Goal: Task Accomplishment & Management: Manage account settings

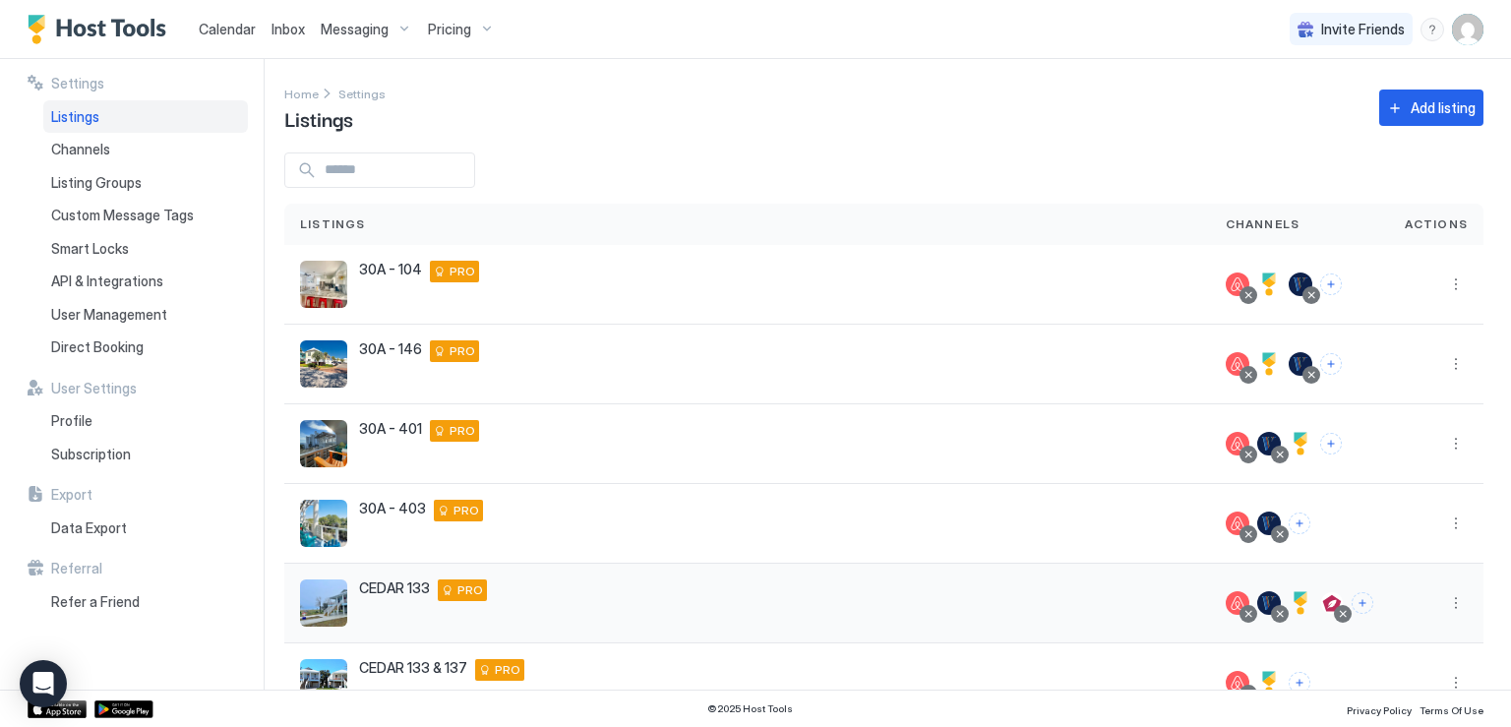
scroll to position [420, 0]
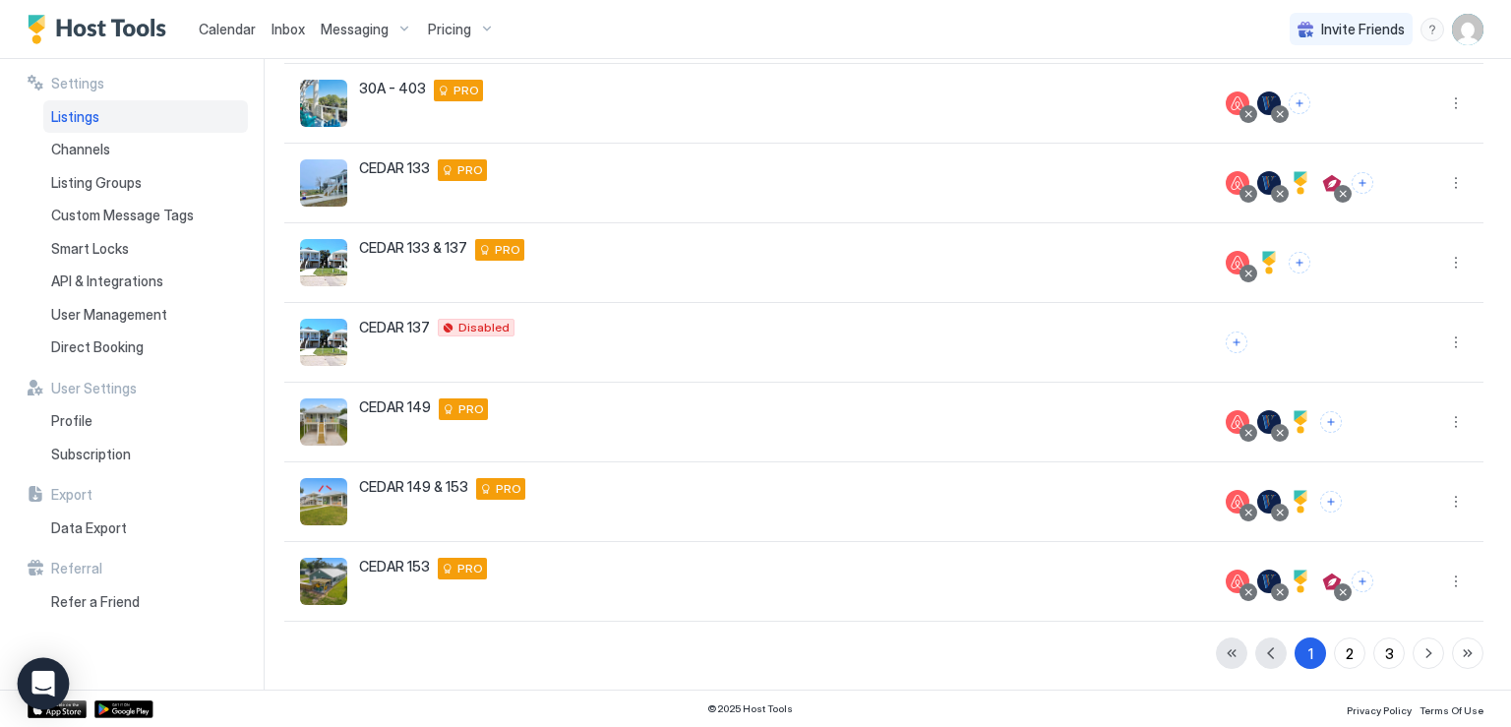
click at [51, 678] on icon "Open Intercom Messenger" at bounding box center [42, 684] width 23 height 26
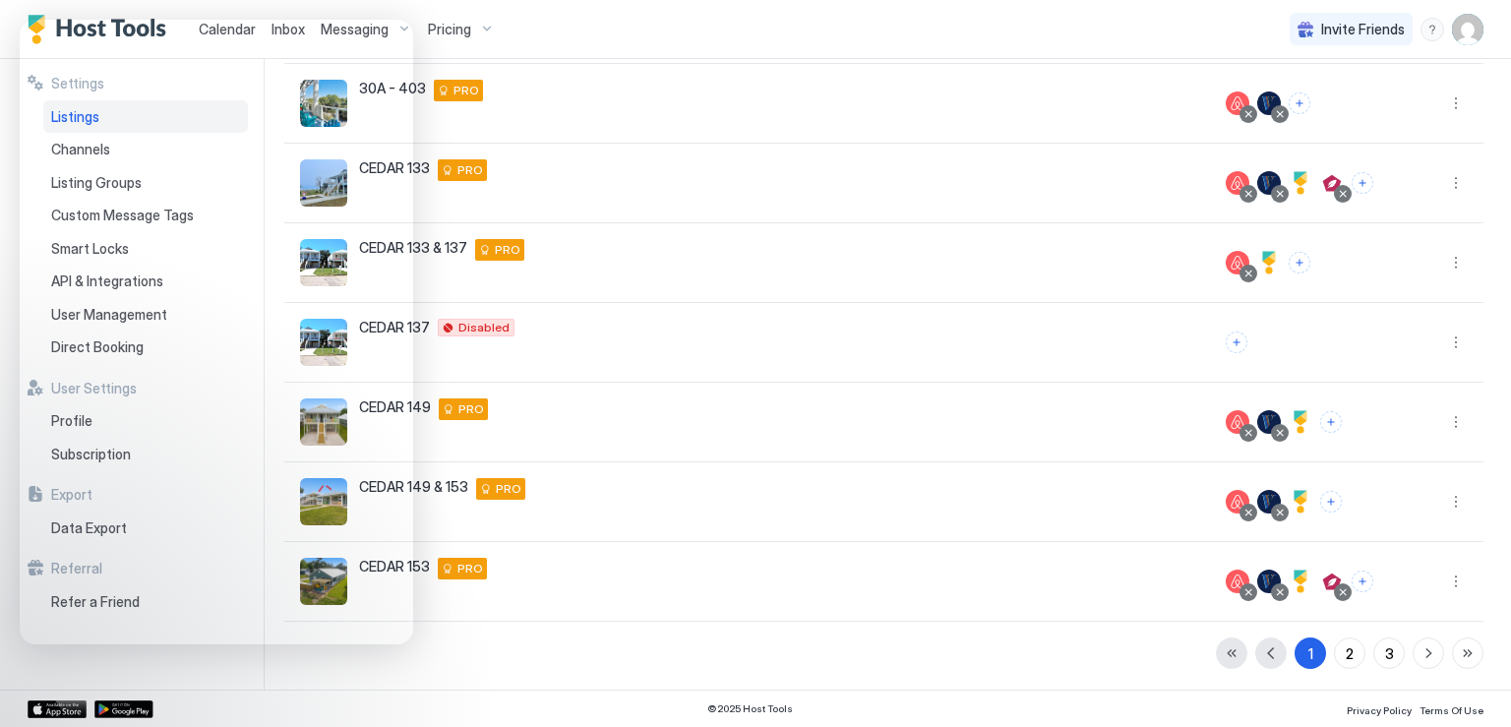
click at [1457, 27] on img "User profile" at bounding box center [1467, 29] width 31 height 31
click at [1296, 98] on div "Settings" at bounding box center [1358, 110] width 250 height 34
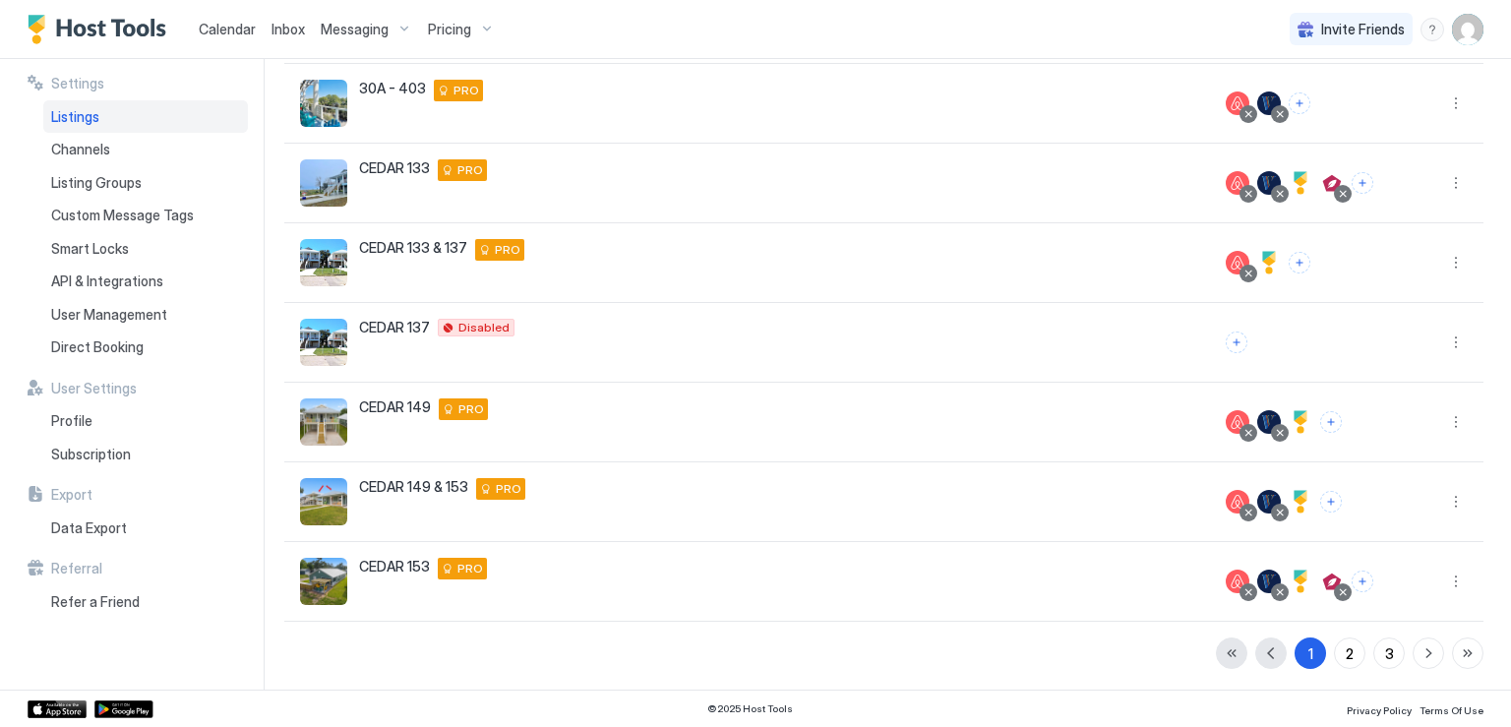
click at [65, 121] on span "Listings" at bounding box center [75, 117] width 48 height 18
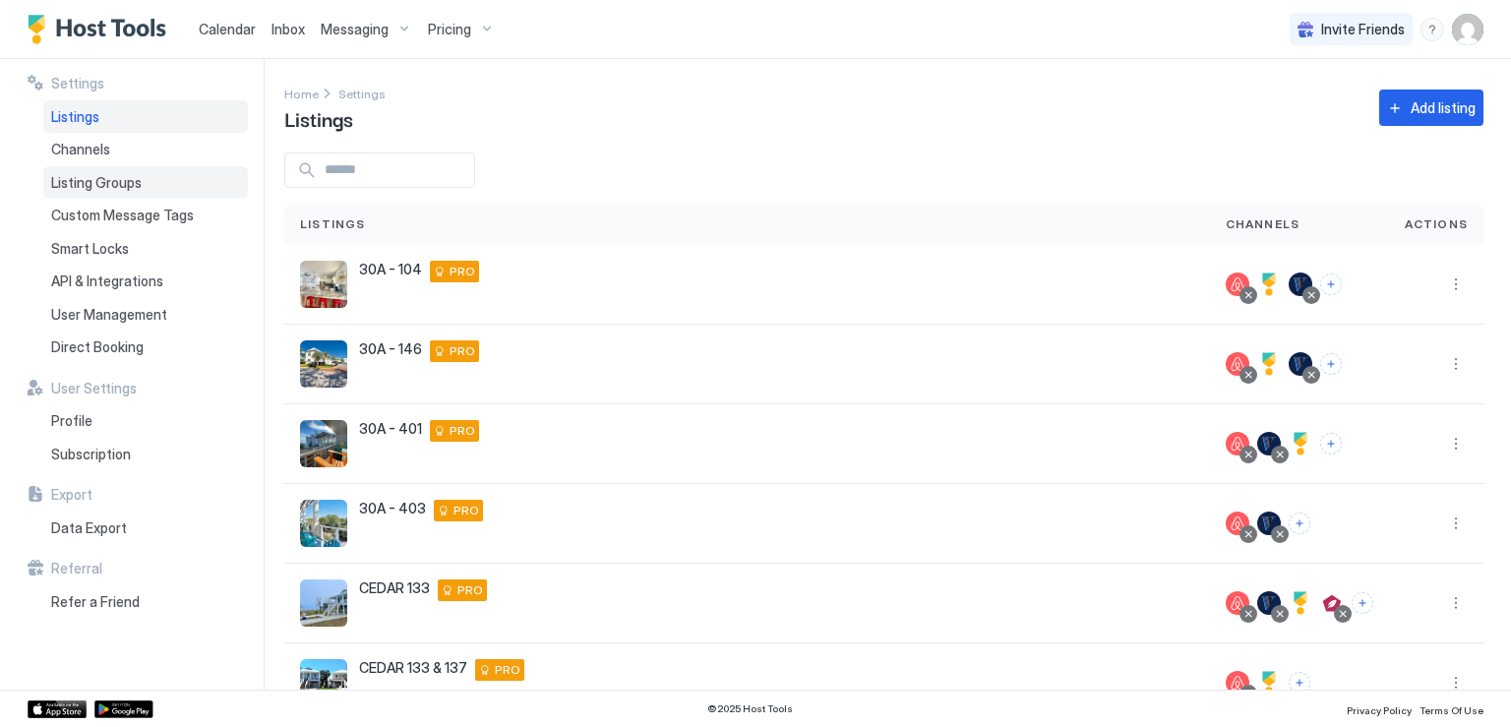
click at [130, 179] on span "Listing Groups" at bounding box center [96, 183] width 91 height 18
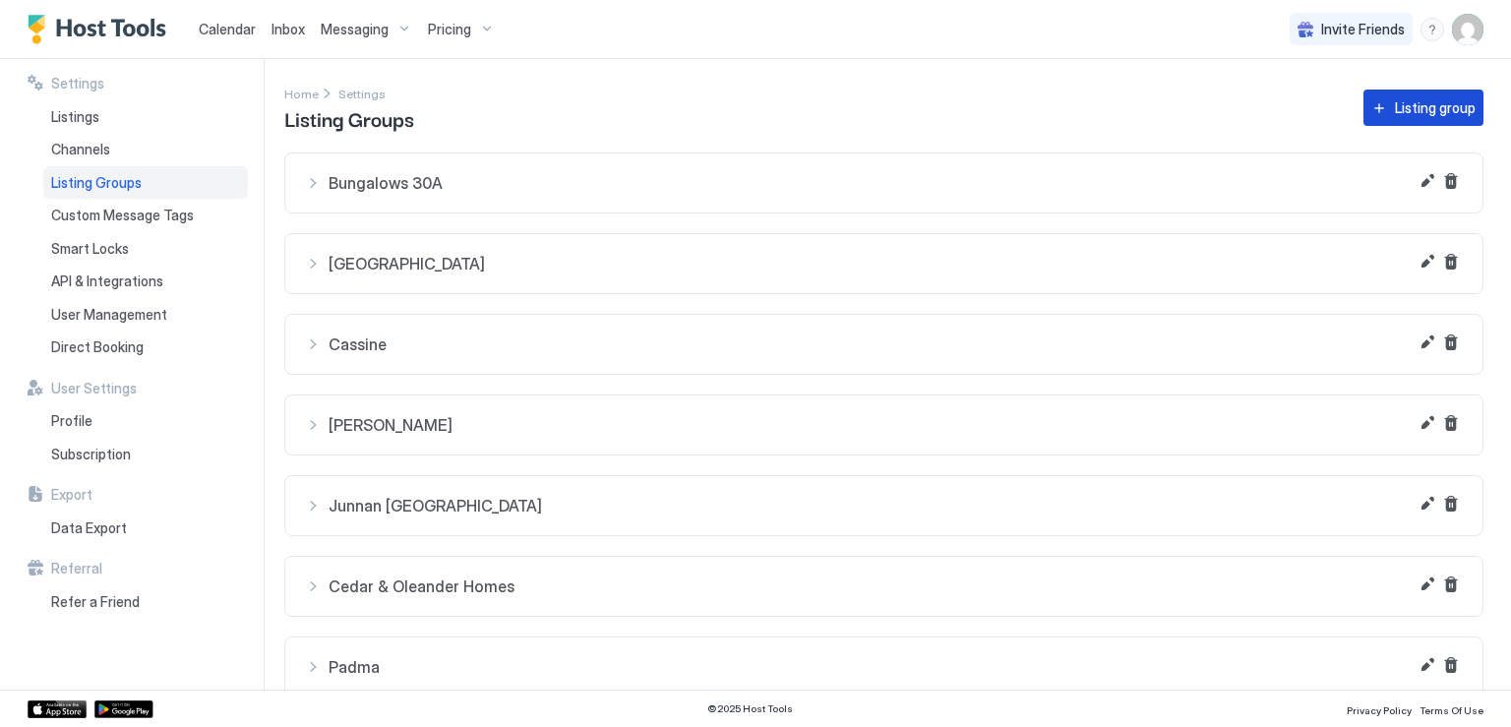
click at [1395, 110] on div "Listing group" at bounding box center [1435, 107] width 81 height 21
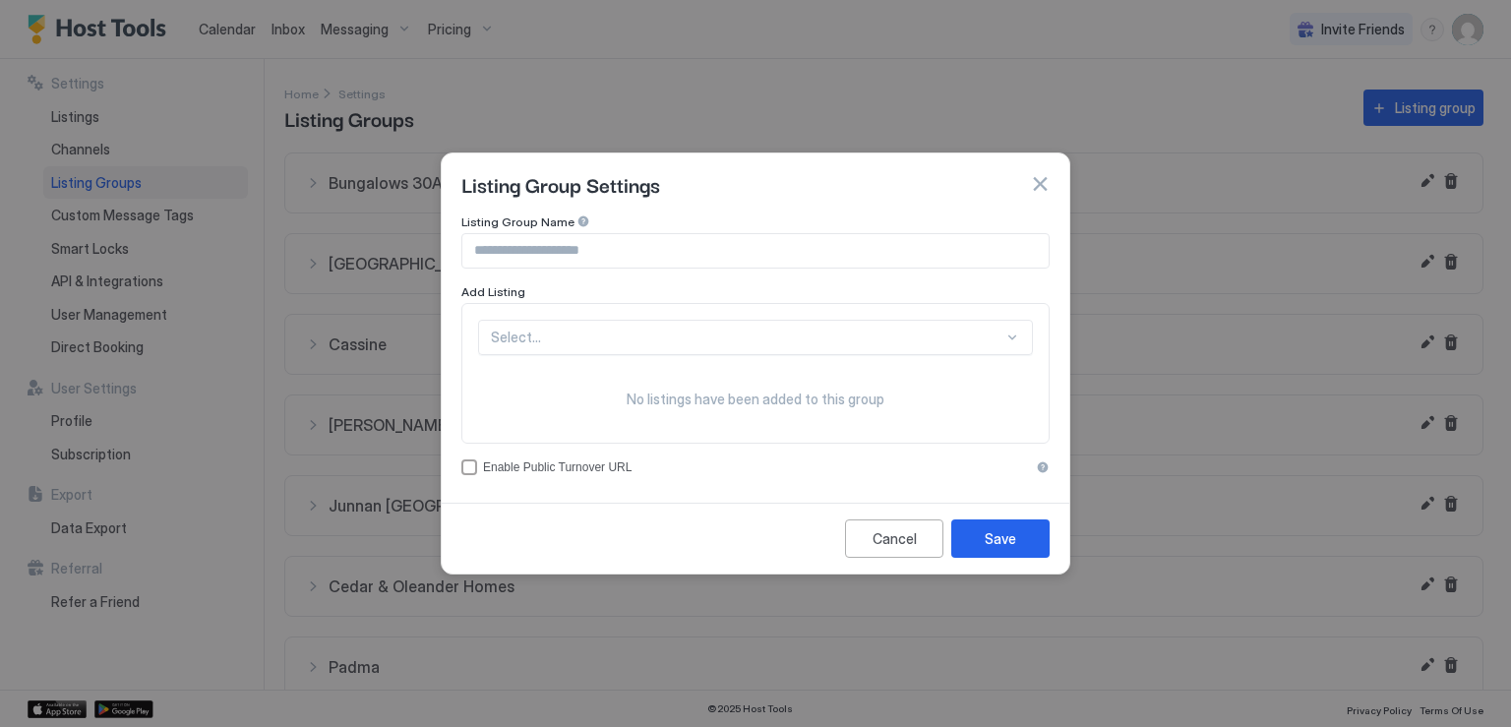
click at [677, 244] on input "Input Field" at bounding box center [755, 250] width 586 height 33
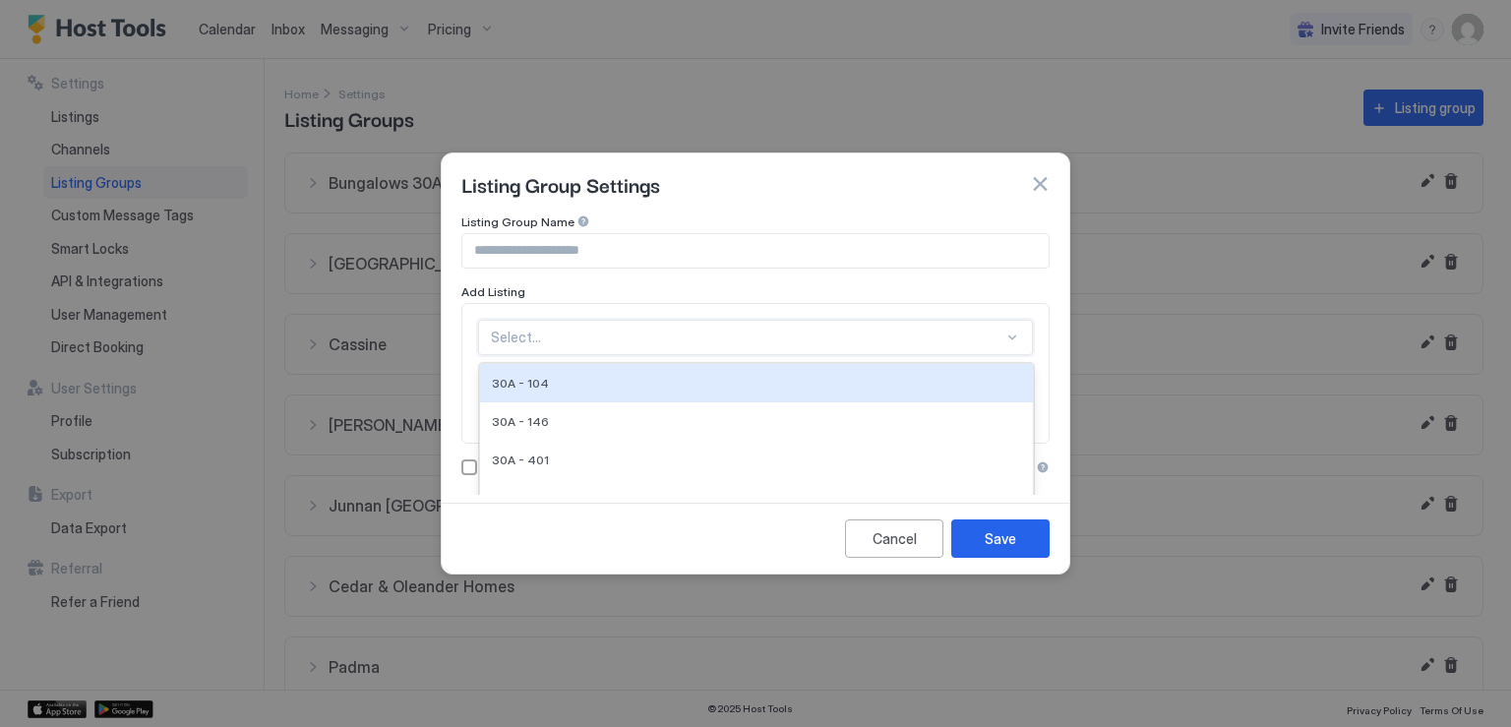
scroll to position [56, 0]
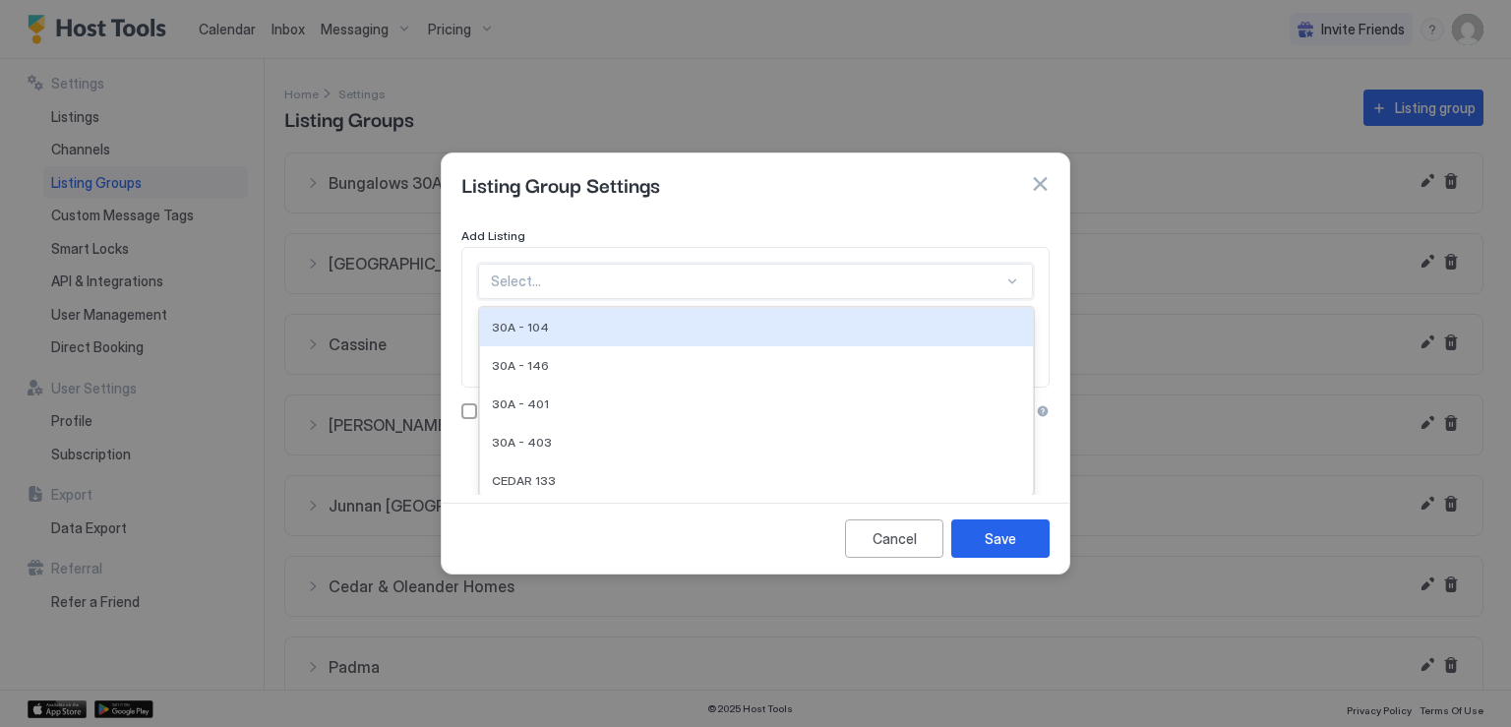
click at [512, 299] on div "28 results available. Use Up and Down to choose options, press Enter to select …" at bounding box center [755, 281] width 555 height 35
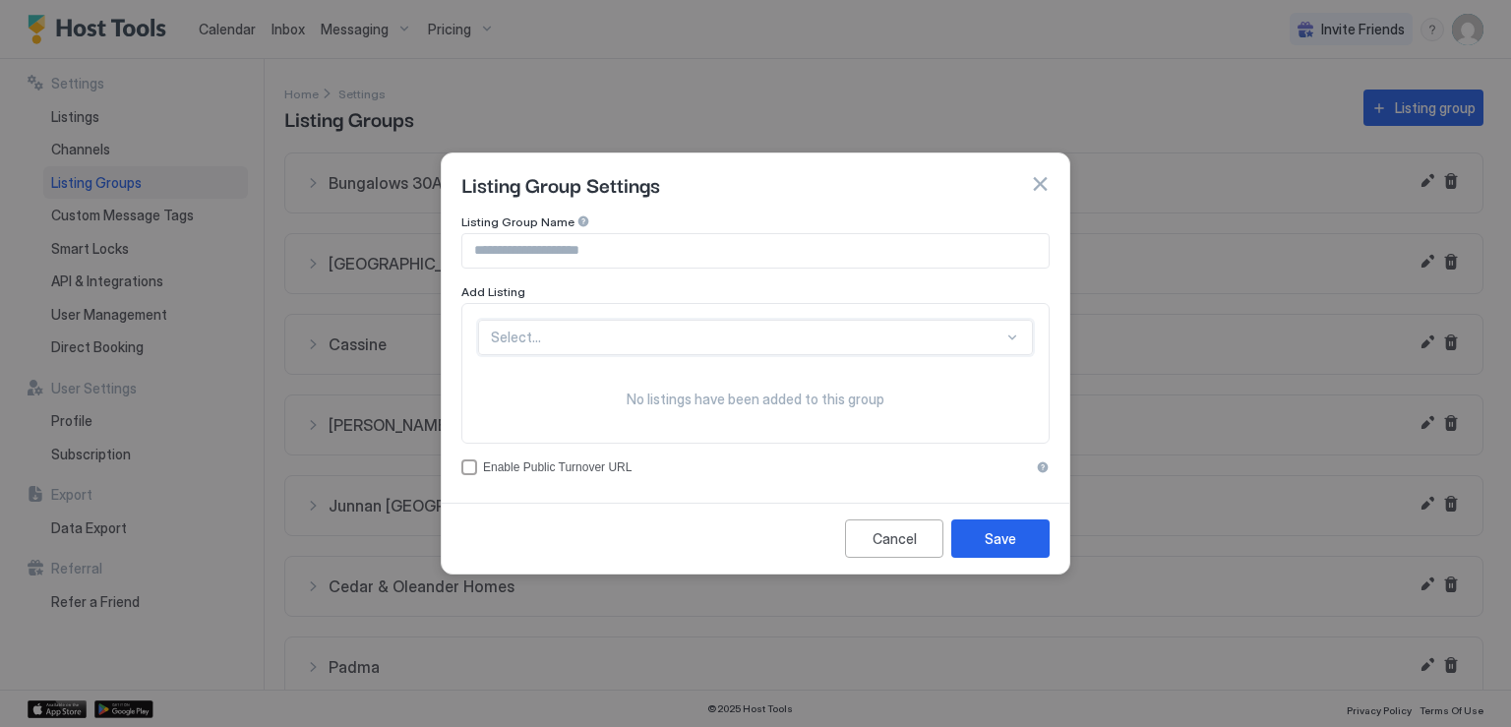
scroll to position [0, 0]
click at [526, 272] on div "Listing Group Name Add Listing Select... No listings have been added to this gr…" at bounding box center [755, 345] width 588 height 262
click at [535, 255] on input "Input Field" at bounding box center [755, 250] width 586 height 33
type input "**********"
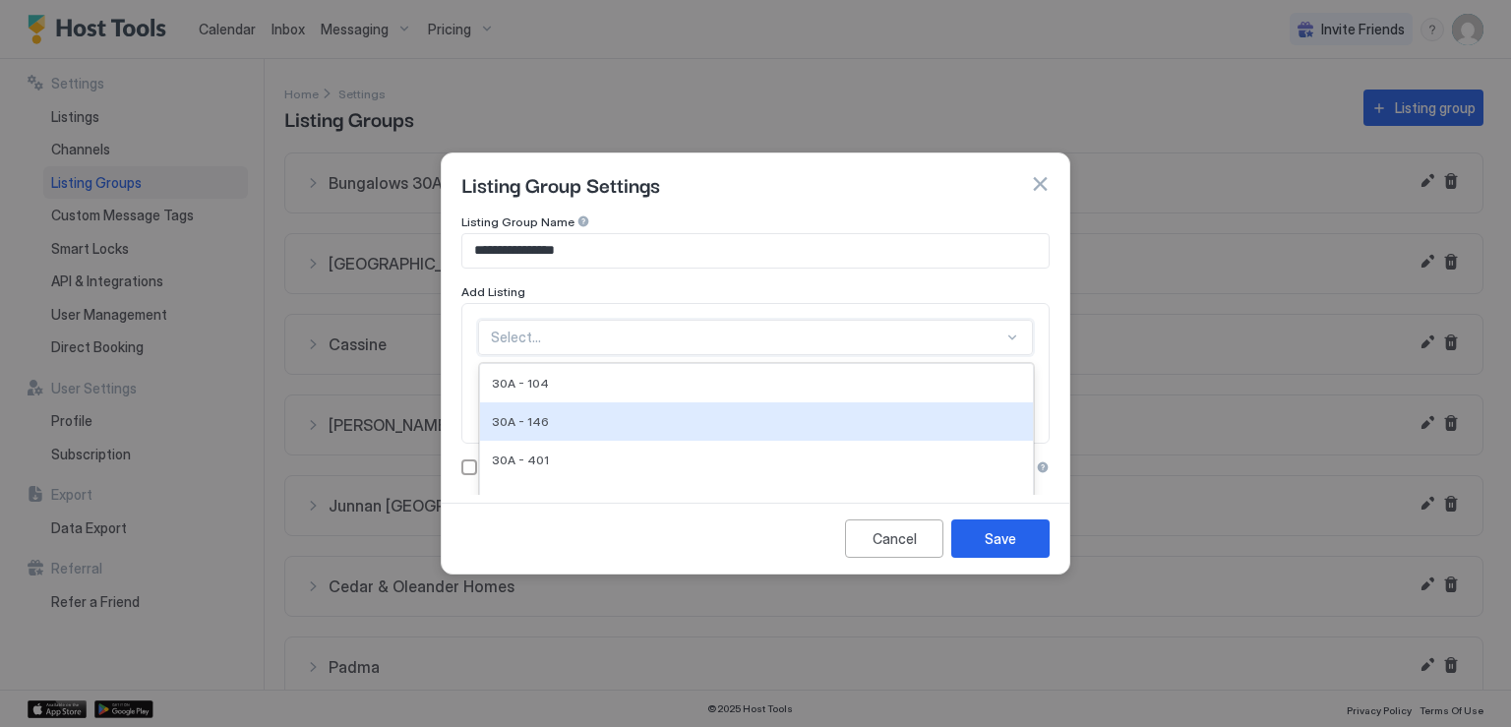
click at [594, 345] on div "28 results available. Use Up and Down to choose options, press Enter to select …" at bounding box center [755, 337] width 555 height 35
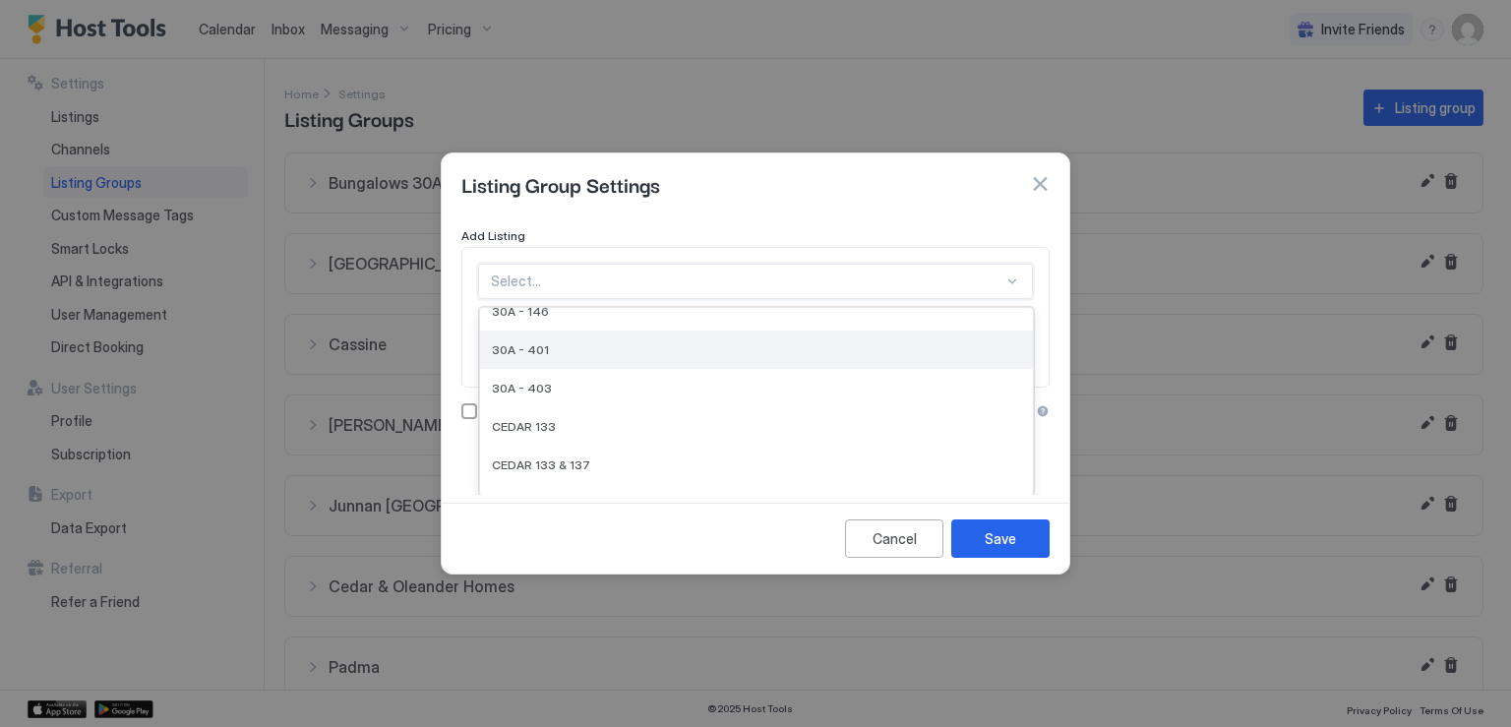
scroll to position [98, 0]
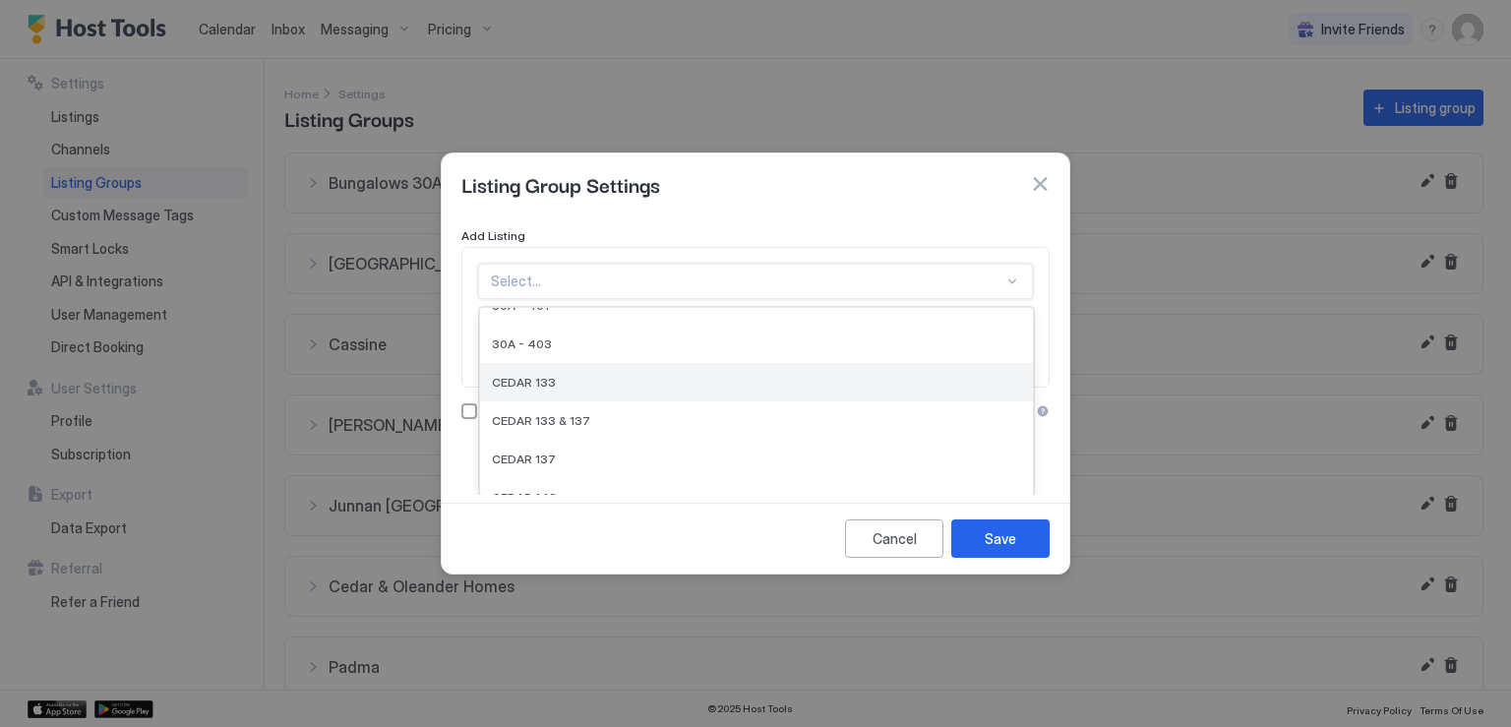
click at [549, 379] on span "CEDAR 133" at bounding box center [524, 382] width 64 height 15
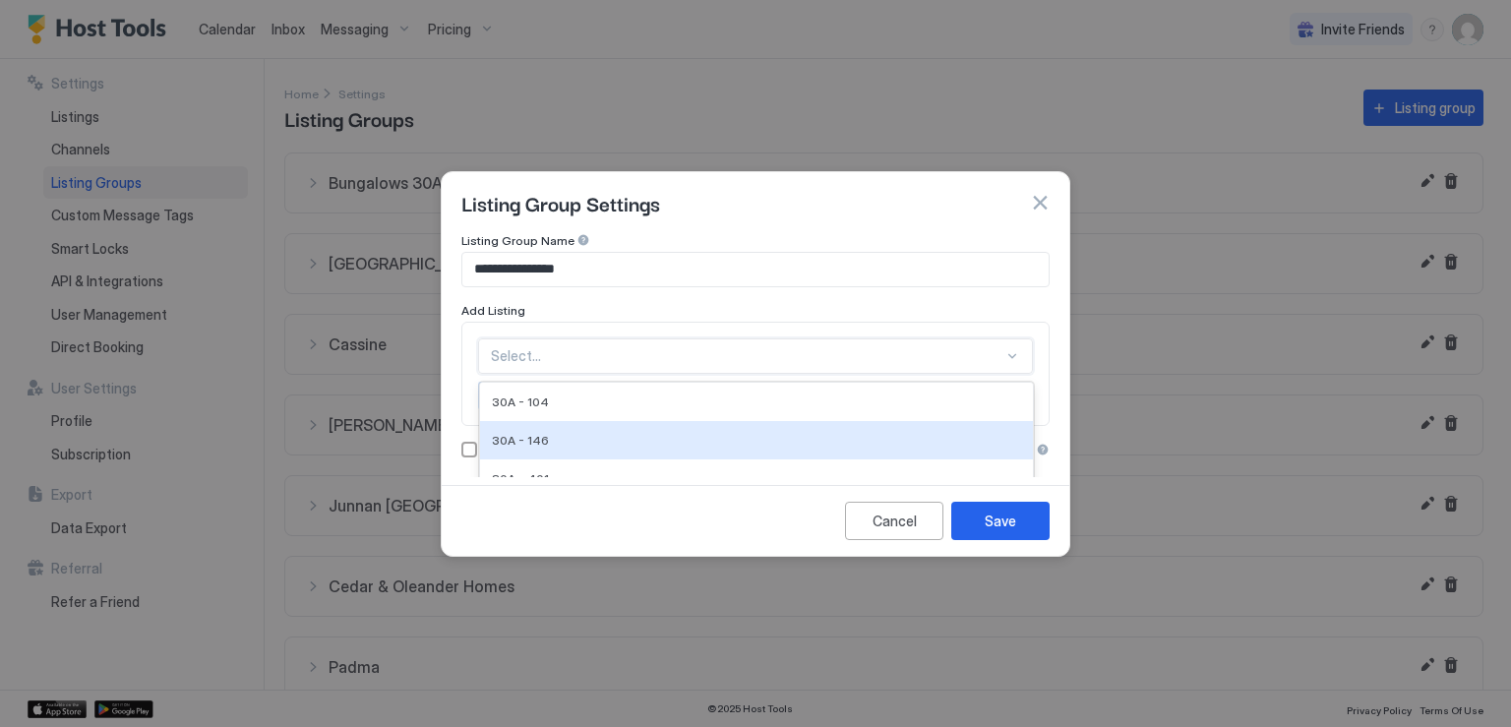
click at [575, 359] on div "option CEDAR 133, selected. 27 results available. Use Up and Down to choose opt…" at bounding box center [755, 355] width 555 height 35
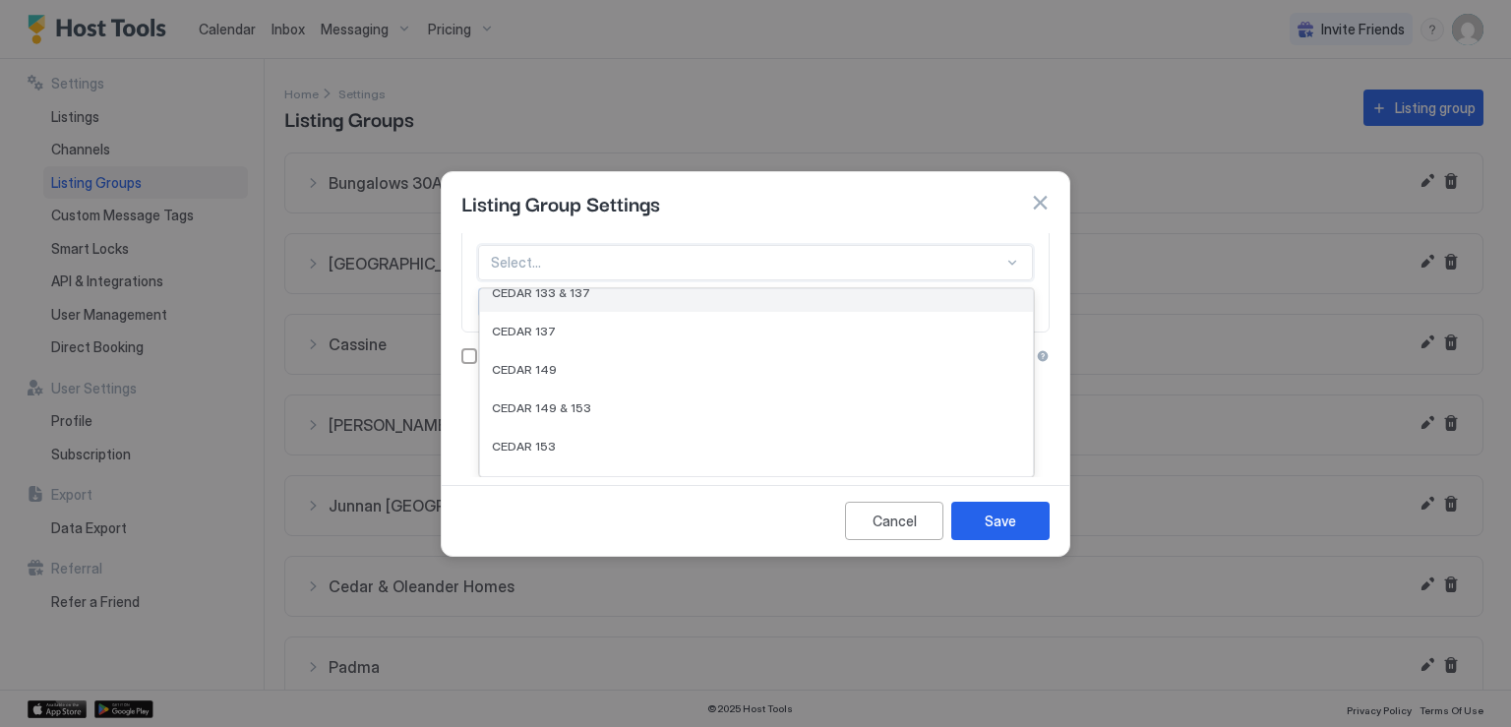
scroll to position [197, 0]
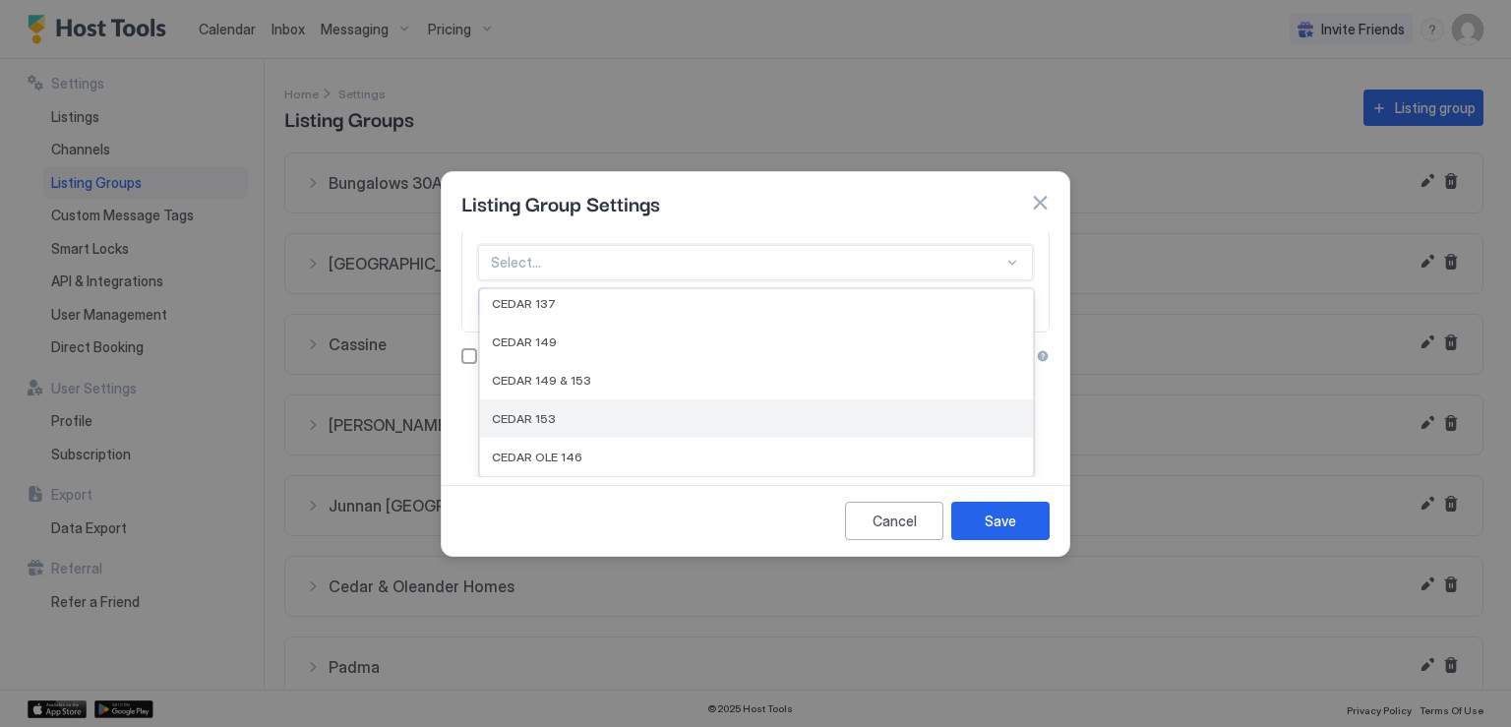
click at [565, 407] on div "CEDAR 153" at bounding box center [756, 418] width 553 height 38
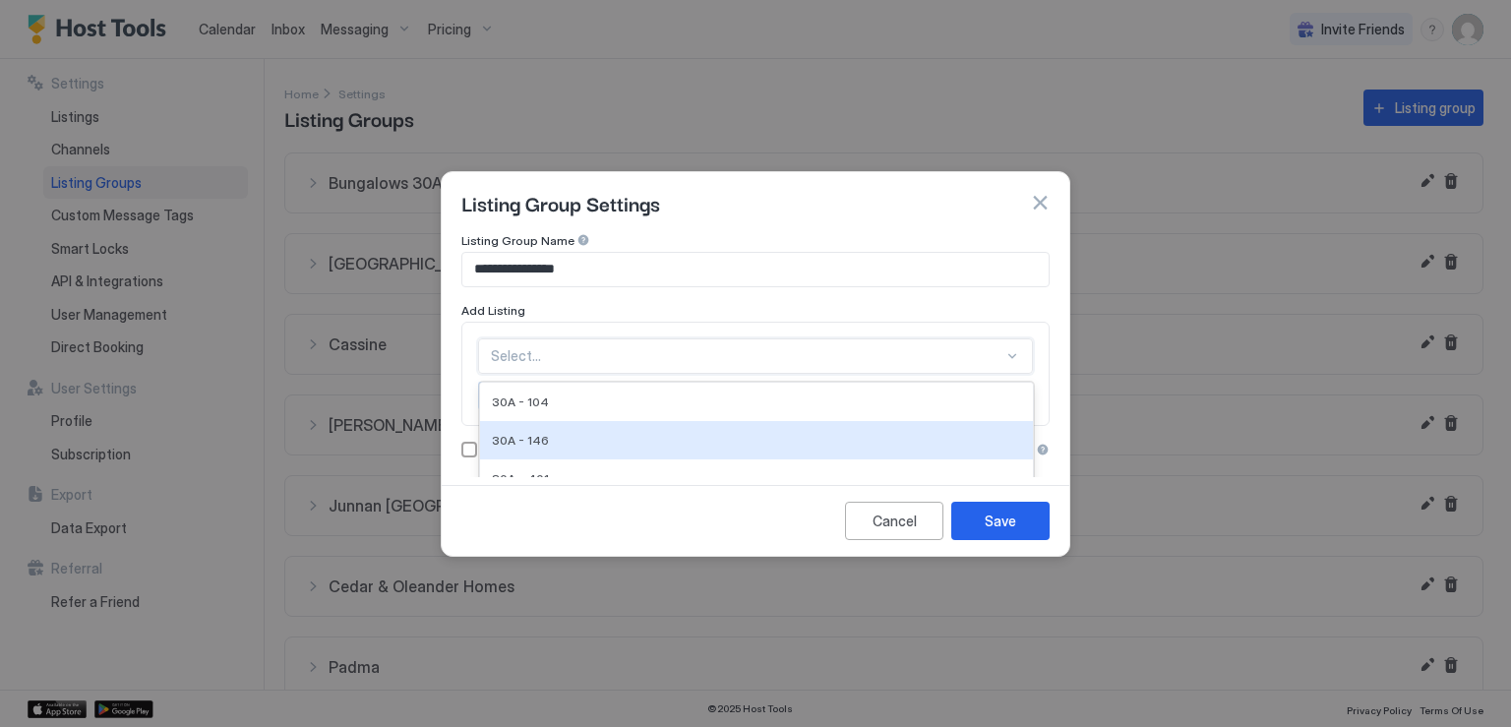
scroll to position [93, 0]
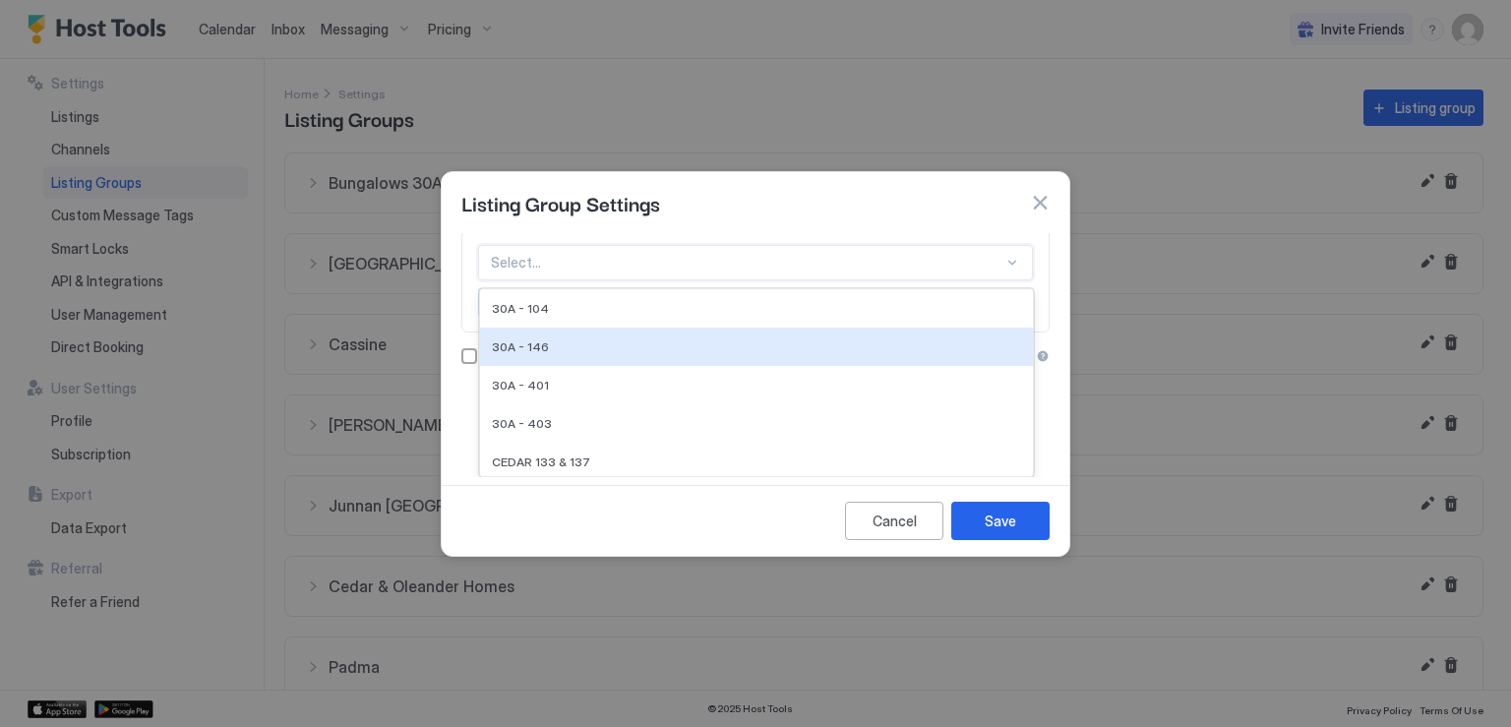
click at [744, 280] on div "option CEDAR 153, selected. 26 results available. Use Up and Down to choose opt…" at bounding box center [755, 262] width 555 height 35
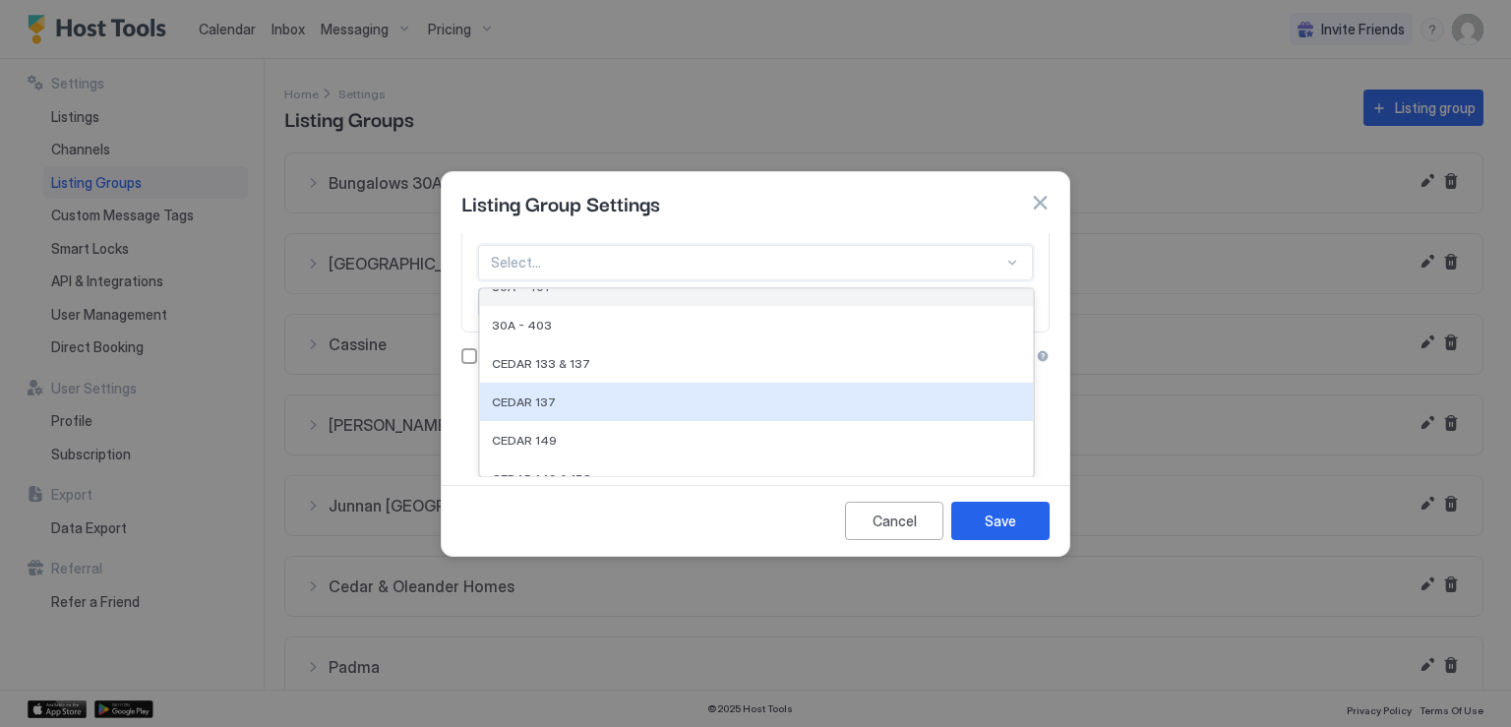
scroll to position [197, 0]
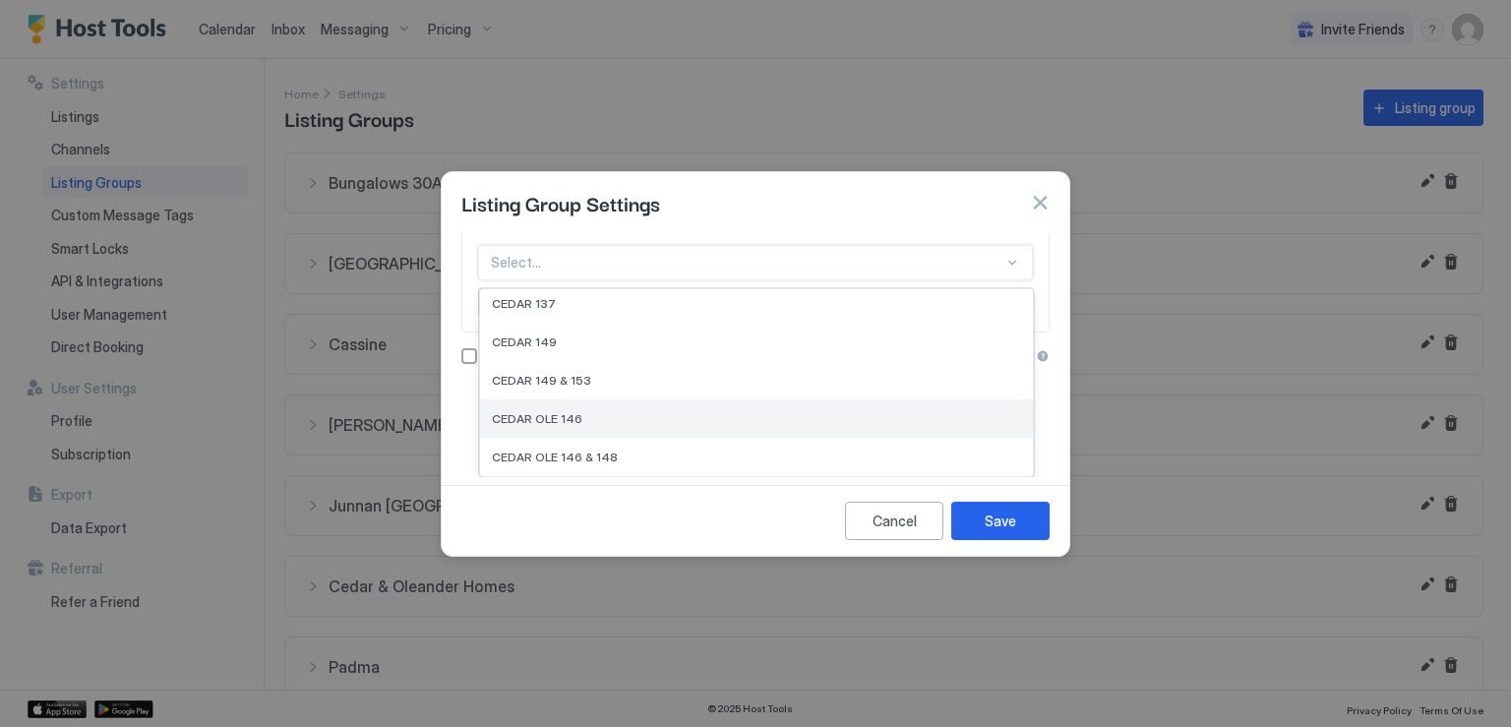
click at [571, 416] on span "CEDAR OLE 146" at bounding box center [537, 418] width 91 height 15
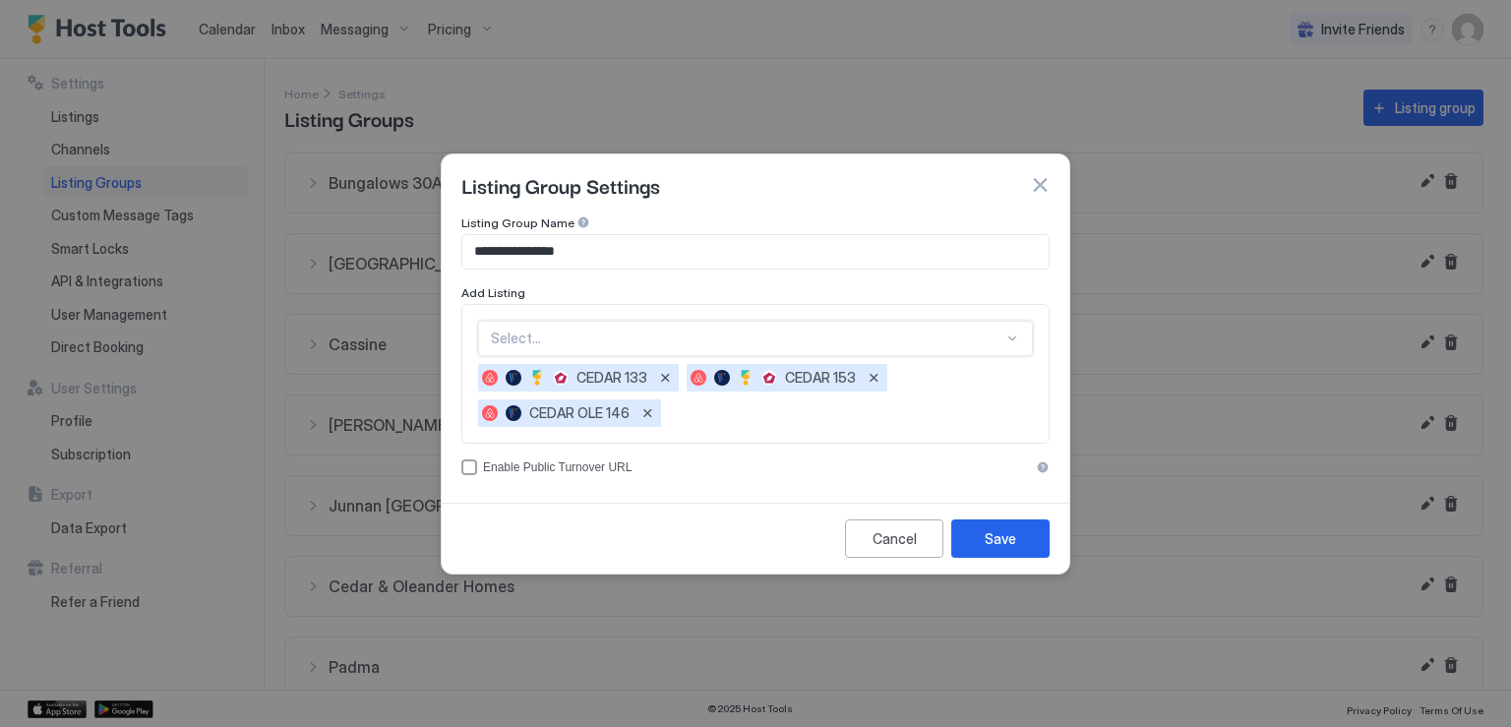
scroll to position [58, 0]
click at [889, 352] on div "option CEDAR OLE 146, selected. Select..." at bounding box center [755, 338] width 555 height 35
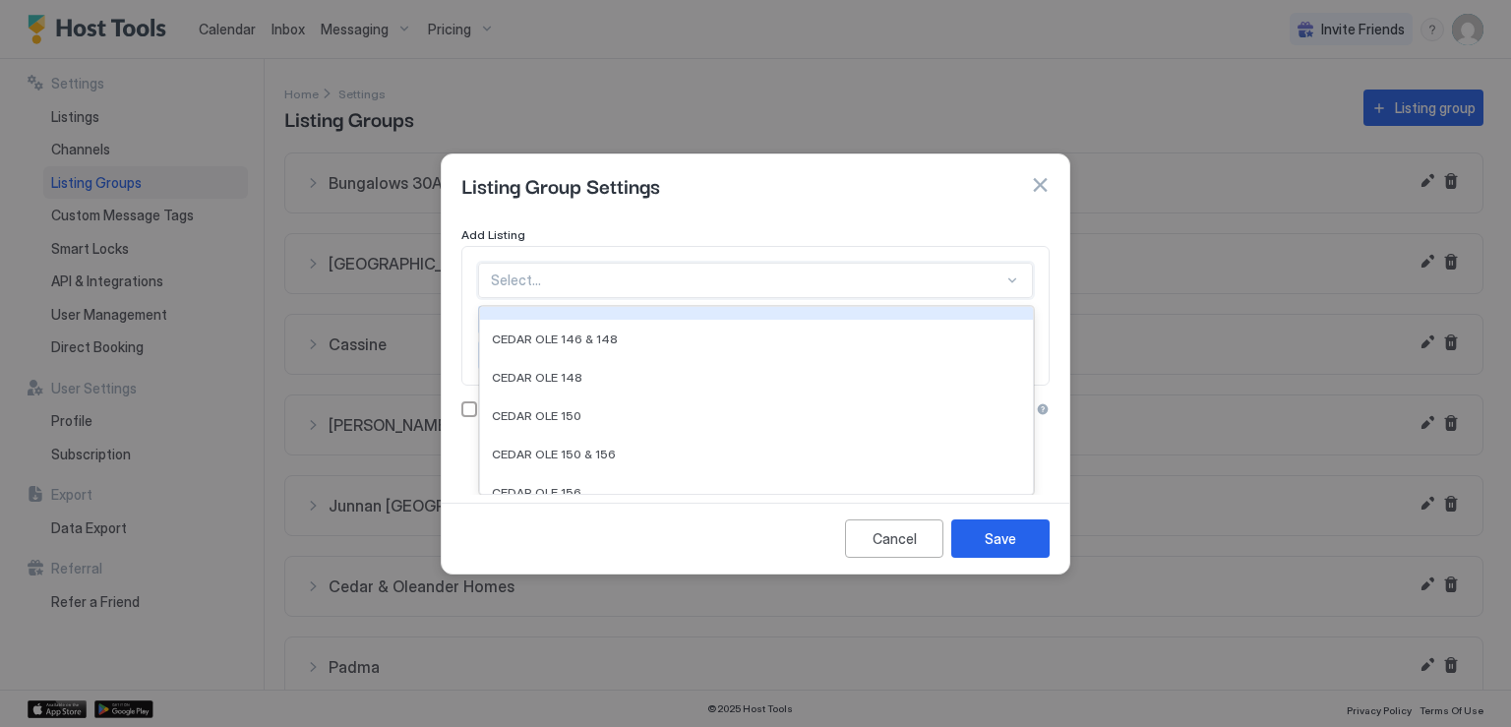
scroll to position [295, 0]
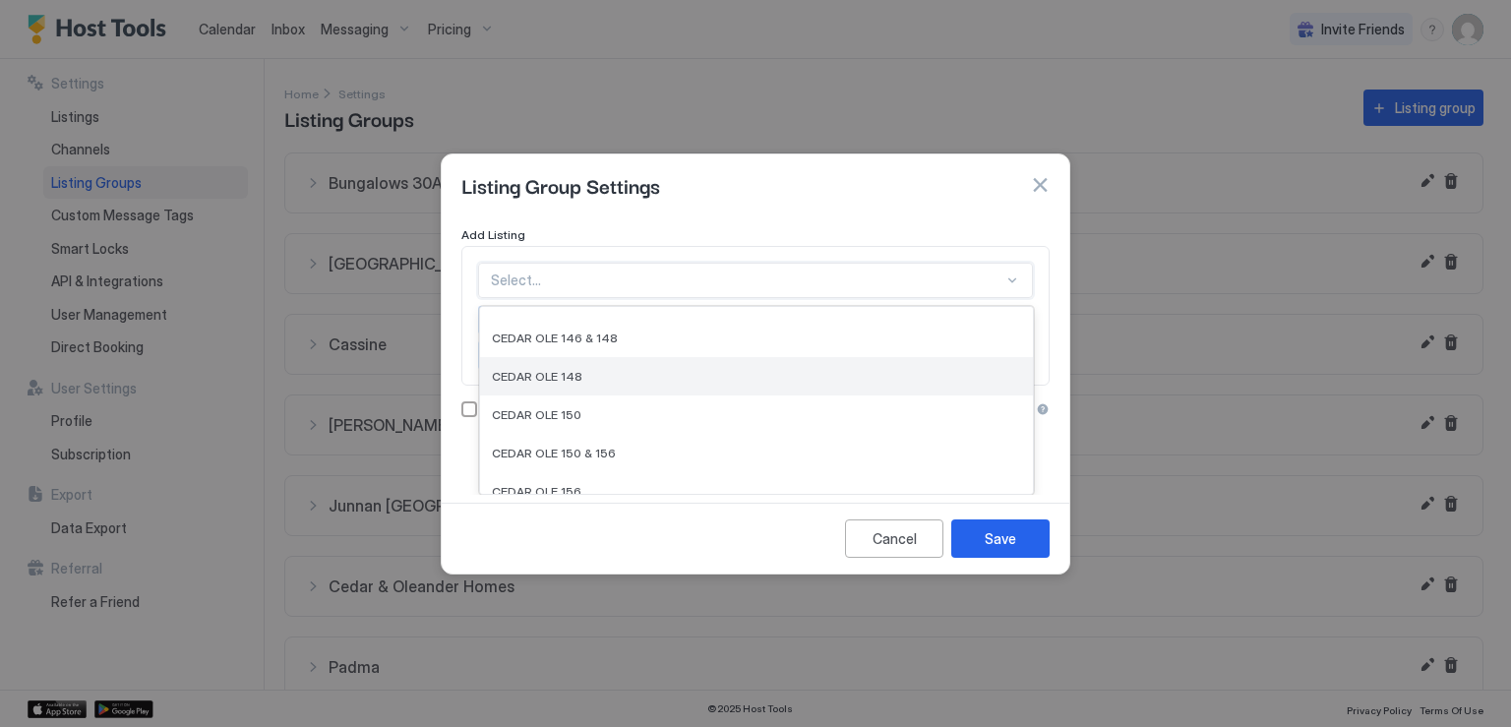
click at [576, 375] on div "CEDAR OLE 148" at bounding box center [756, 376] width 529 height 15
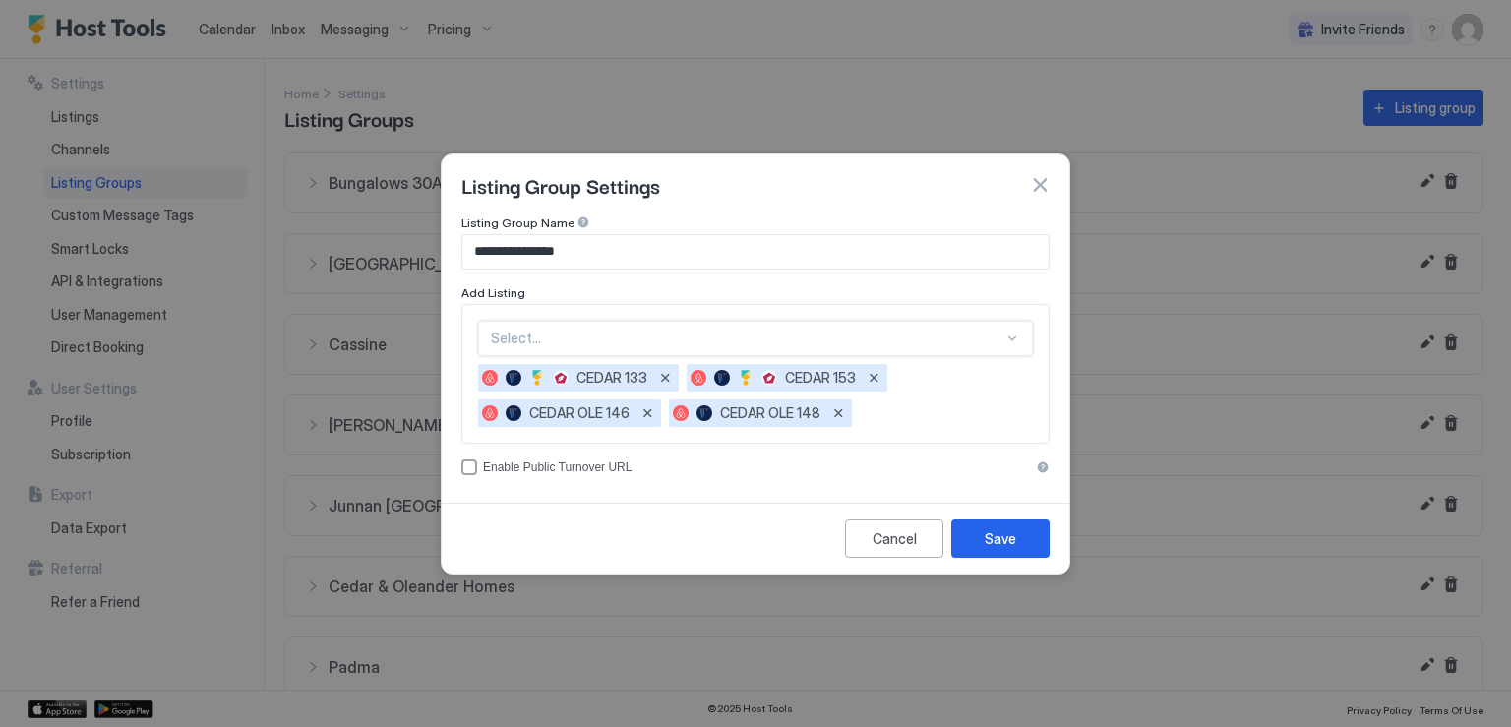
scroll to position [58, 0]
click at [577, 340] on div "option CEDAR OLE 148, selected. Select..." at bounding box center [755, 338] width 555 height 35
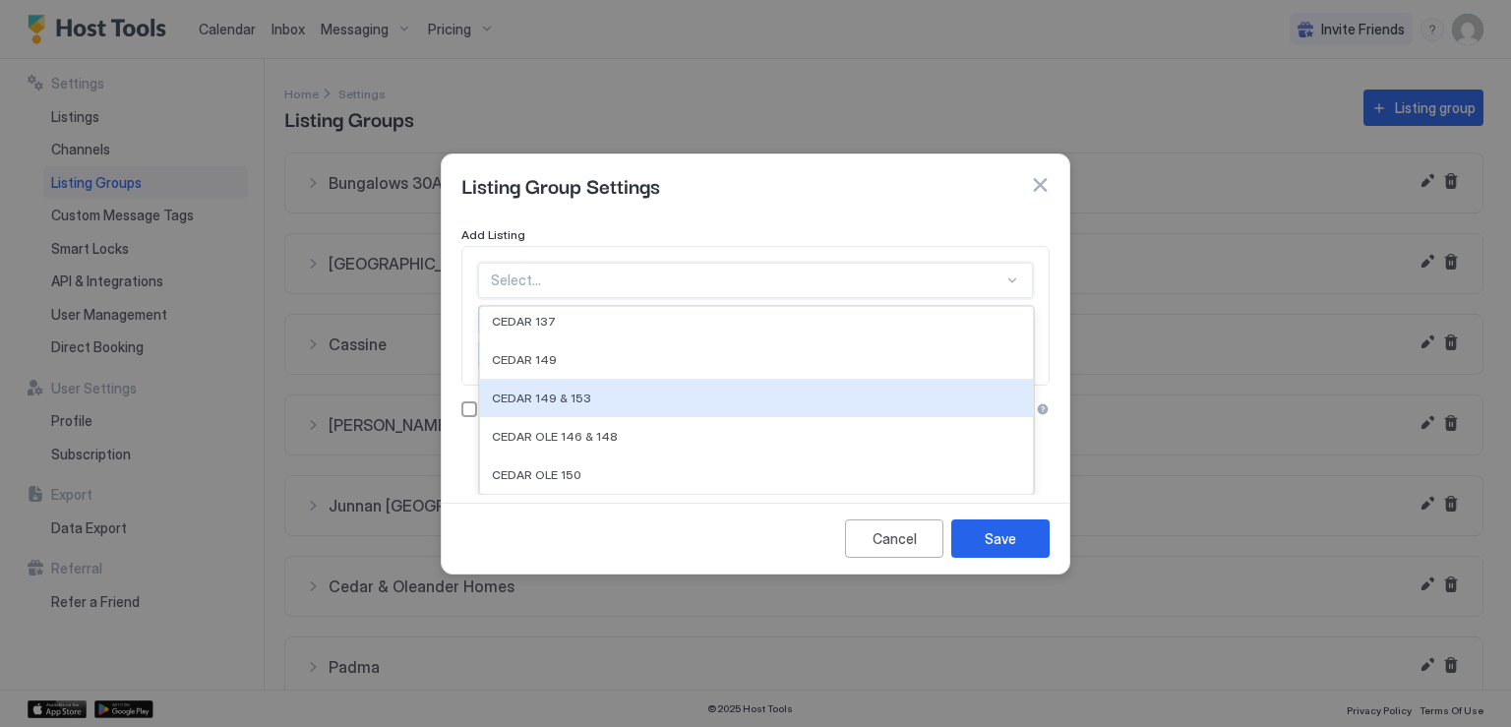
scroll to position [295, 0]
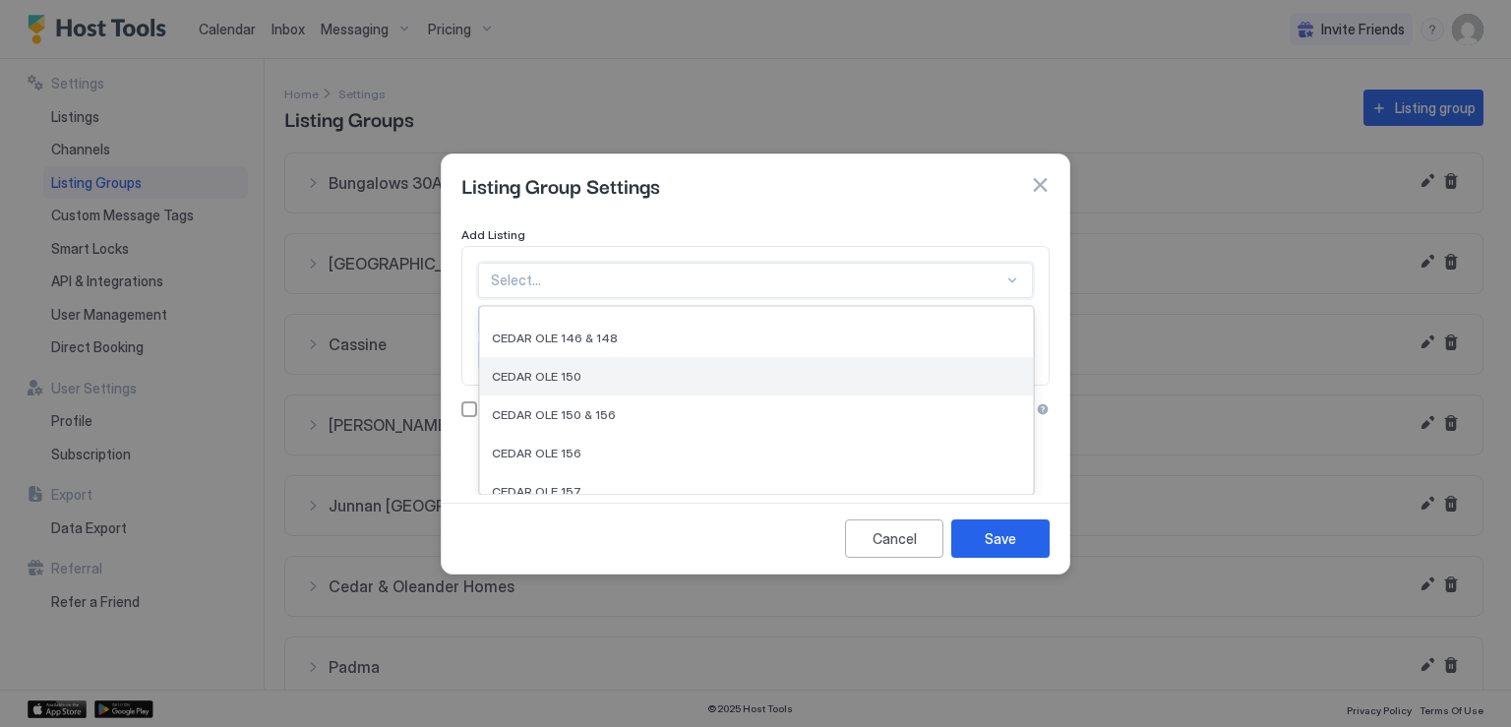
click at [568, 376] on span "CEDAR OLE 150" at bounding box center [537, 376] width 90 height 15
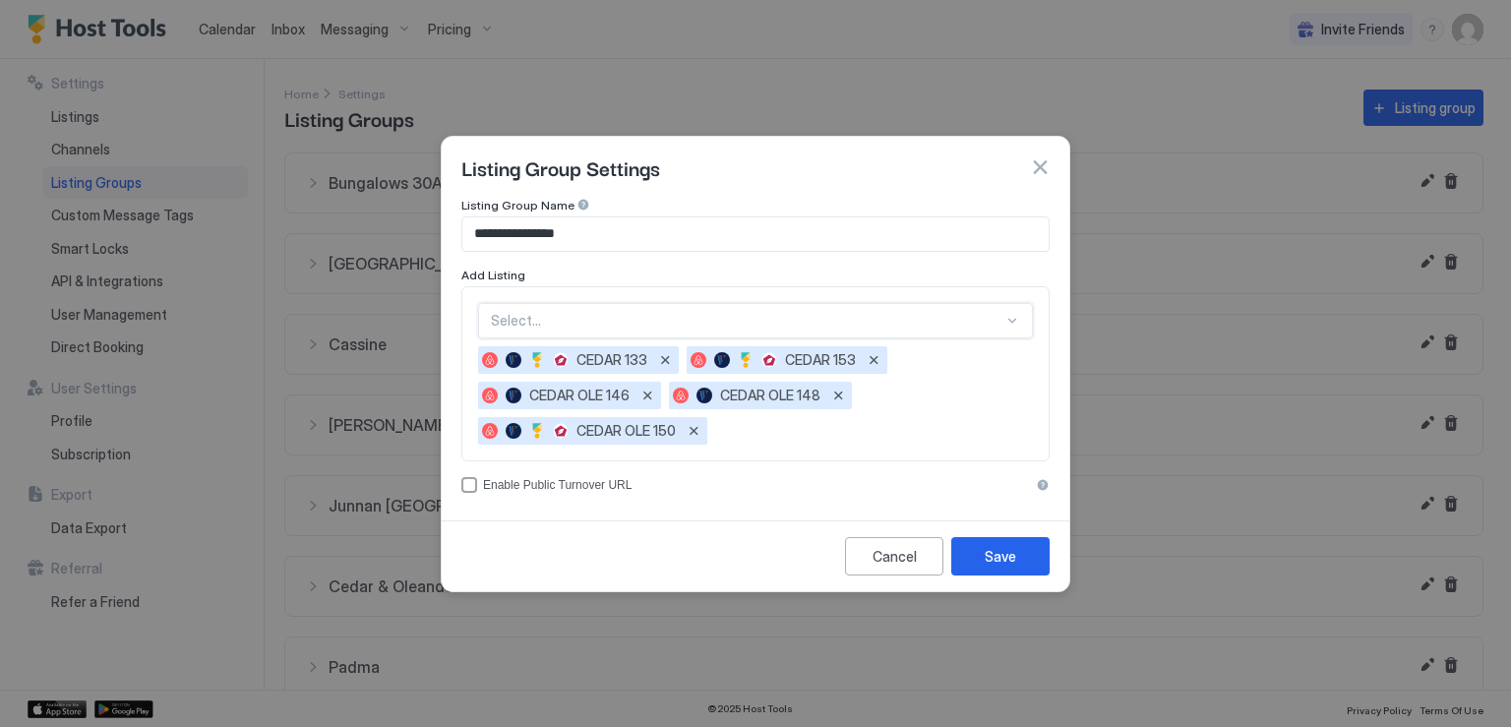
scroll to position [0, 0]
click at [622, 324] on div "option CEDAR OLE 150, selected. Select..." at bounding box center [755, 320] width 555 height 35
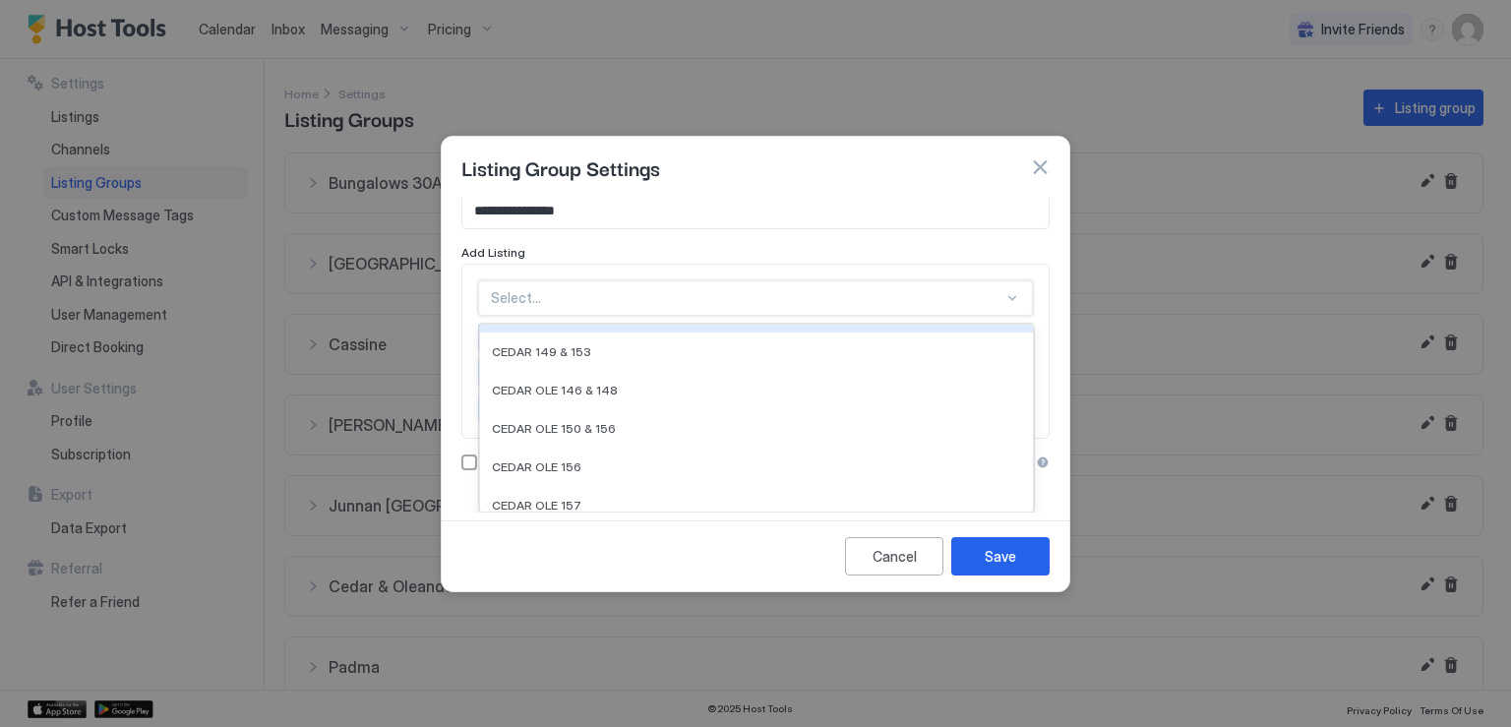
scroll to position [295, 0]
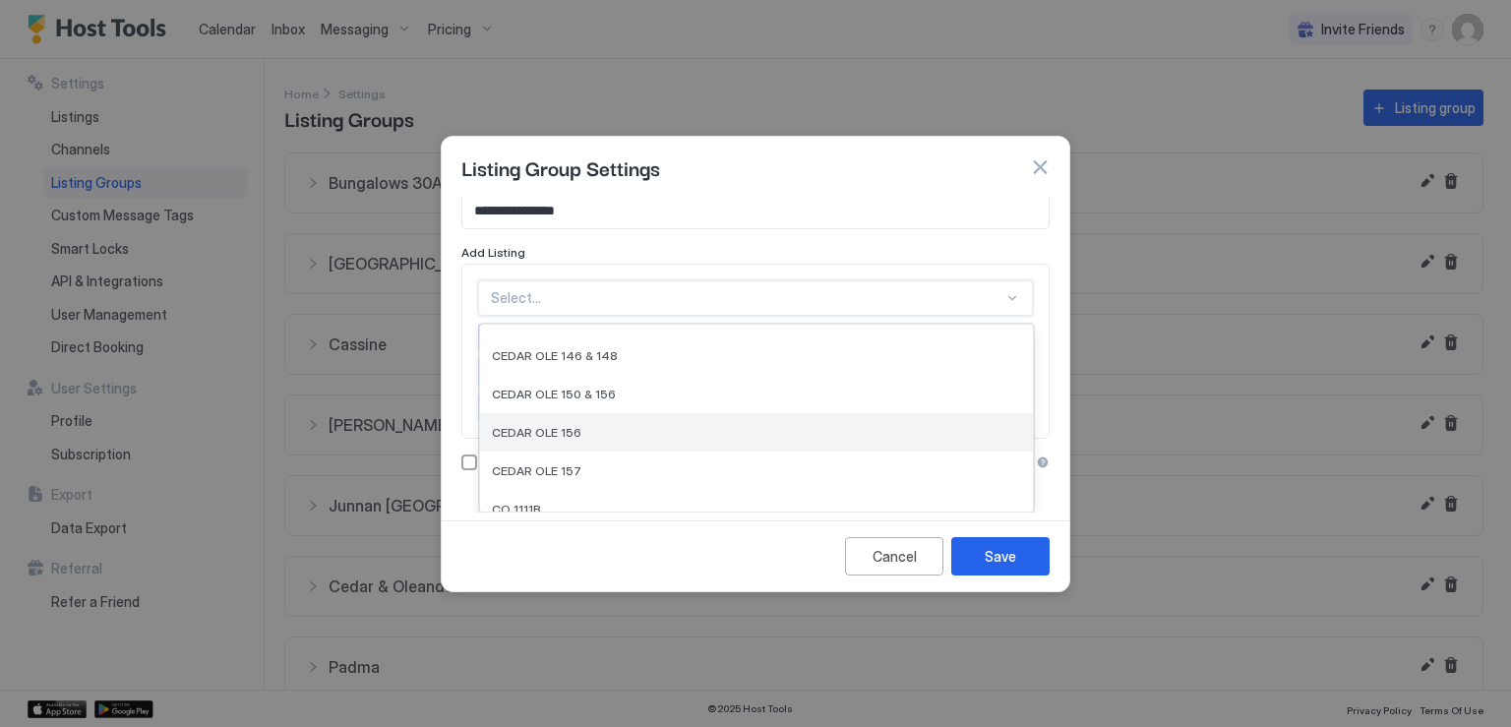
click at [586, 426] on div "CEDAR OLE 156" at bounding box center [756, 432] width 529 height 15
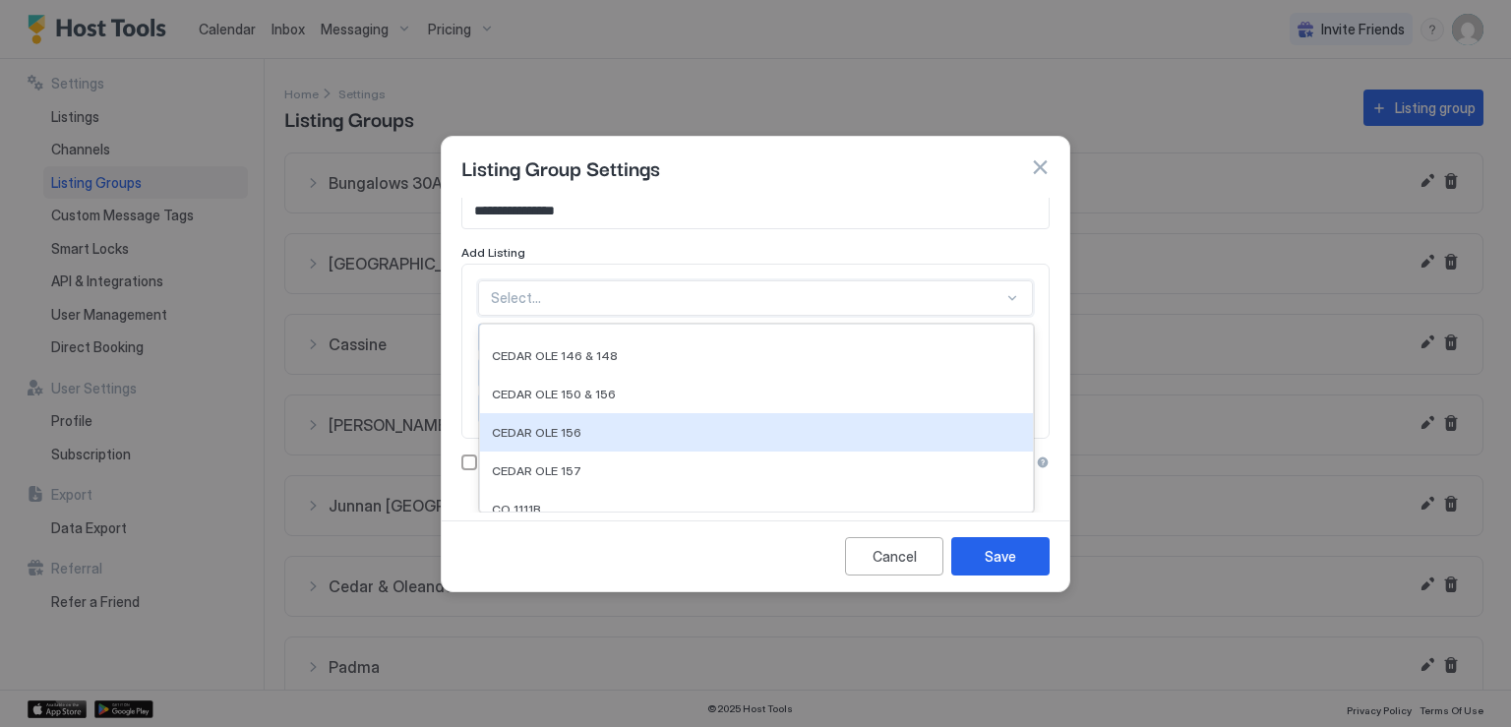
scroll to position [0, 0]
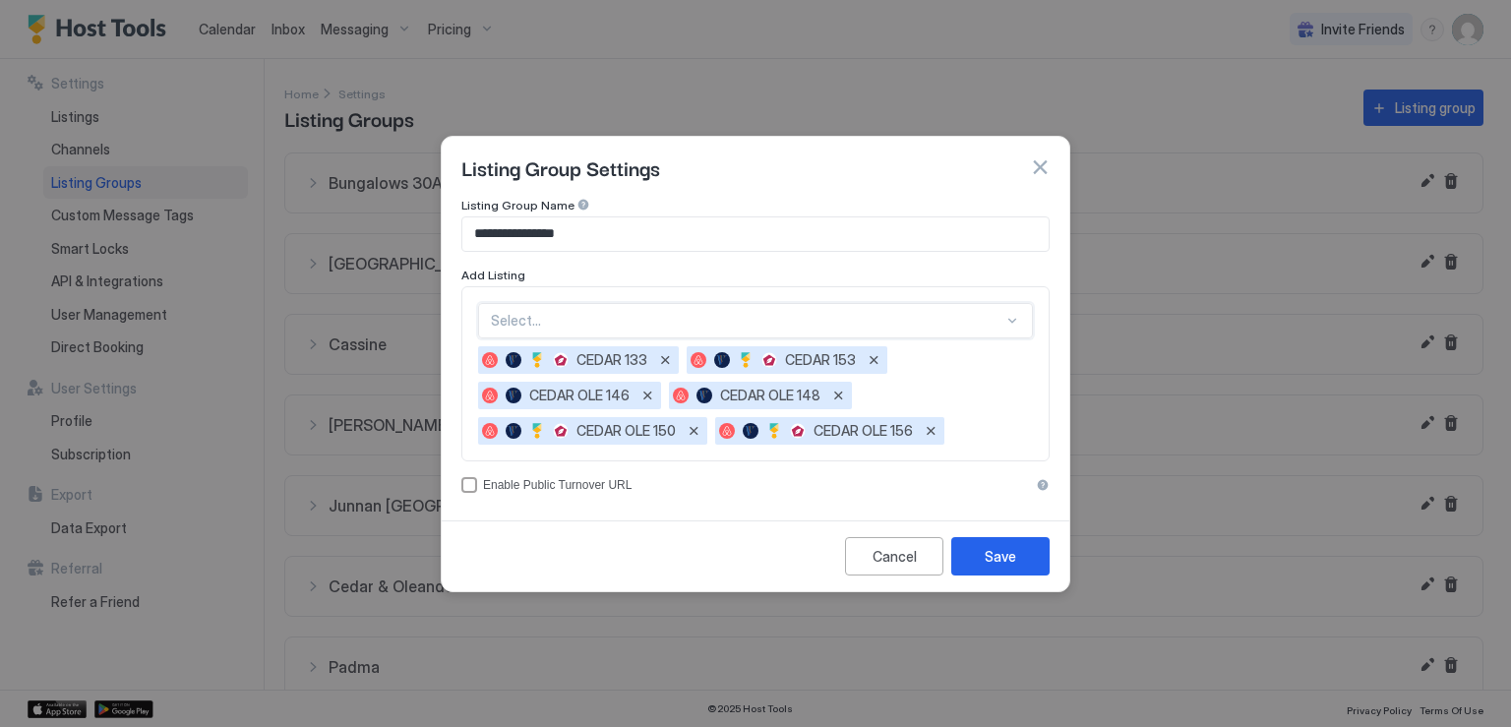
click at [668, 328] on div "option CEDAR OLE 156, selected. Select..." at bounding box center [755, 320] width 555 height 35
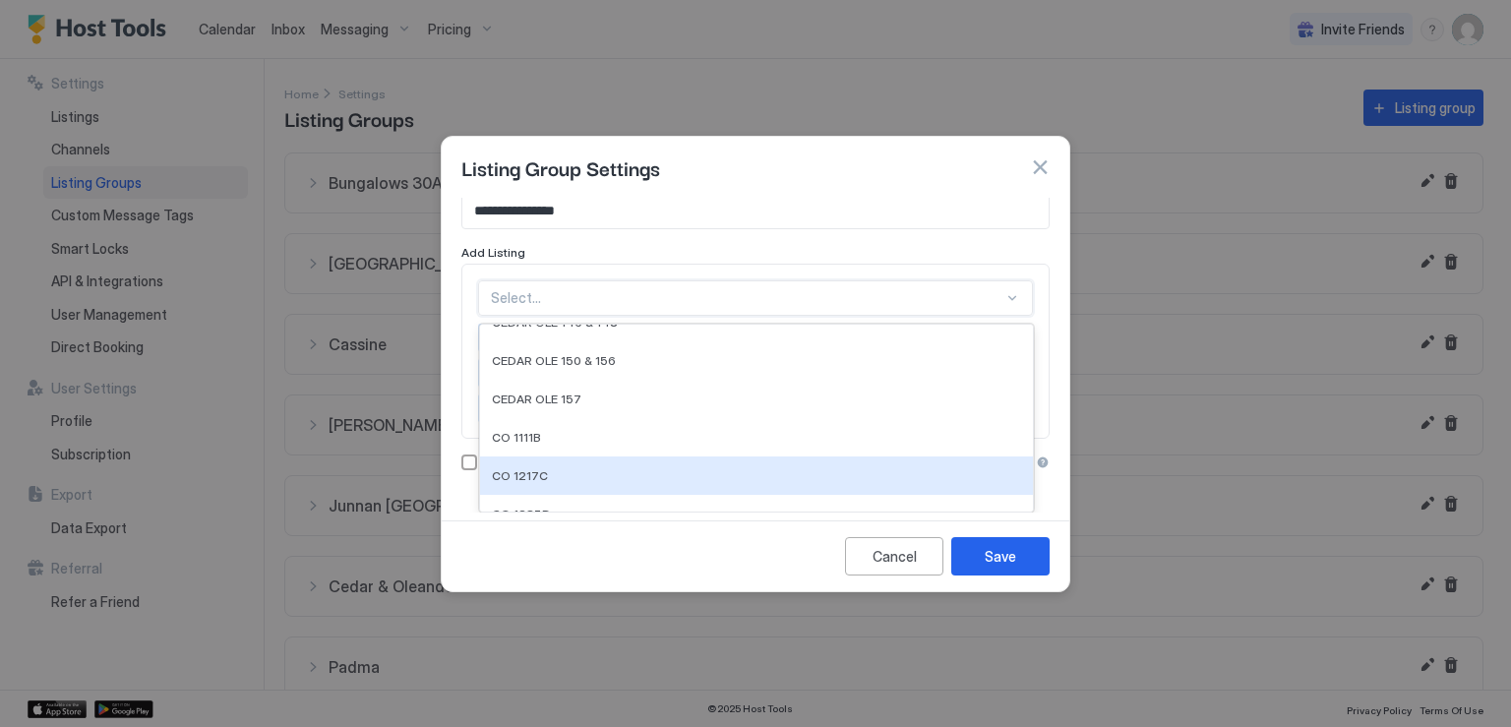
scroll to position [295, 0]
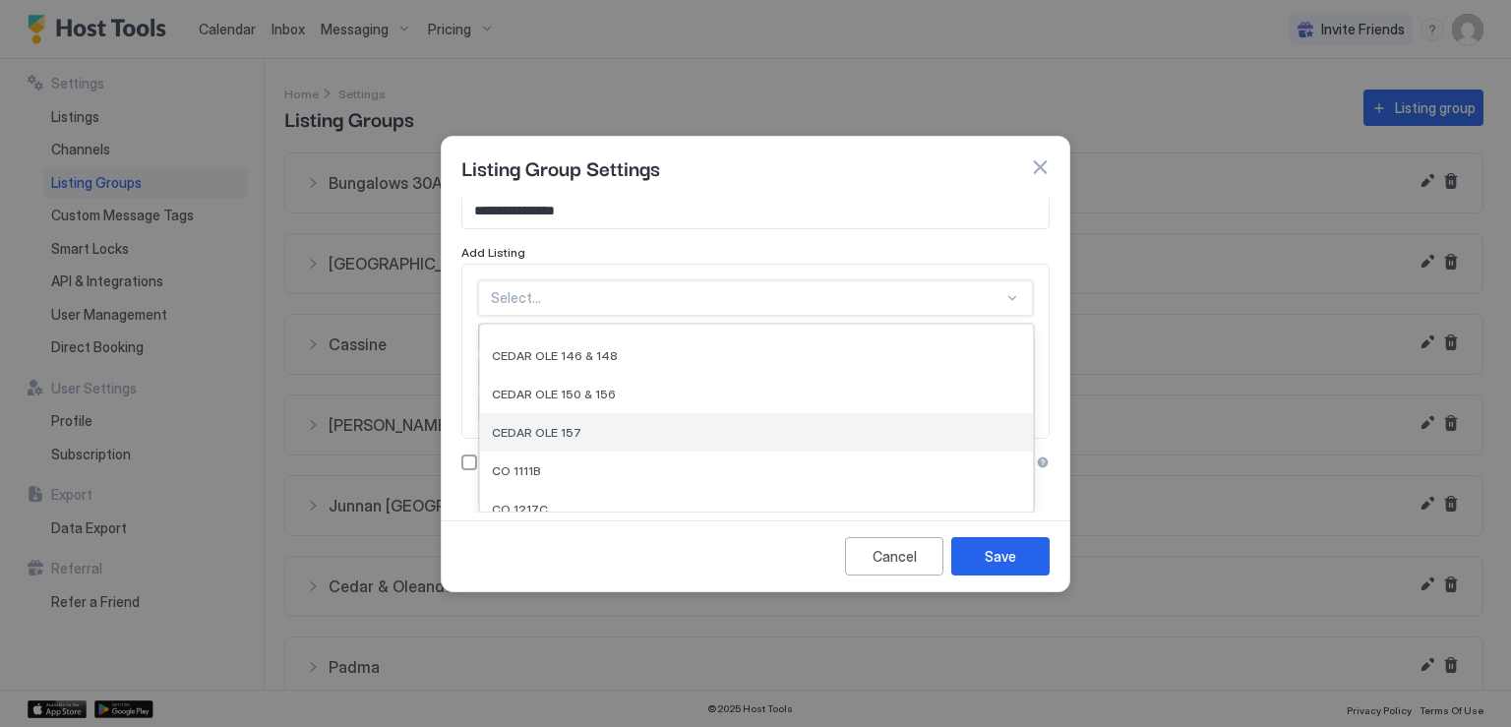
click at [580, 434] on div "CEDAR OLE 157" at bounding box center [756, 432] width 529 height 15
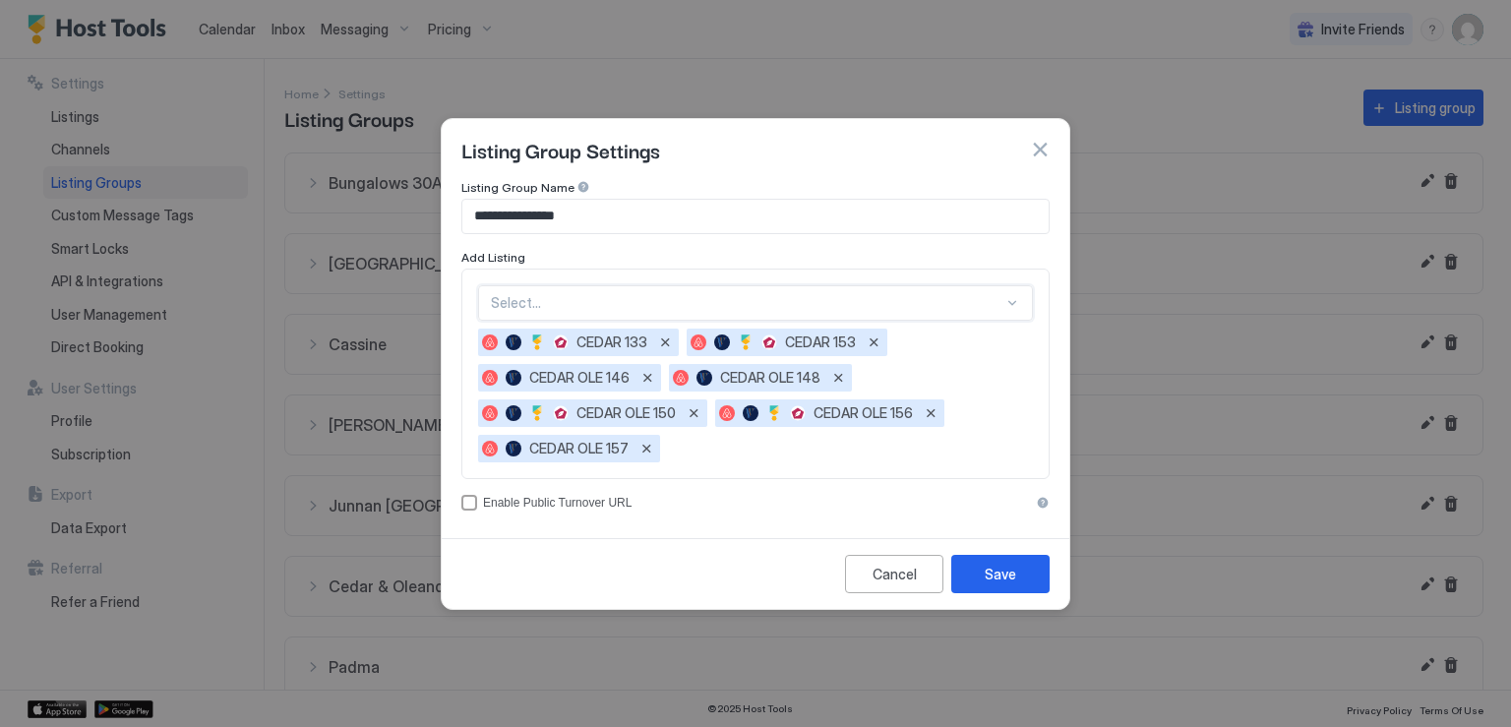
scroll to position [0, 0]
click at [704, 310] on div at bounding box center [747, 303] width 513 height 18
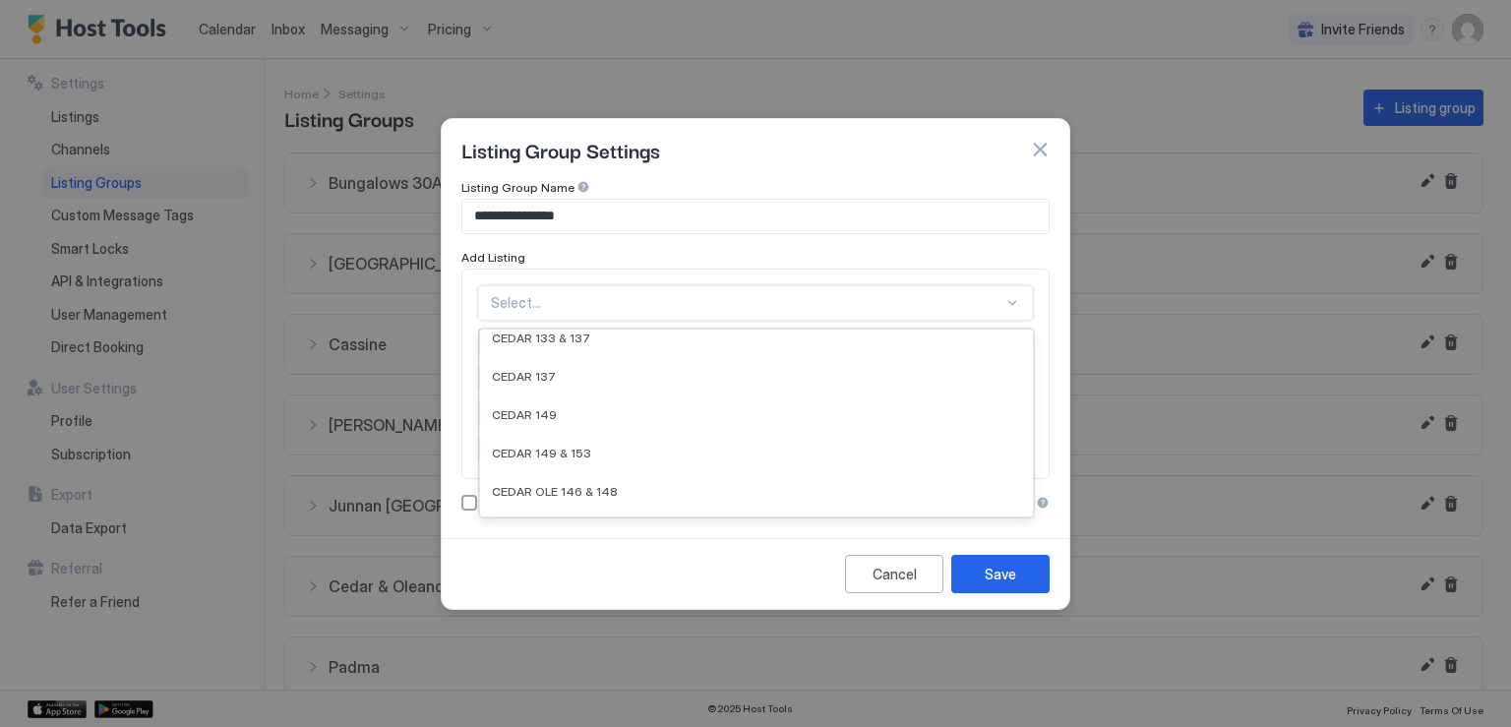
scroll to position [197, 0]
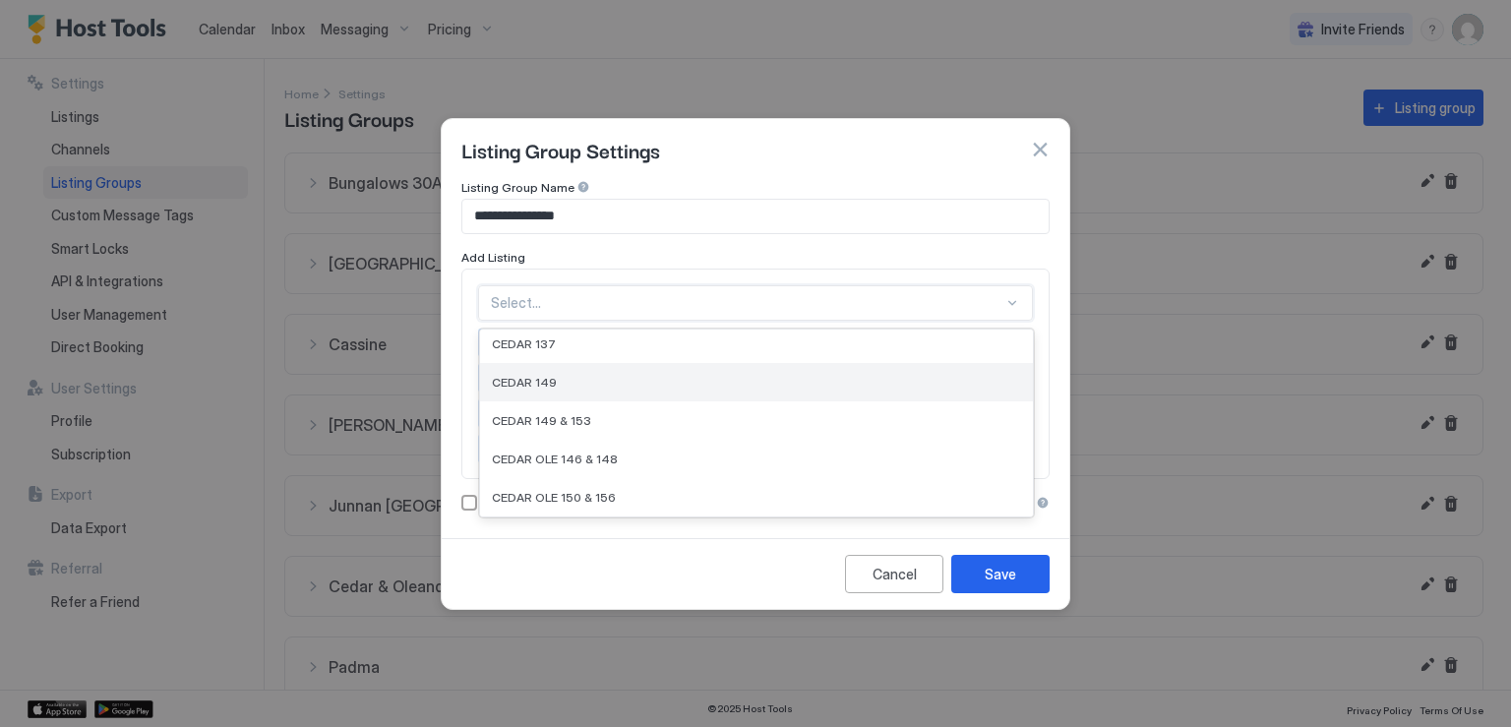
click at [597, 372] on div "CEDAR 149" at bounding box center [756, 382] width 553 height 38
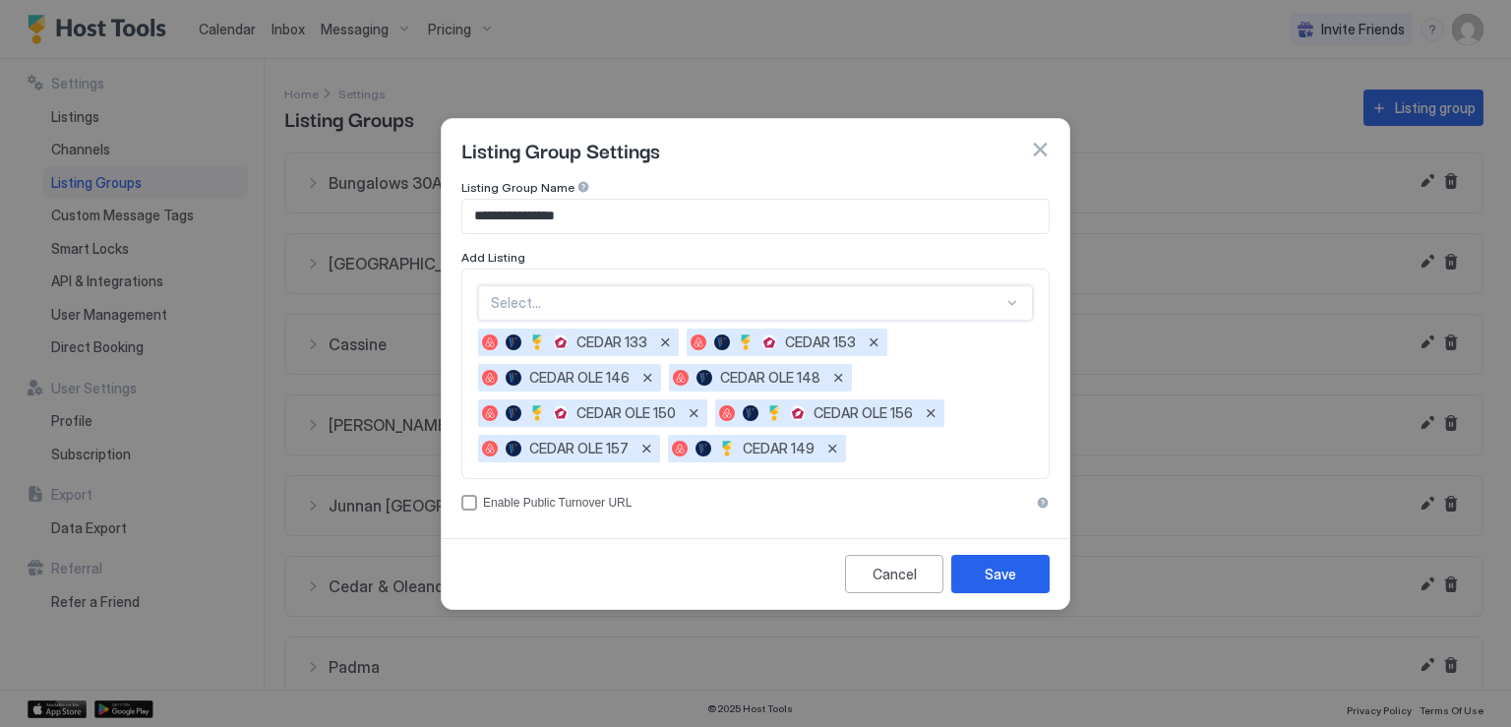
click at [657, 307] on div at bounding box center [747, 303] width 513 height 18
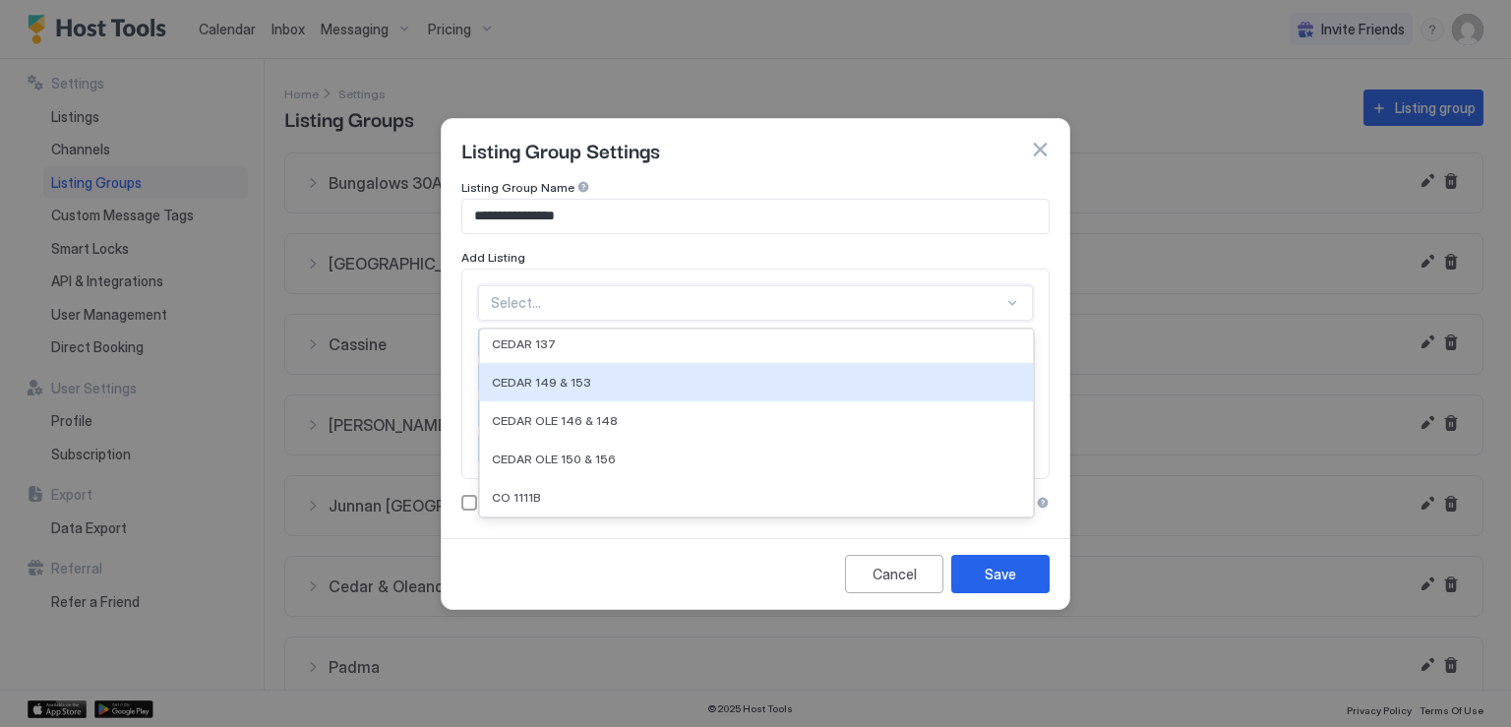
scroll to position [295, 0]
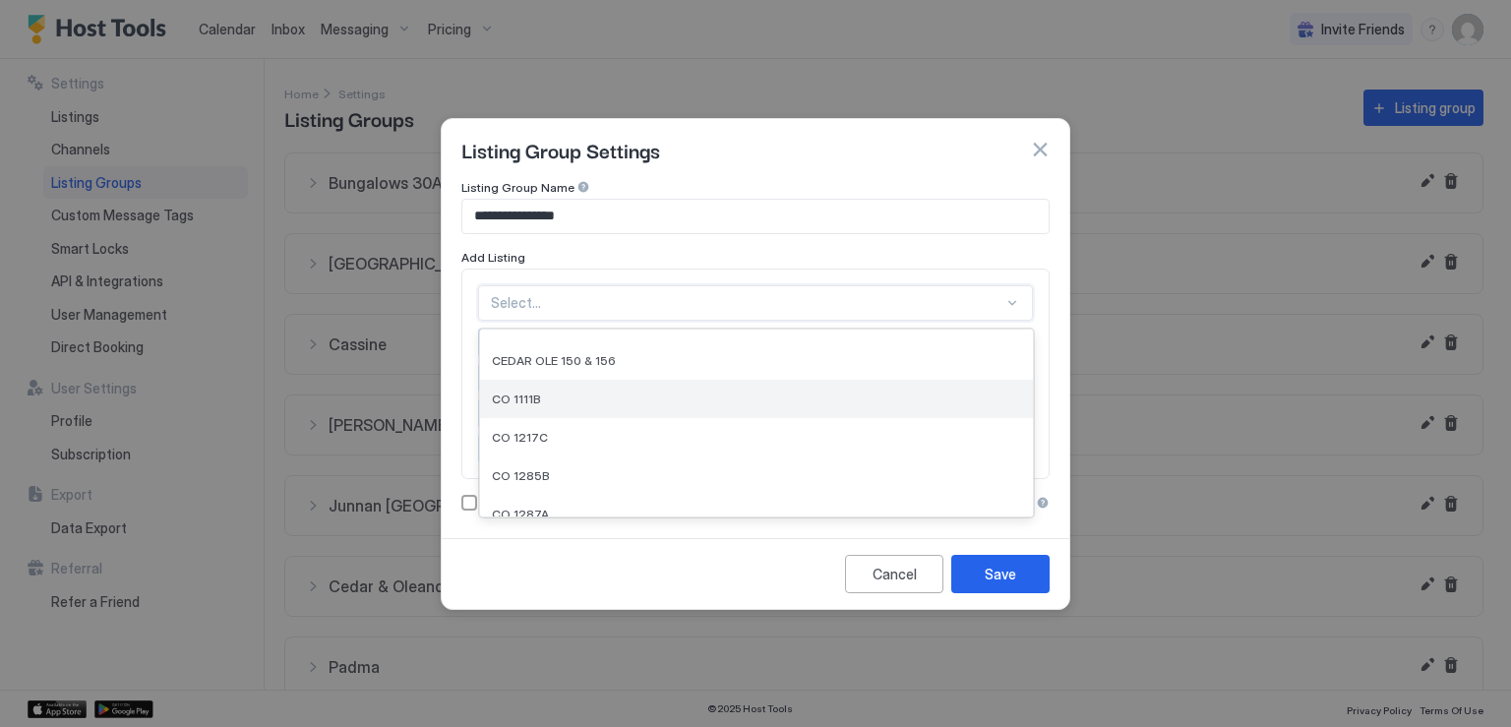
click at [570, 398] on div "CO 1111B" at bounding box center [756, 399] width 529 height 15
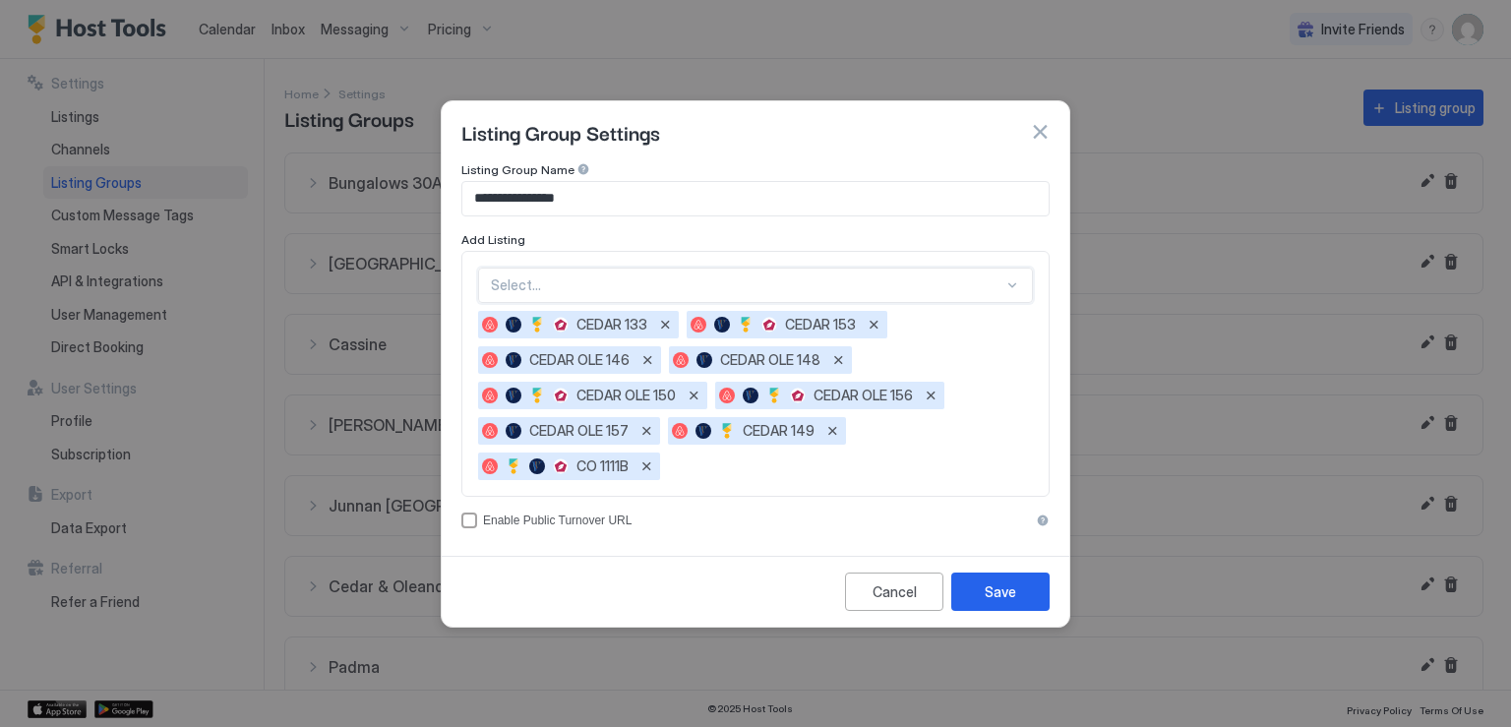
click at [671, 294] on div "Select..." at bounding box center [755, 285] width 555 height 35
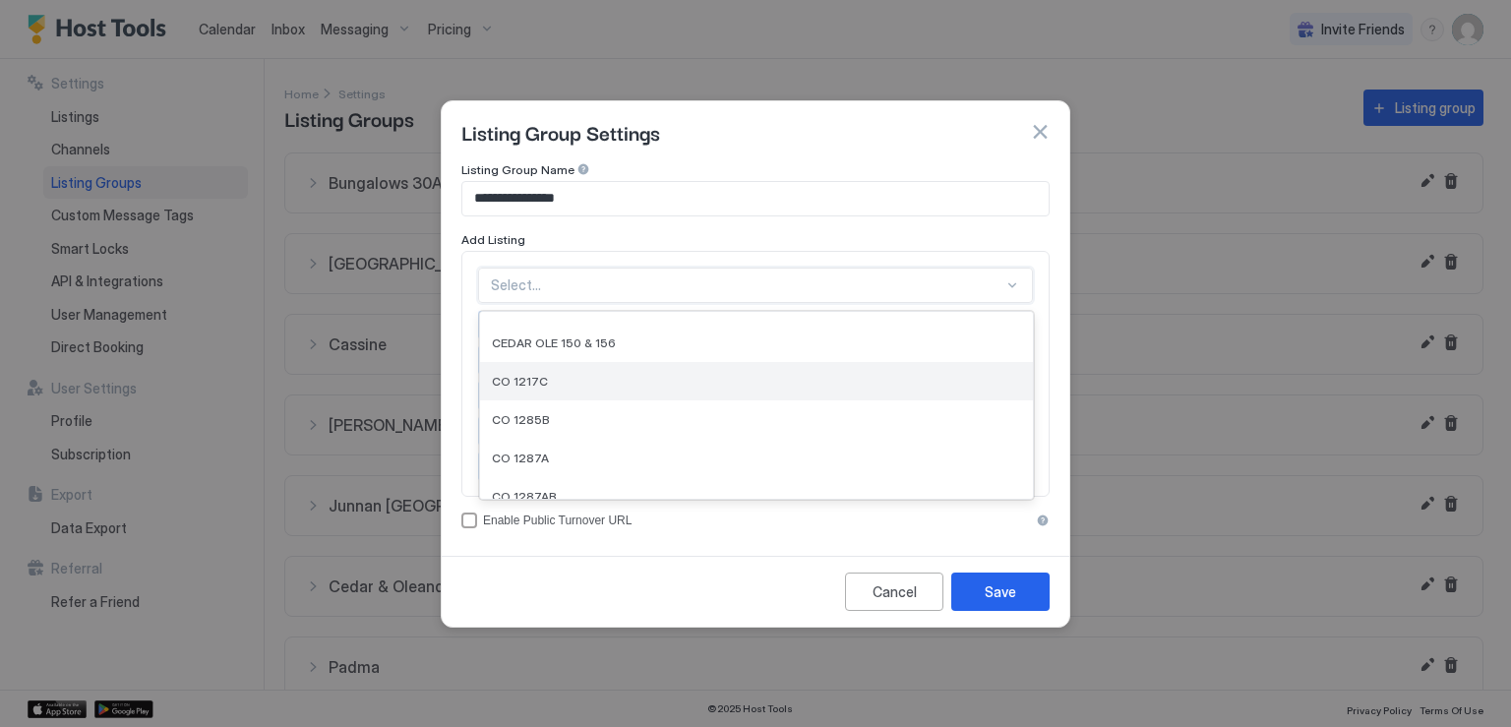
click at [582, 375] on div "CO 1217C" at bounding box center [756, 381] width 529 height 15
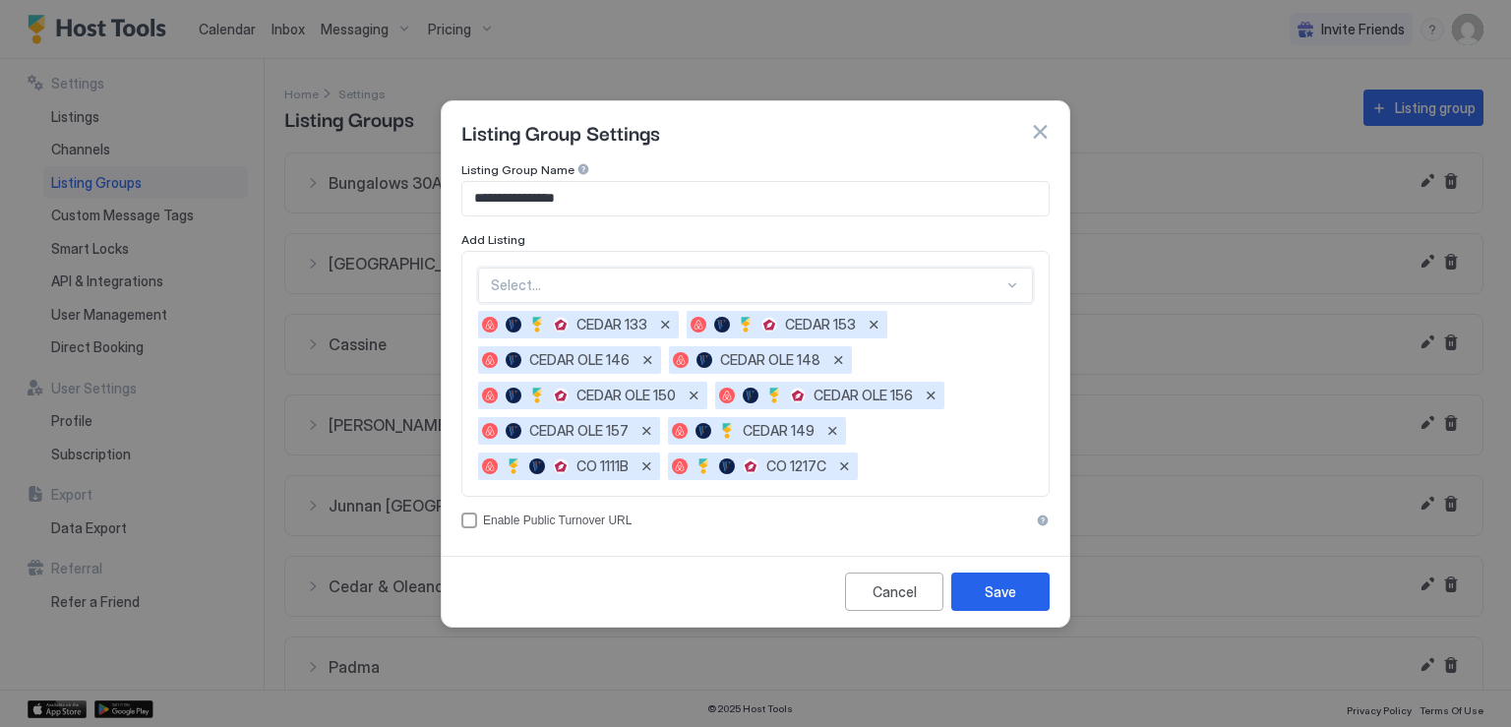
click at [654, 292] on div at bounding box center [747, 285] width 513 height 18
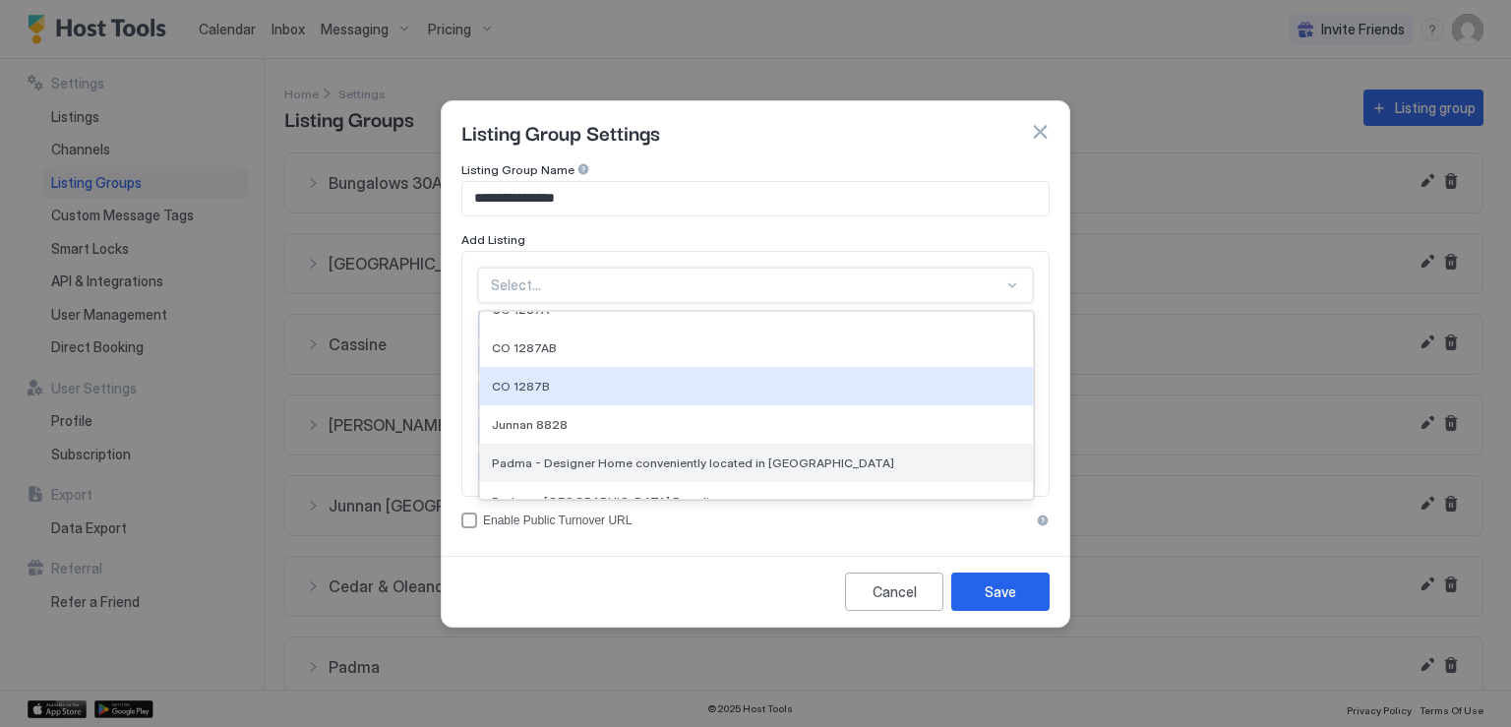
scroll to position [307, 0]
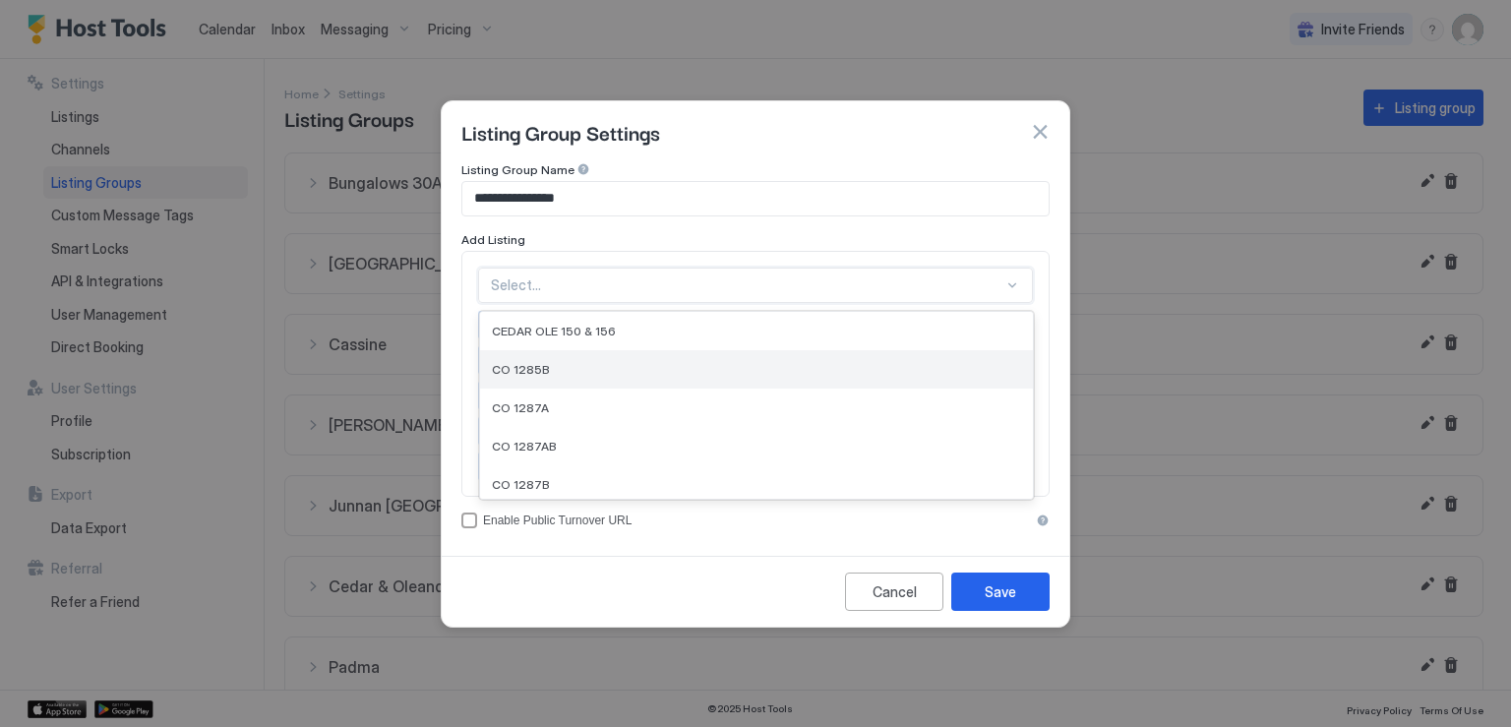
click at [620, 378] on div "CO 1285B" at bounding box center [756, 369] width 553 height 38
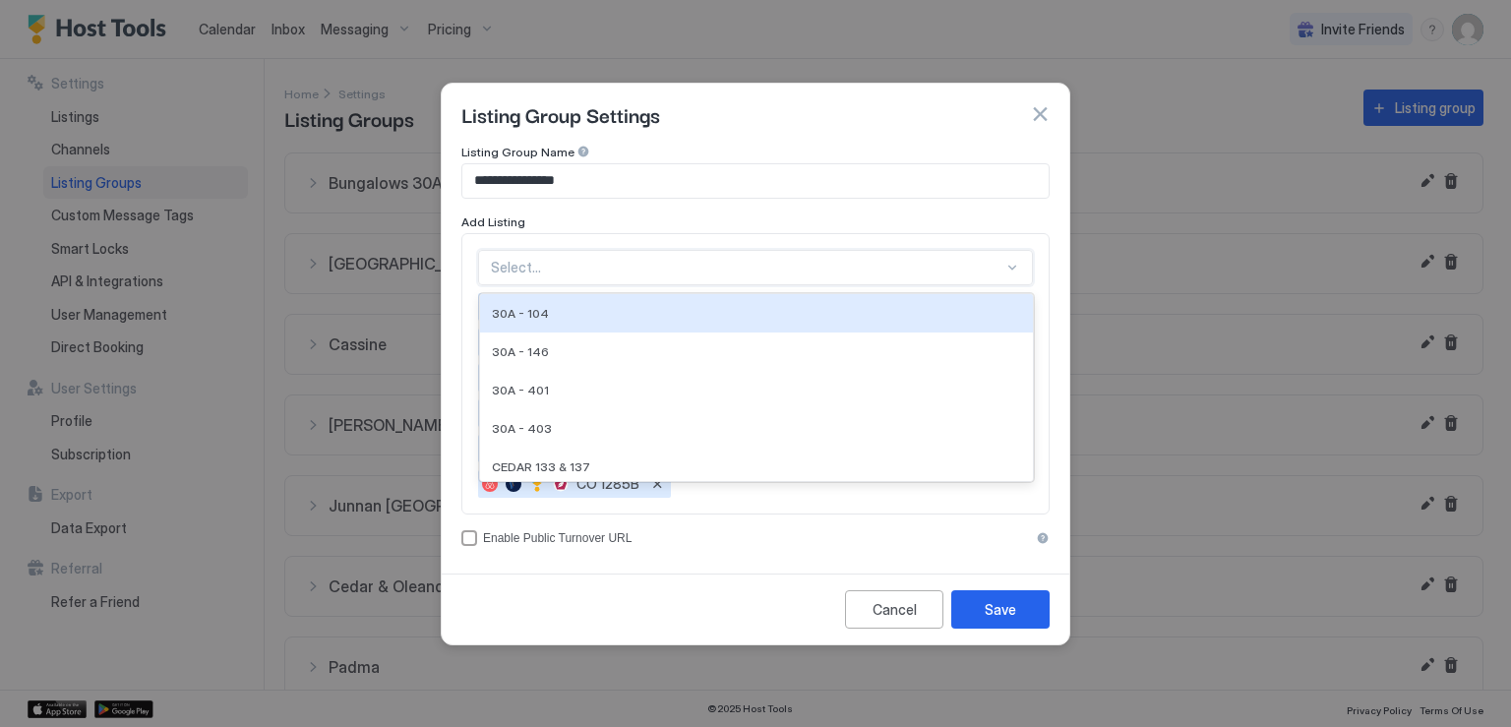
click at [637, 276] on div "Select..." at bounding box center [755, 267] width 555 height 35
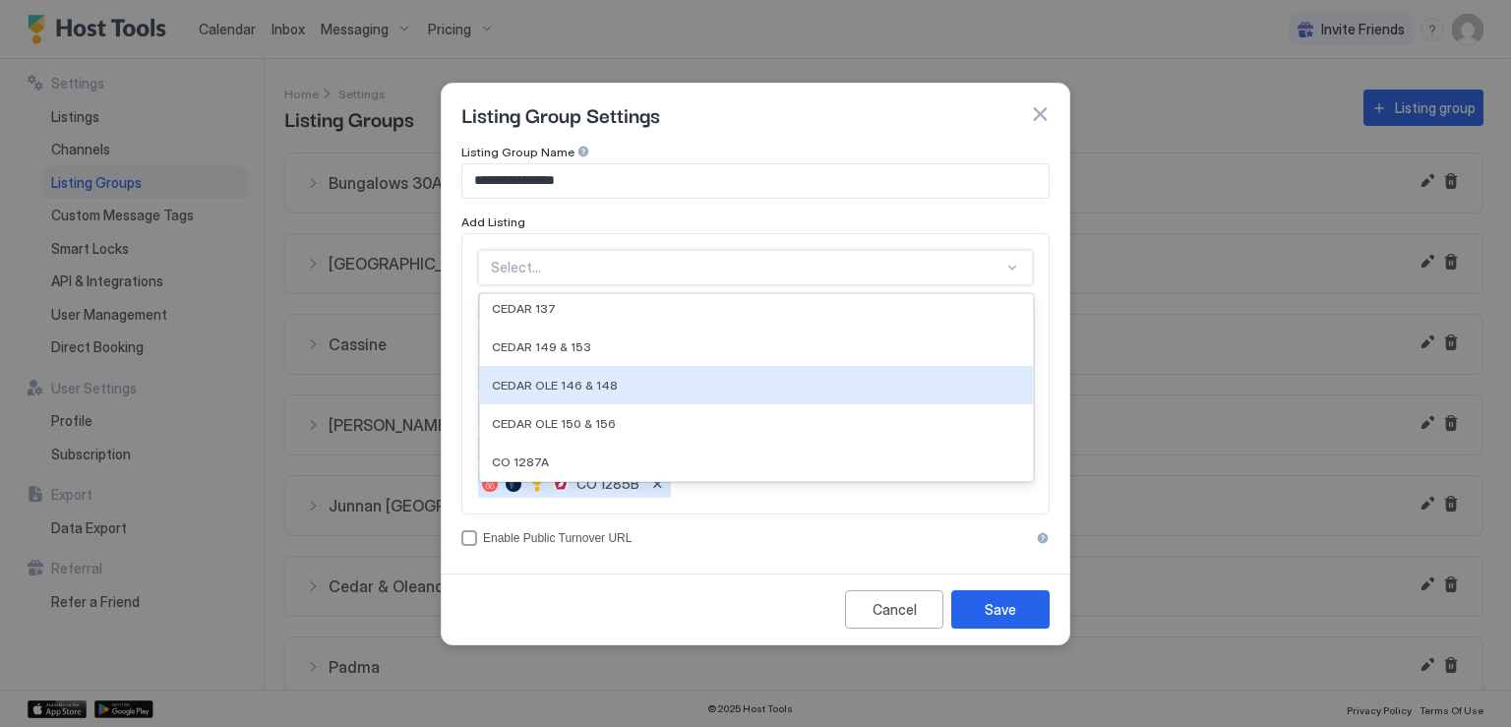
scroll to position [295, 0]
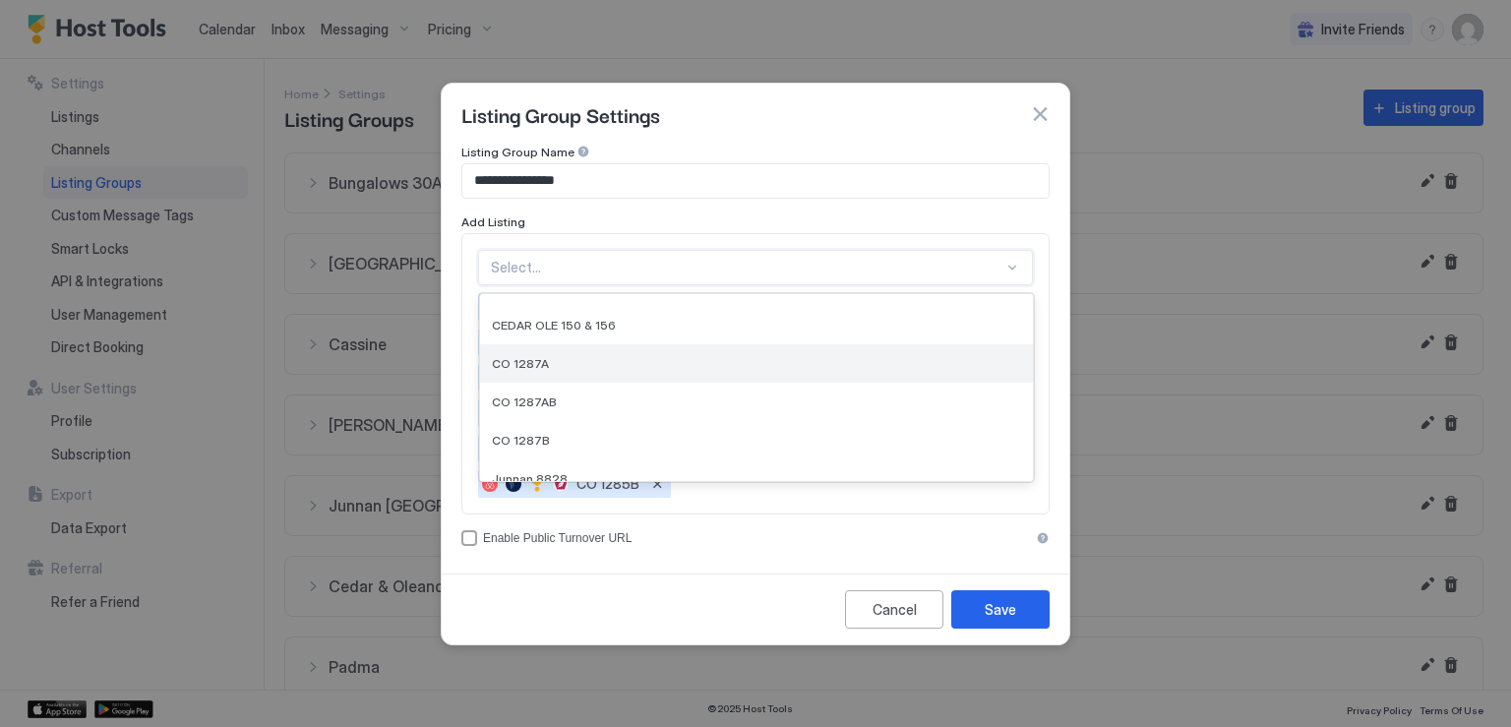
click at [624, 373] on div "CO 1287A" at bounding box center [756, 363] width 553 height 38
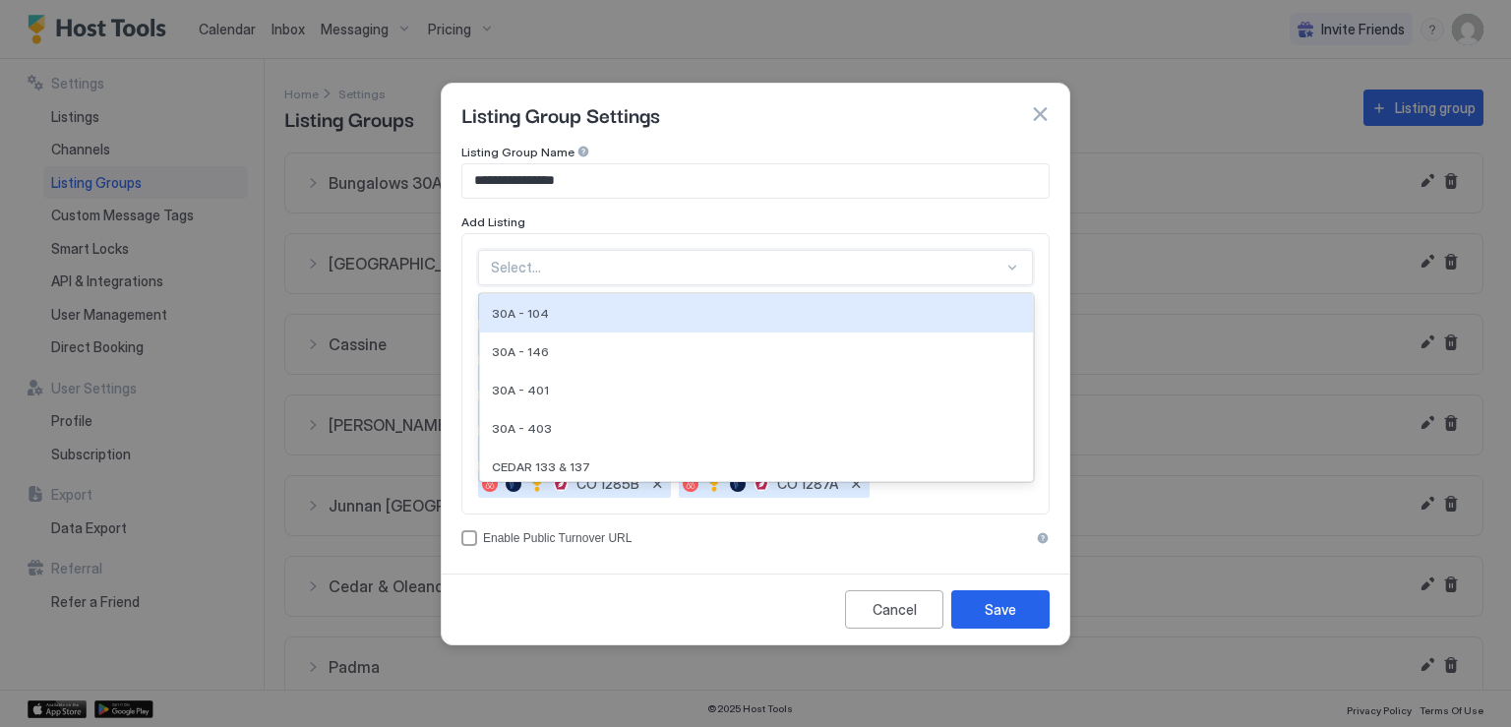
click at [641, 271] on div at bounding box center [747, 268] width 513 height 18
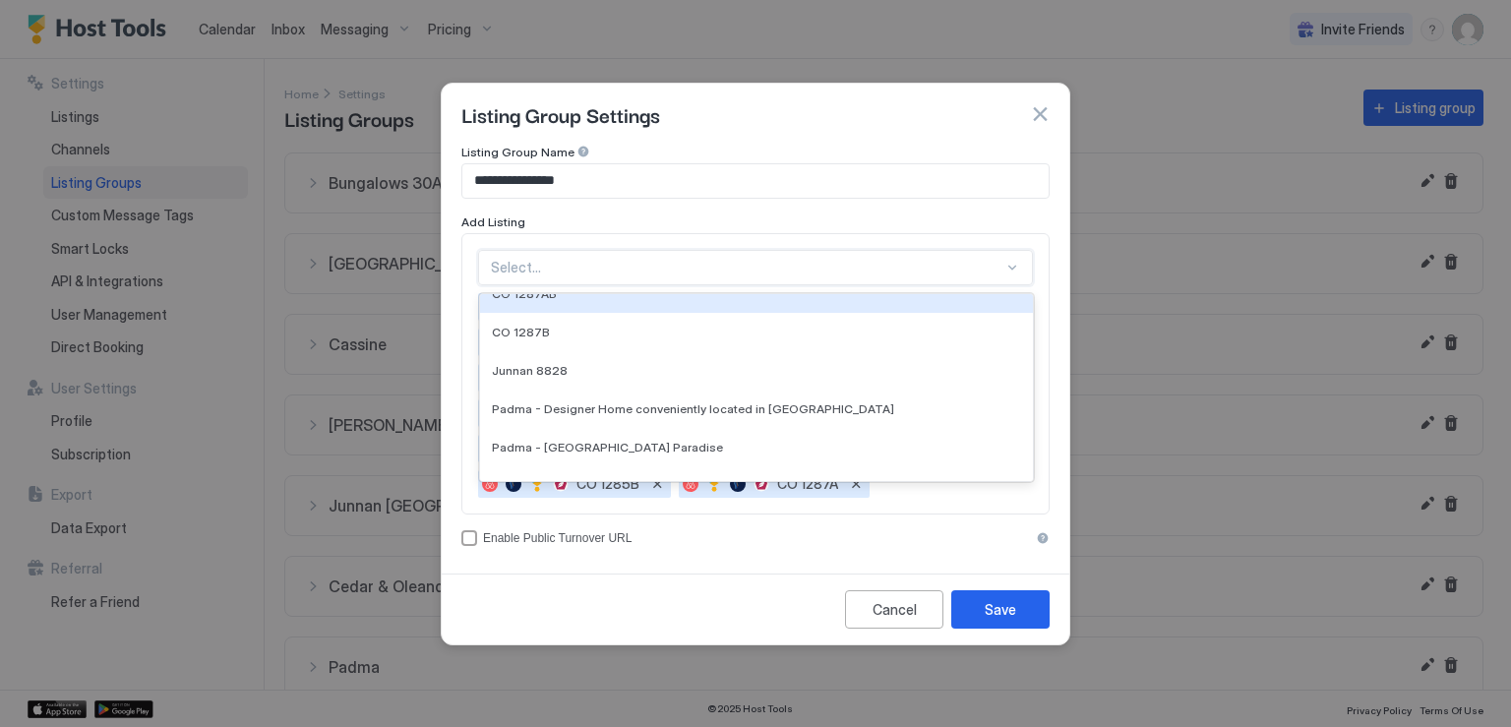
scroll to position [393, 0]
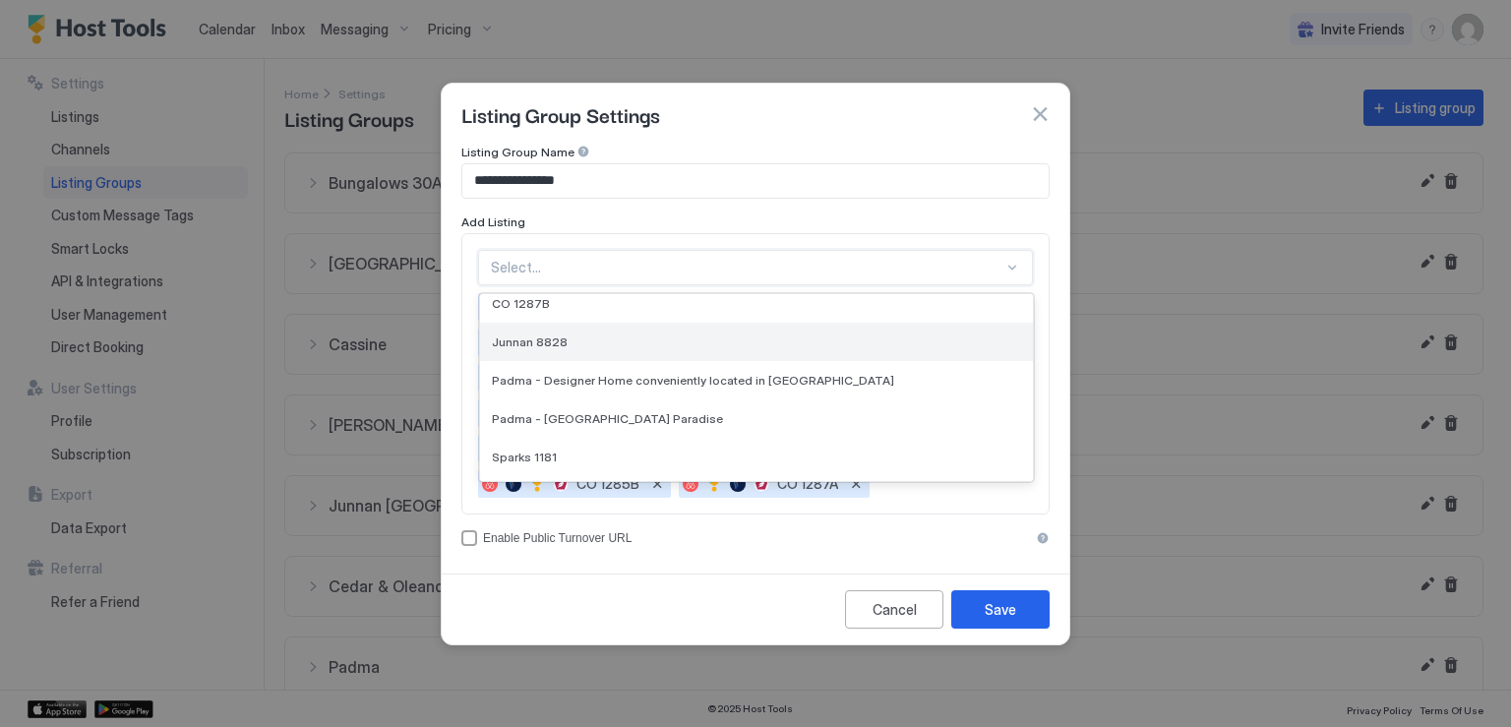
click at [607, 344] on div "Junnan 8828" at bounding box center [756, 341] width 529 height 15
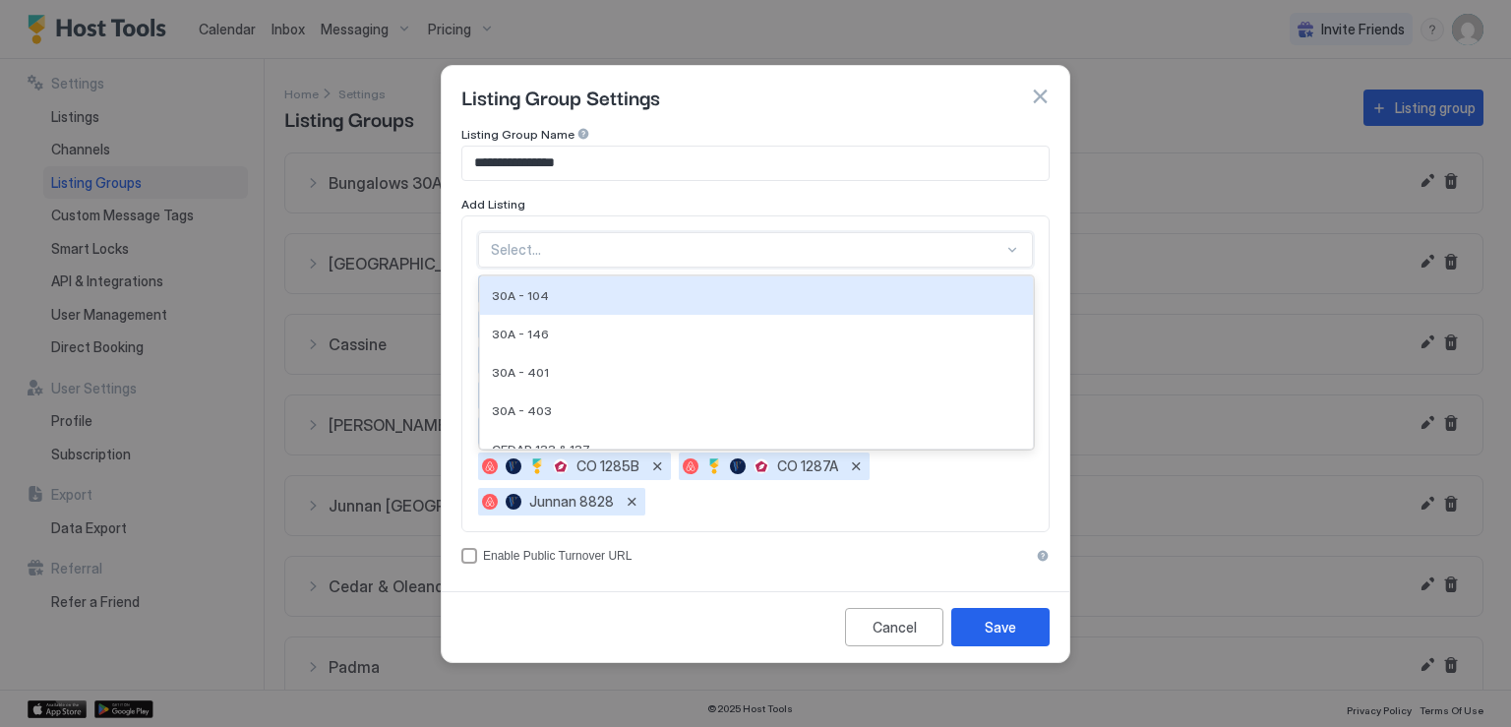
click at [637, 257] on div at bounding box center [747, 250] width 513 height 18
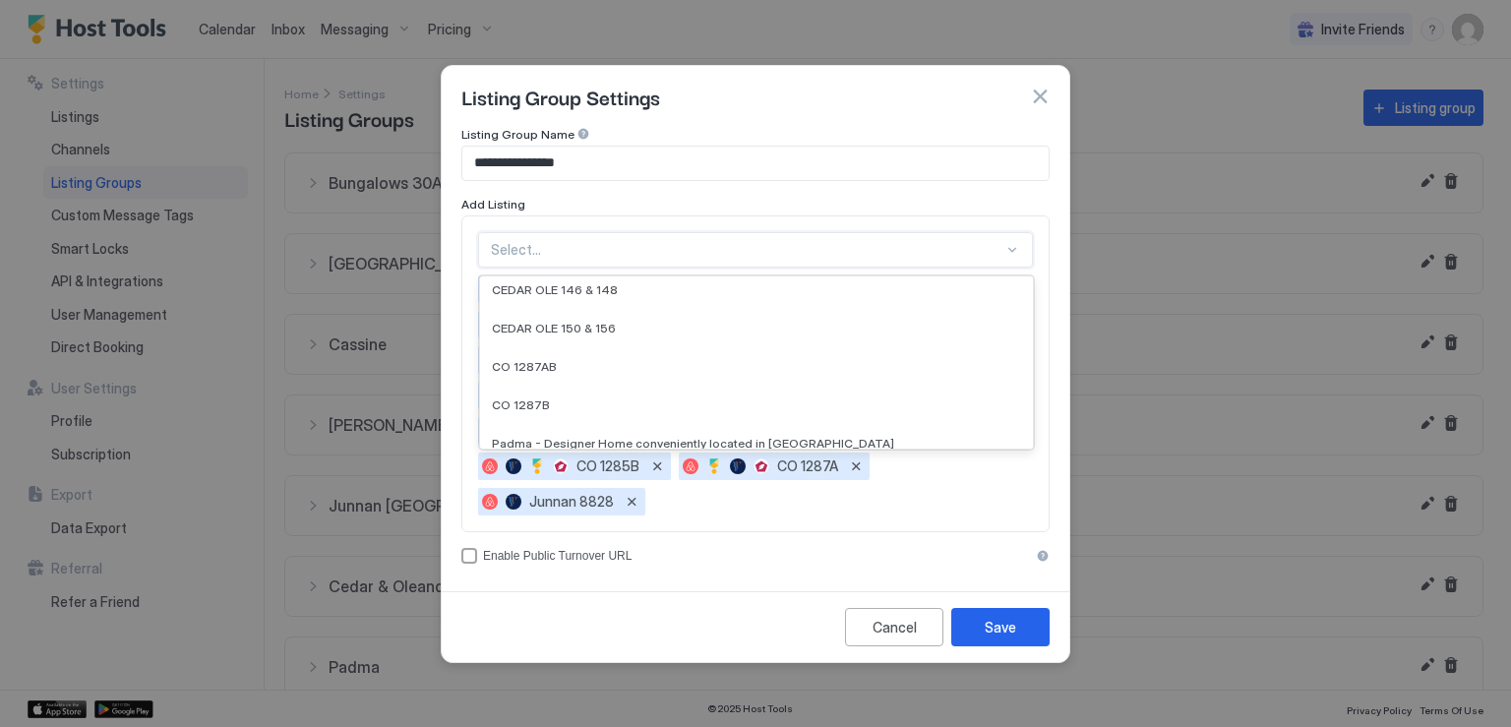
scroll to position [295, 0]
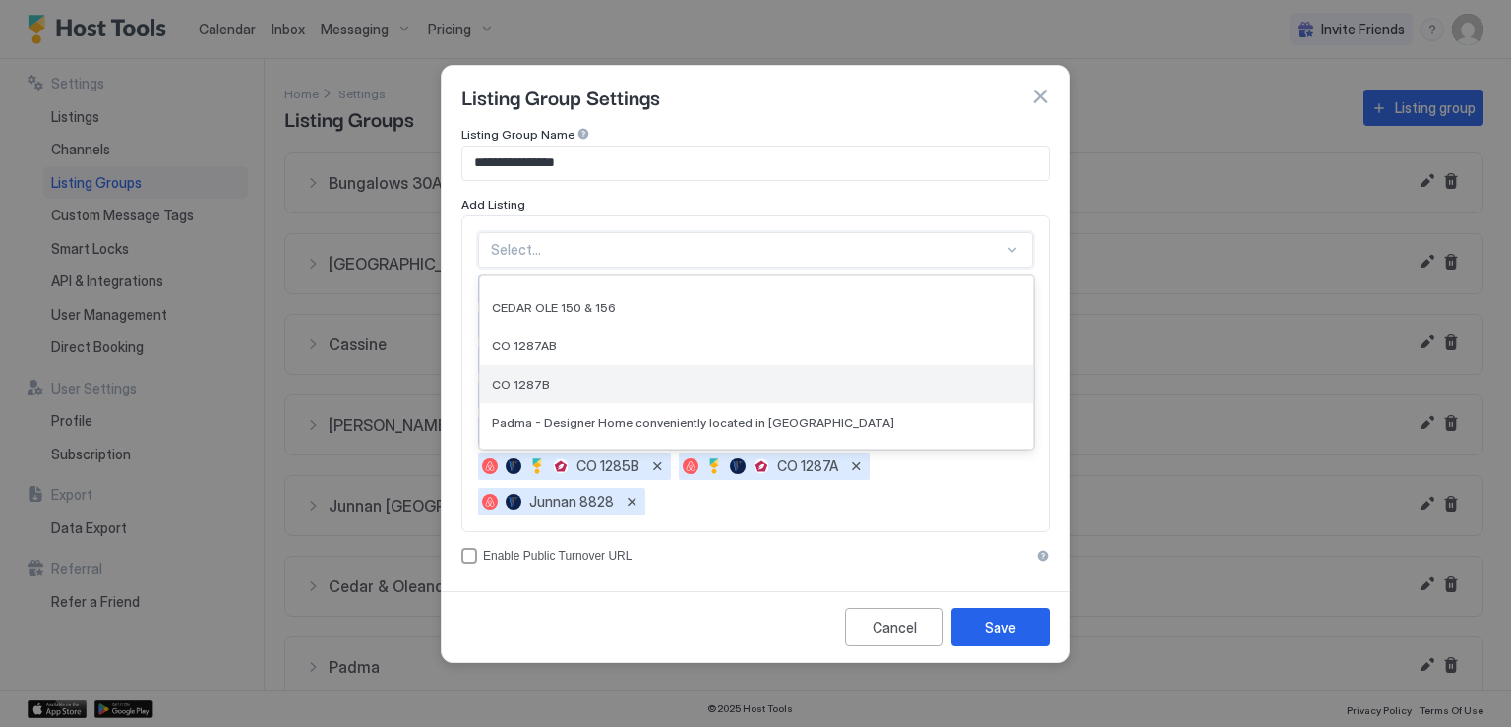
click at [641, 385] on div "CO 1287B" at bounding box center [756, 384] width 529 height 15
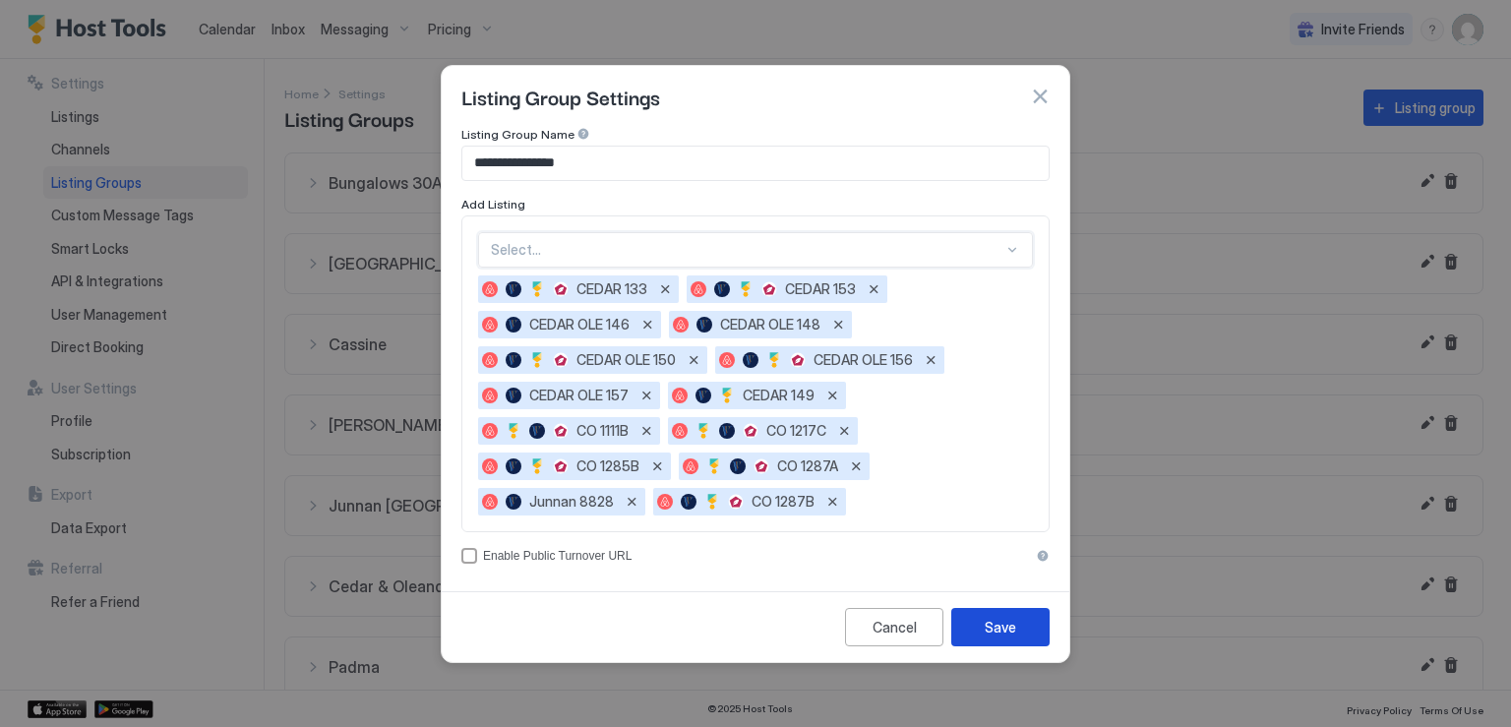
click at [993, 621] on div "Save" at bounding box center [1000, 627] width 31 height 21
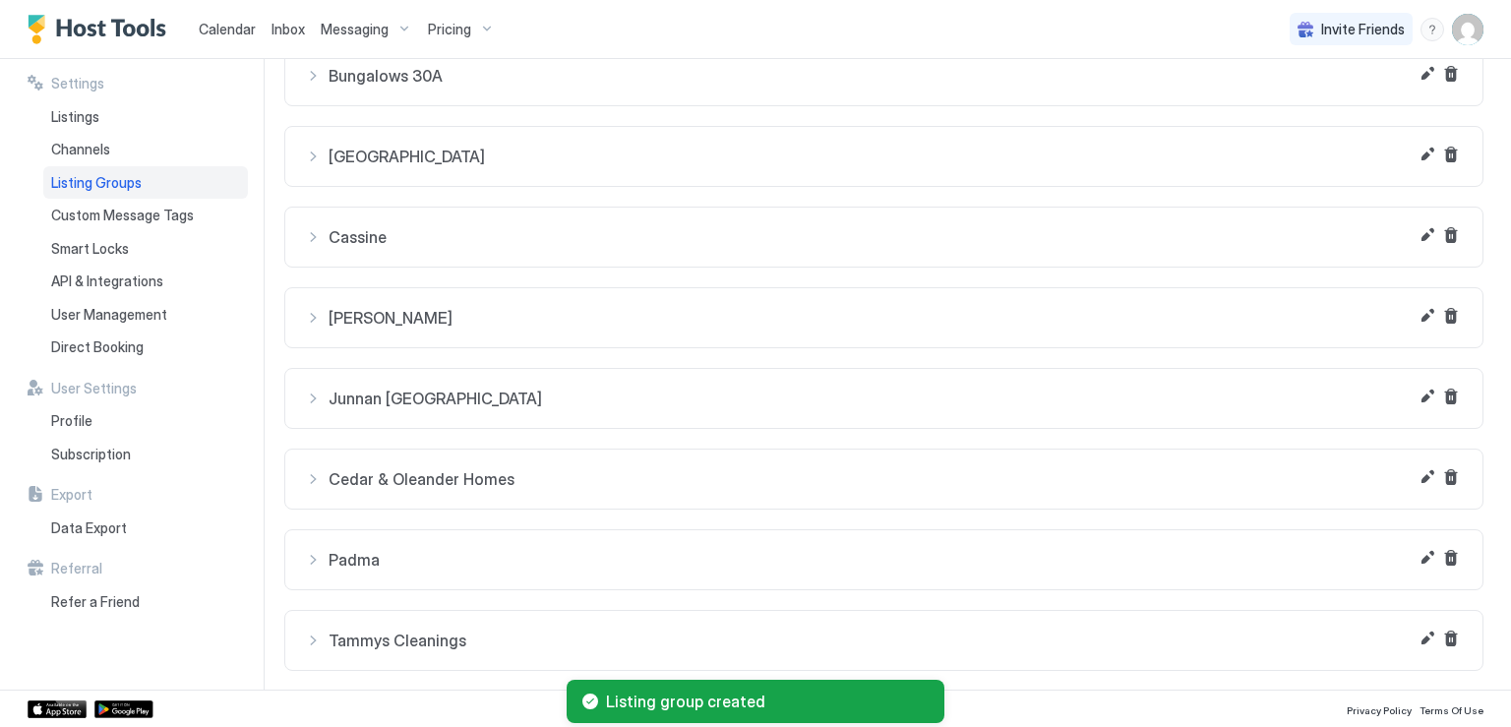
scroll to position [108, 0]
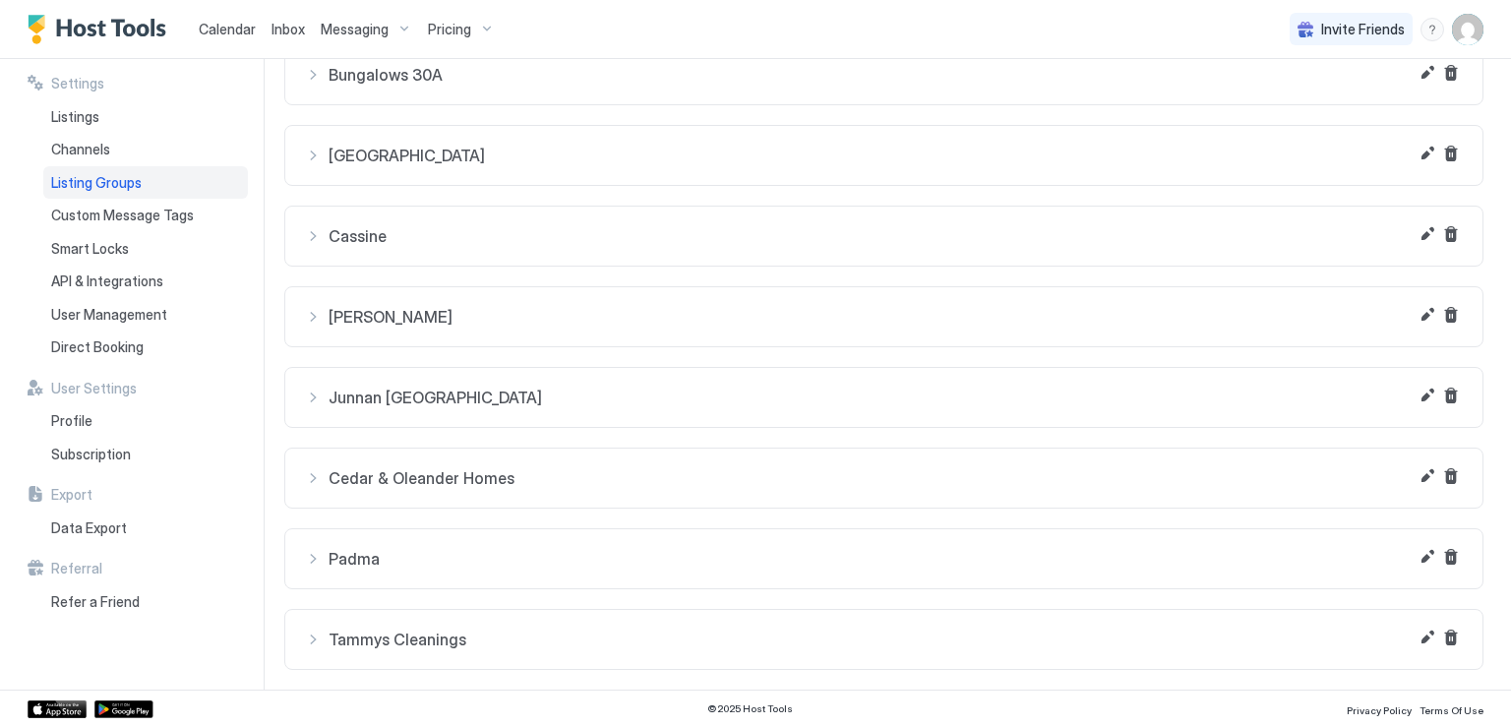
click at [508, 630] on span "Tammys Cleanings" at bounding box center [896, 640] width 1134 height 20
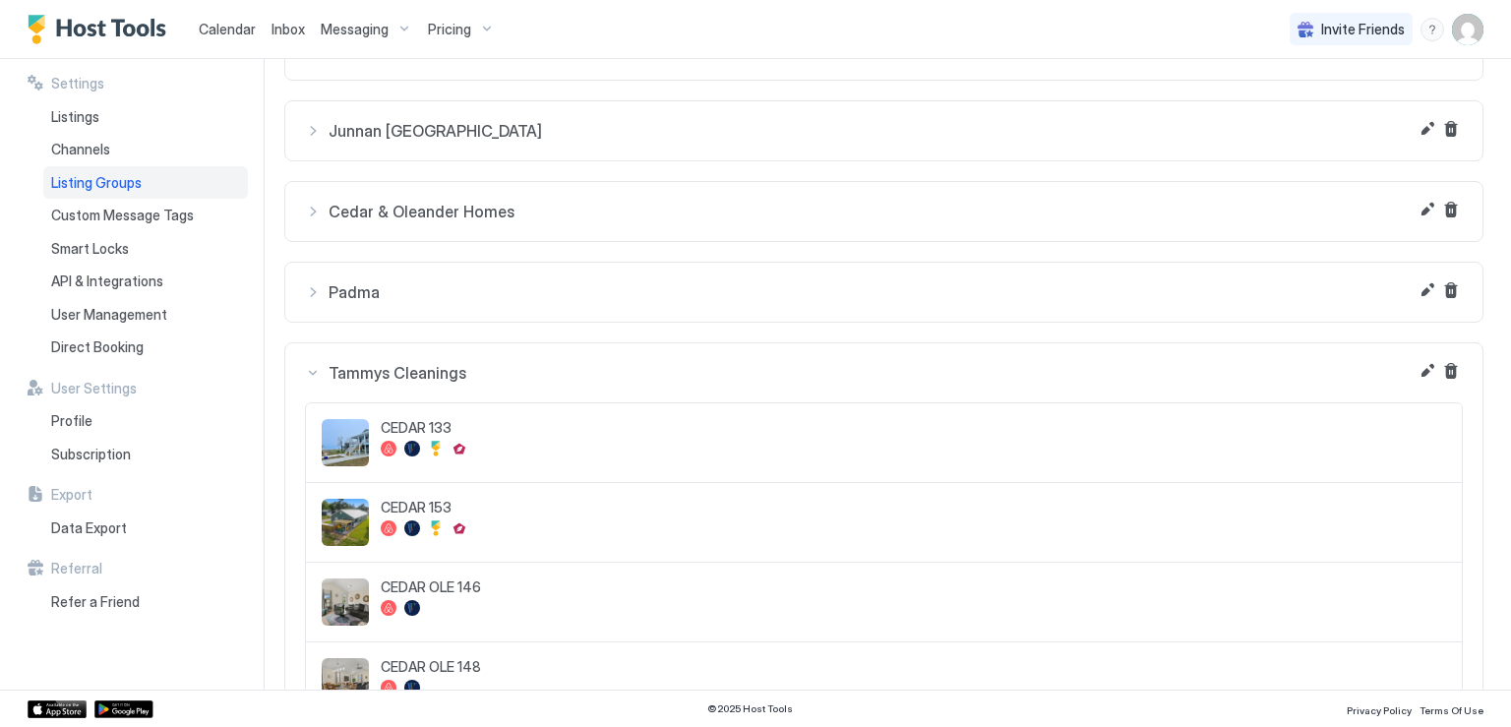
scroll to position [454, 0]
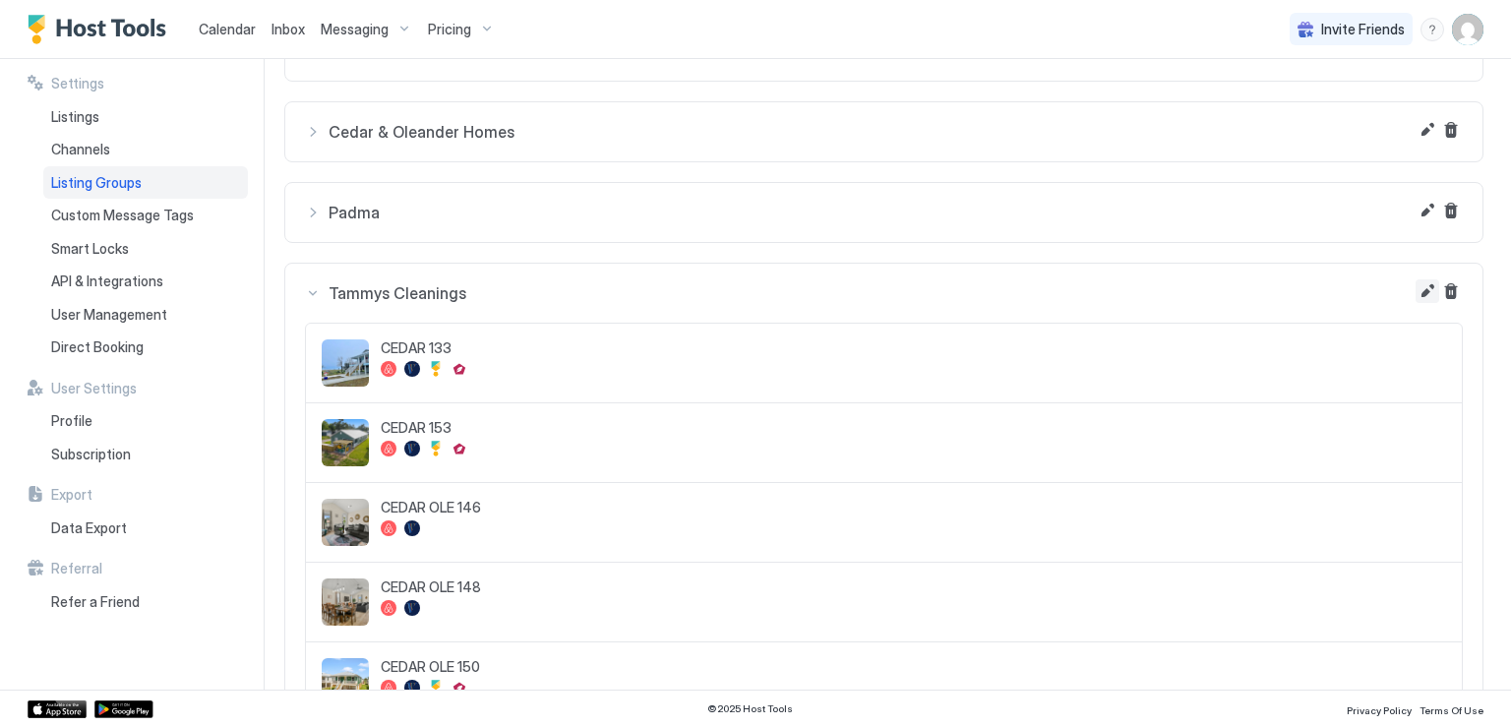
click at [1416, 291] on button "Edit" at bounding box center [1428, 291] width 24 height 24
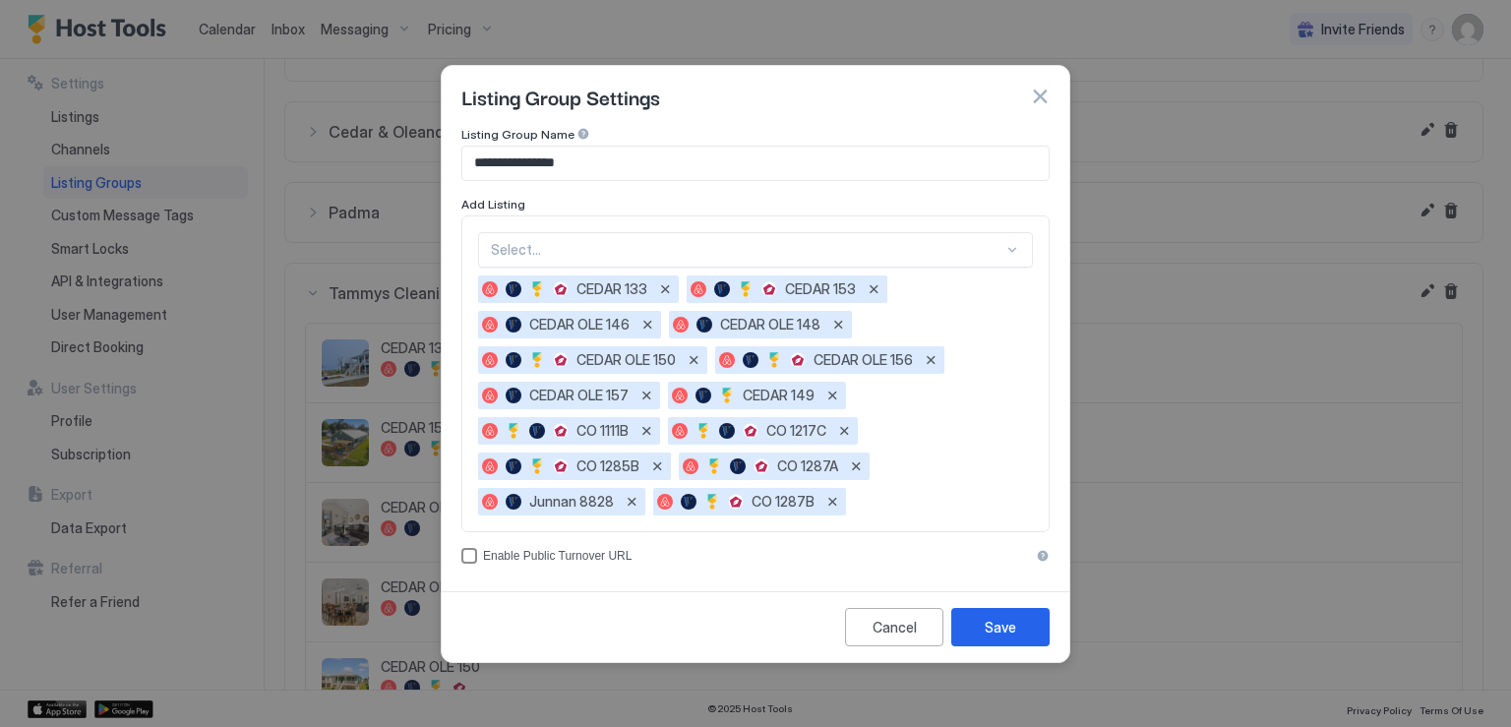
click at [471, 559] on div "accessCode" at bounding box center [469, 556] width 16 height 16
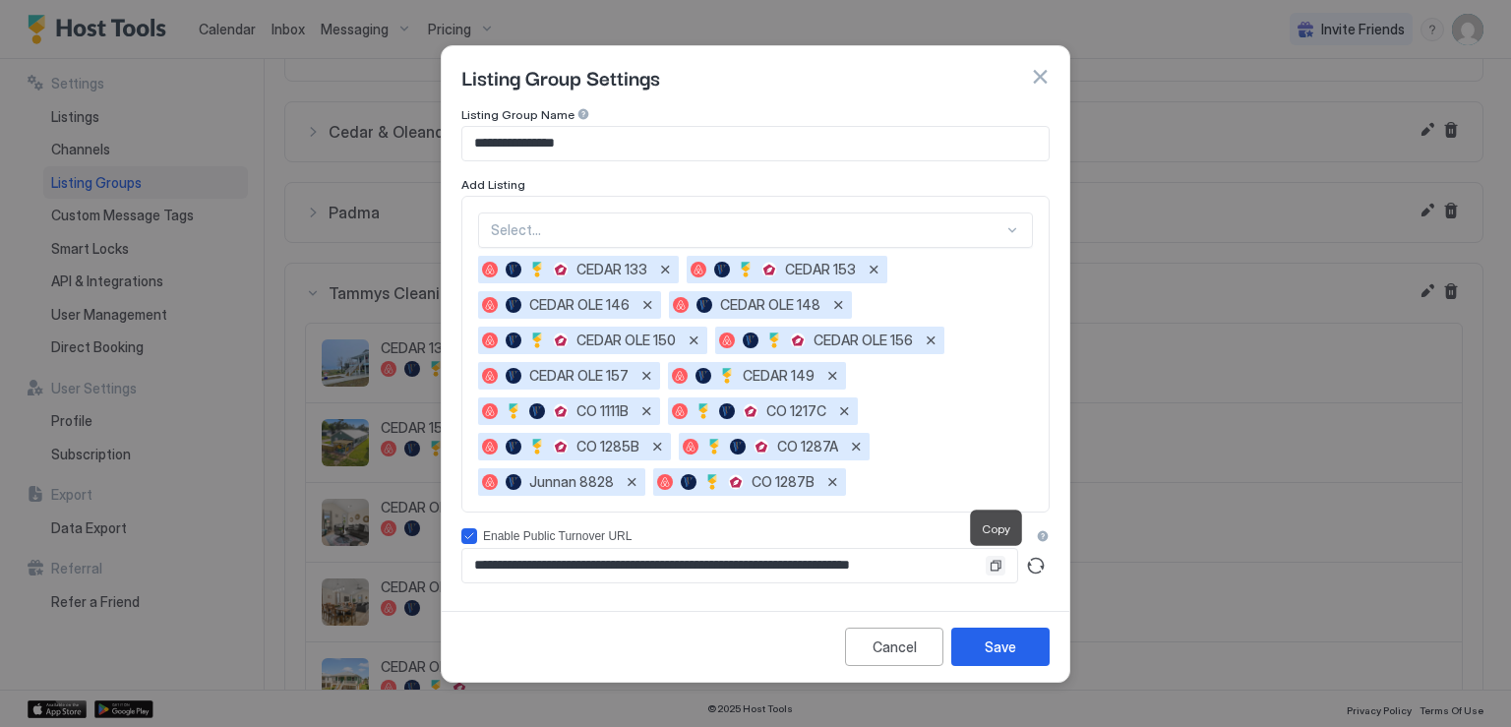
click at [991, 567] on button "Copy" at bounding box center [996, 566] width 20 height 20
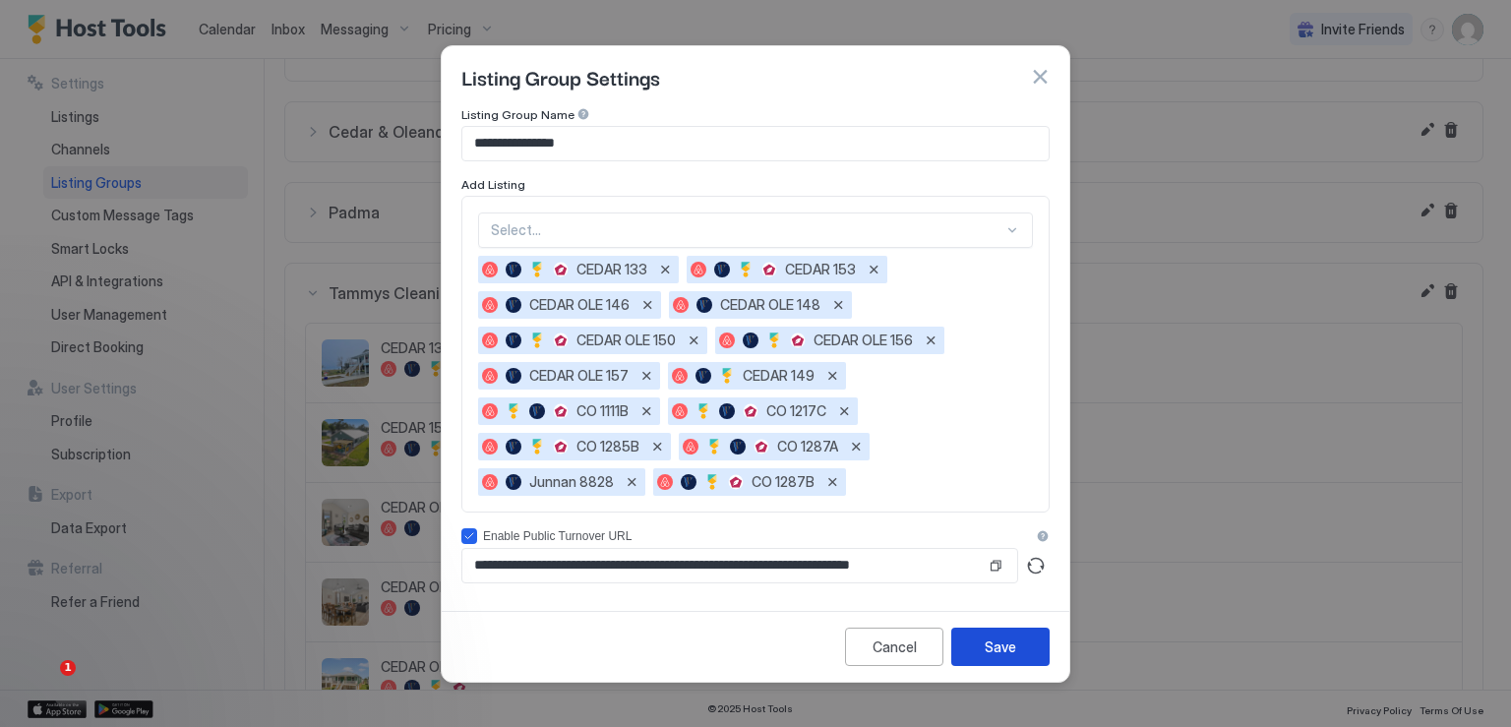
click at [985, 642] on div "Save" at bounding box center [1000, 646] width 31 height 21
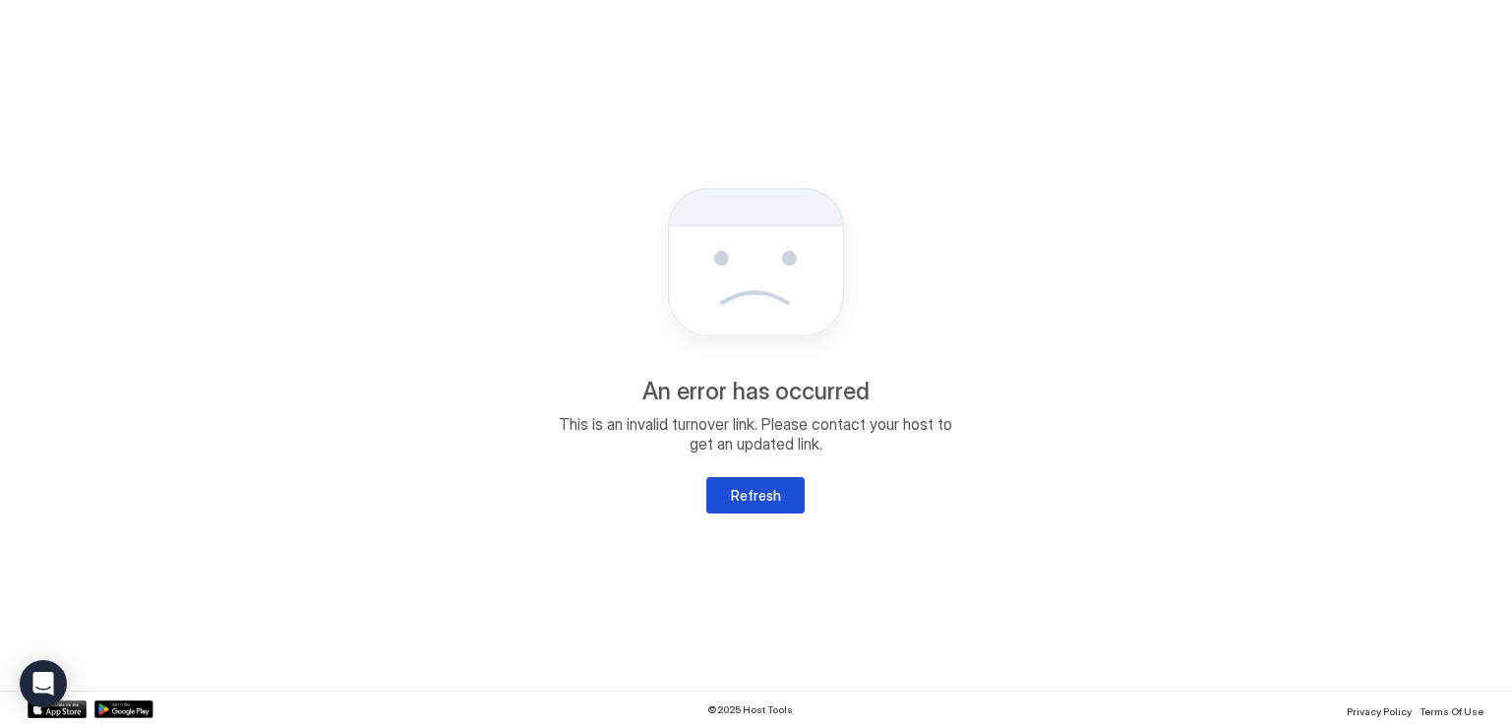
click at [795, 508] on button "Refresh" at bounding box center [755, 495] width 98 height 36
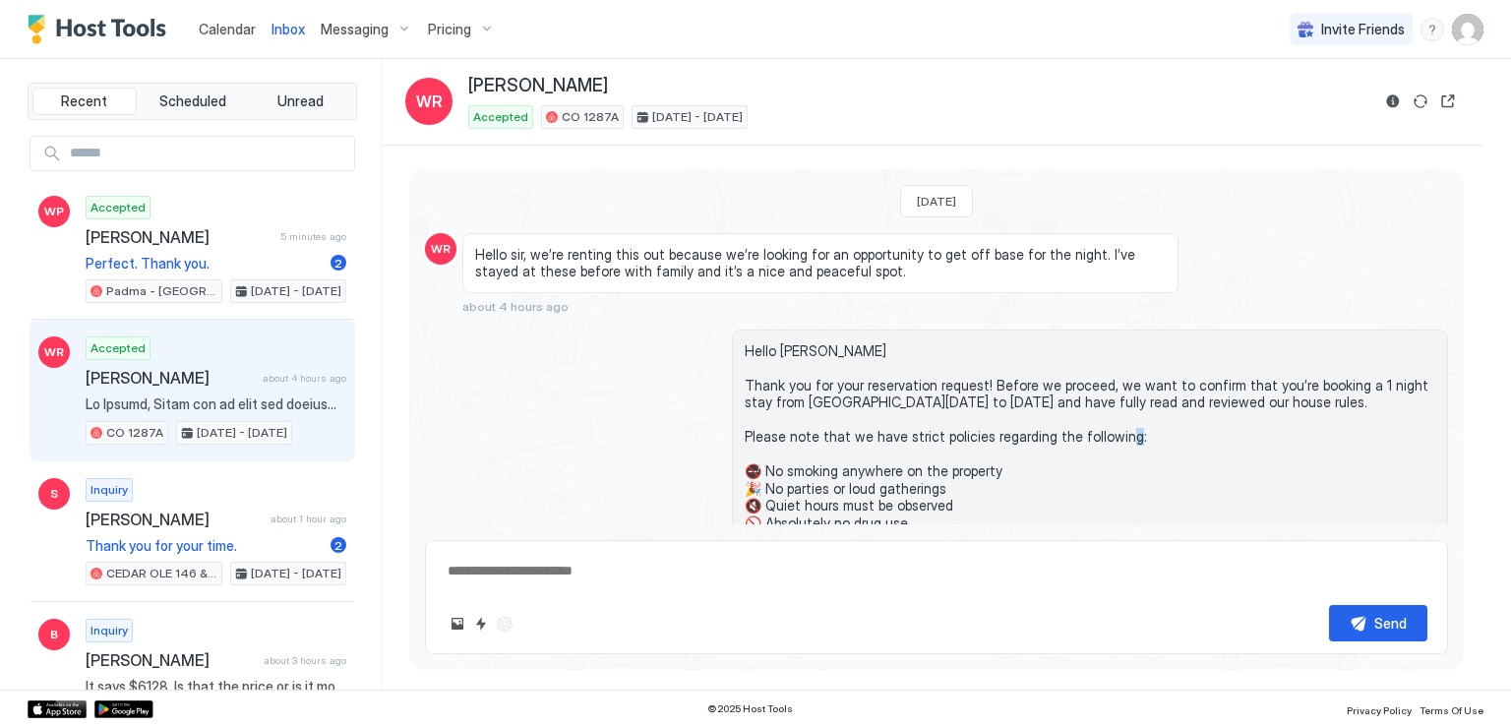
scroll to position [1685, 0]
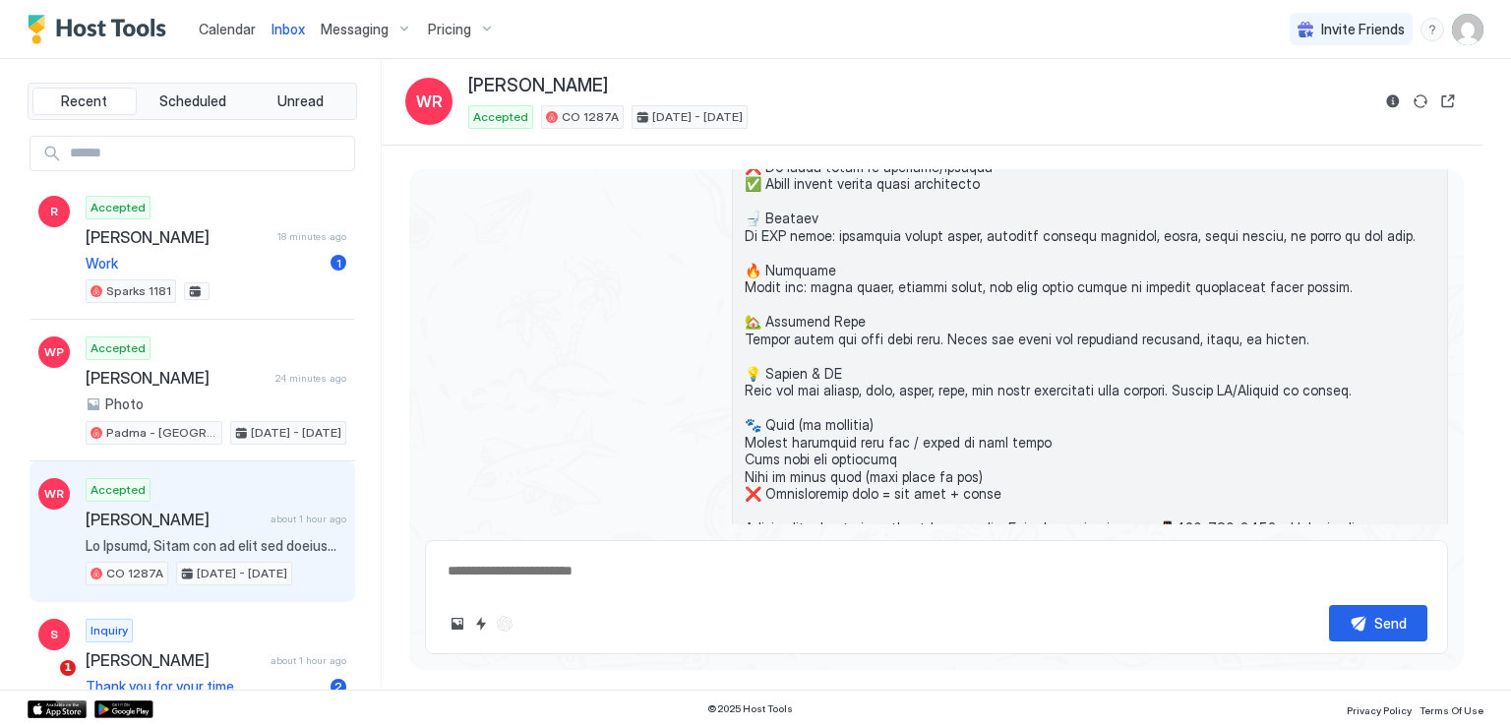
type textarea "*"
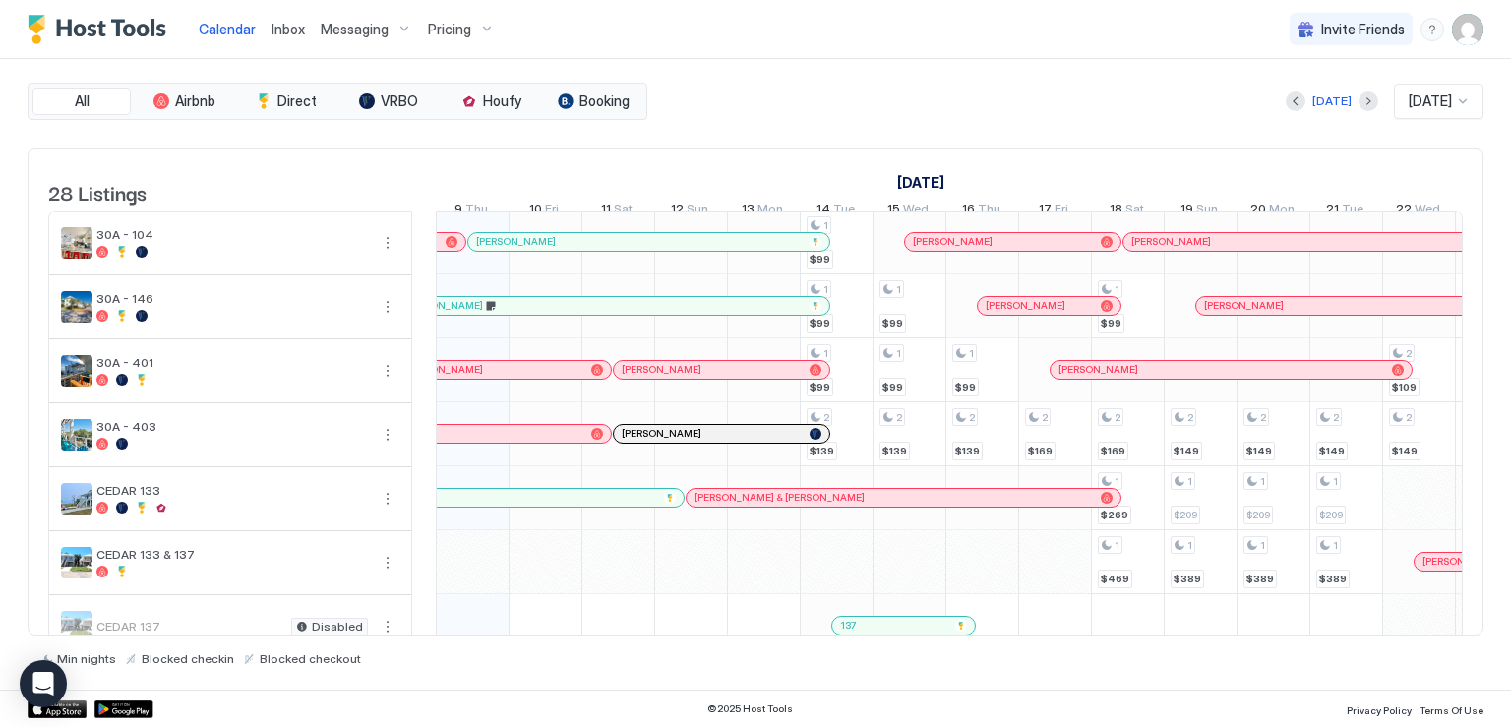
click at [1473, 36] on img "User profile" at bounding box center [1467, 29] width 31 height 31
click at [224, 28] on div at bounding box center [755, 363] width 1511 height 727
click at [284, 25] on span "Inbox" at bounding box center [288, 29] width 33 height 17
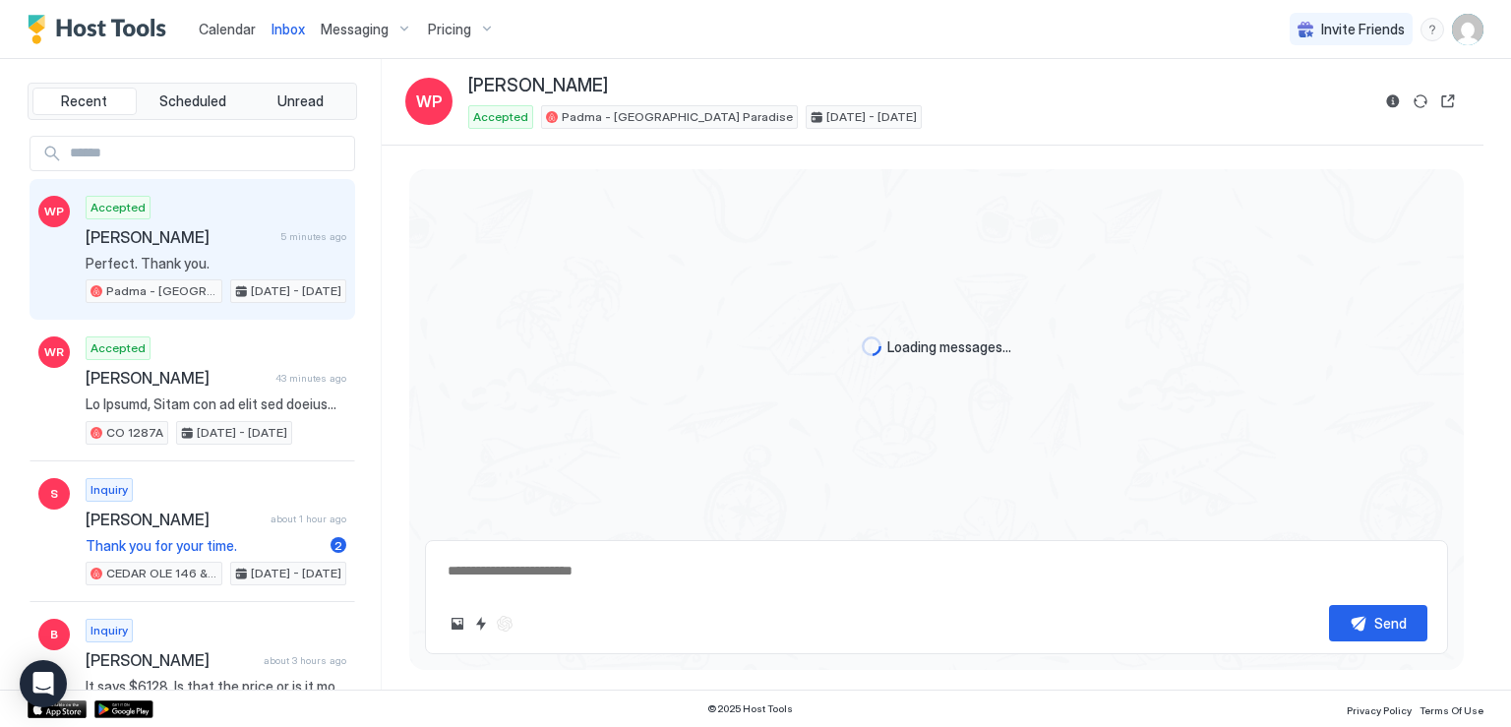
scroll to position [1795, 0]
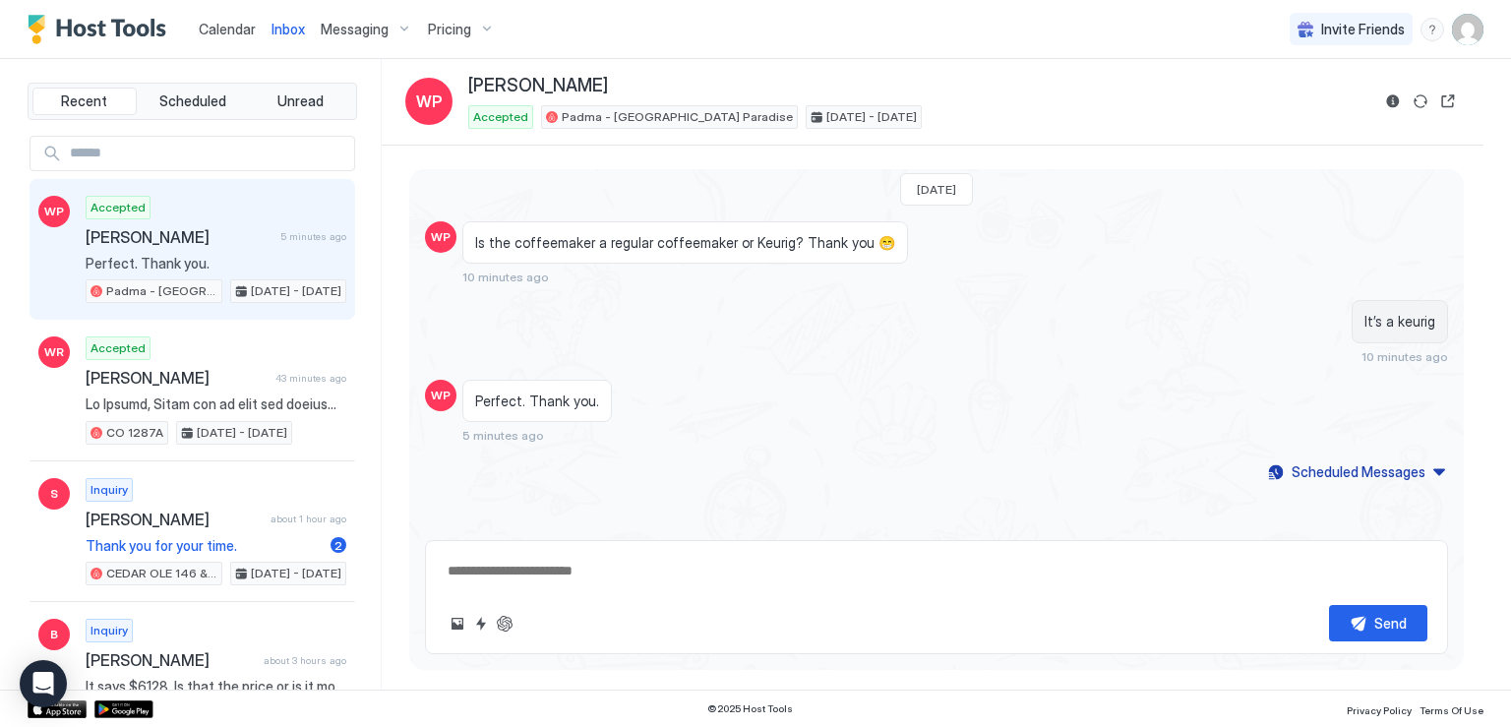
type textarea "*"
click at [228, 30] on span "Calendar" at bounding box center [227, 29] width 57 height 17
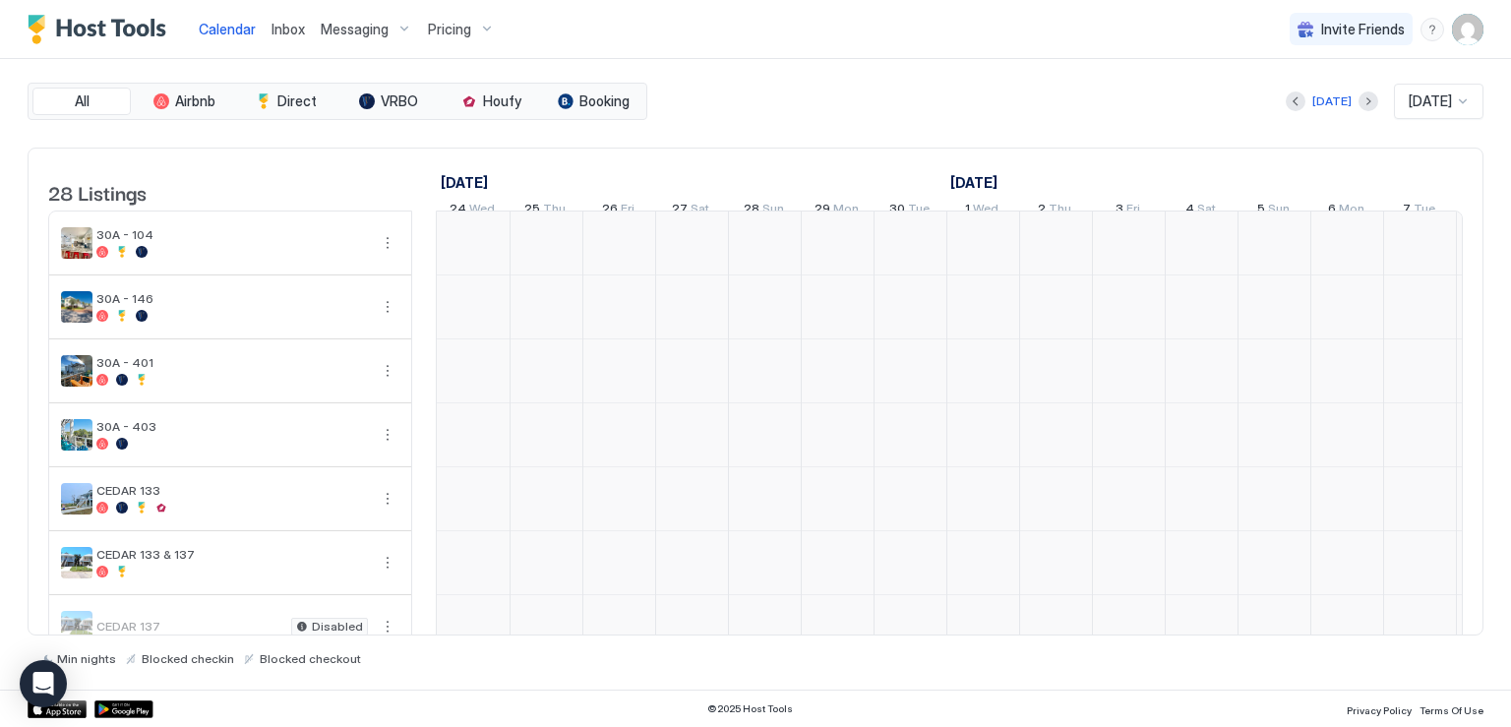
scroll to position [0, 1093]
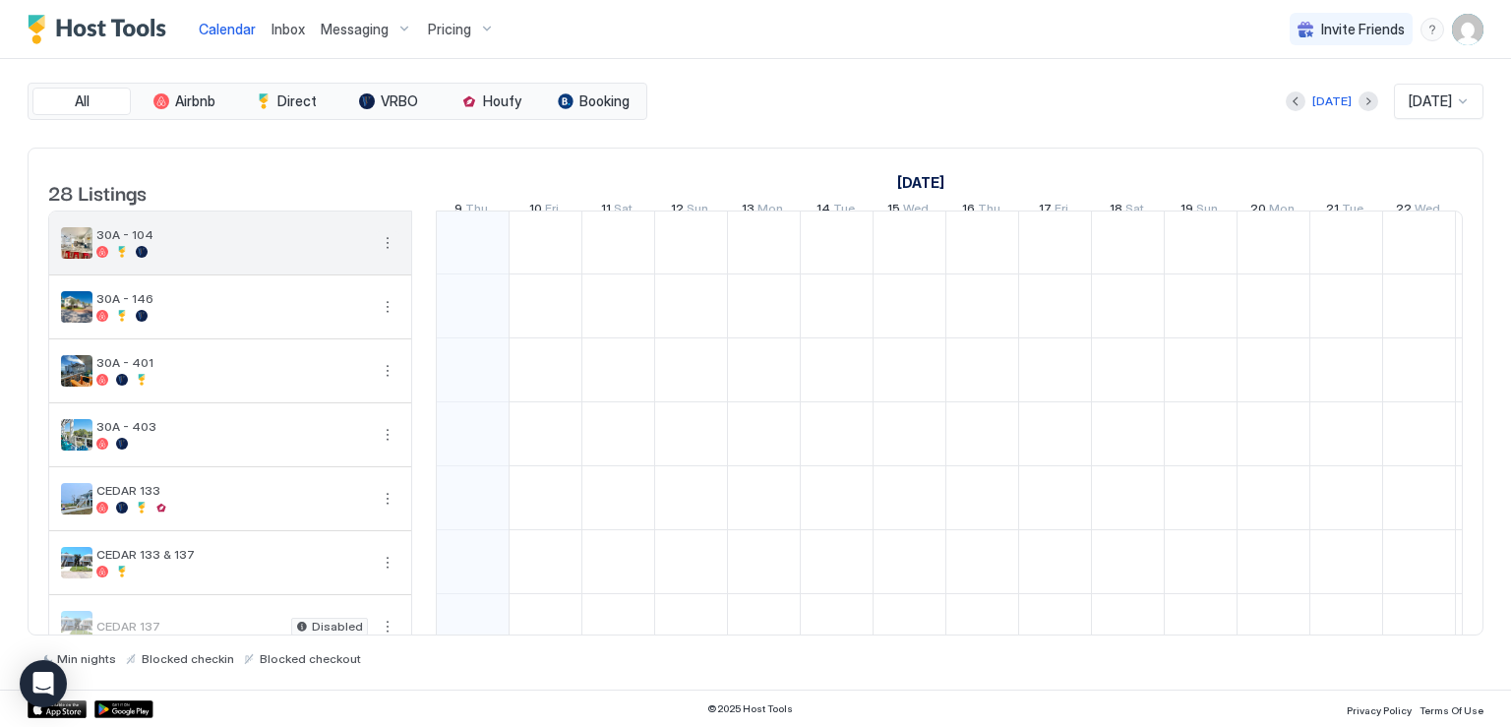
click at [380, 255] on button "More options" at bounding box center [388, 243] width 24 height 24
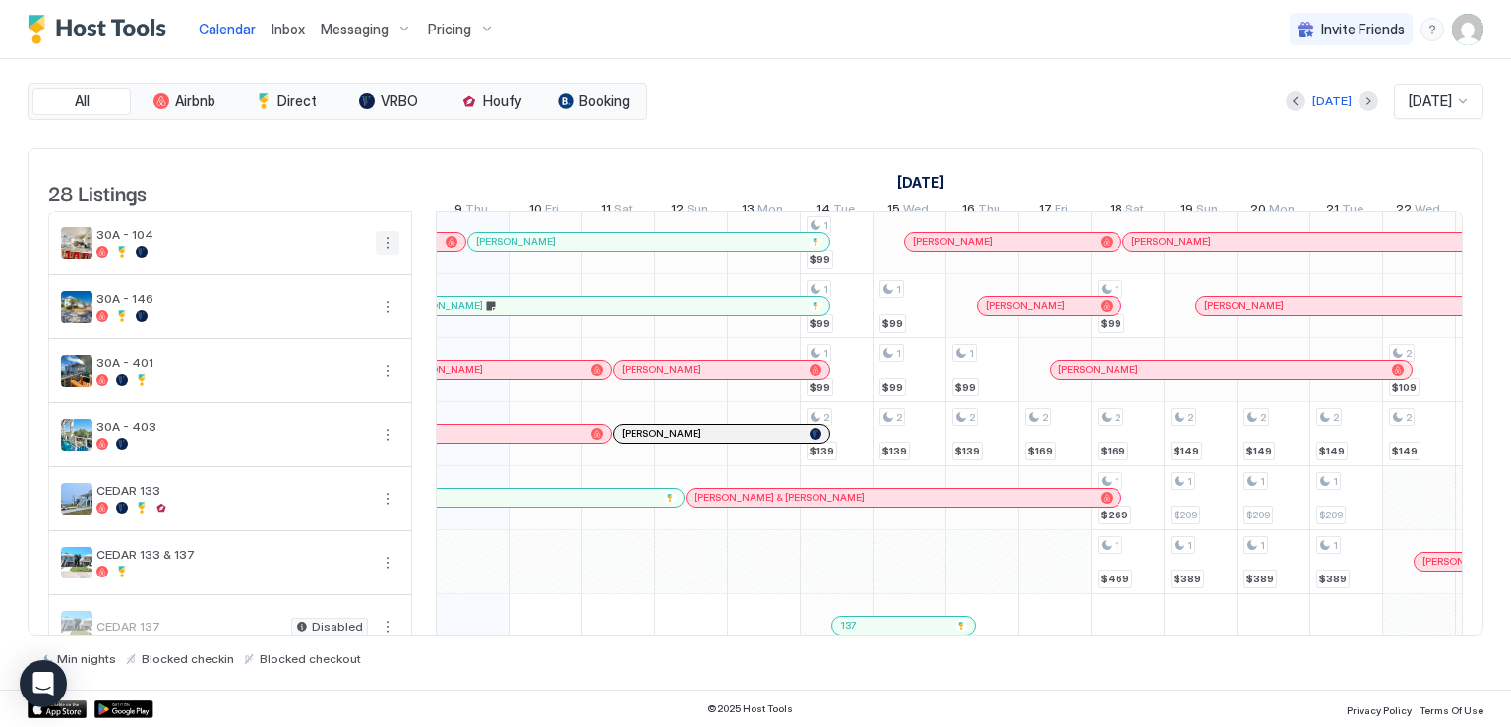
click at [386, 261] on div at bounding box center [755, 363] width 1511 height 727
click at [390, 255] on button "More options" at bounding box center [388, 243] width 24 height 24
click at [350, 347] on span "Listing Settings" at bounding box center [354, 346] width 88 height 15
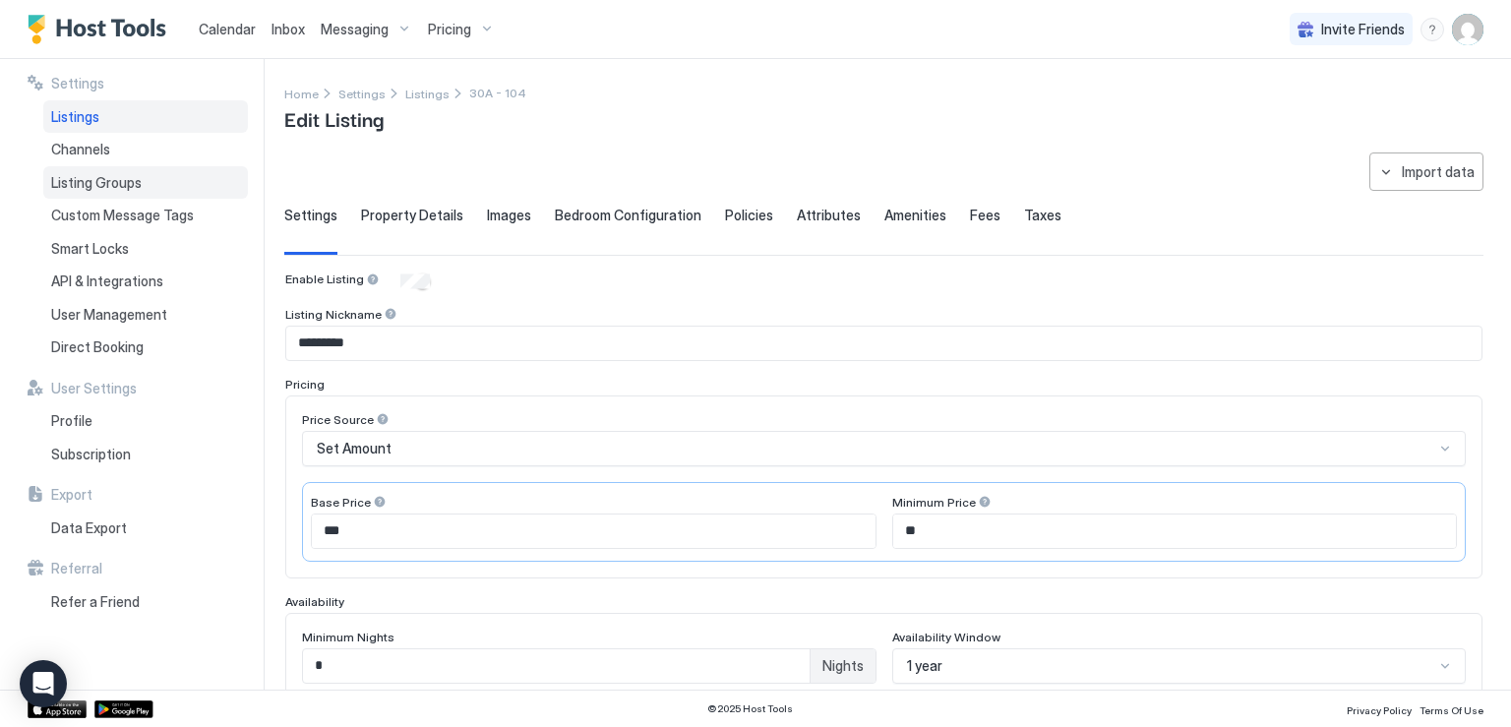
click at [114, 183] on span "Listing Groups" at bounding box center [96, 183] width 91 height 18
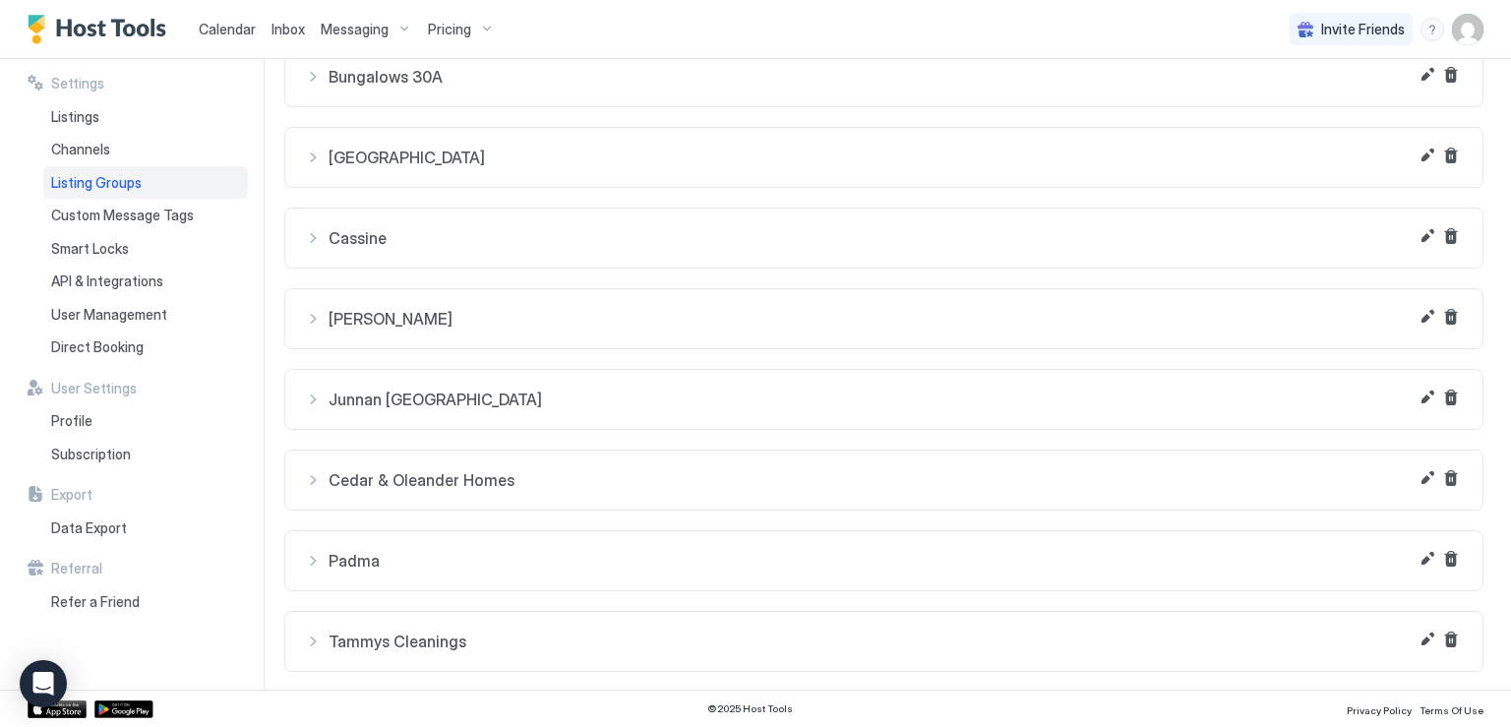
scroll to position [108, 0]
click at [587, 639] on span "Tammys Cleanings" at bounding box center [896, 640] width 1134 height 20
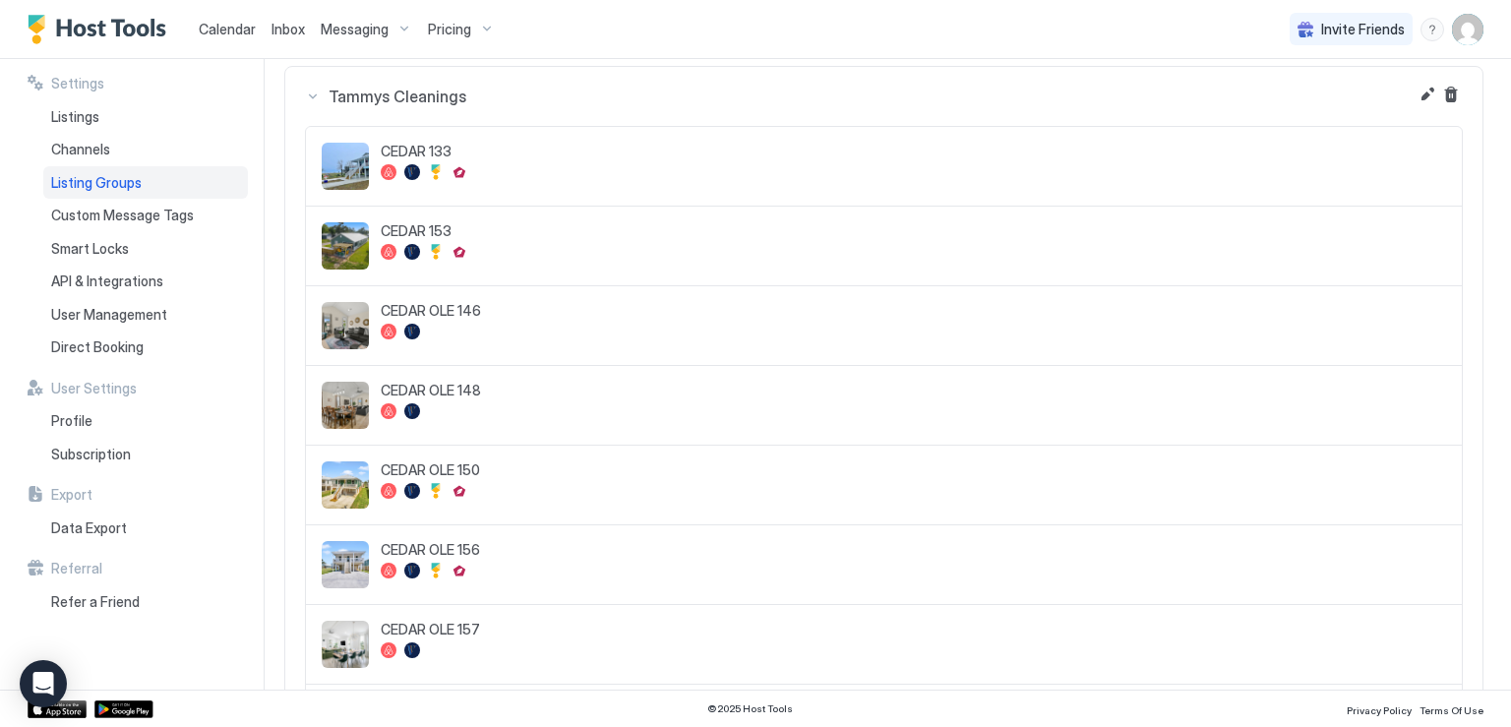
scroll to position [356, 0]
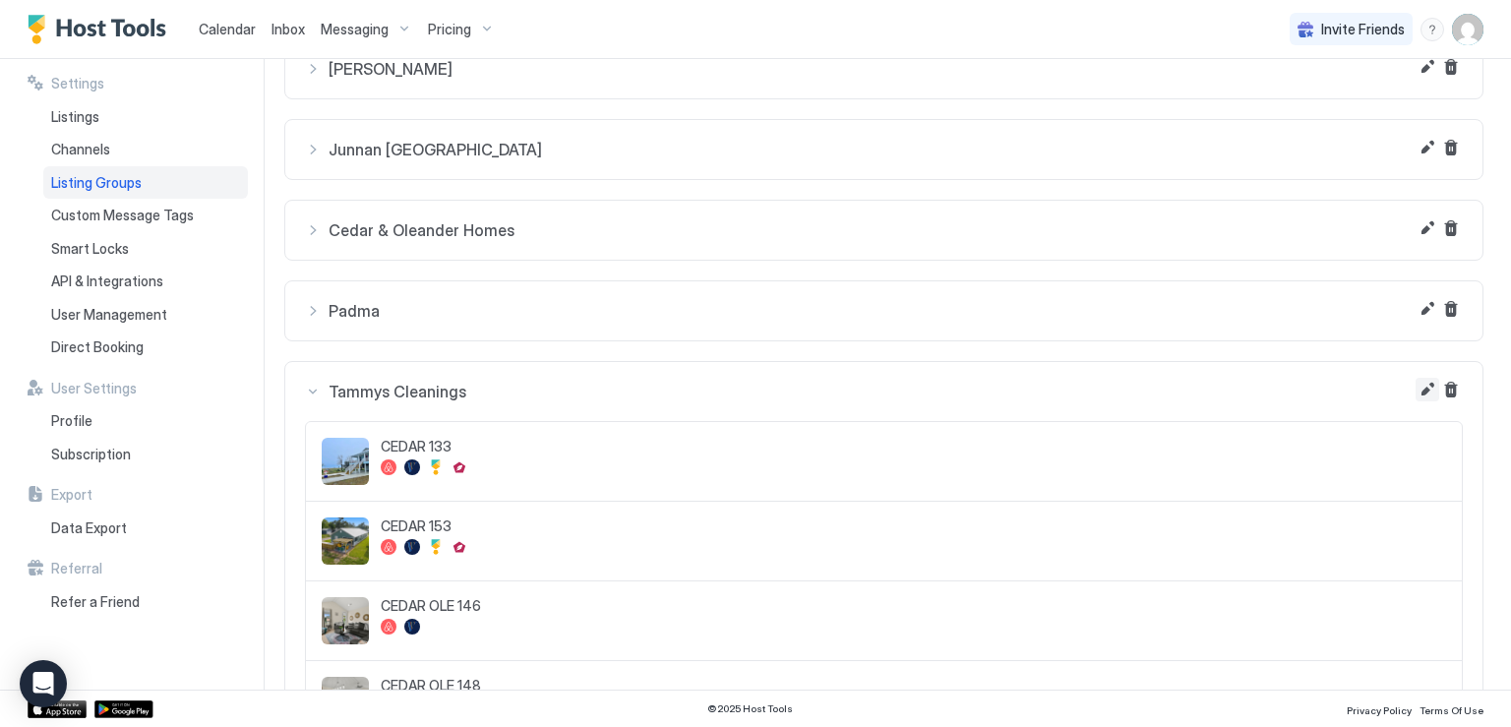
click at [1416, 391] on button "Edit" at bounding box center [1428, 390] width 24 height 24
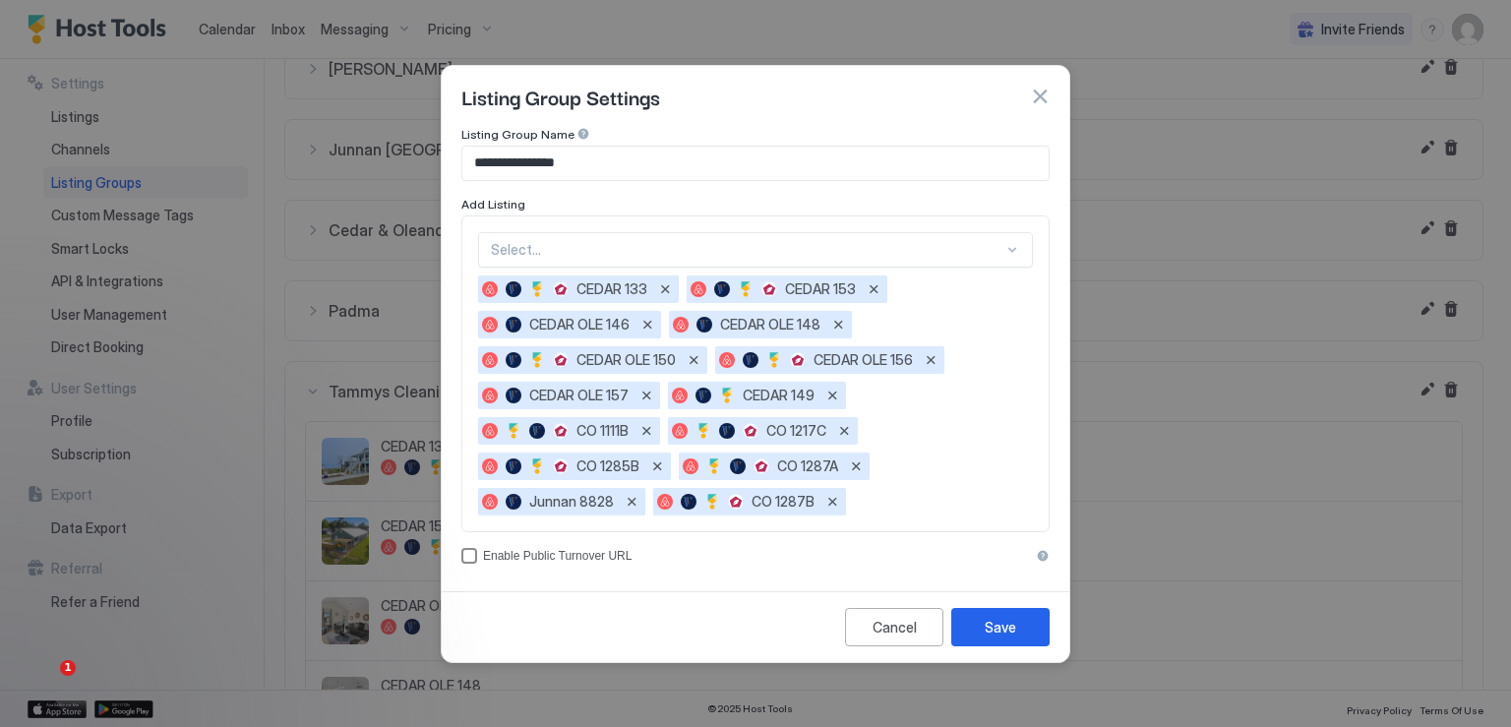
click at [476, 556] on div "accessCode" at bounding box center [469, 556] width 16 height 16
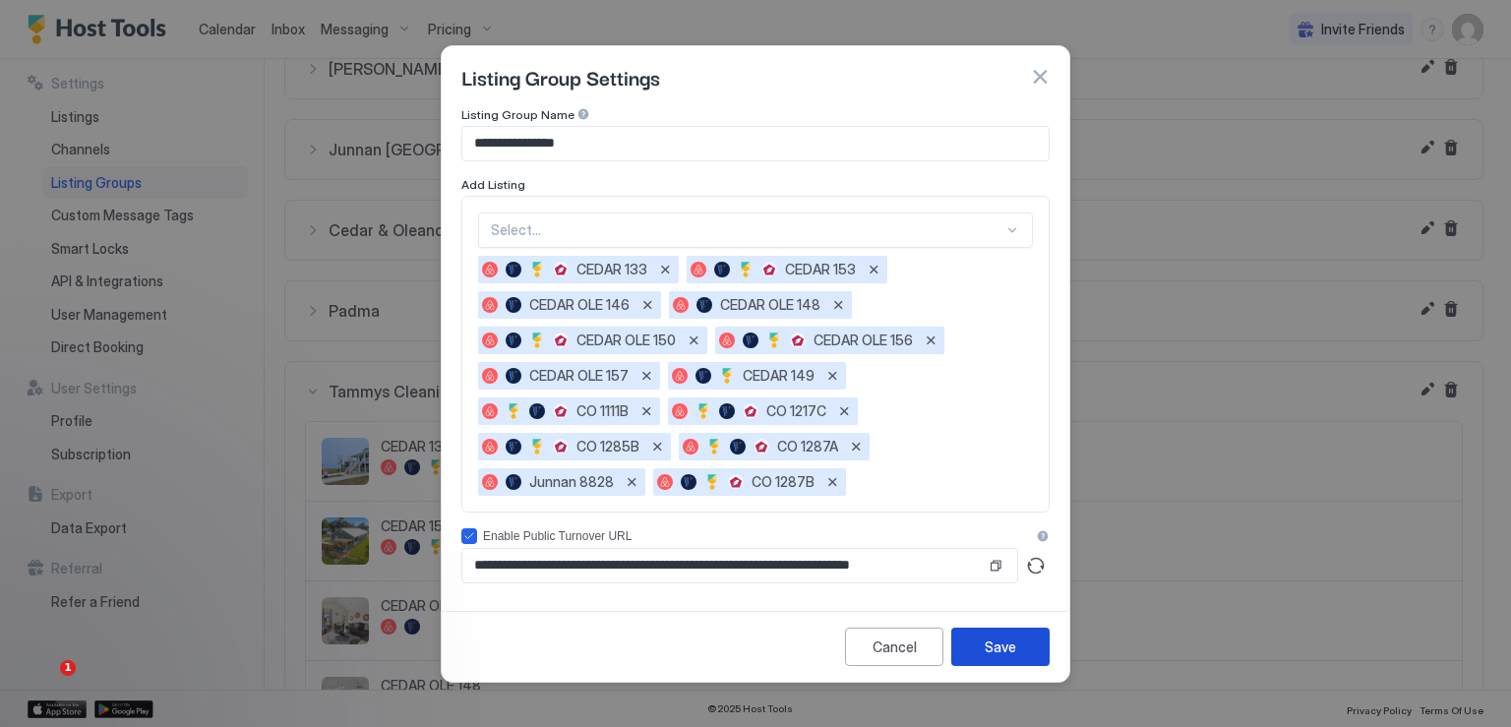
click at [998, 644] on div "Save" at bounding box center [1000, 646] width 31 height 21
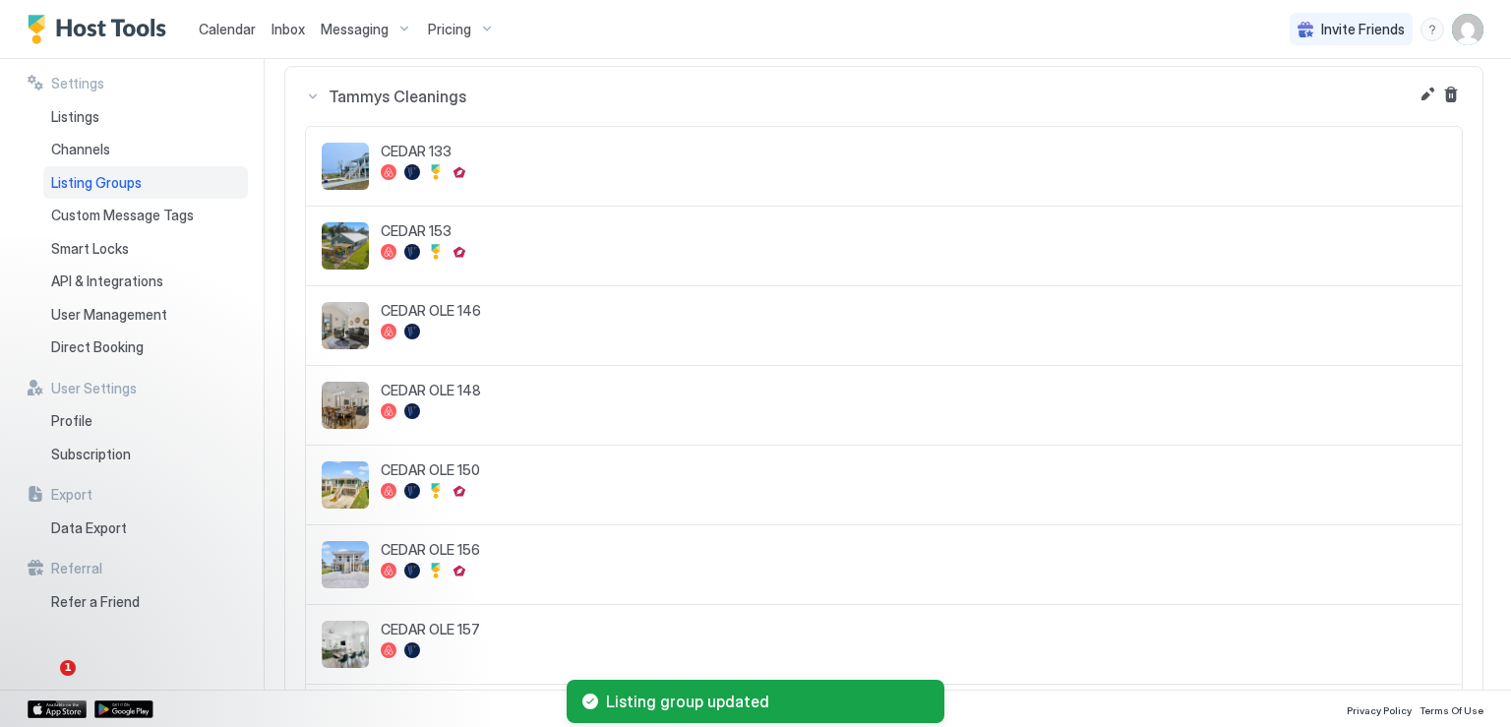
scroll to position [454, 0]
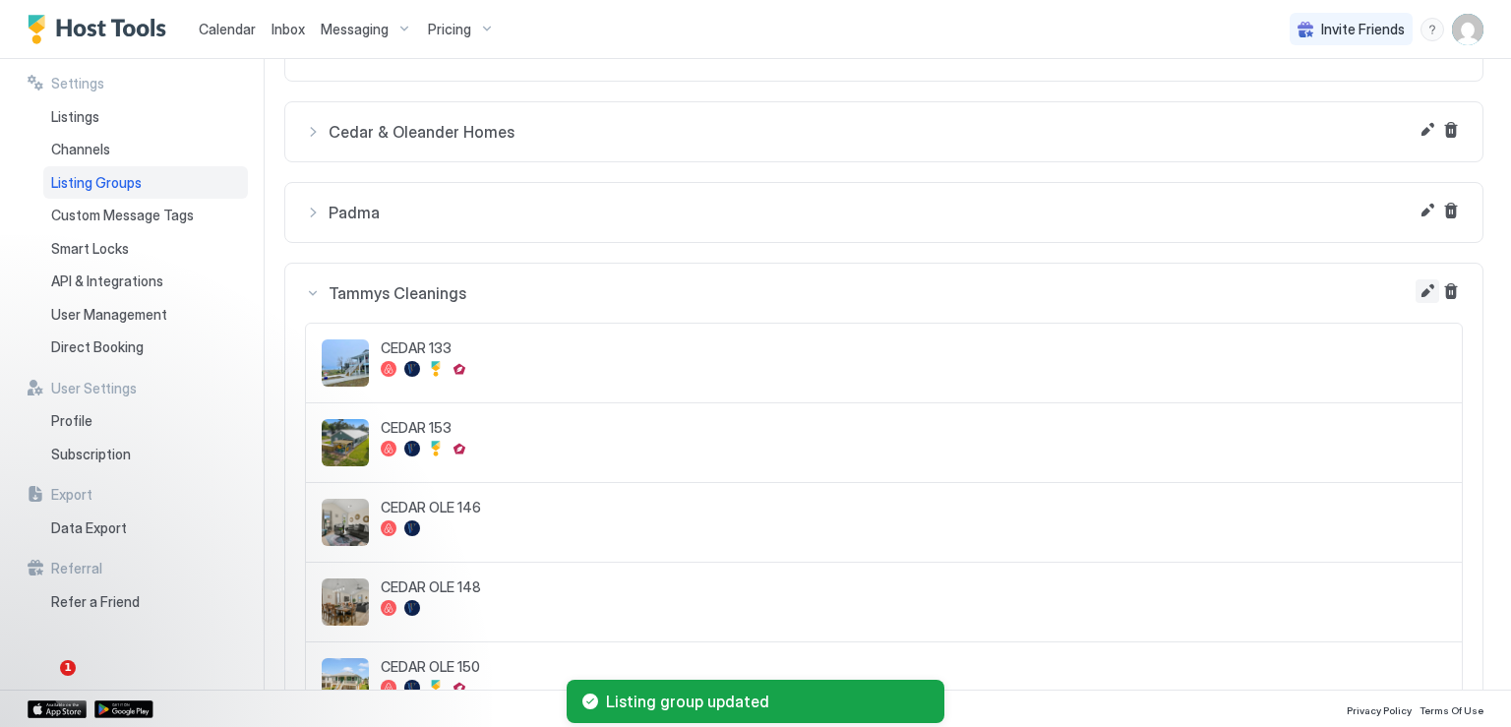
click at [1416, 296] on button "Edit" at bounding box center [1428, 291] width 24 height 24
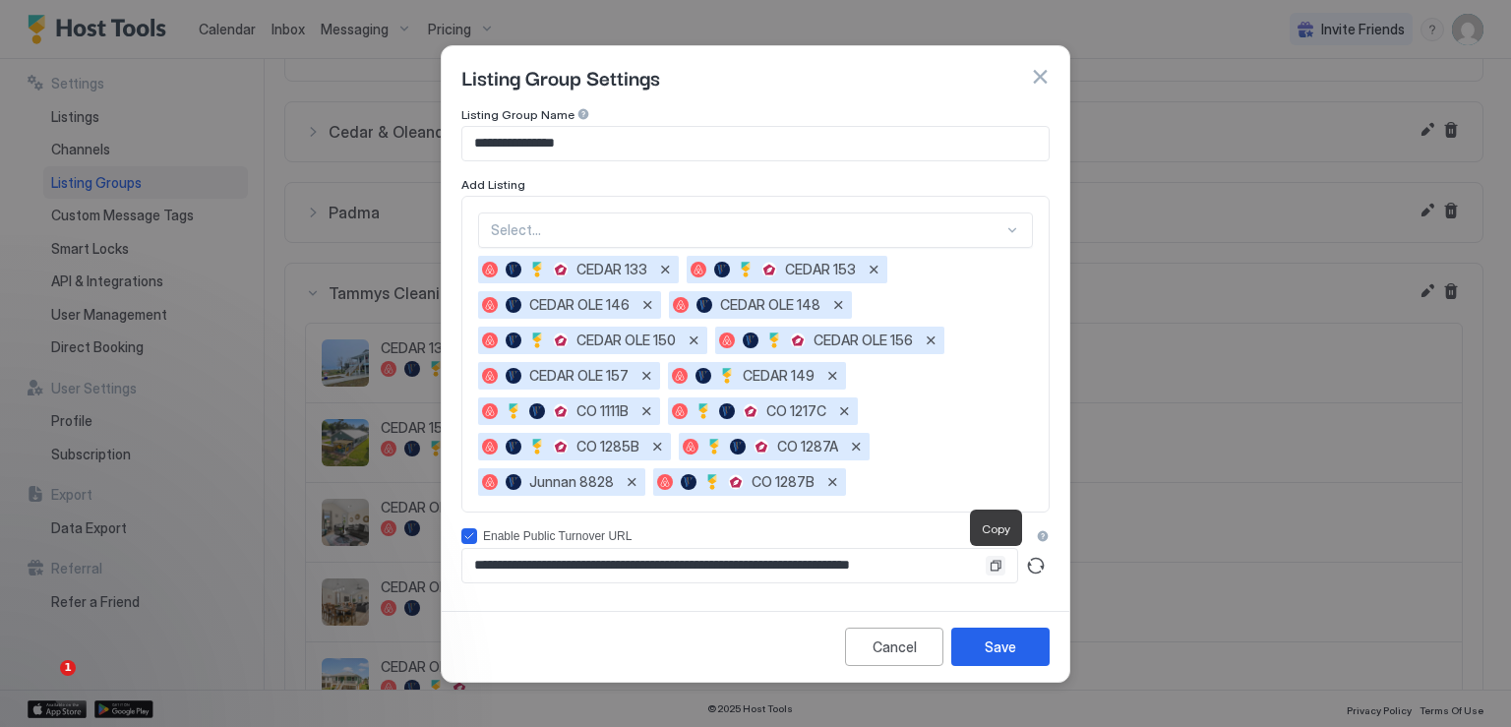
click at [997, 568] on button "Copy" at bounding box center [996, 566] width 20 height 20
click at [1035, 73] on button "button" at bounding box center [1040, 77] width 20 height 20
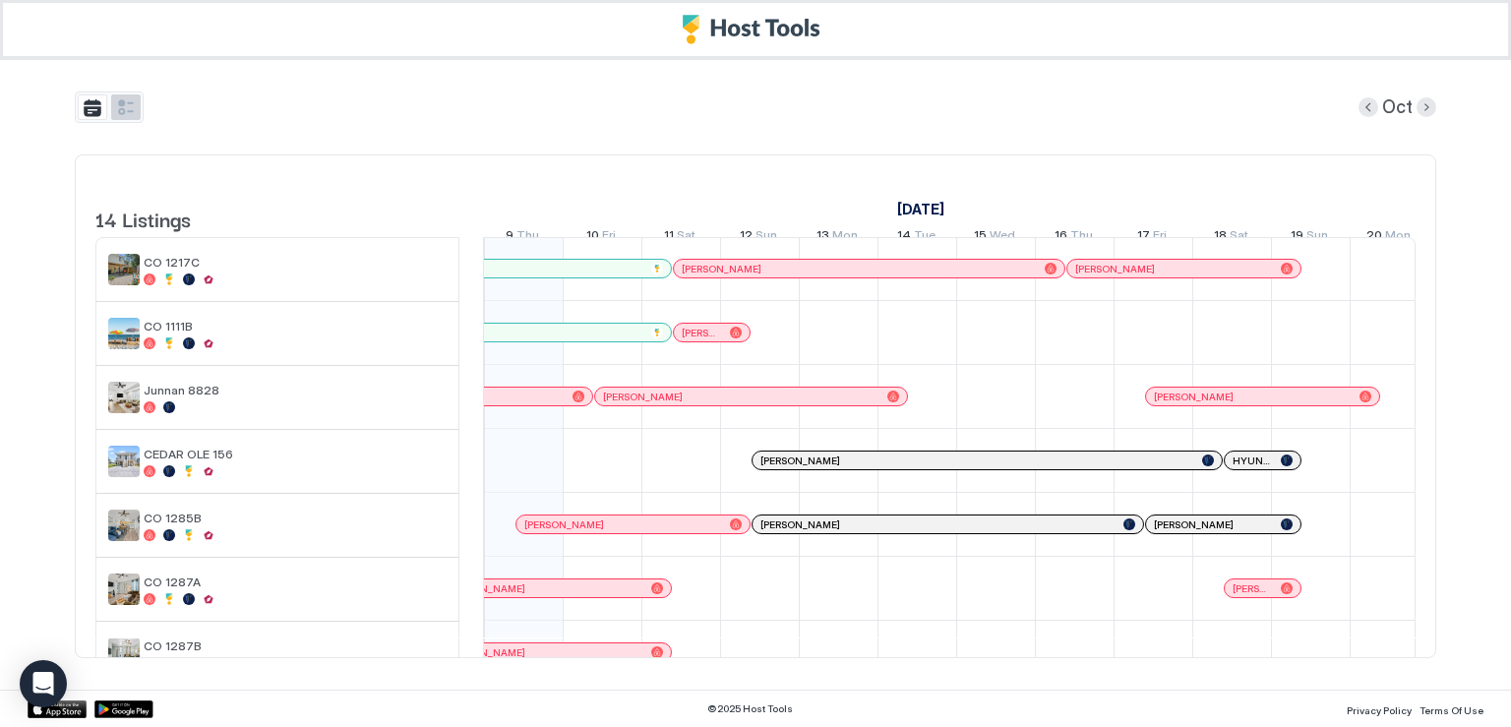
click at [121, 111] on button "tab-group" at bounding box center [126, 107] width 30 height 26
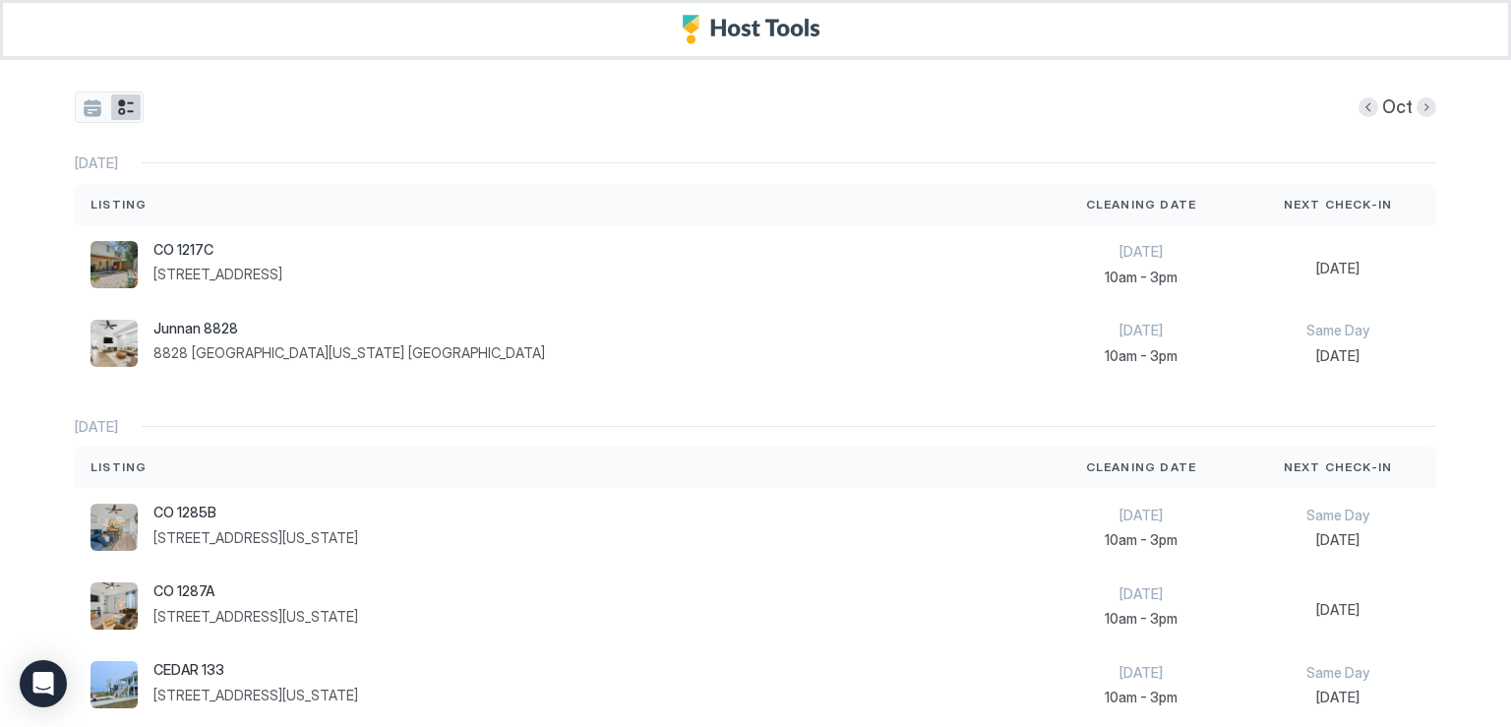
click at [121, 111] on button "tab-group" at bounding box center [126, 107] width 30 height 26
click at [78, 105] on button "tab-group" at bounding box center [93, 107] width 30 height 26
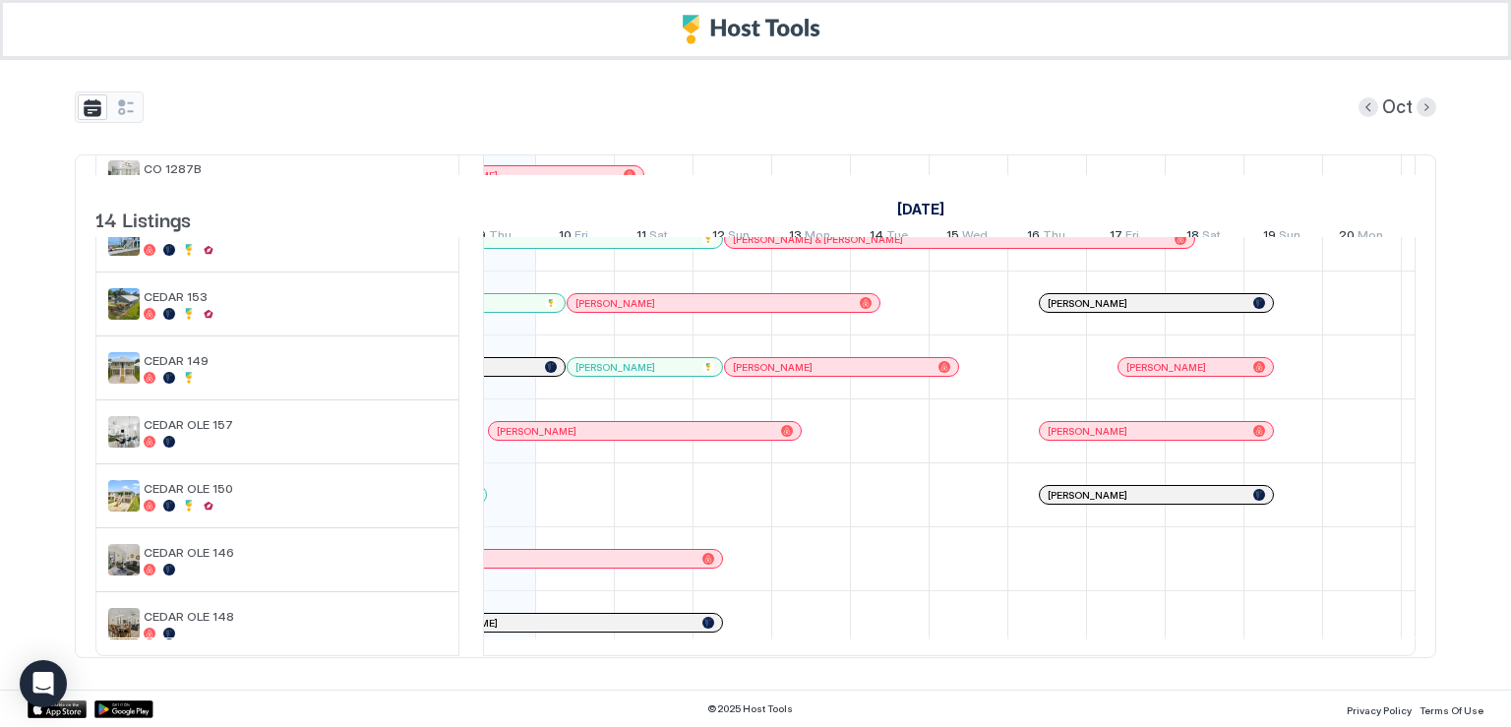
scroll to position [0, 690]
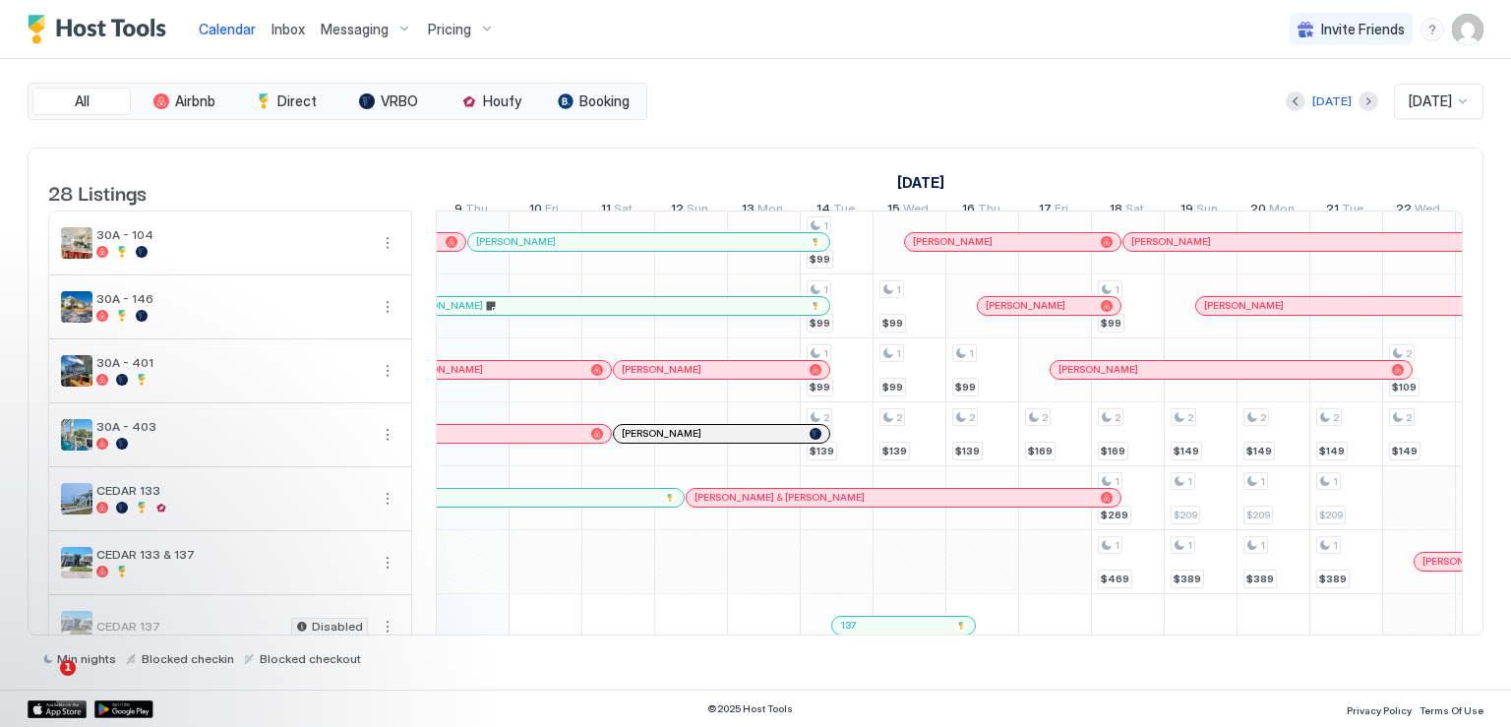
click at [211, 27] on span "Calendar" at bounding box center [227, 29] width 57 height 17
click at [383, 255] on button "More options" at bounding box center [388, 243] width 24 height 24
click at [351, 342] on span "Listing Settings" at bounding box center [354, 346] width 88 height 15
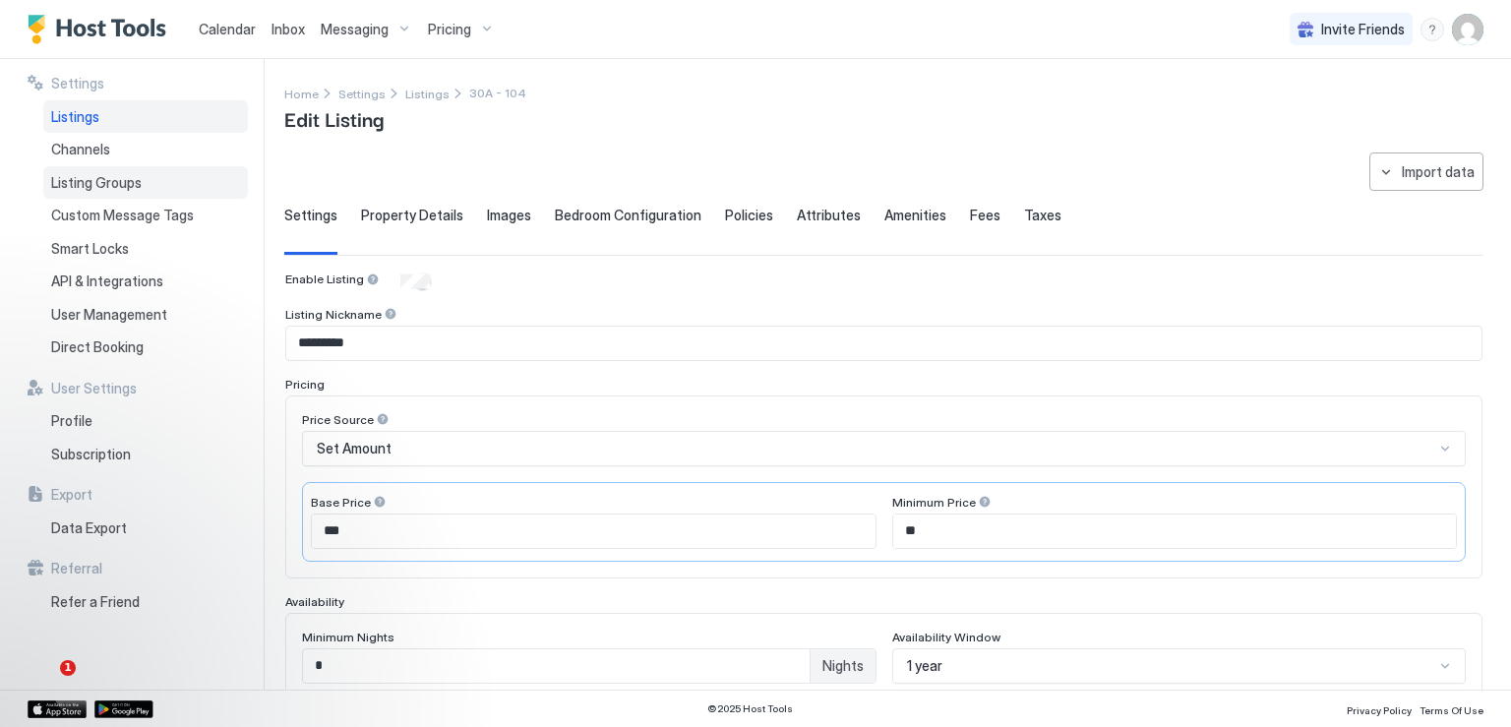
click at [91, 175] on span "Listing Groups" at bounding box center [96, 183] width 91 height 18
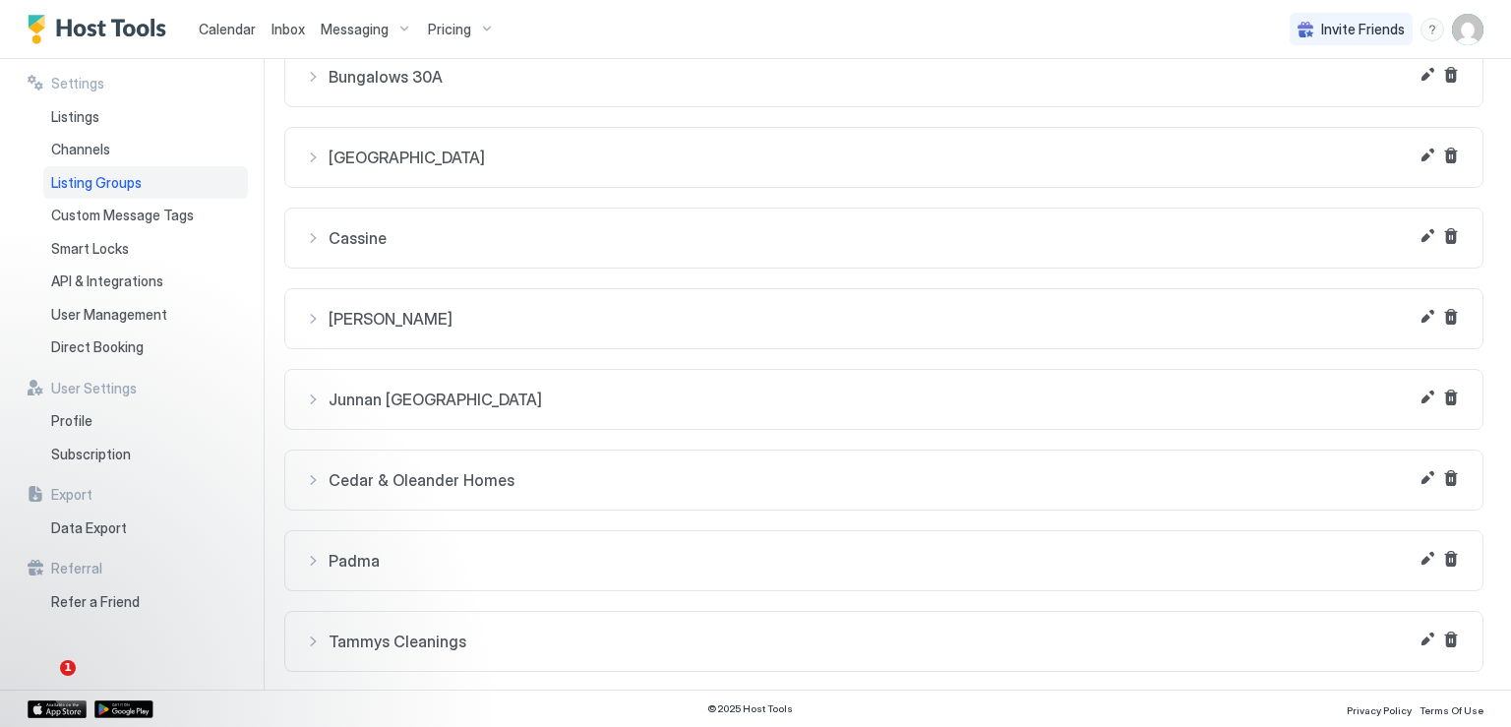
scroll to position [108, 0]
click at [1416, 634] on button "Edit" at bounding box center [1428, 638] width 24 height 24
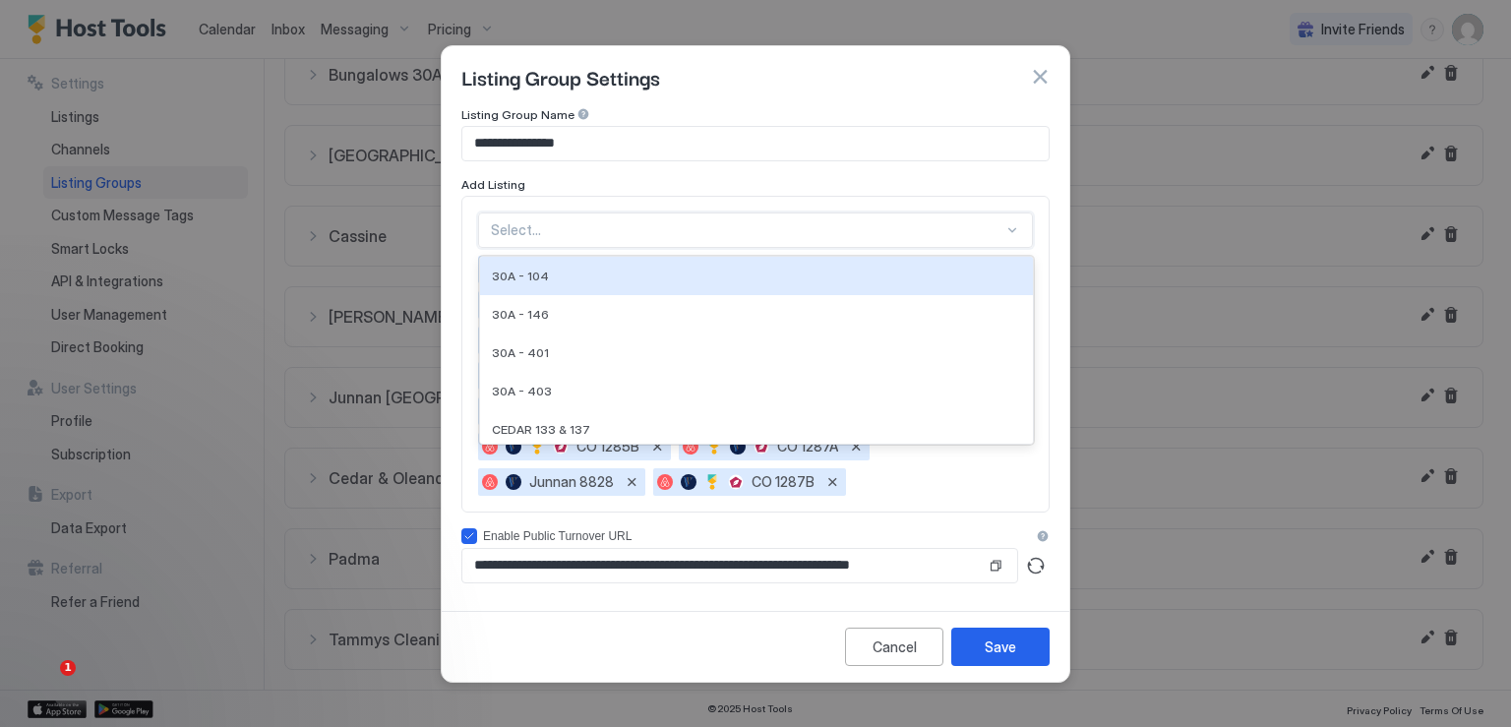
click at [927, 237] on div at bounding box center [747, 230] width 513 height 18
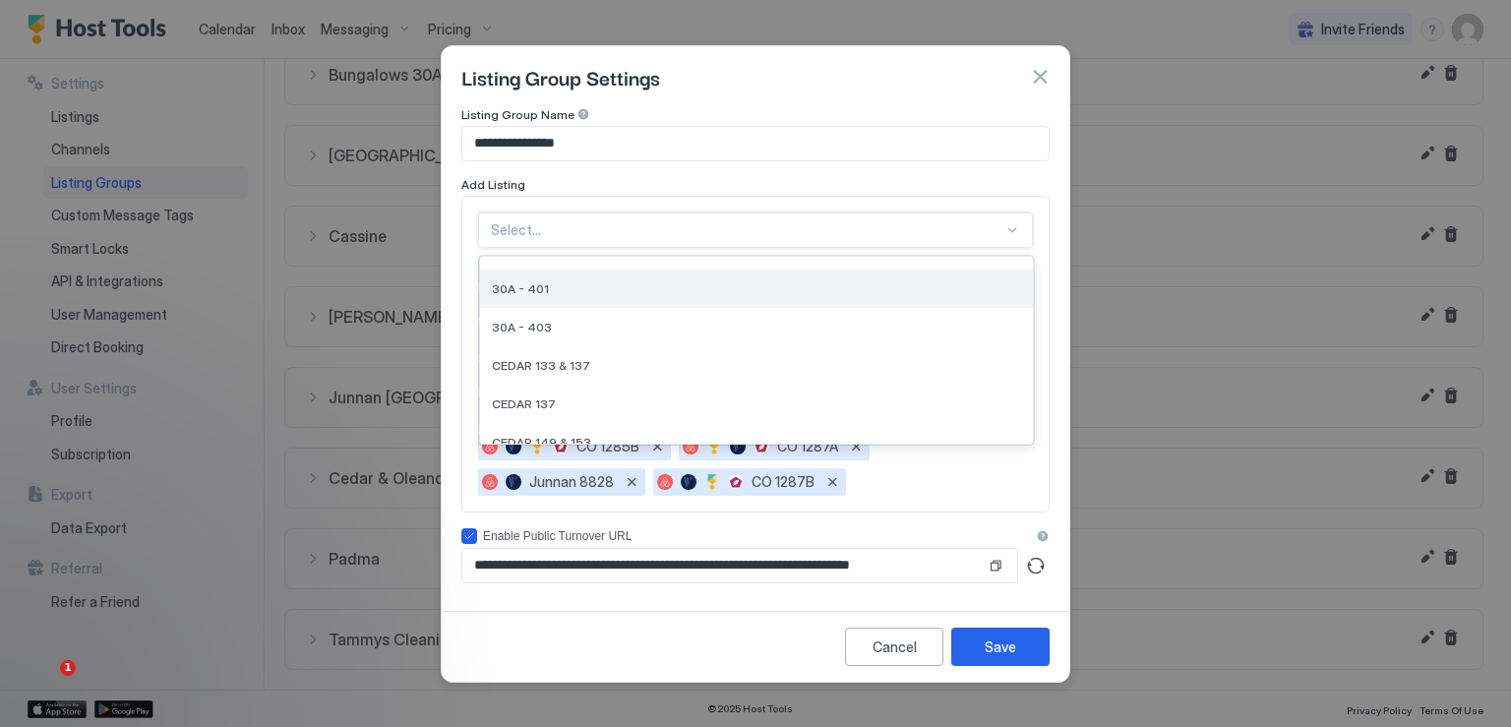
scroll to position [98, 0]
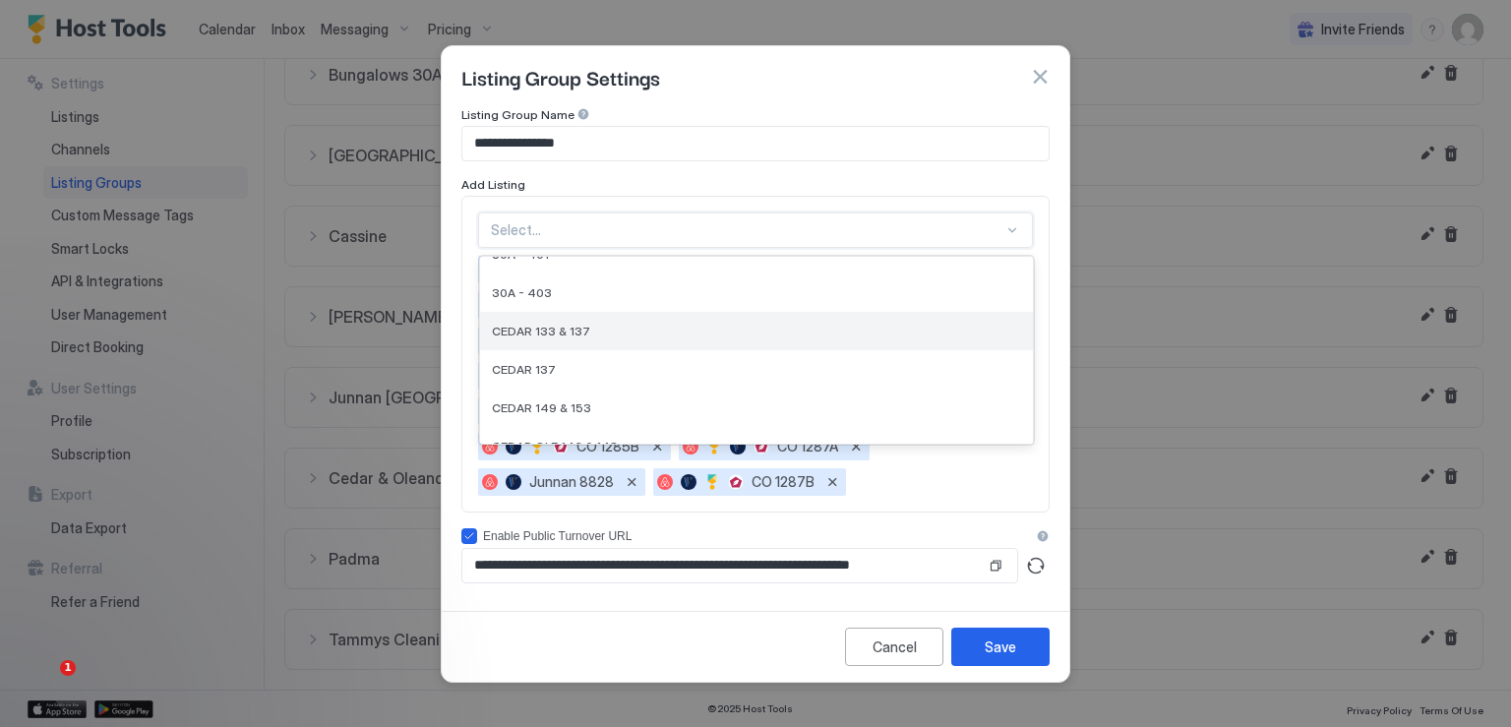
click at [640, 331] on div "CEDAR 133 & 137" at bounding box center [756, 331] width 529 height 15
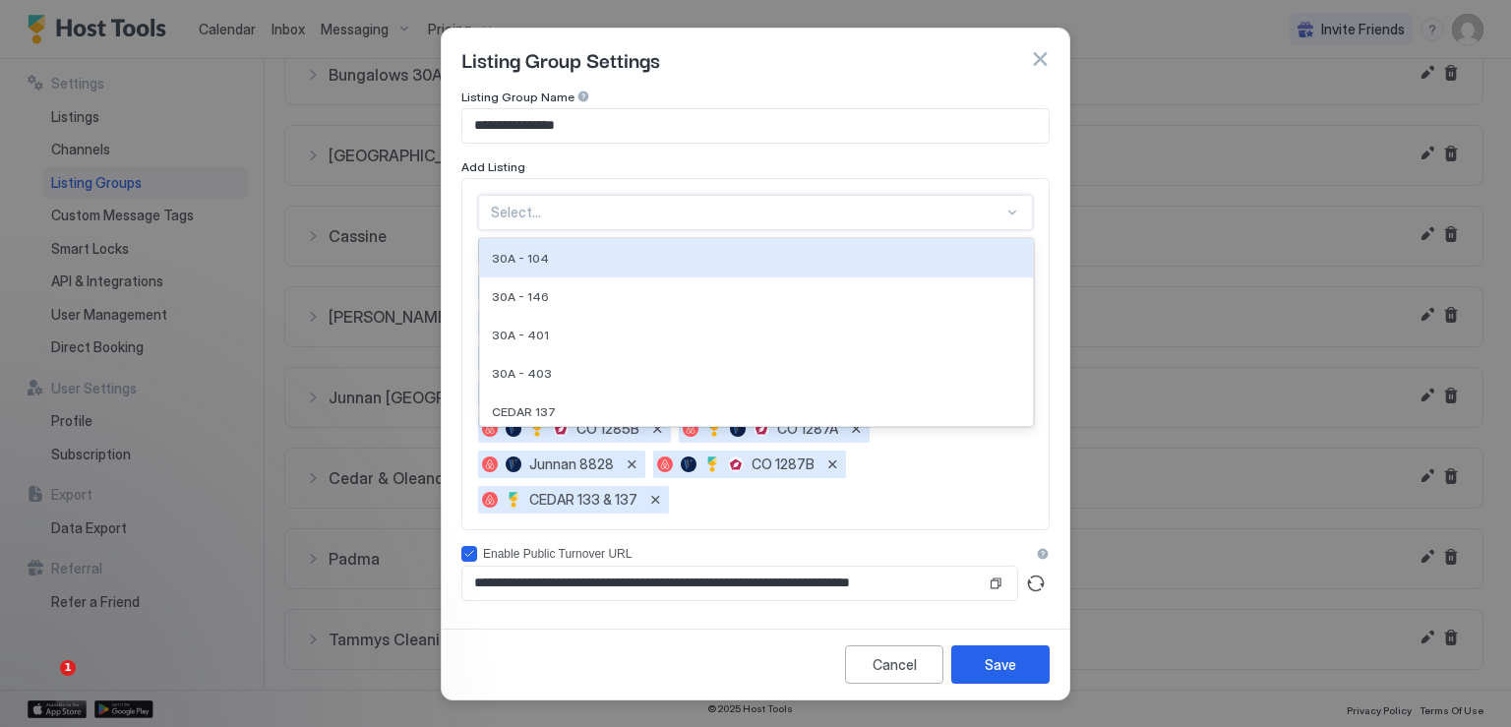
click at [695, 224] on div "Select..." at bounding box center [755, 212] width 555 height 35
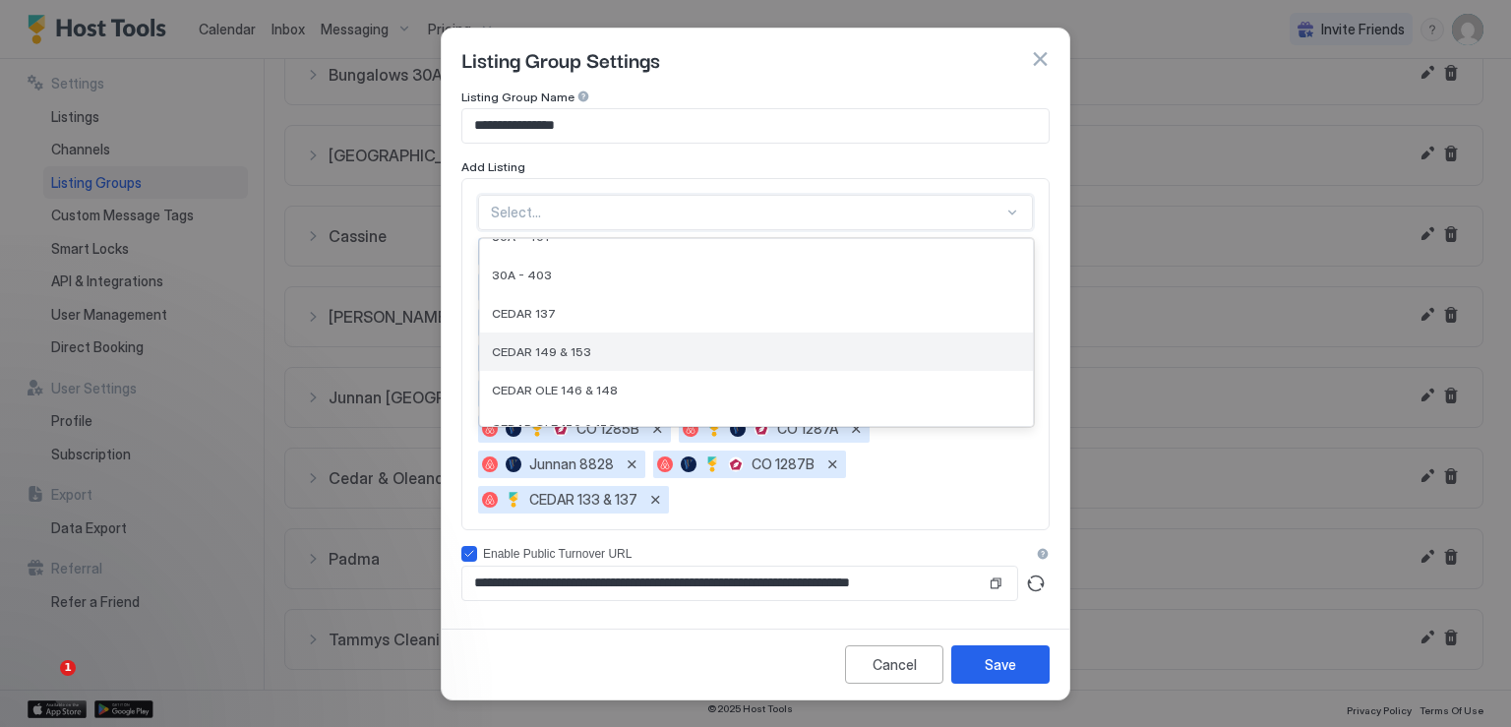
click at [676, 351] on div "CEDAR 149 & 153" at bounding box center [756, 351] width 529 height 15
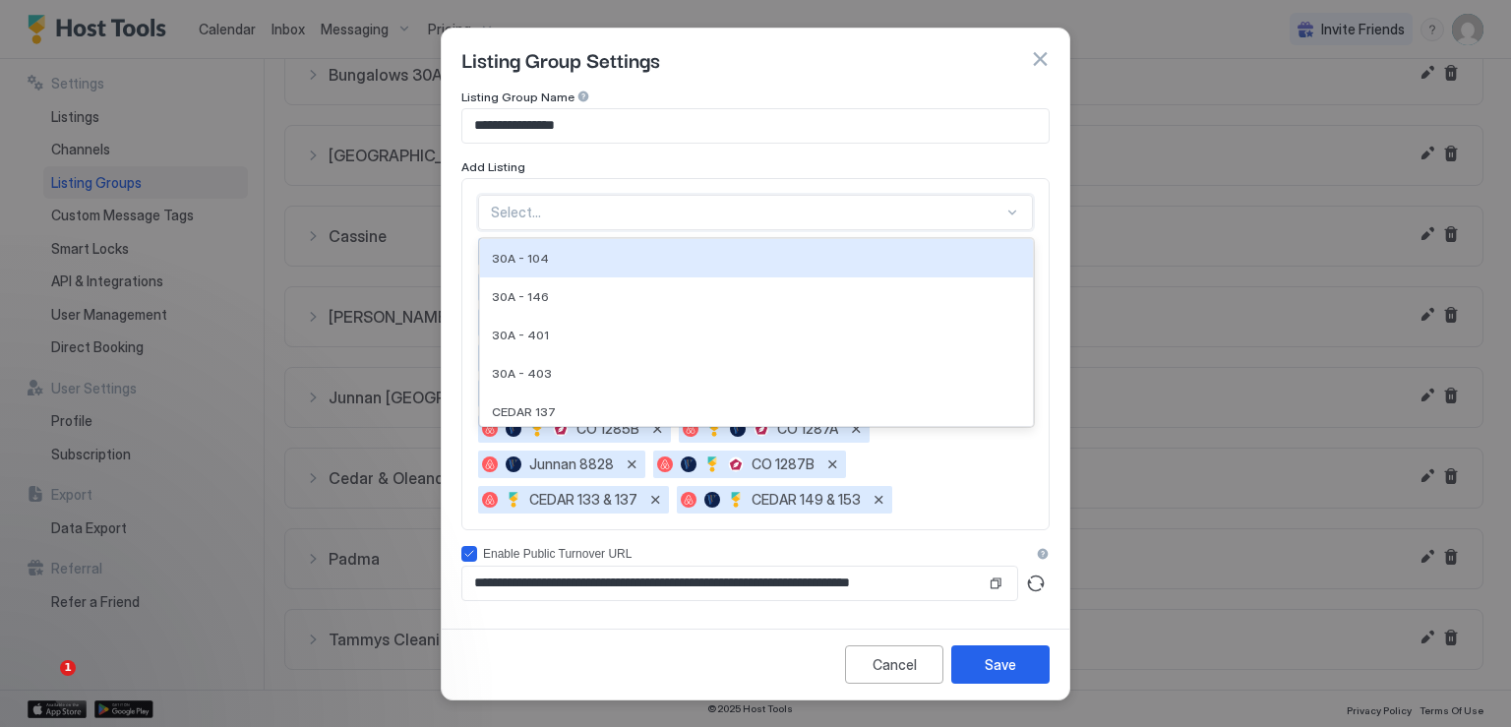
click at [675, 220] on div at bounding box center [747, 213] width 513 height 18
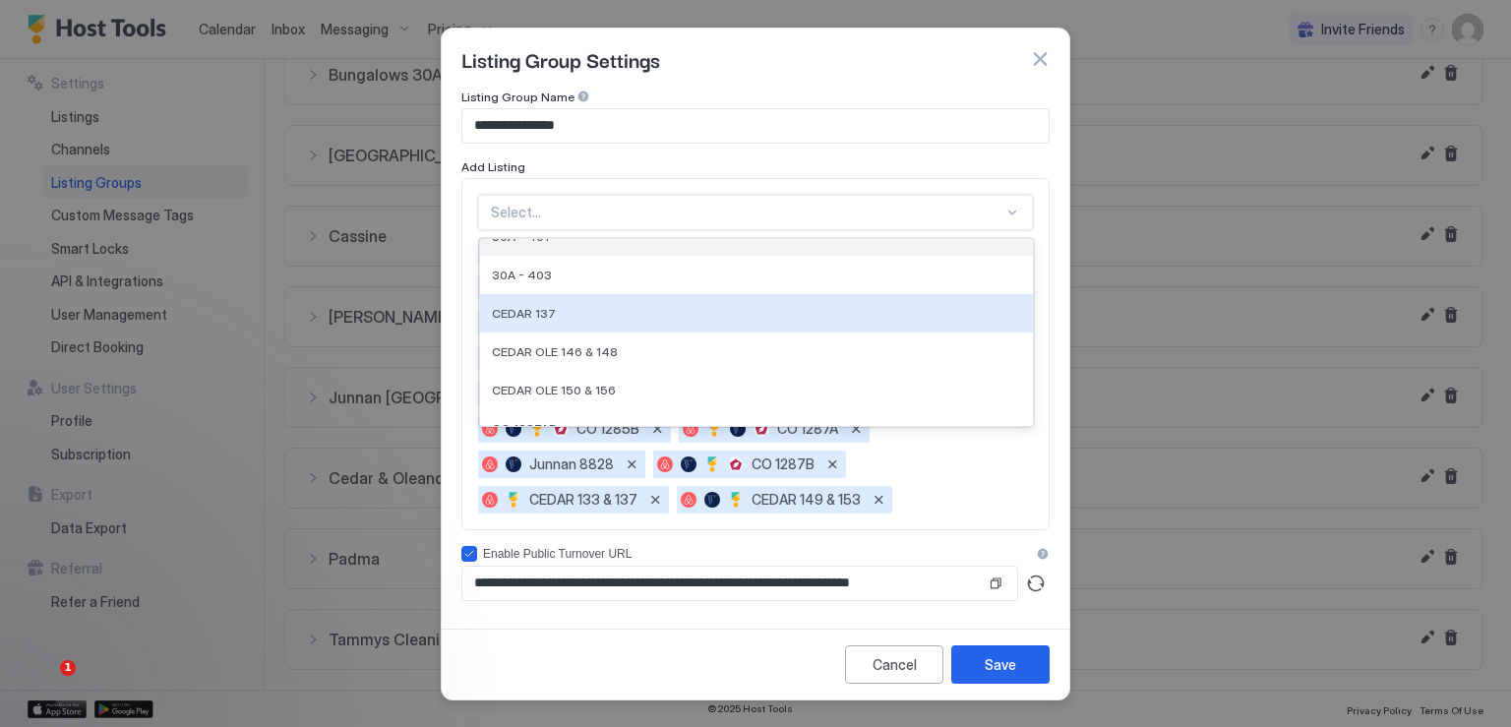
scroll to position [197, 0]
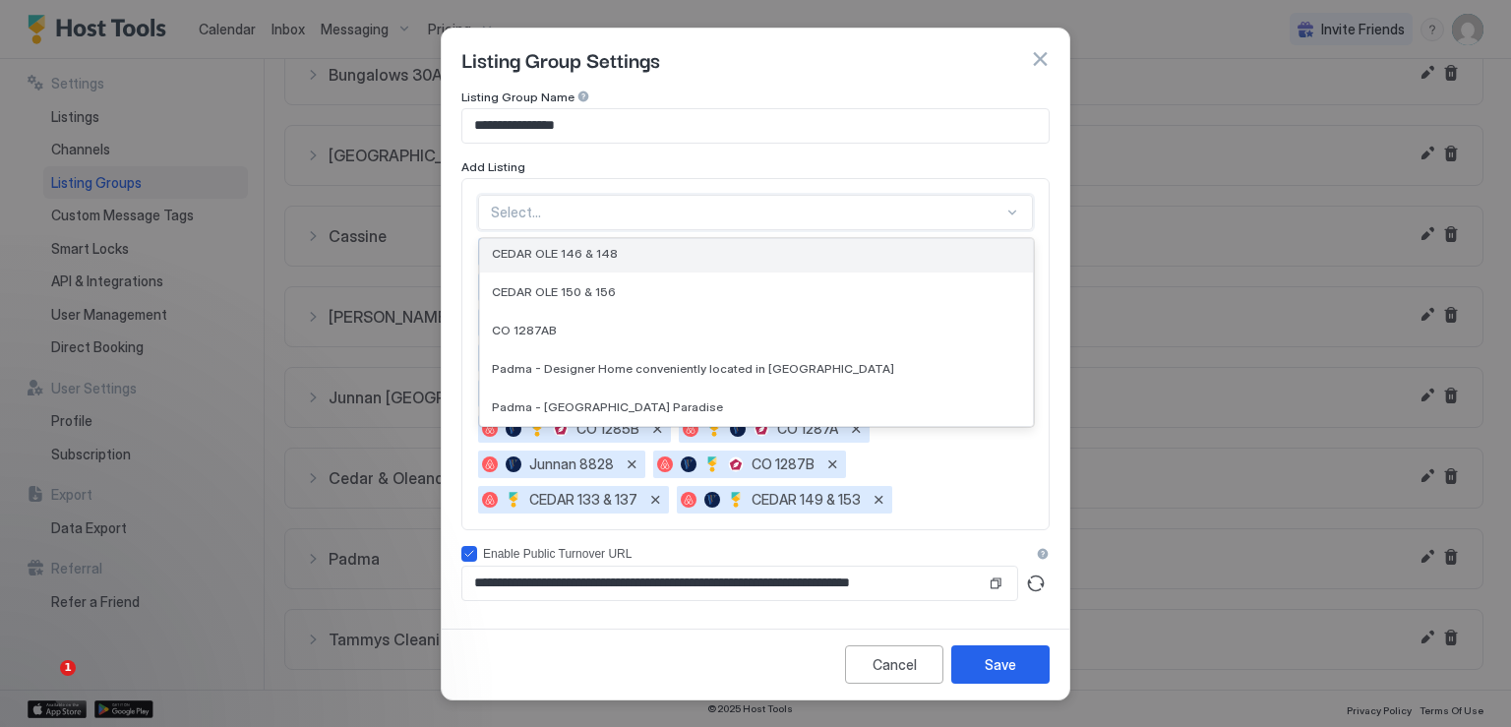
click at [626, 254] on div "CEDAR OLE 146 & 148" at bounding box center [756, 253] width 529 height 15
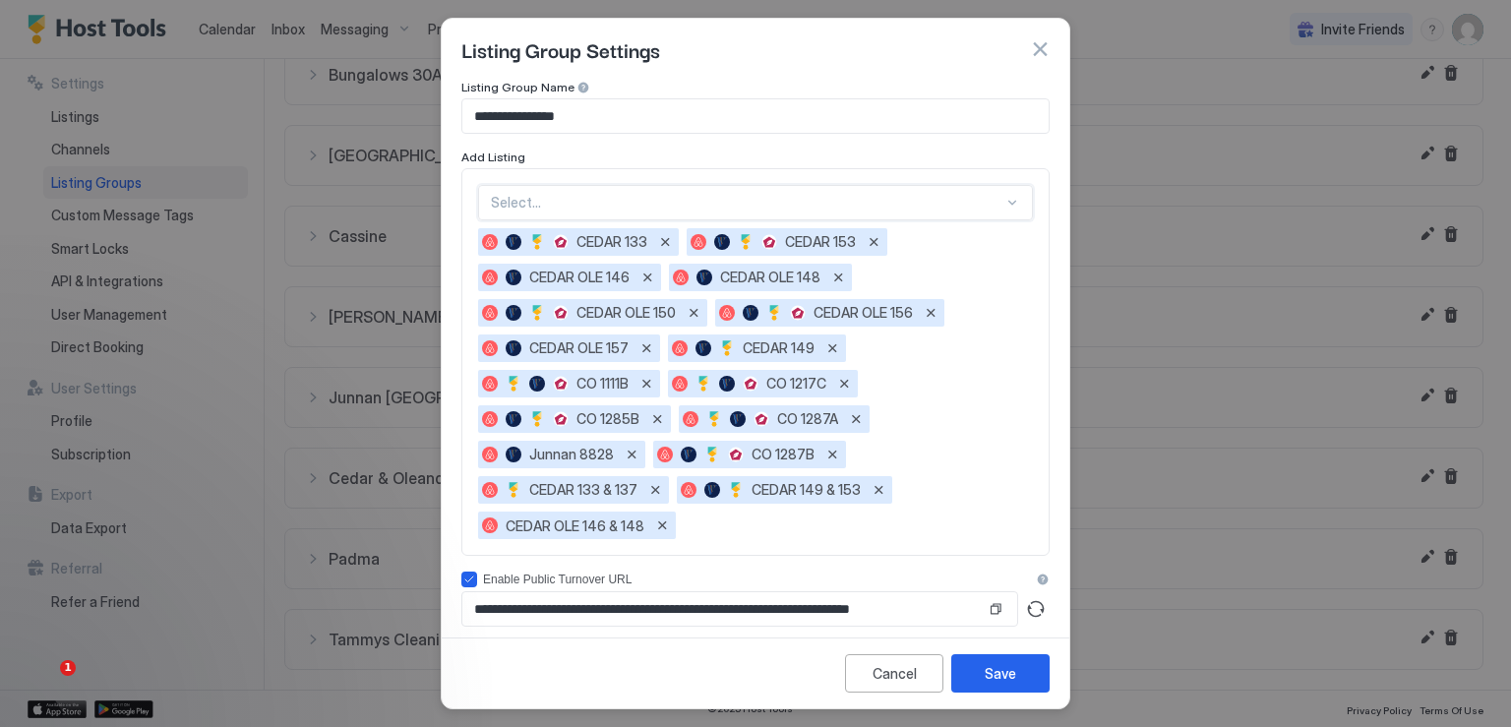
click at [711, 208] on div at bounding box center [747, 203] width 513 height 18
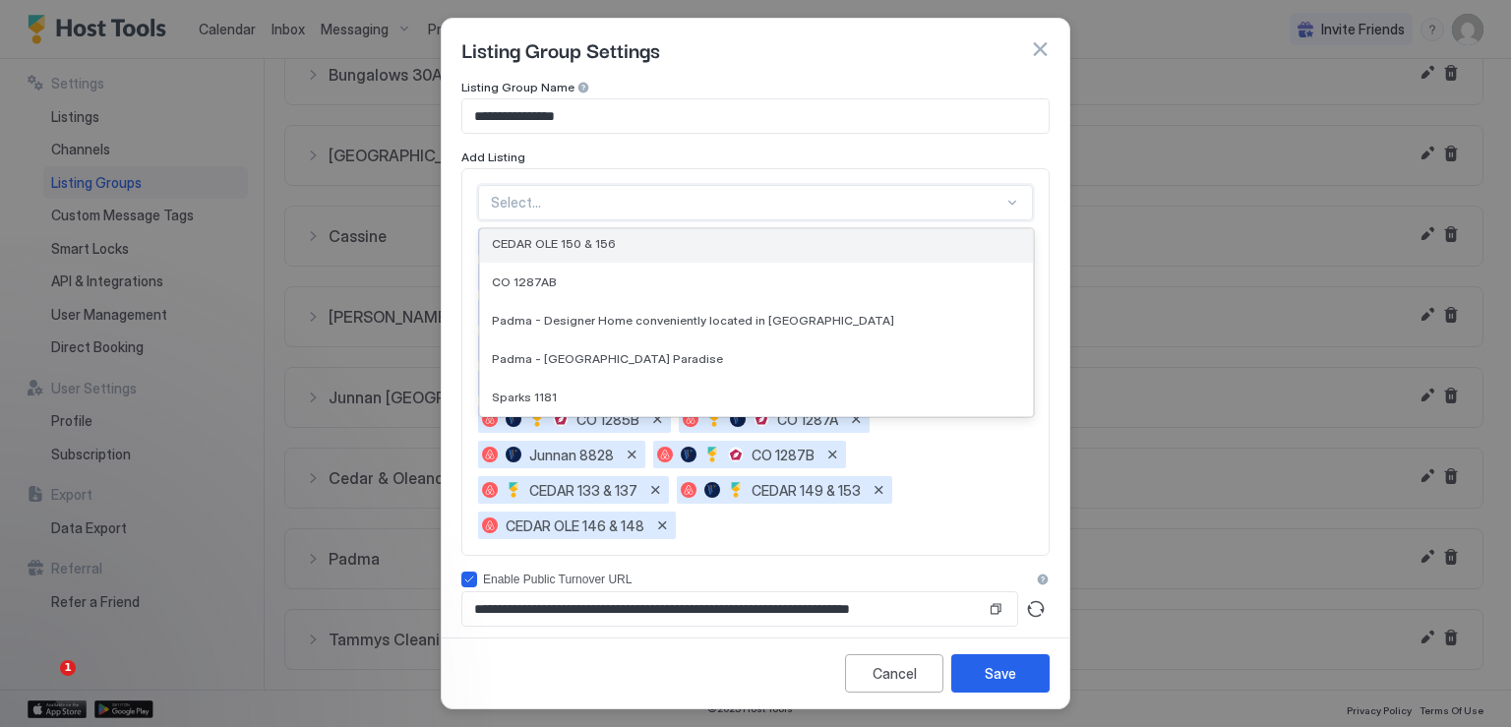
click at [643, 252] on div "CEDAR OLE 150 & 156" at bounding box center [756, 243] width 553 height 38
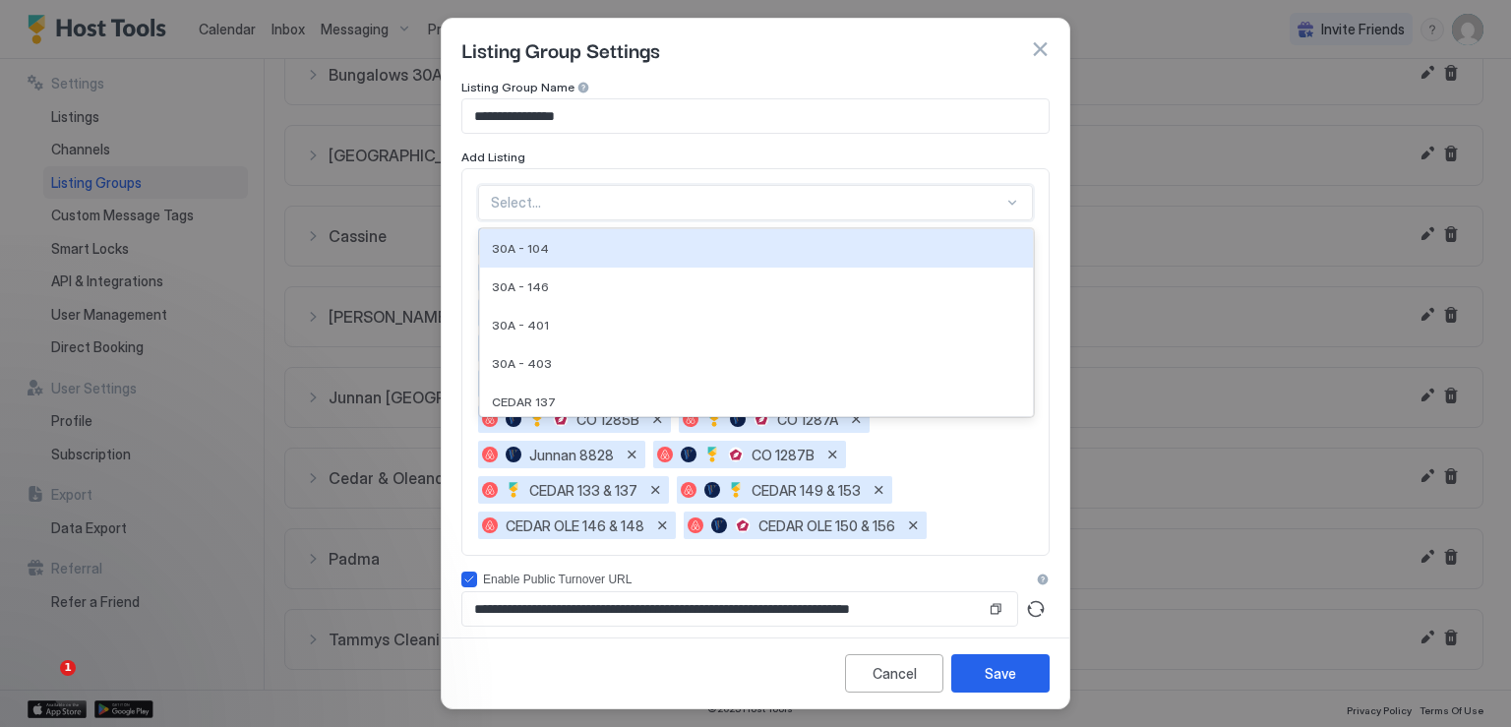
click at [670, 208] on div at bounding box center [747, 203] width 513 height 18
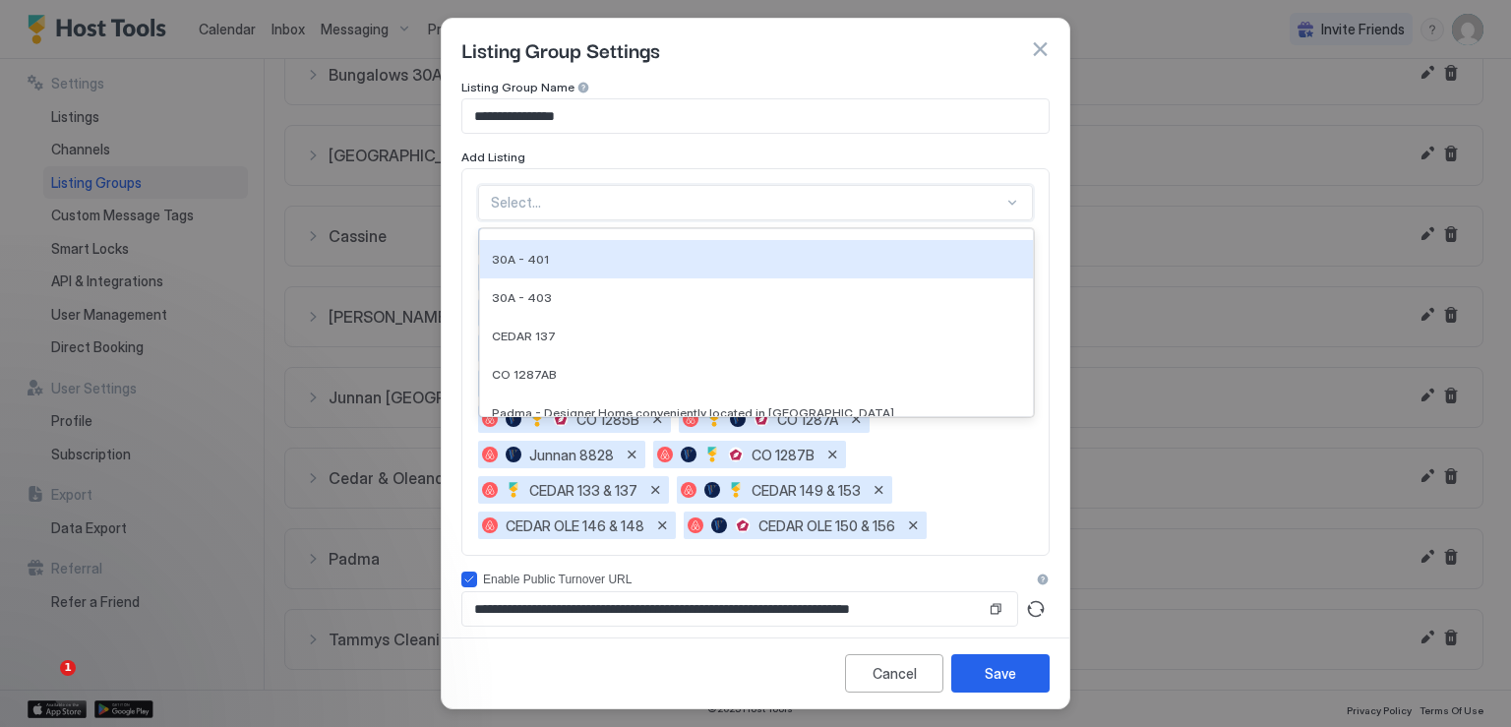
scroll to position [98, 0]
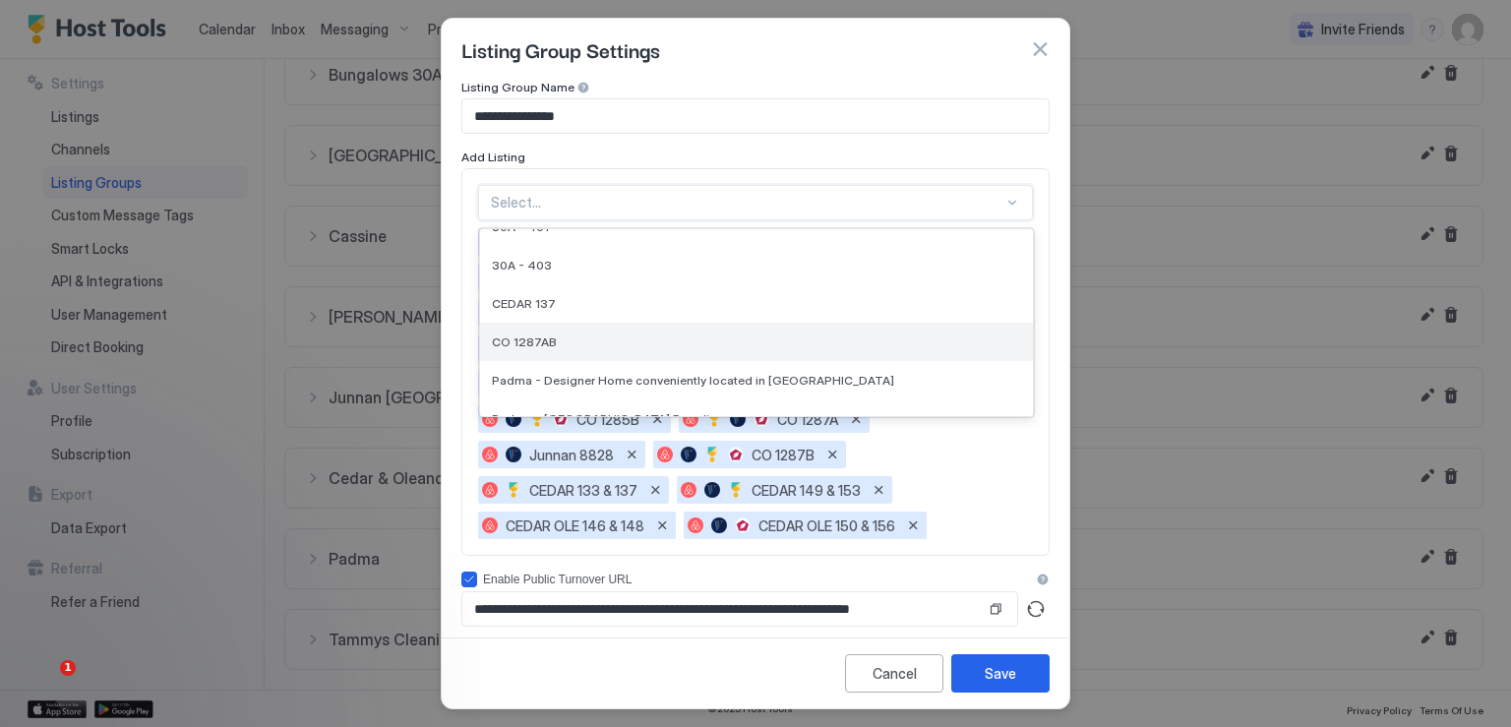
click at [580, 330] on div "CO 1287AB" at bounding box center [756, 342] width 553 height 38
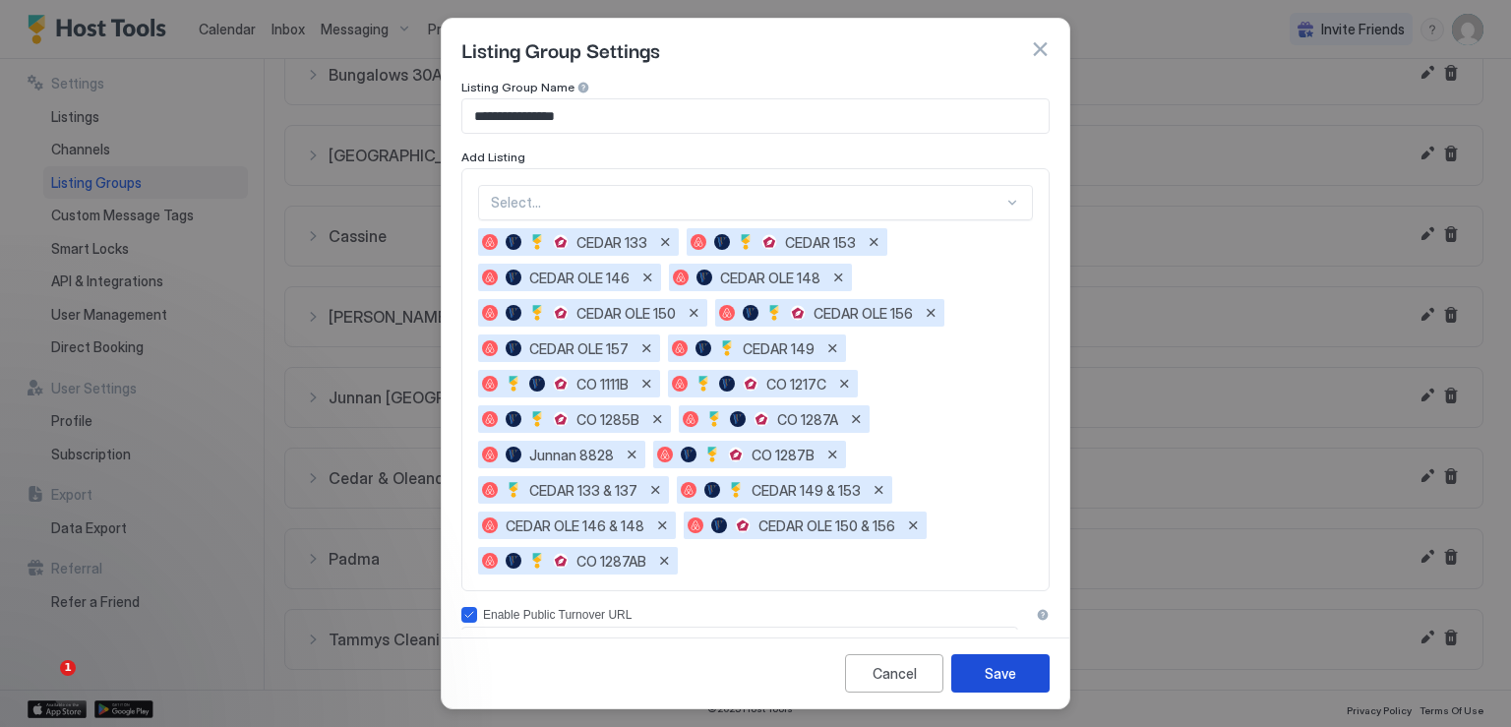
click at [1007, 682] on div "Save" at bounding box center [1000, 673] width 31 height 21
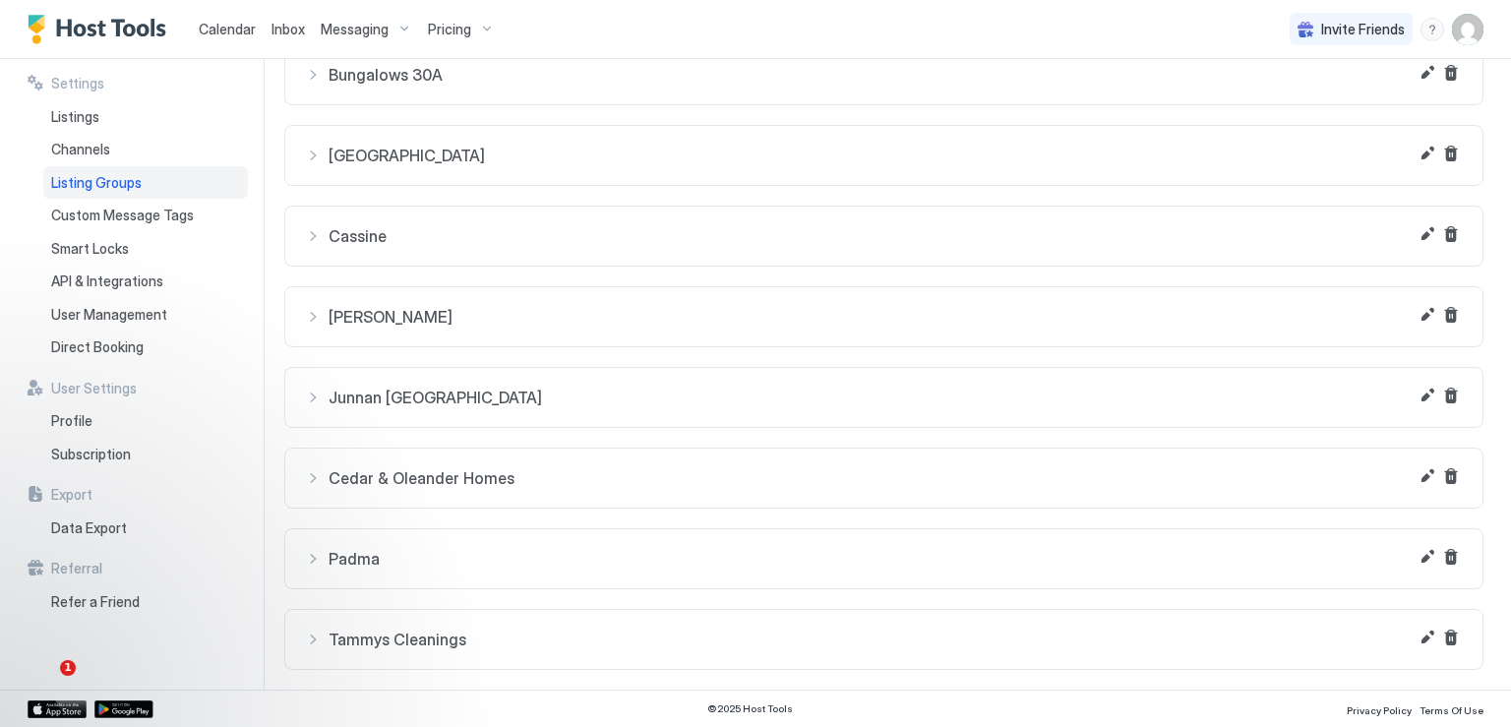
click at [345, 29] on span "Messaging" at bounding box center [355, 30] width 68 height 18
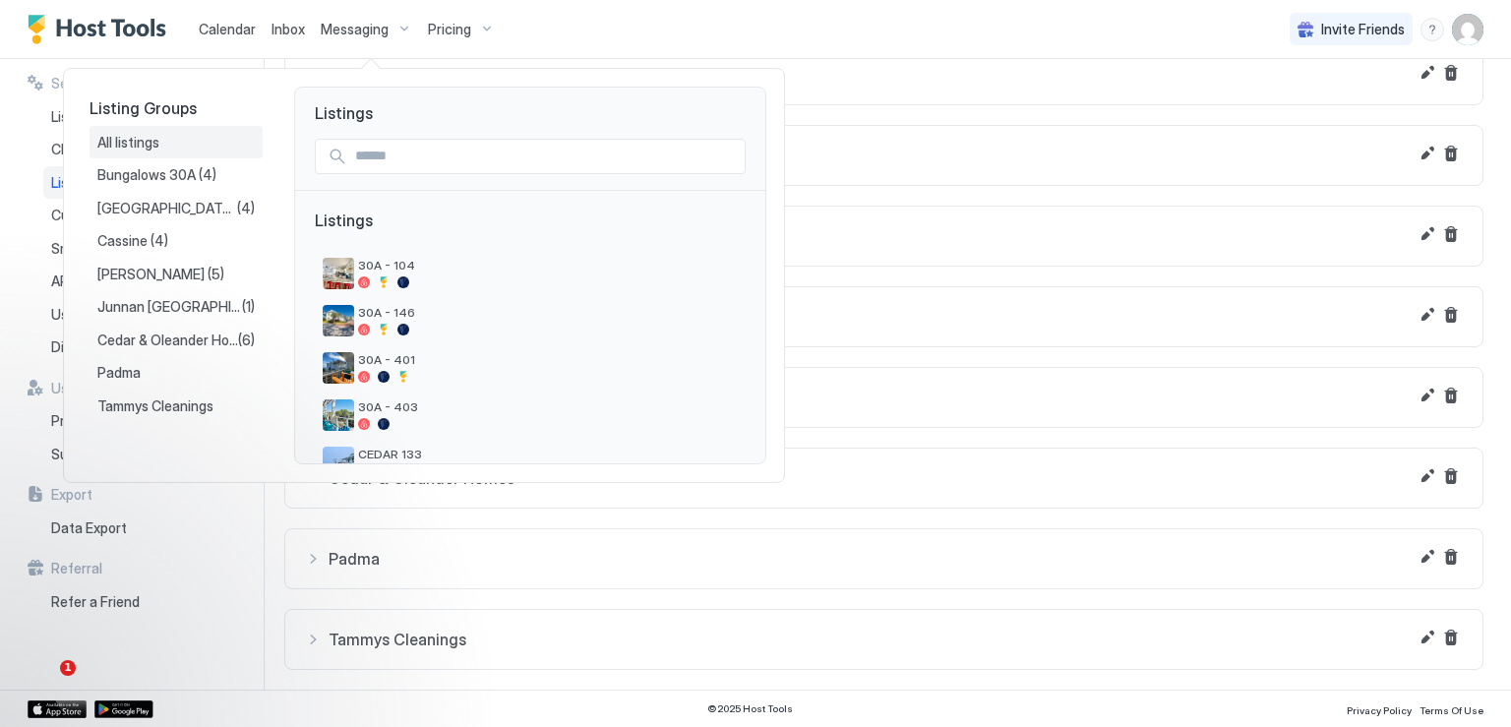
click at [138, 140] on span "All listings" at bounding box center [129, 143] width 65 height 18
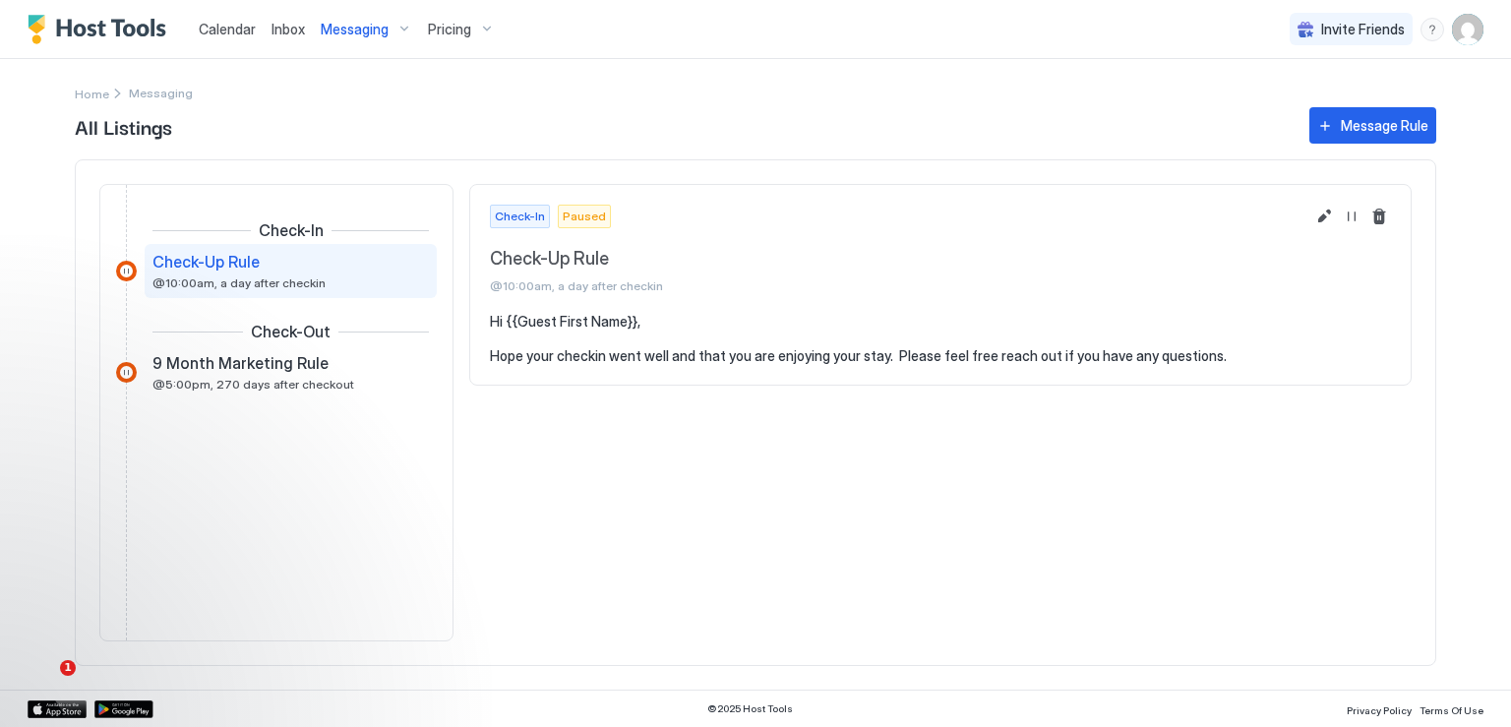
click at [216, 26] on span "Calendar" at bounding box center [227, 29] width 57 height 17
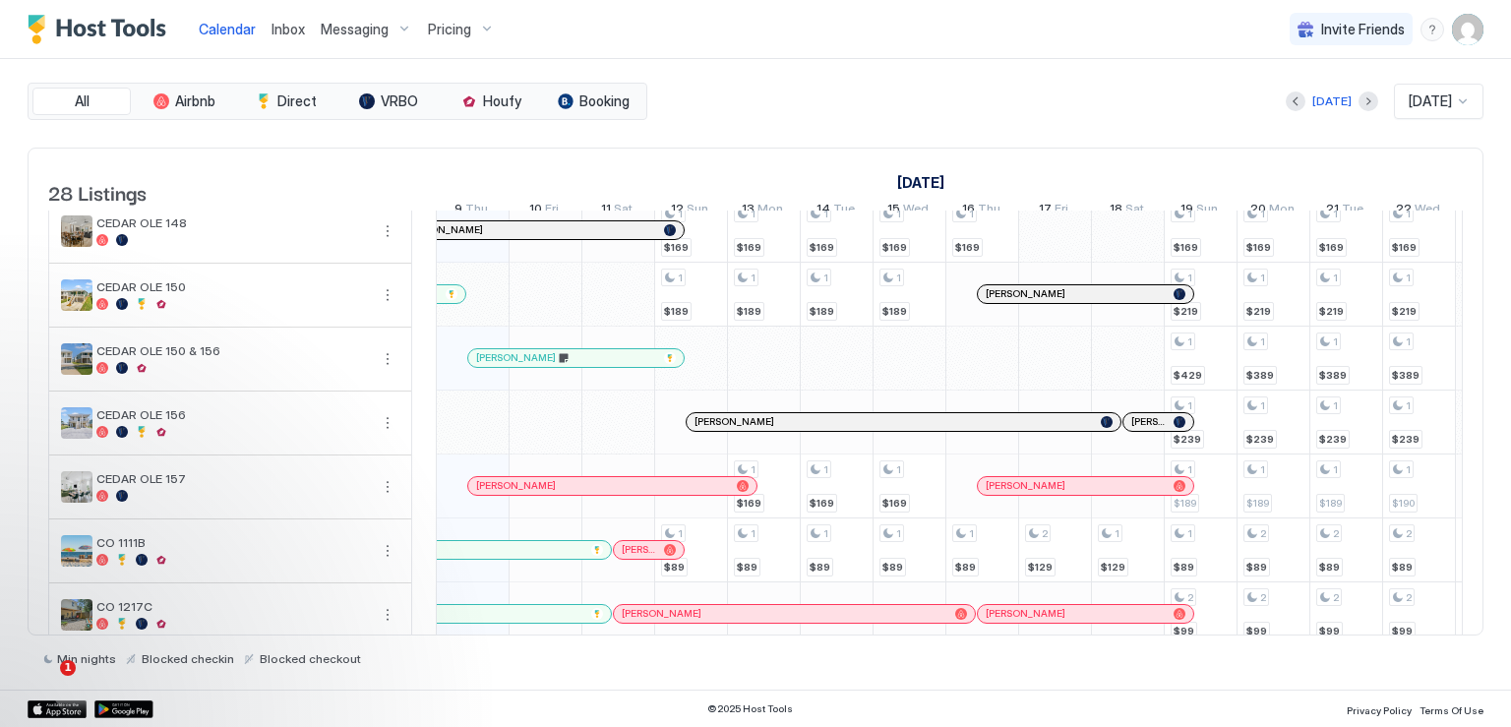
scroll to position [787, 0]
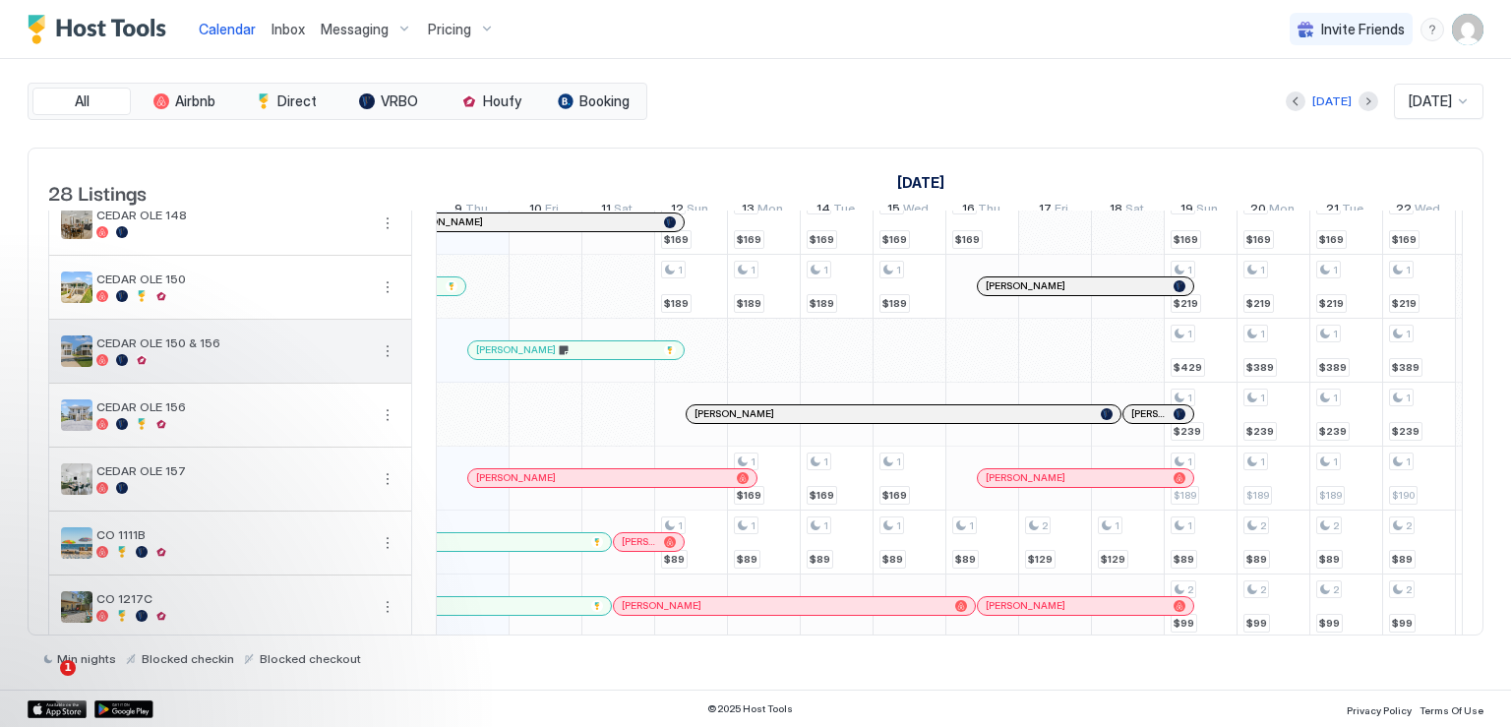
click at [386, 362] on button "More options" at bounding box center [388, 351] width 24 height 24
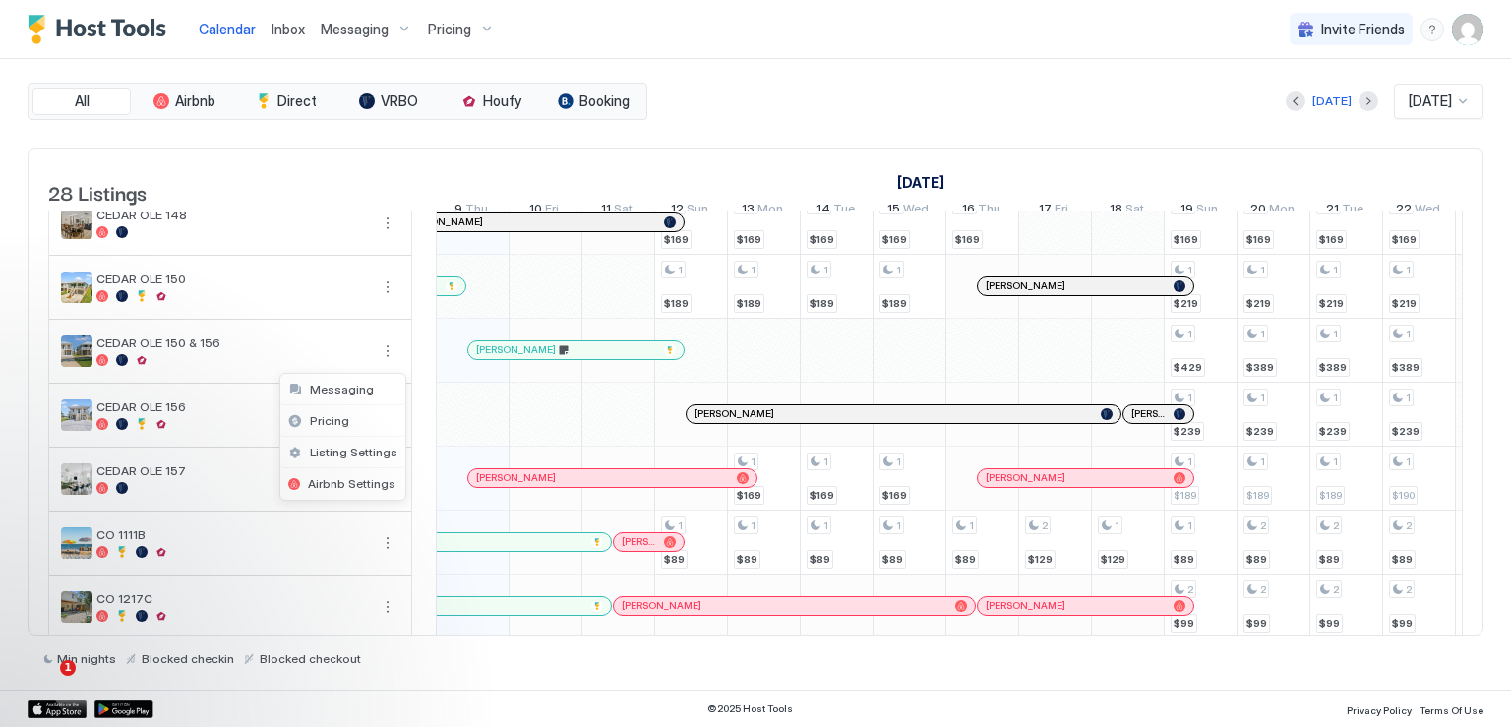
click at [508, 359] on div at bounding box center [755, 363] width 1511 height 727
click at [535, 356] on span "[PERSON_NAME]" at bounding box center [516, 349] width 80 height 13
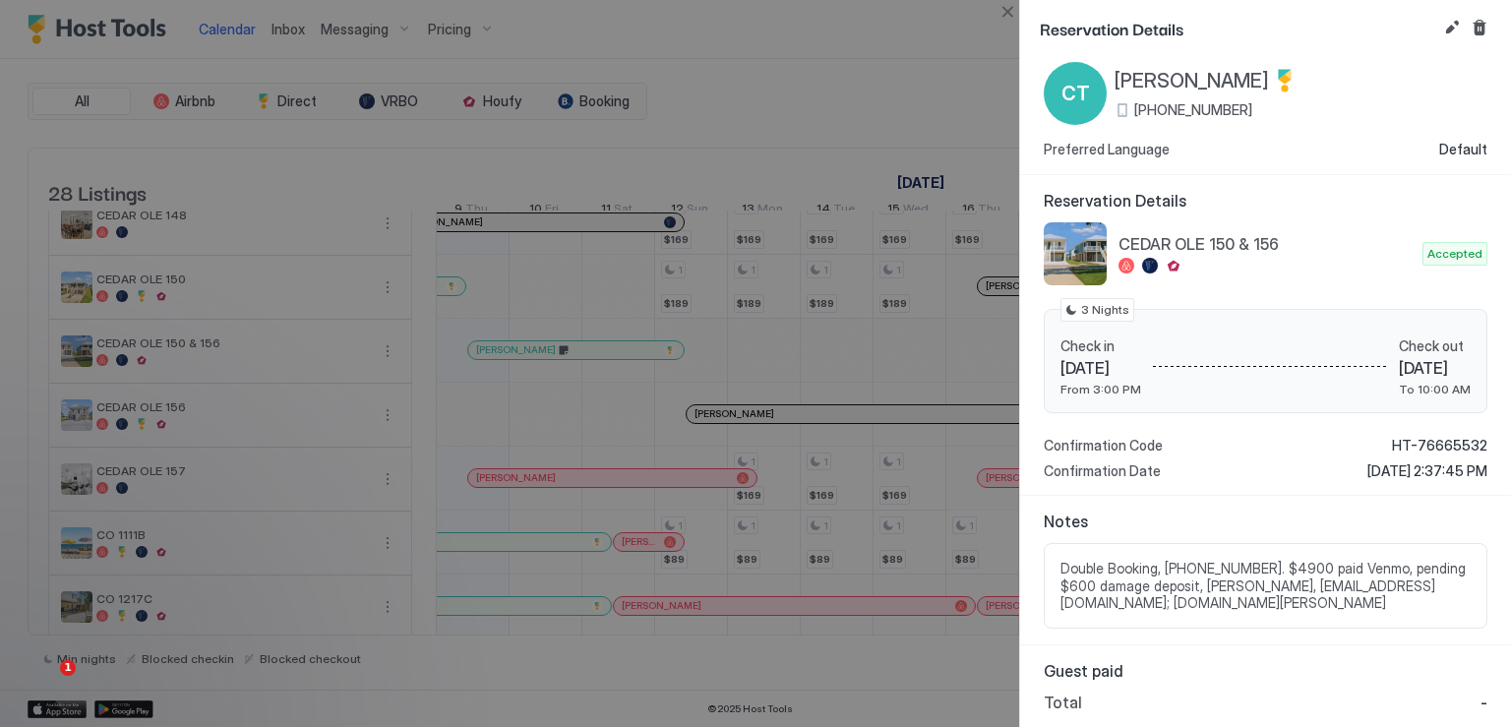
scroll to position [0, 0]
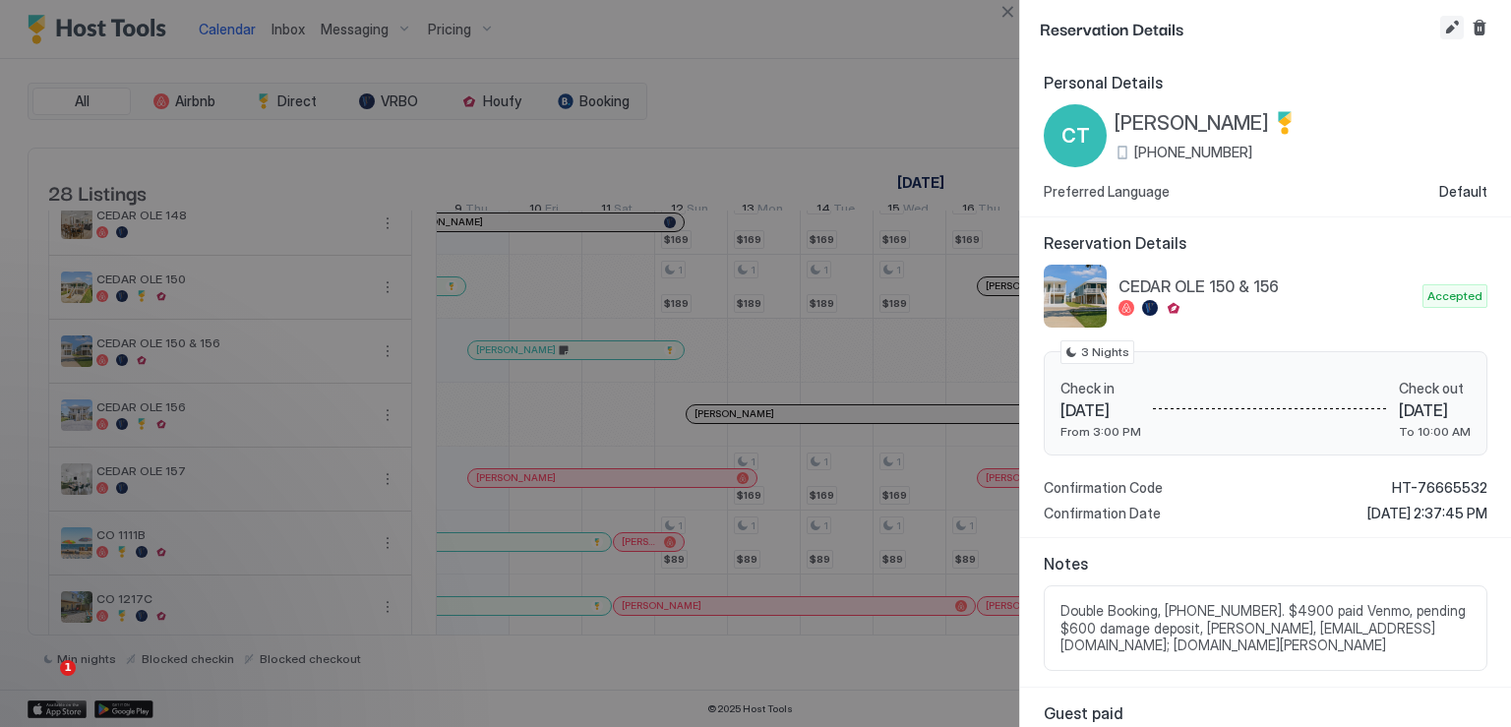
click at [1444, 32] on button "Edit reservation" at bounding box center [1452, 28] width 24 height 24
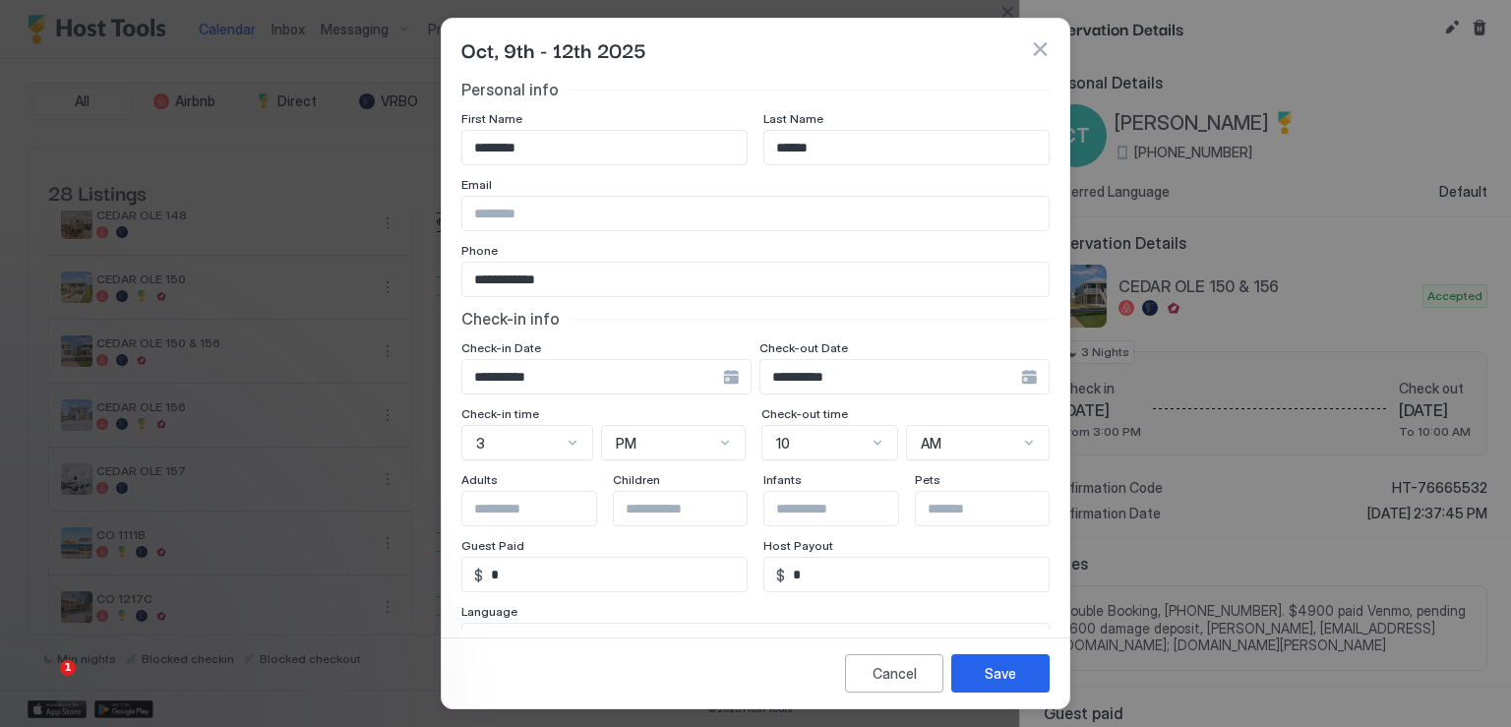
click at [1294, 622] on div at bounding box center [755, 363] width 1511 height 727
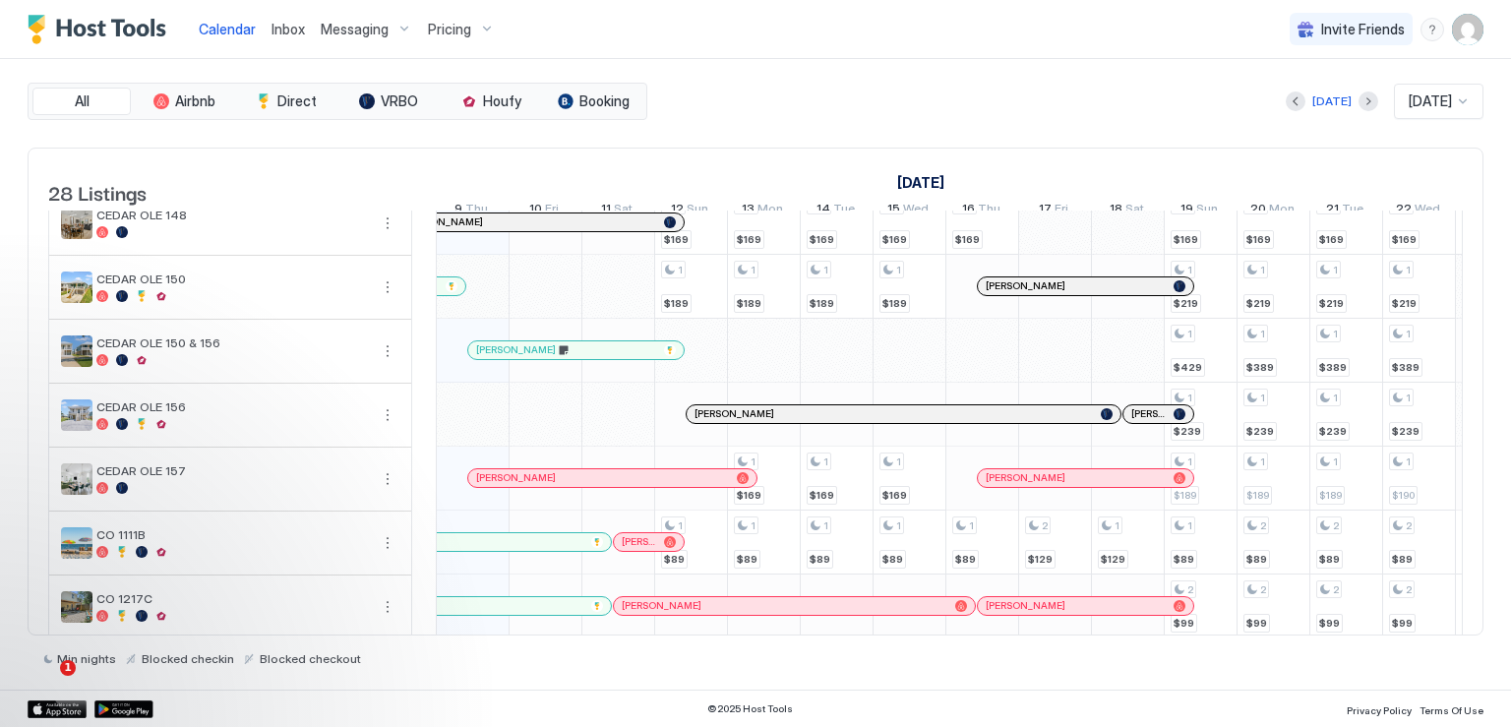
click at [487, 351] on div at bounding box center [488, 350] width 16 height 16
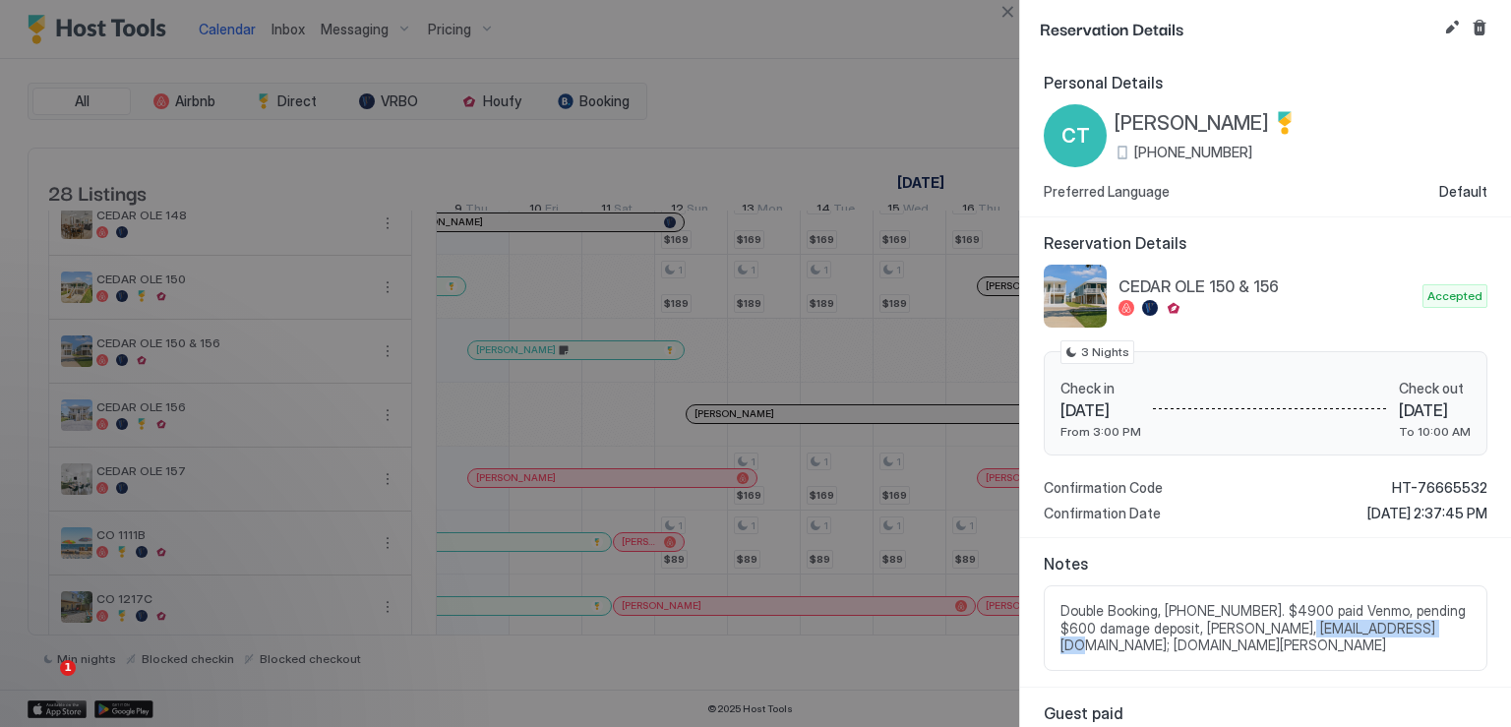
drag, startPoint x: 1293, startPoint y: 627, endPoint x: 1433, endPoint y: 621, distance: 140.8
click at [1433, 621] on span "Double Booking, 601-955-0750. $4900 paid Venmo, pending $600 damage deposit, Cl…" at bounding box center [1265, 628] width 410 height 52
copy span "Clmoore69@yahoo.com"
click at [1444, 30] on button "Edit reservation" at bounding box center [1452, 28] width 24 height 24
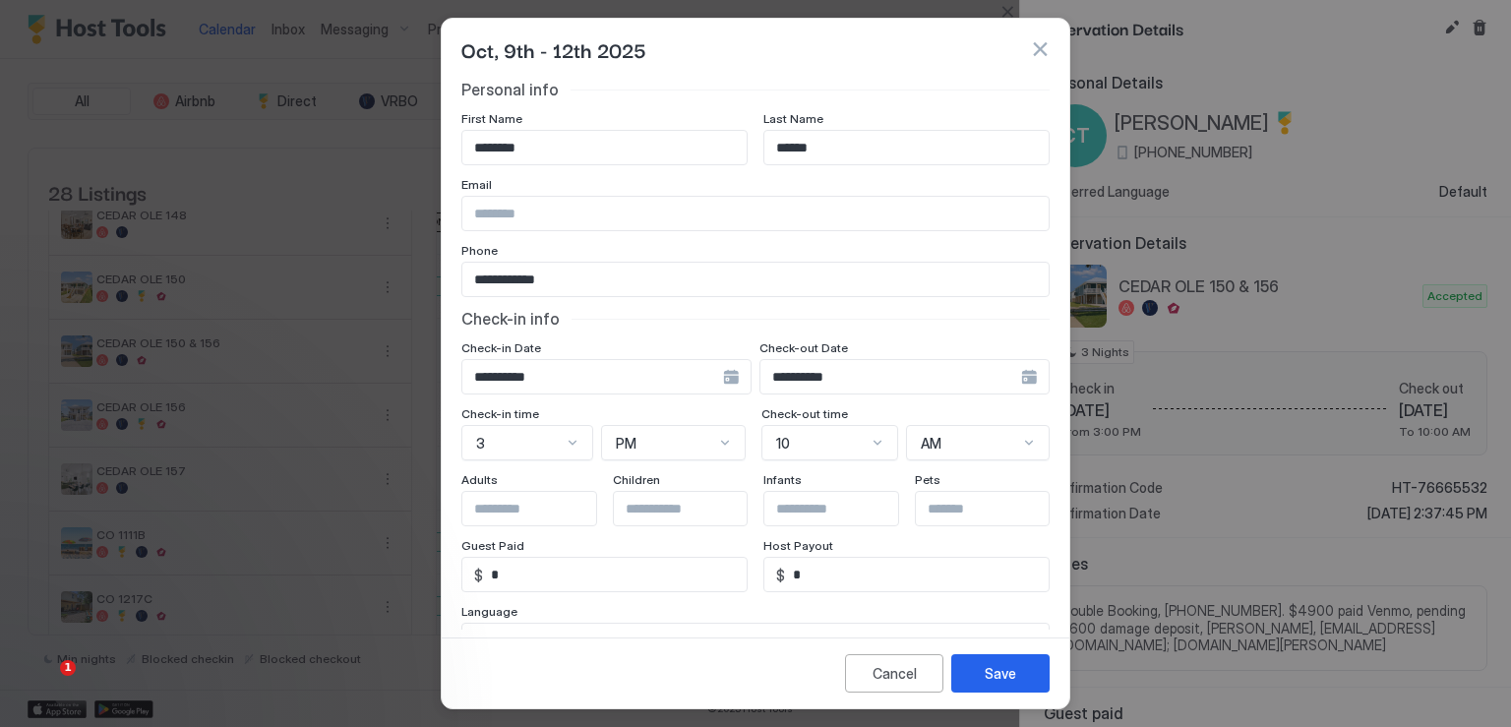
click at [528, 198] on input "Input Field" at bounding box center [755, 213] width 586 height 33
paste input "**********"
type input "**********"
click at [993, 670] on div "Save" at bounding box center [1000, 673] width 31 height 21
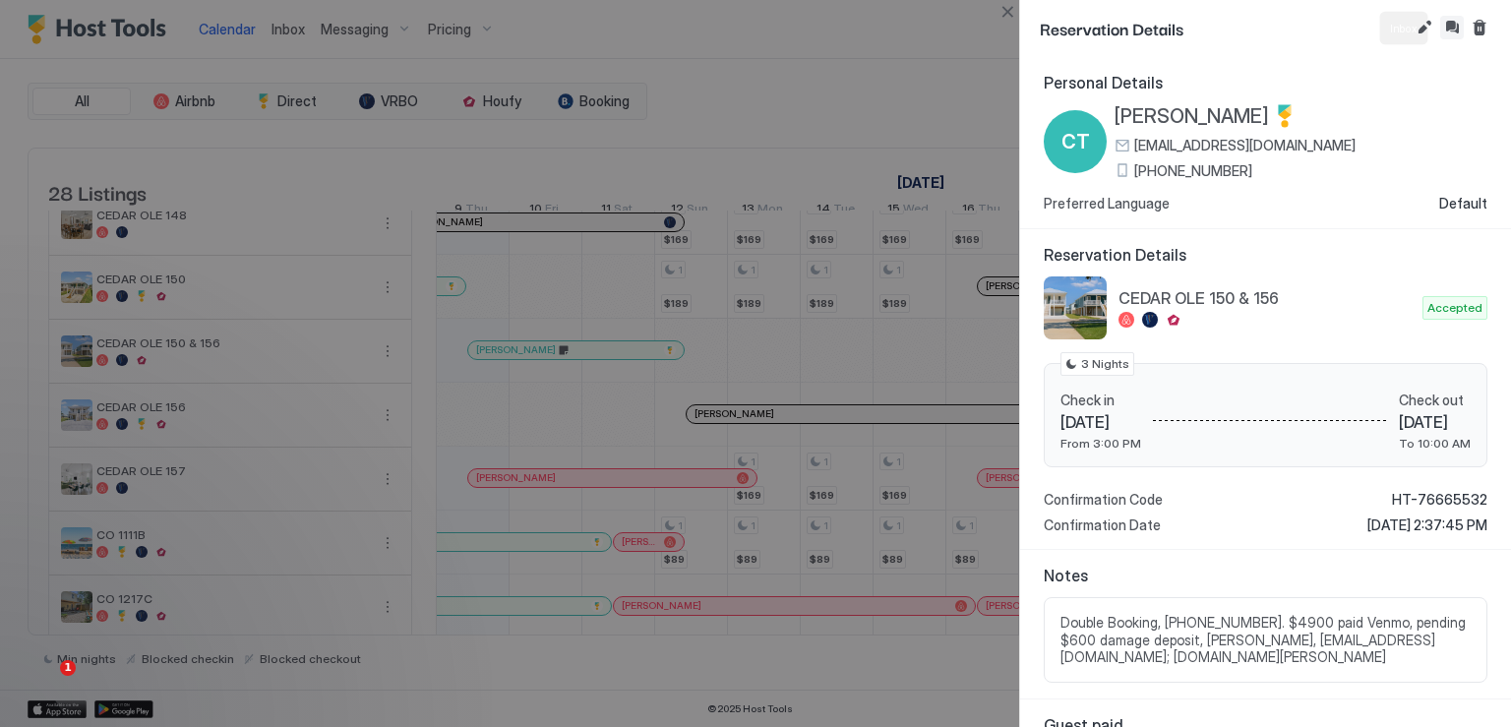
click at [1449, 25] on button "Inbox" at bounding box center [1452, 28] width 24 height 24
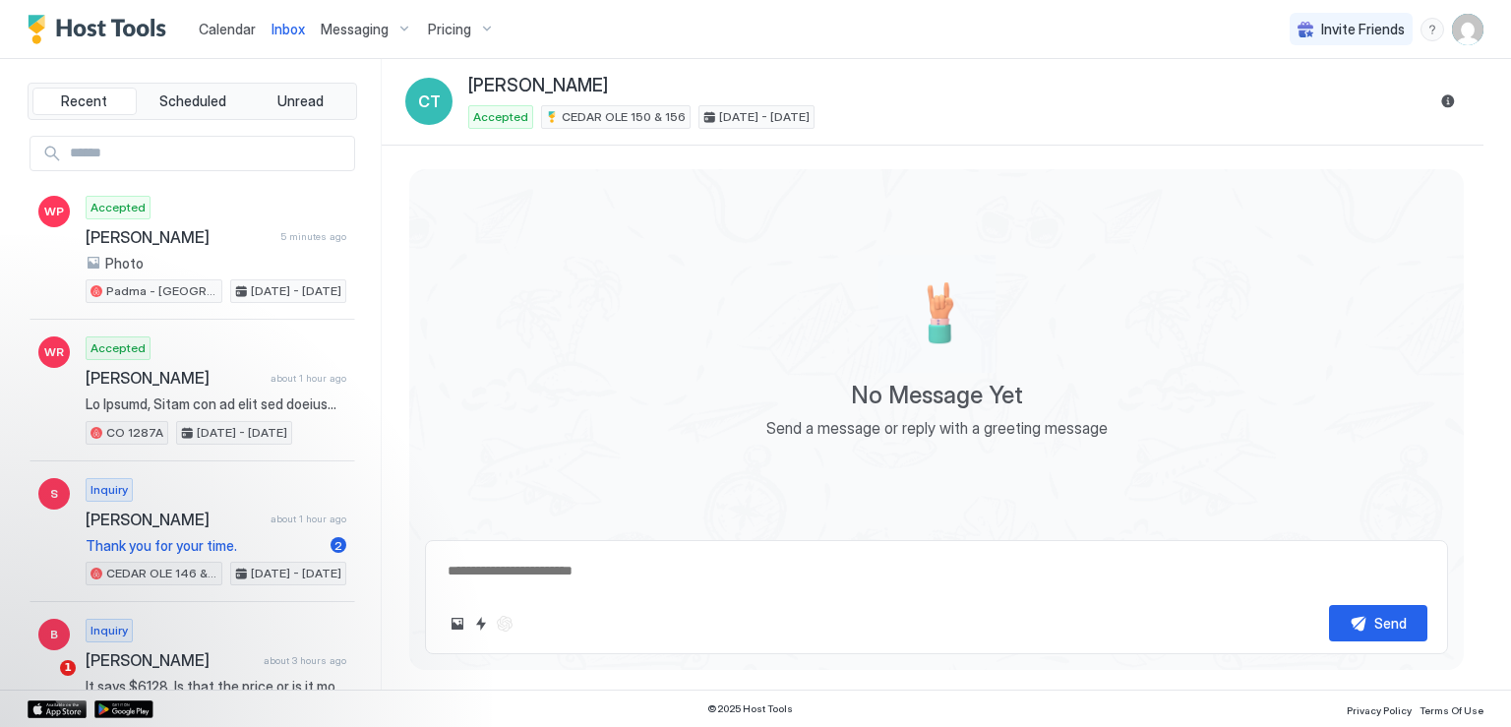
type textarea "*"
click at [814, 453] on div "No Message Yet Send a message or reply with a greeting message" at bounding box center [936, 347] width 1055 height 356
click at [845, 431] on span "Send a message or reply with a greeting message" at bounding box center [936, 428] width 341 height 20
click at [542, 580] on textarea at bounding box center [937, 571] width 982 height 36
click at [366, 35] on span "Messaging" at bounding box center [355, 30] width 68 height 18
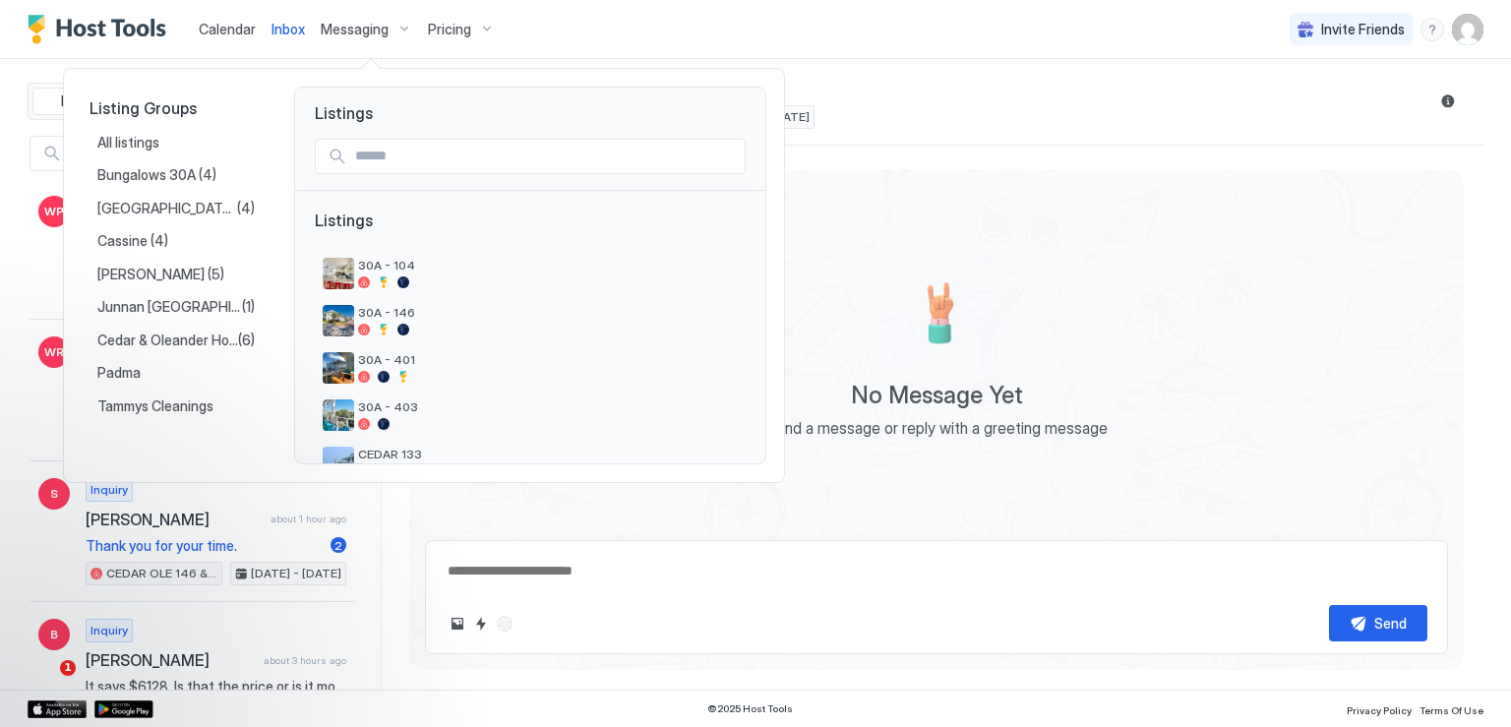
click at [374, 33] on div at bounding box center [755, 363] width 1511 height 727
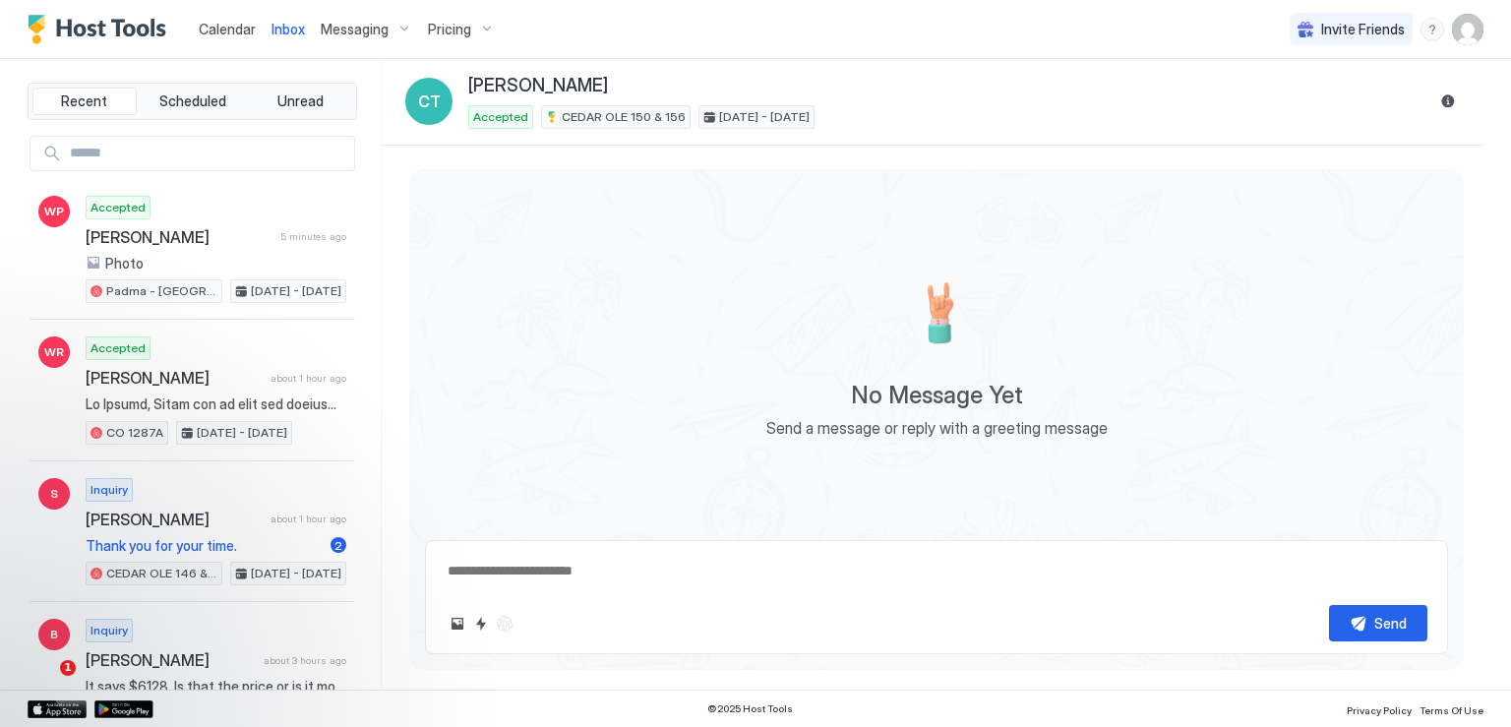
click at [240, 30] on span "Calendar" at bounding box center [227, 29] width 57 height 17
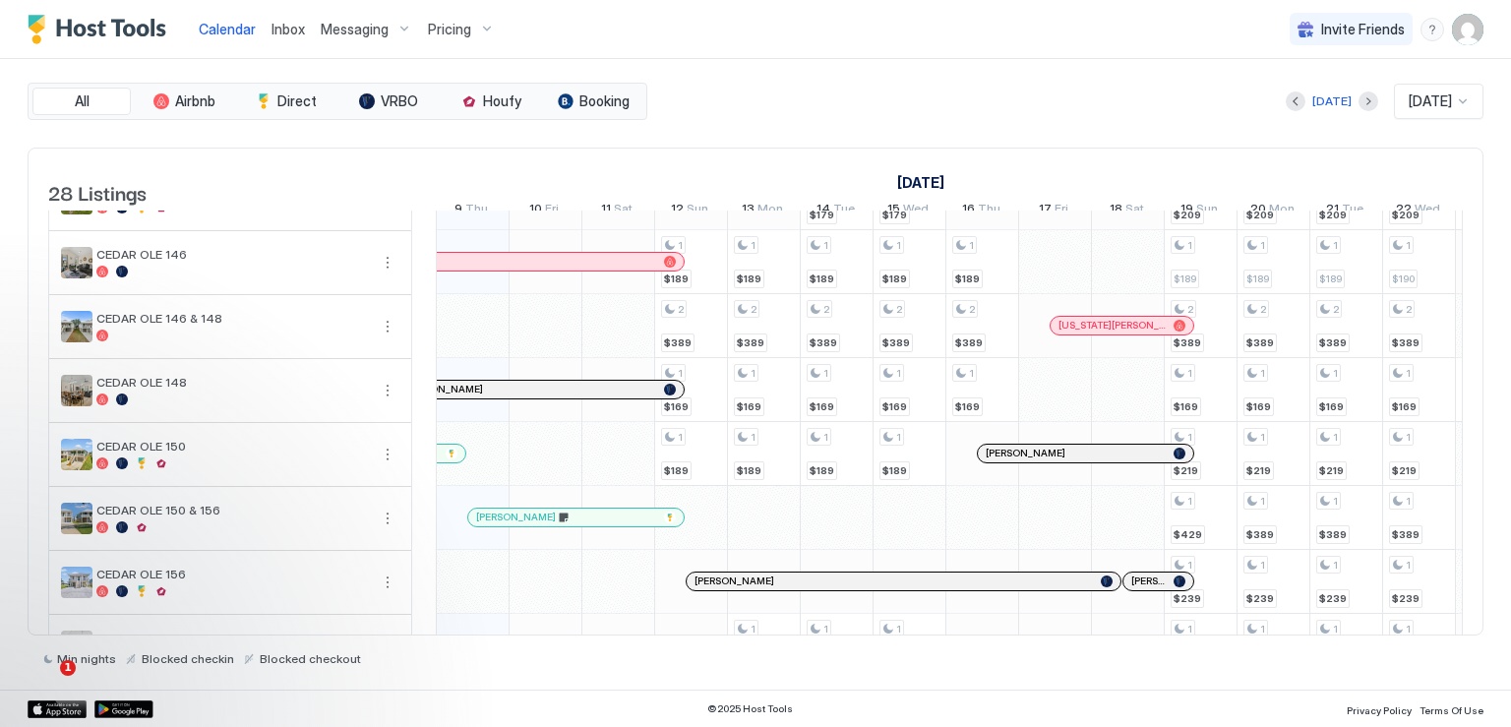
scroll to position [689, 0]
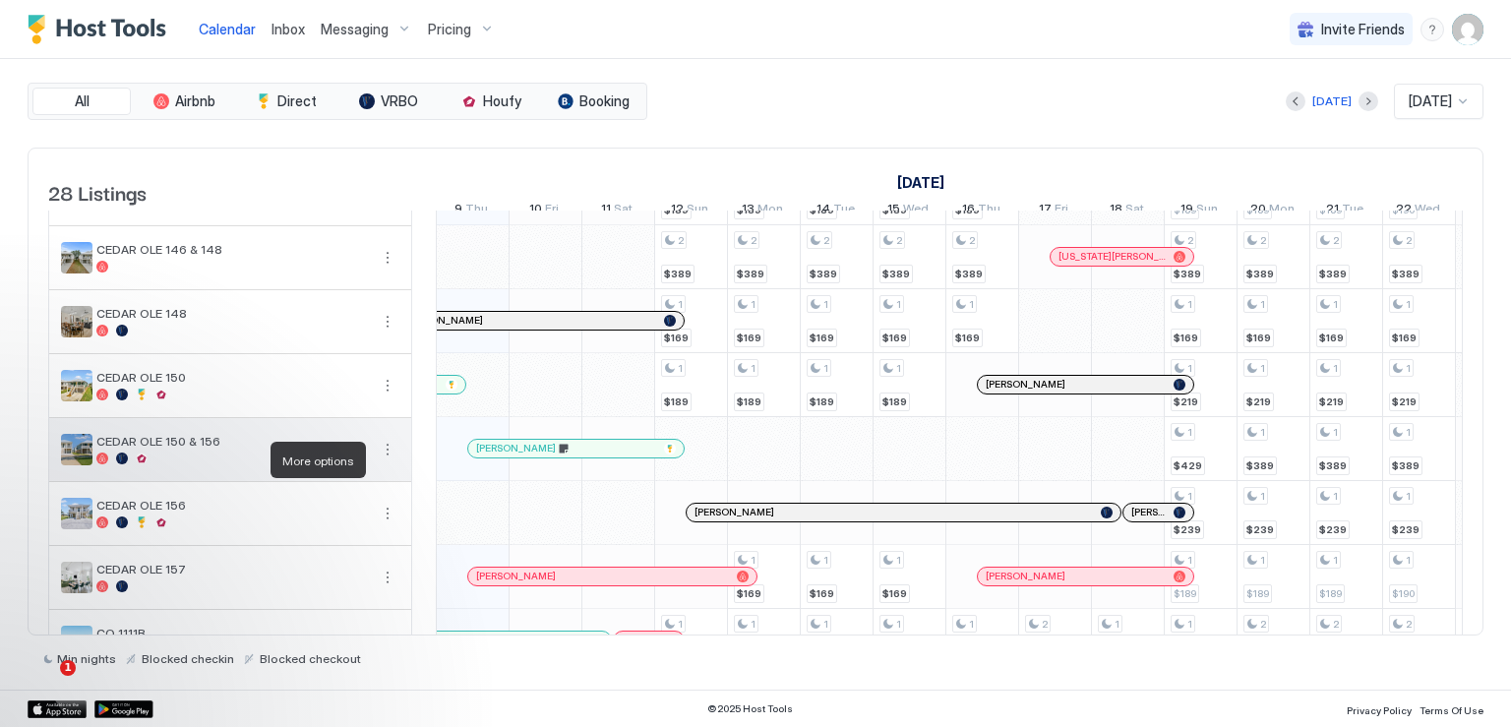
click at [386, 456] on button "More options" at bounding box center [388, 450] width 24 height 24
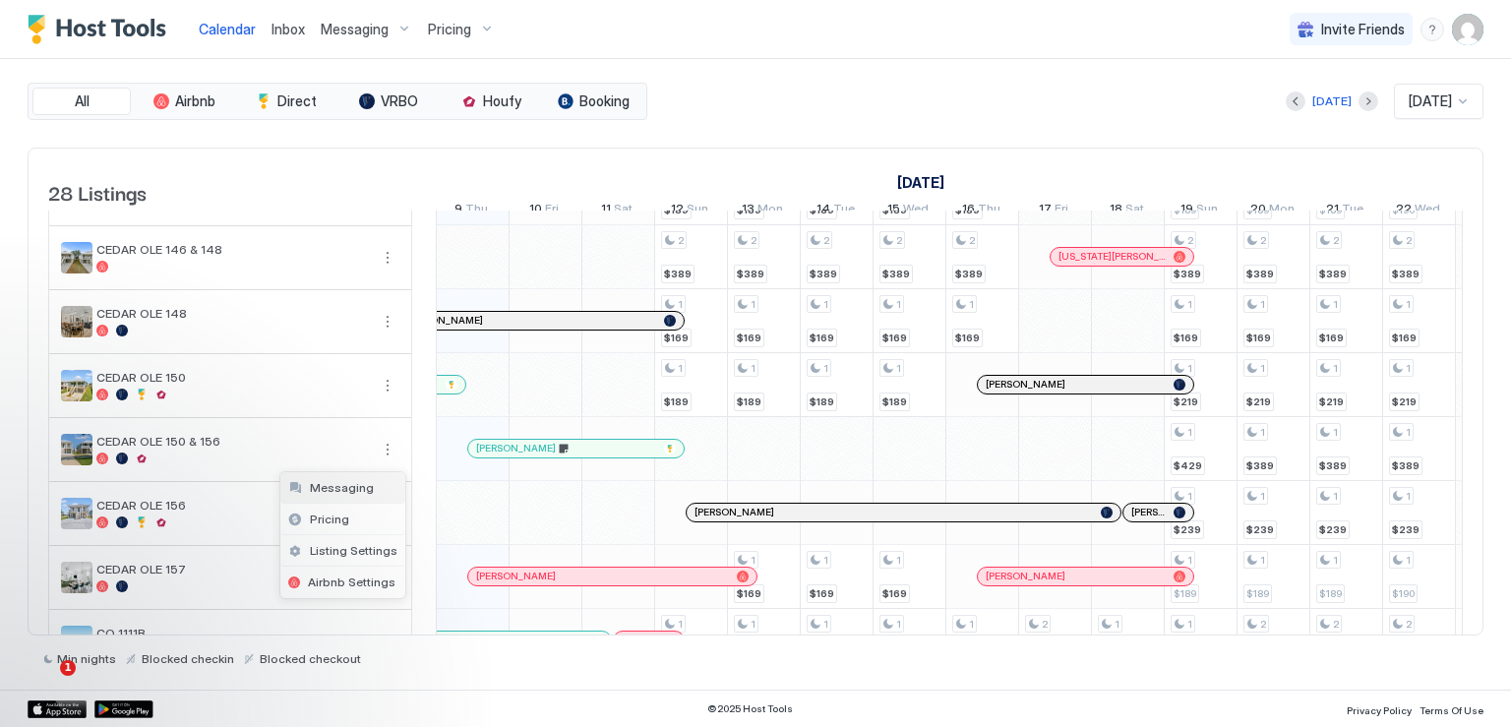
click at [339, 487] on span "Messaging" at bounding box center [342, 487] width 64 height 15
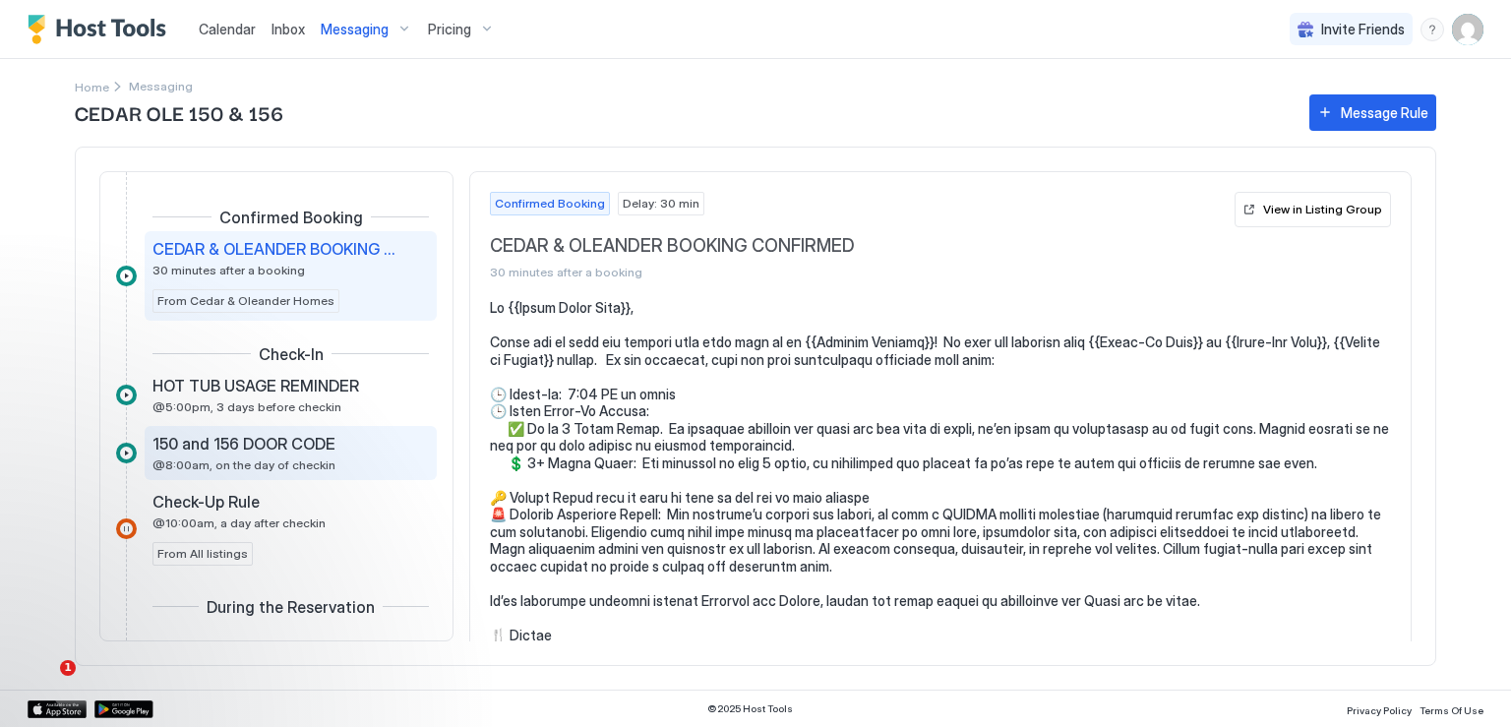
click at [319, 444] on span "150 and 156 DOOR CODE" at bounding box center [243, 444] width 183 height 20
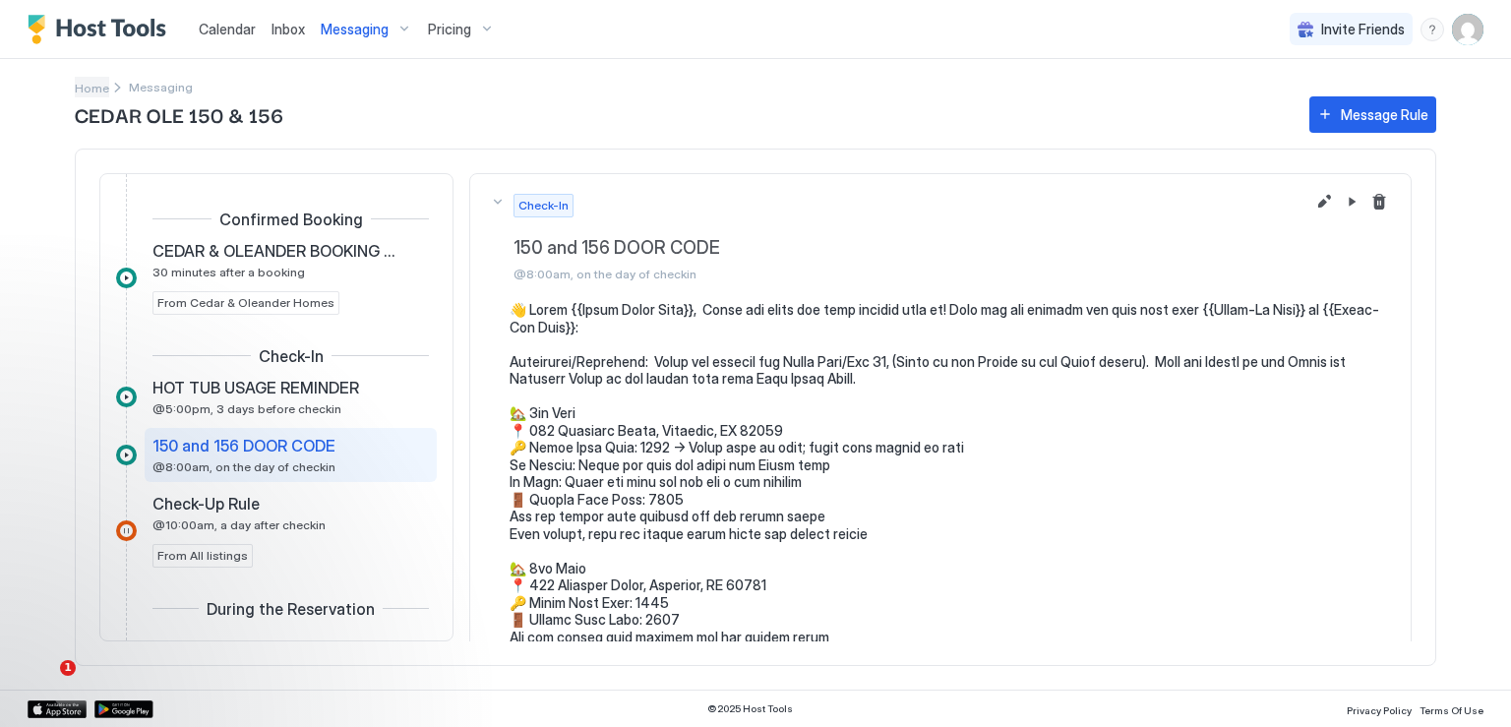
click at [94, 85] on span "Home" at bounding box center [92, 88] width 34 height 15
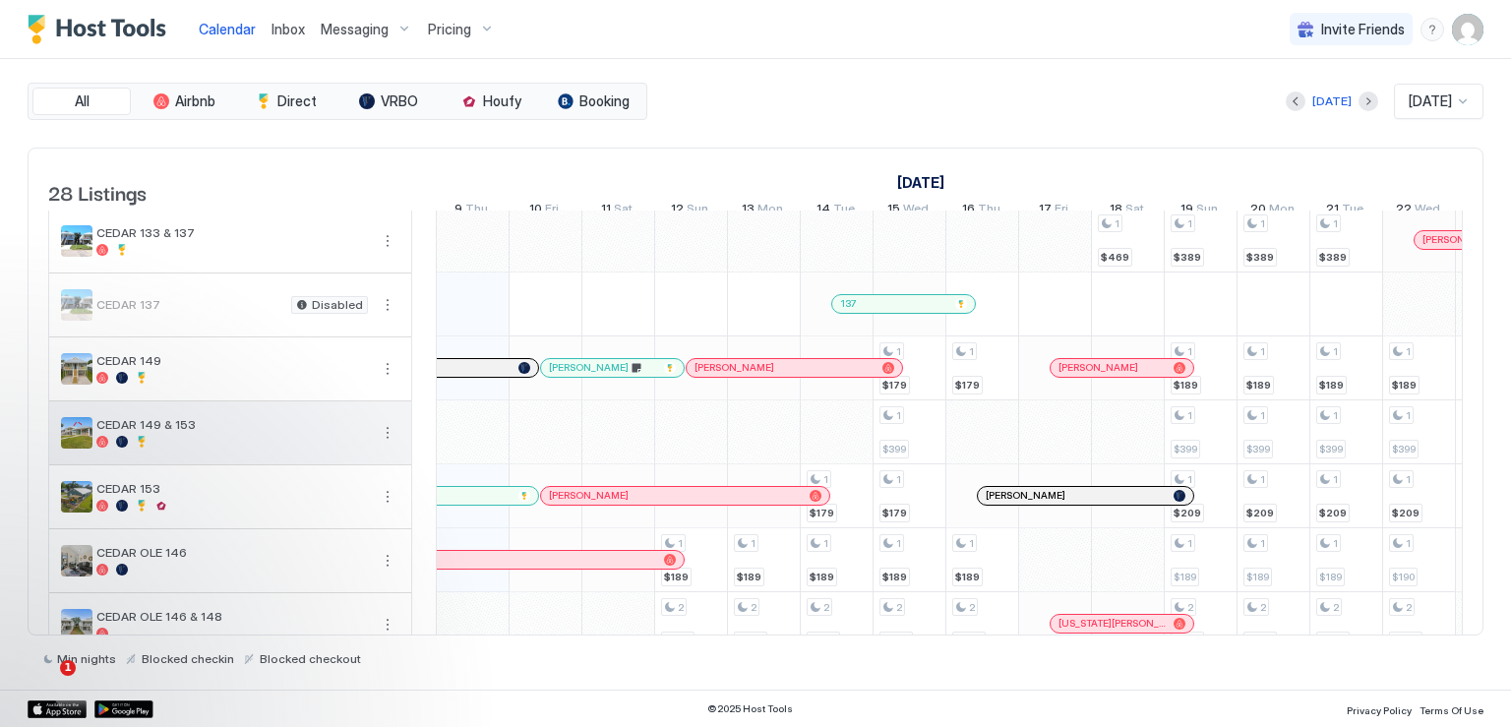
scroll to position [393, 0]
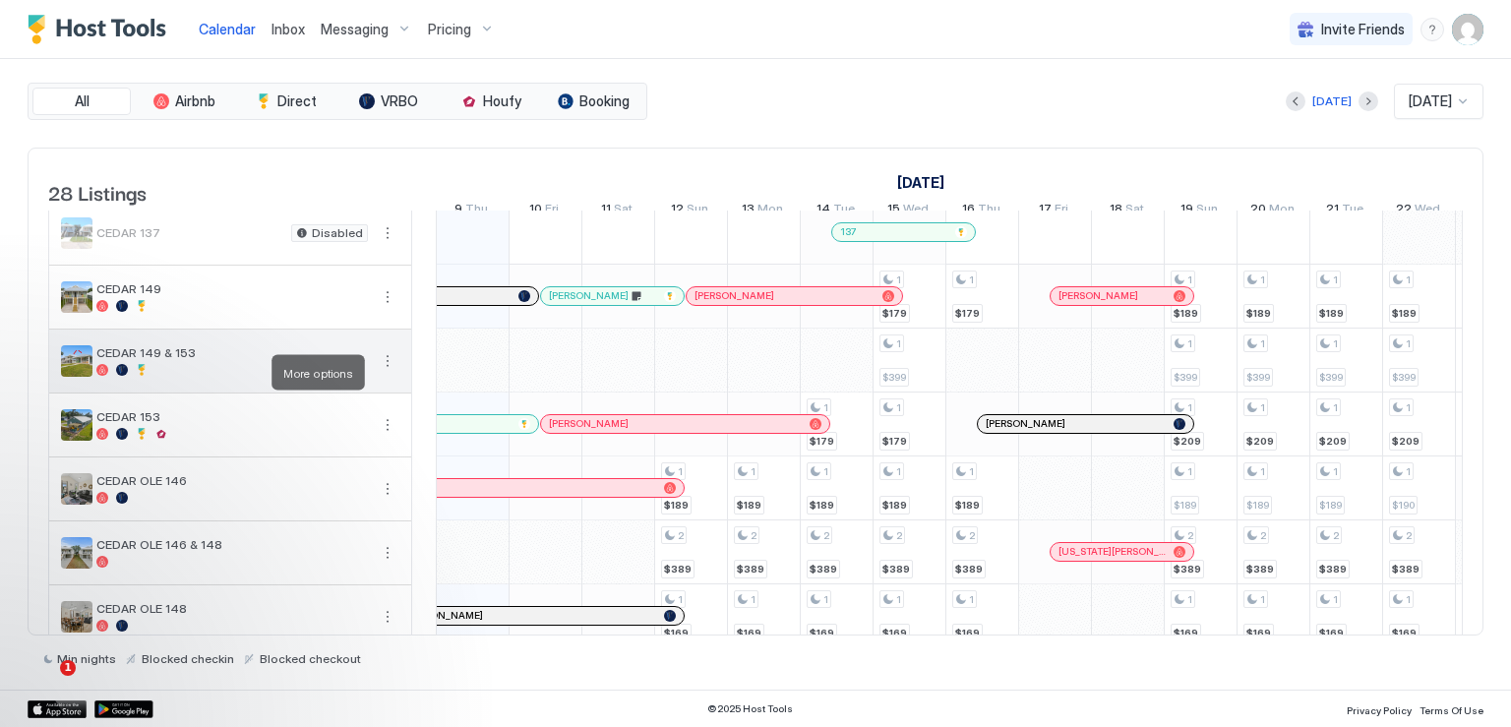
click at [384, 373] on button "More options" at bounding box center [388, 361] width 24 height 24
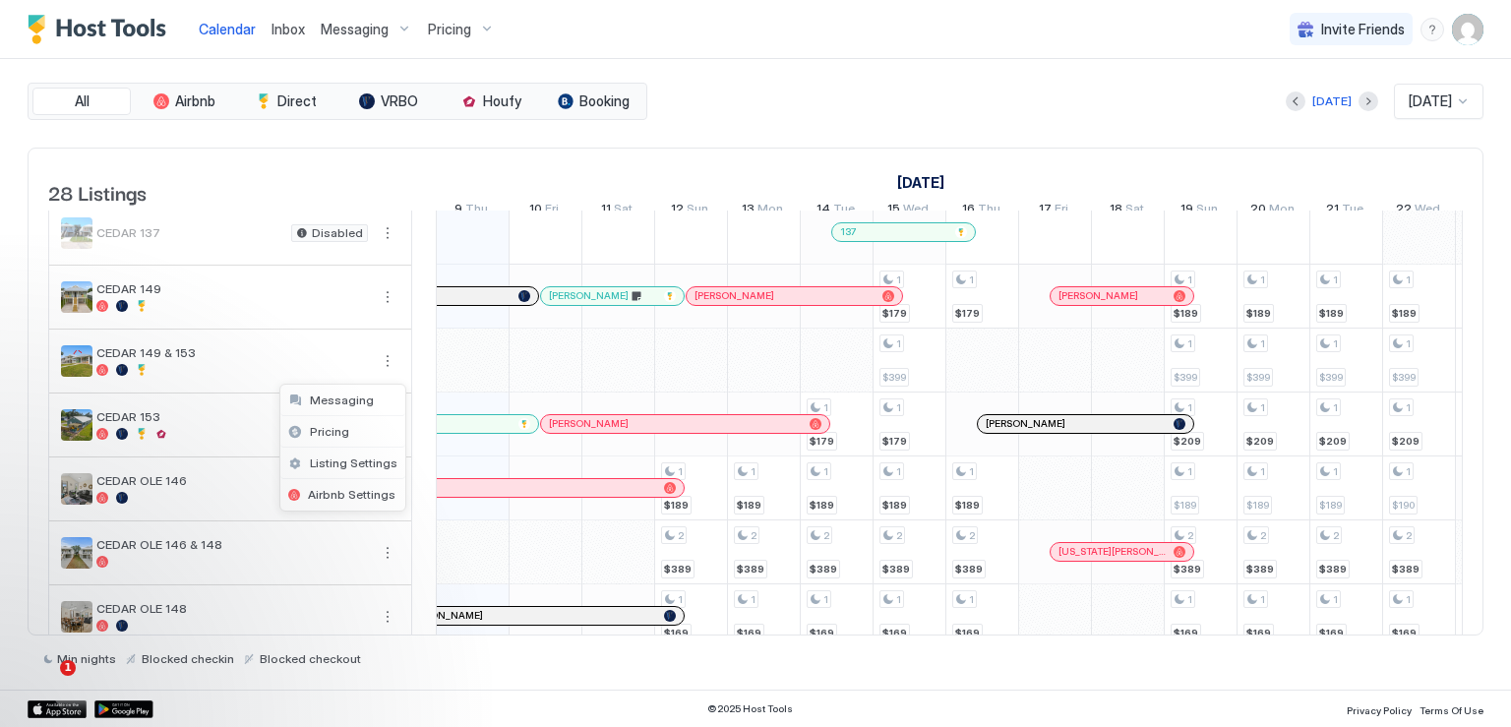
click at [241, 171] on div at bounding box center [755, 363] width 1511 height 727
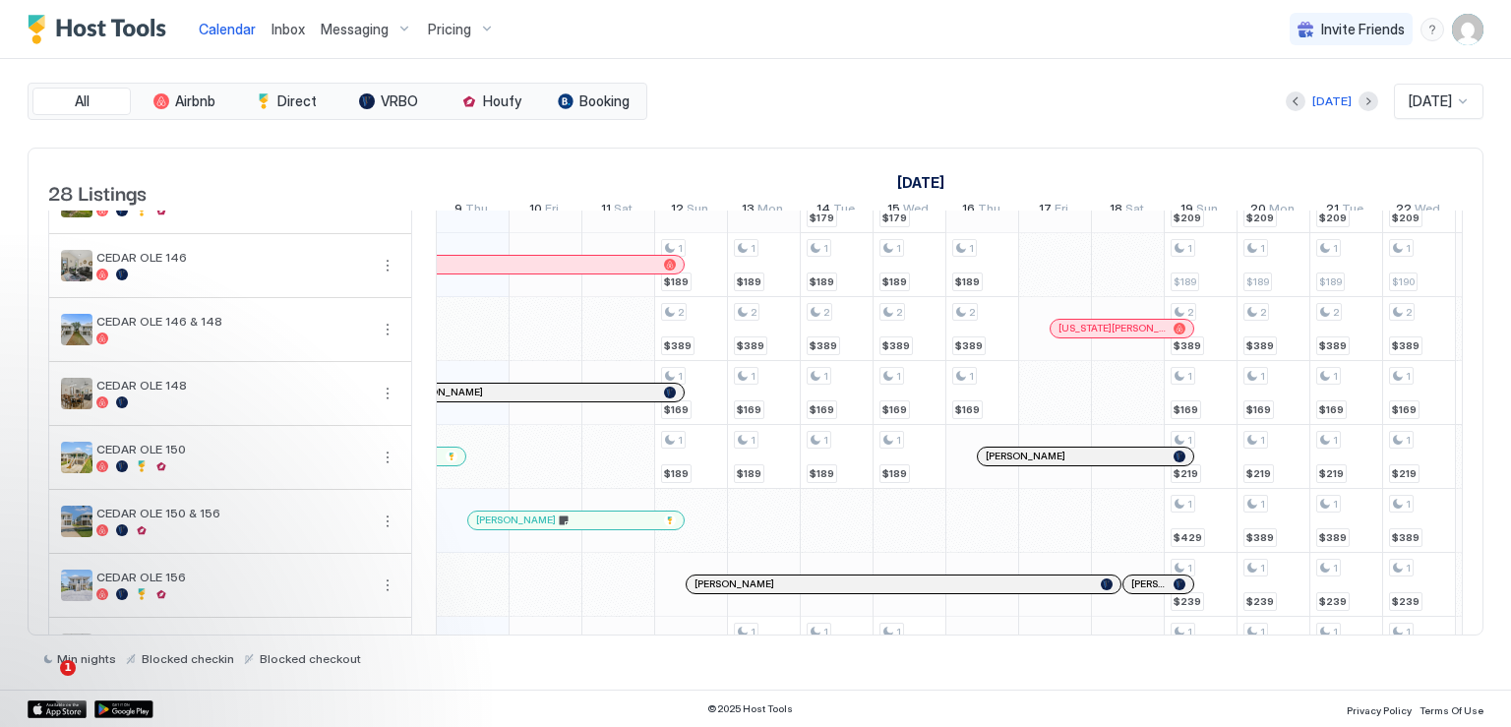
scroll to position [689, 0]
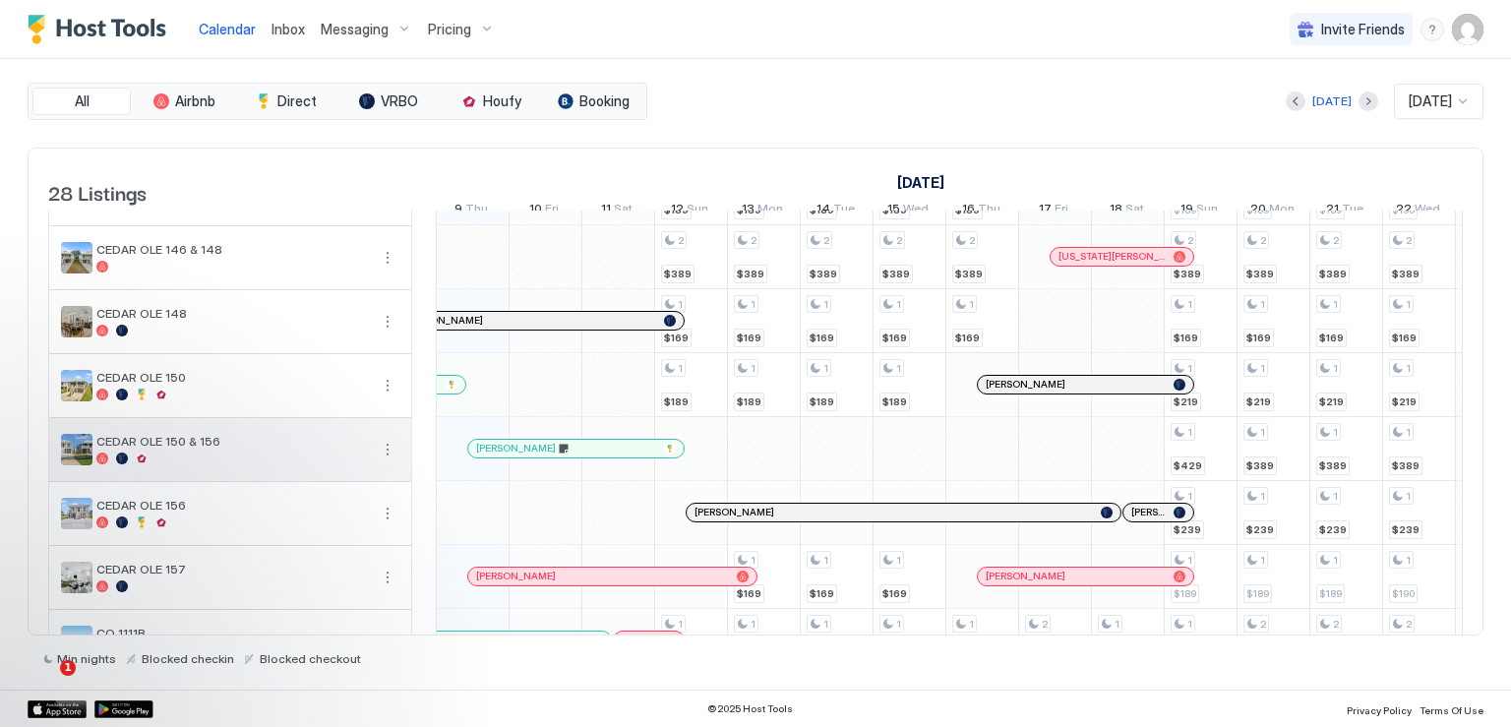
click at [381, 458] on button "More options" at bounding box center [388, 450] width 24 height 24
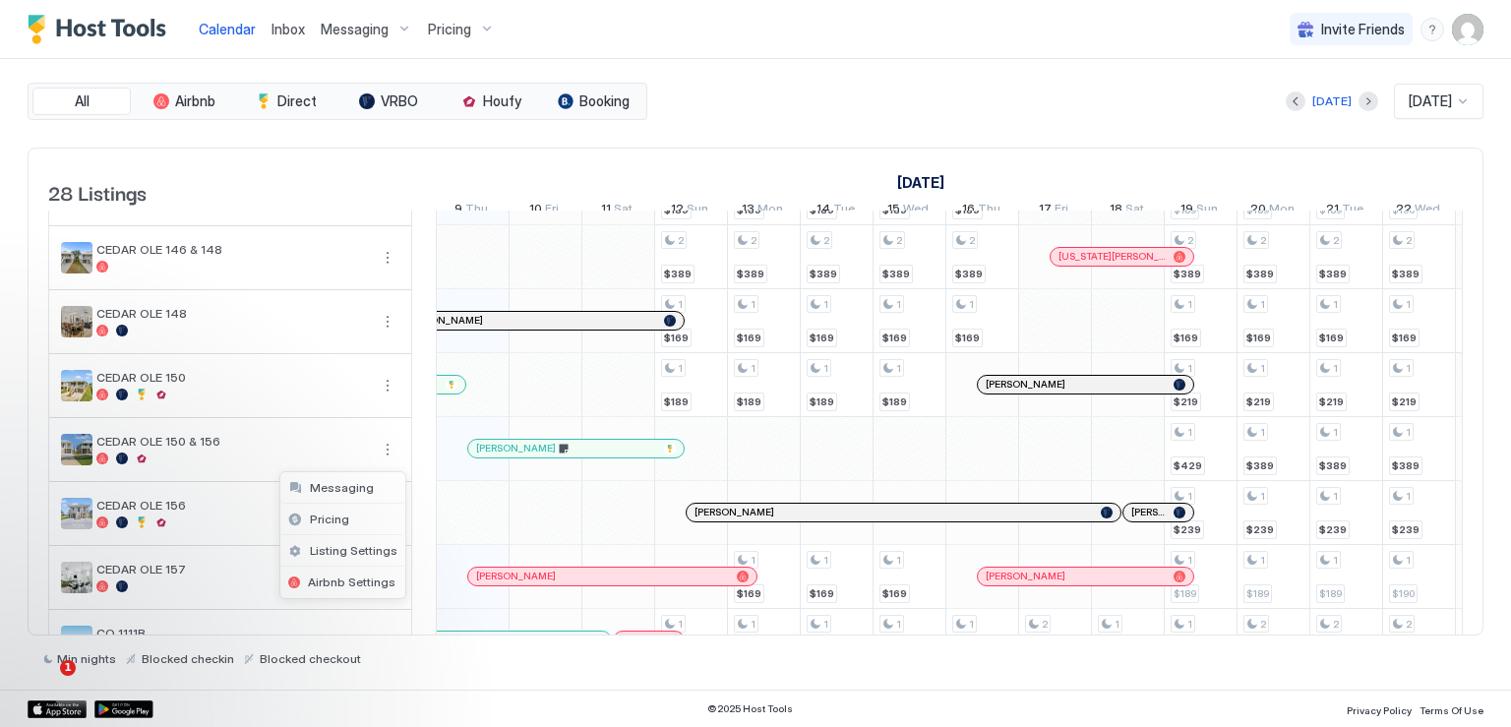
click at [500, 459] on div at bounding box center [755, 363] width 1511 height 727
click at [501, 454] on span "[PERSON_NAME]" at bounding box center [516, 448] width 80 height 13
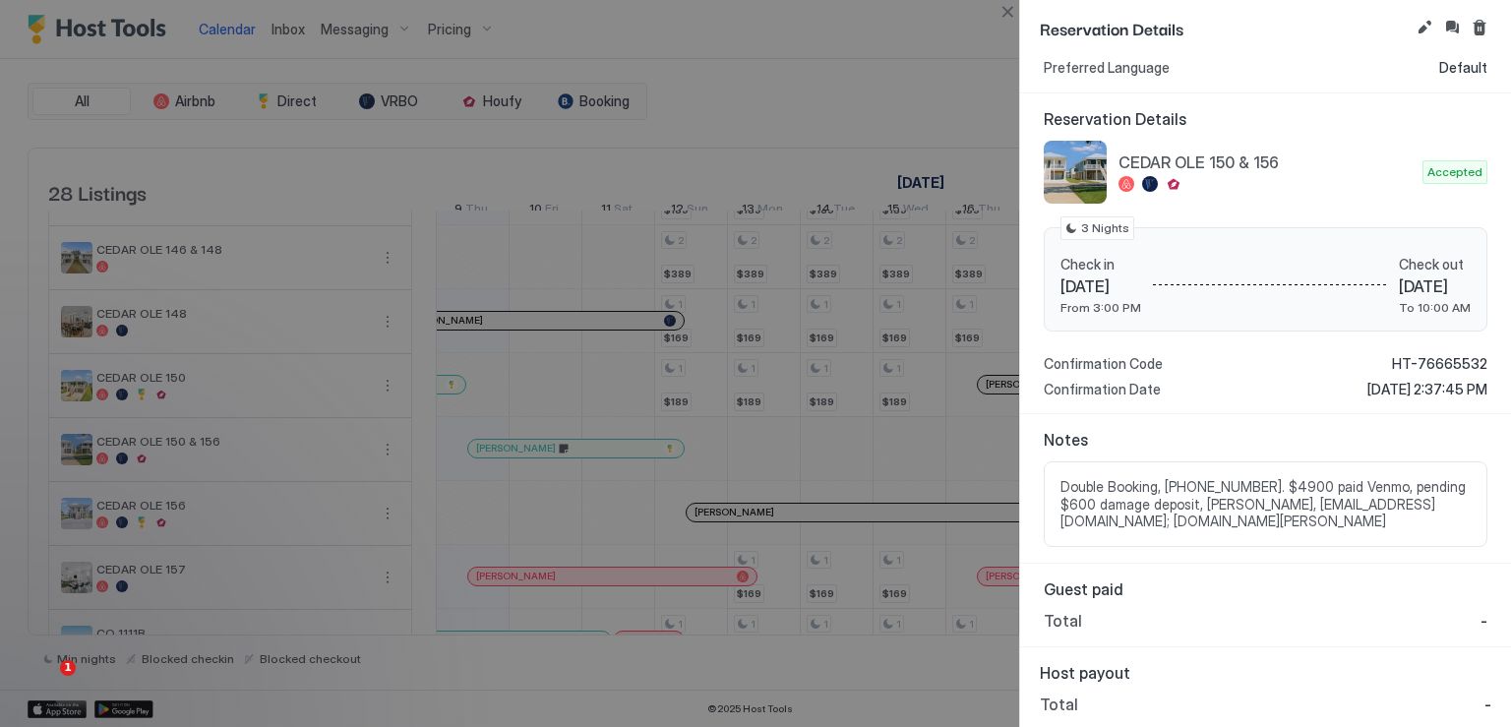
scroll to position [0, 0]
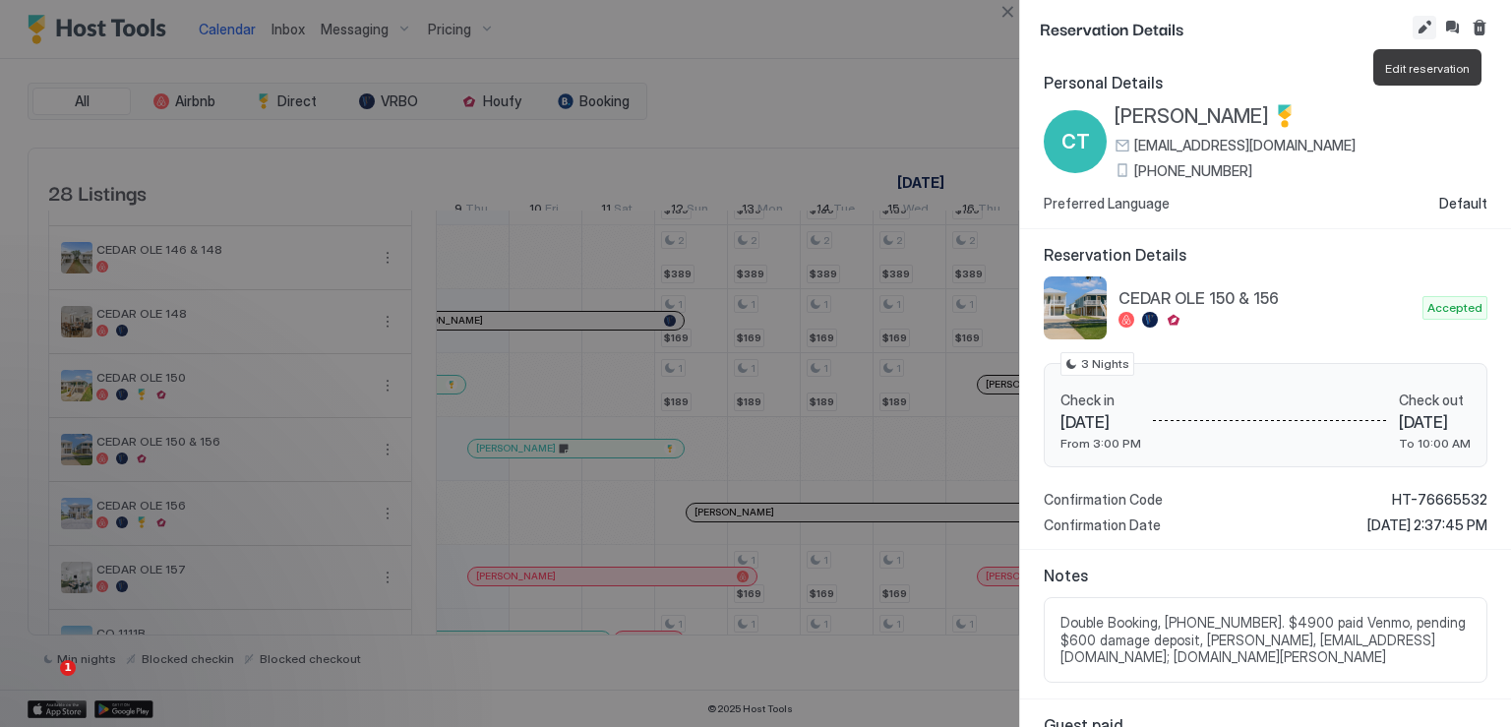
click at [1417, 29] on button "Edit reservation" at bounding box center [1425, 28] width 24 height 24
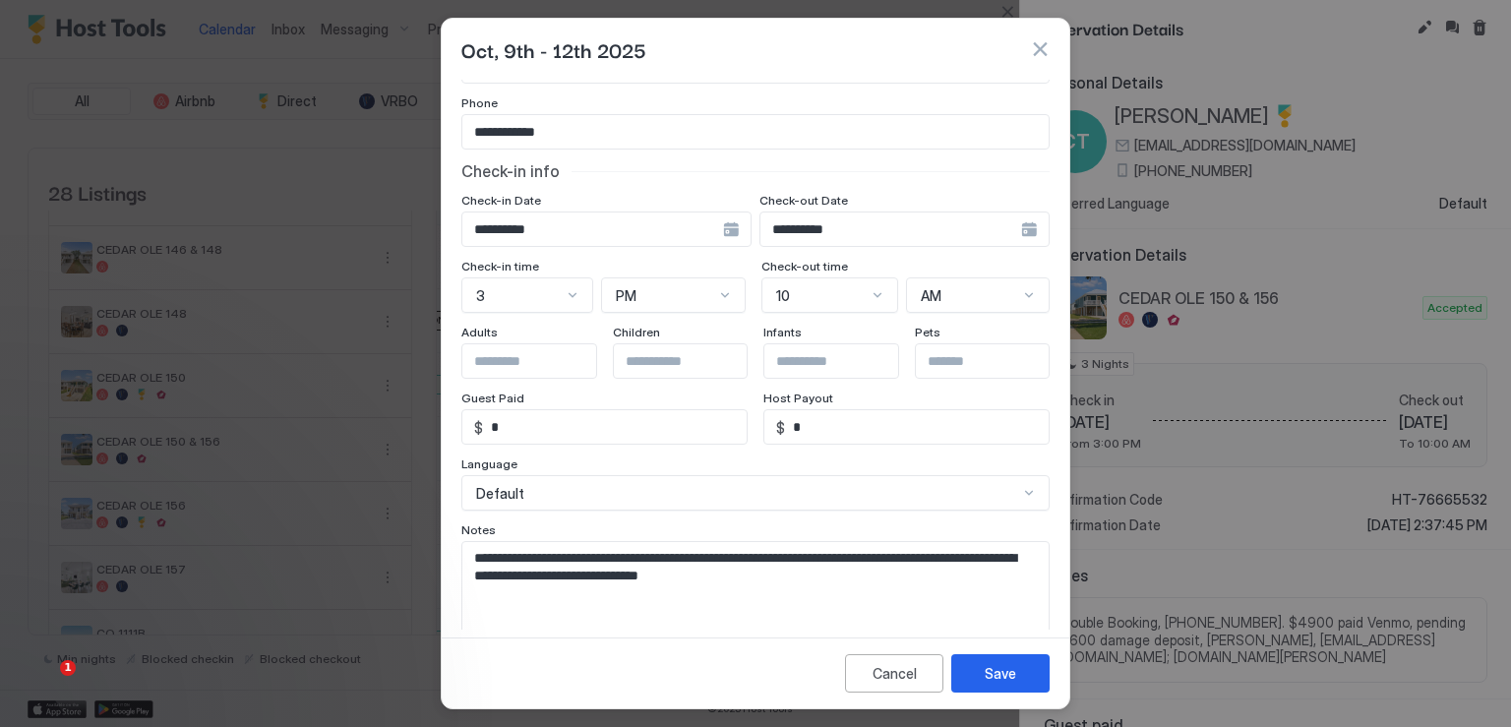
scroll to position [175, 0]
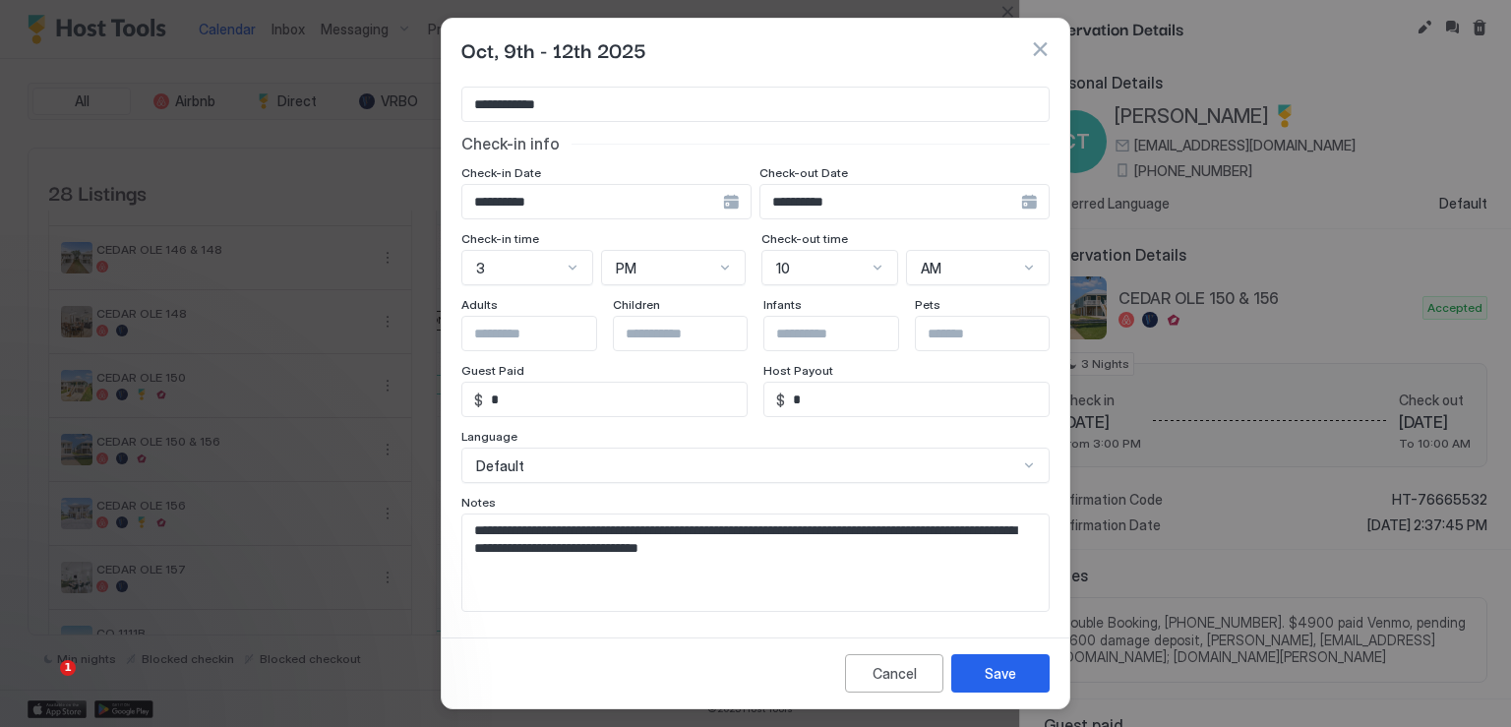
click at [740, 519] on textarea "**********" at bounding box center [748, 562] width 573 height 96
click at [473, 526] on textarea "**********" at bounding box center [748, 562] width 573 height 96
type textarea "**********"
click at [982, 668] on button "Save" at bounding box center [1000, 673] width 98 height 38
